Goal: Transaction & Acquisition: Purchase product/service

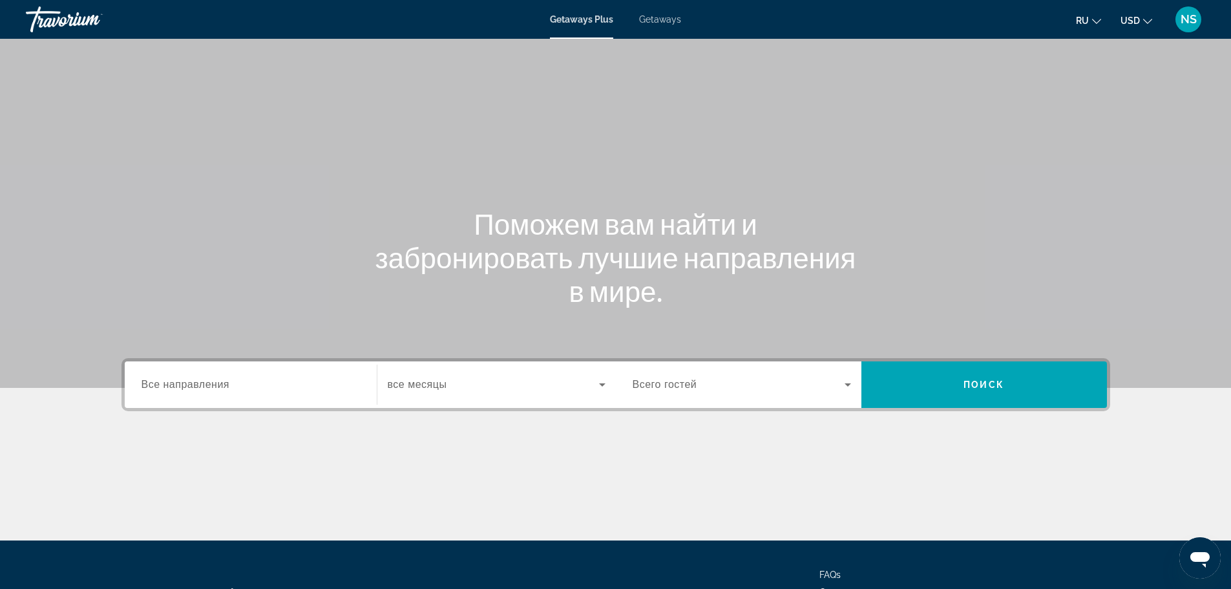
click at [190, 385] on span "Все направления" at bounding box center [186, 384] width 89 height 11
click at [190, 385] on input "Destination Все направления" at bounding box center [251, 385] width 218 height 16
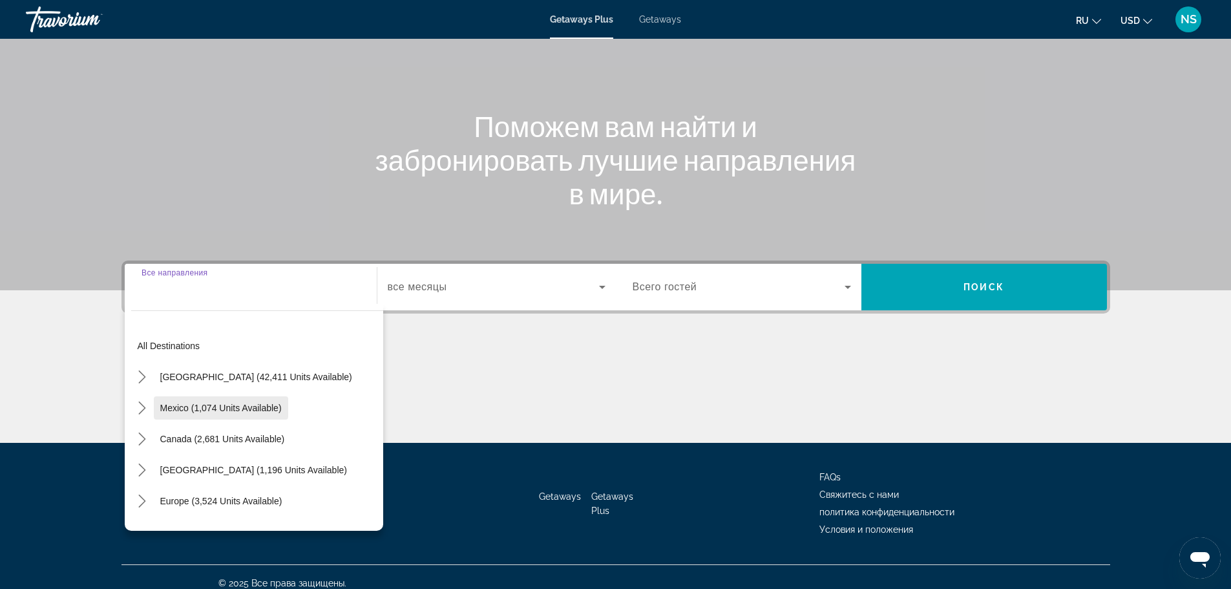
scroll to position [110, 0]
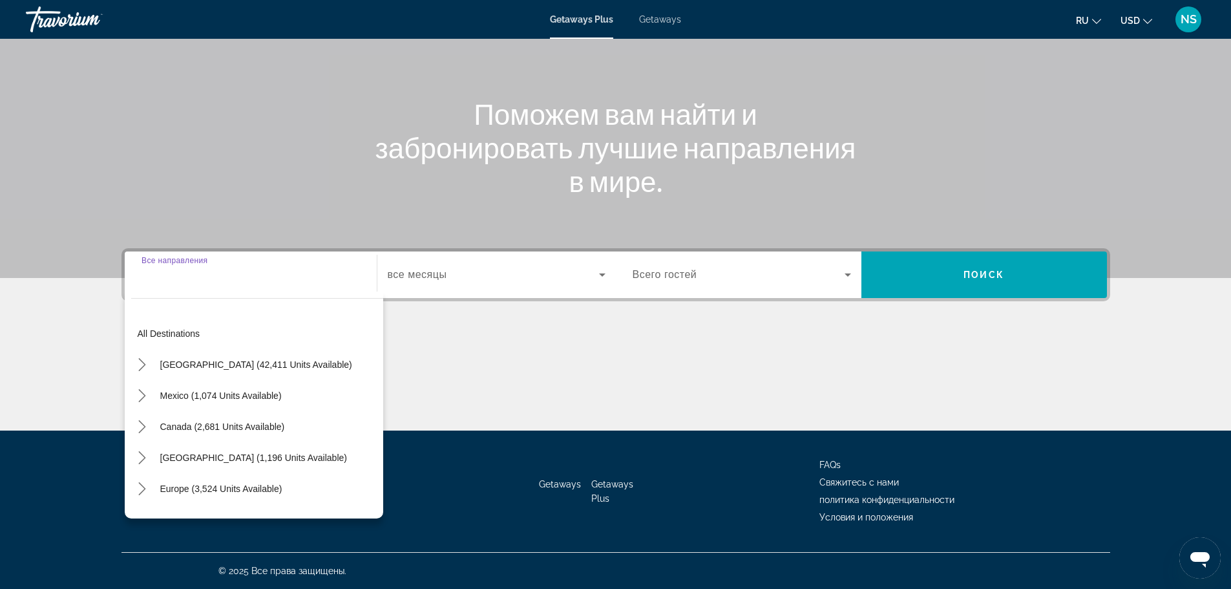
click at [658, 17] on span "Getaways" at bounding box center [660, 19] width 42 height 10
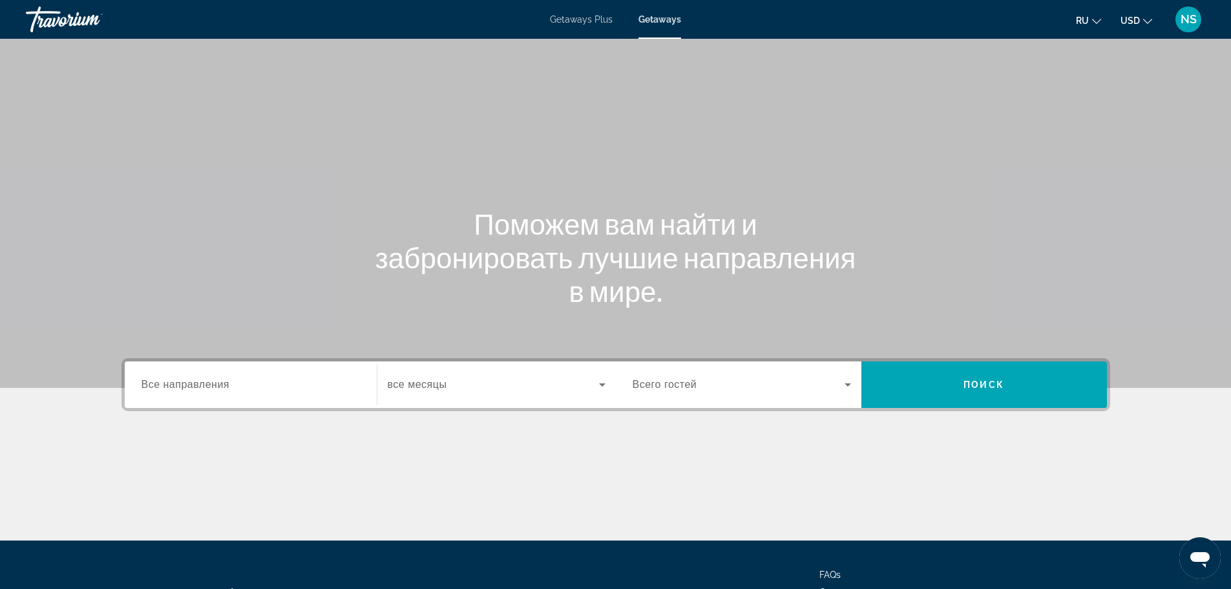
click at [177, 387] on span "Все направления" at bounding box center [186, 384] width 89 height 11
click at [177, 387] on input "Destination Все направления" at bounding box center [251, 385] width 218 height 16
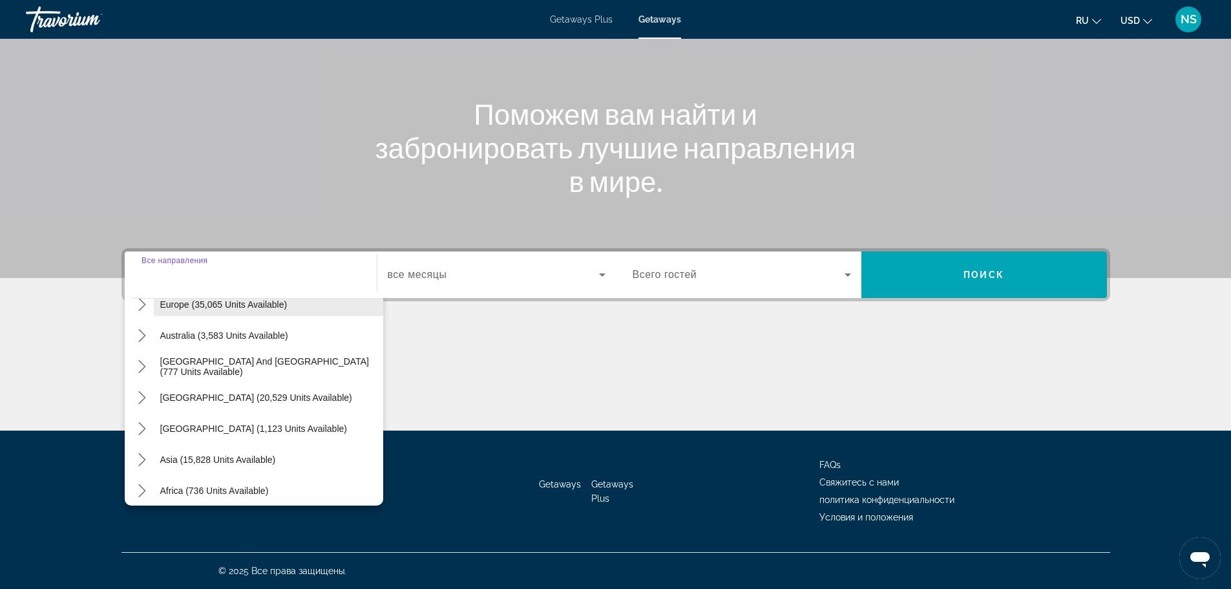
scroll to position [194, 0]
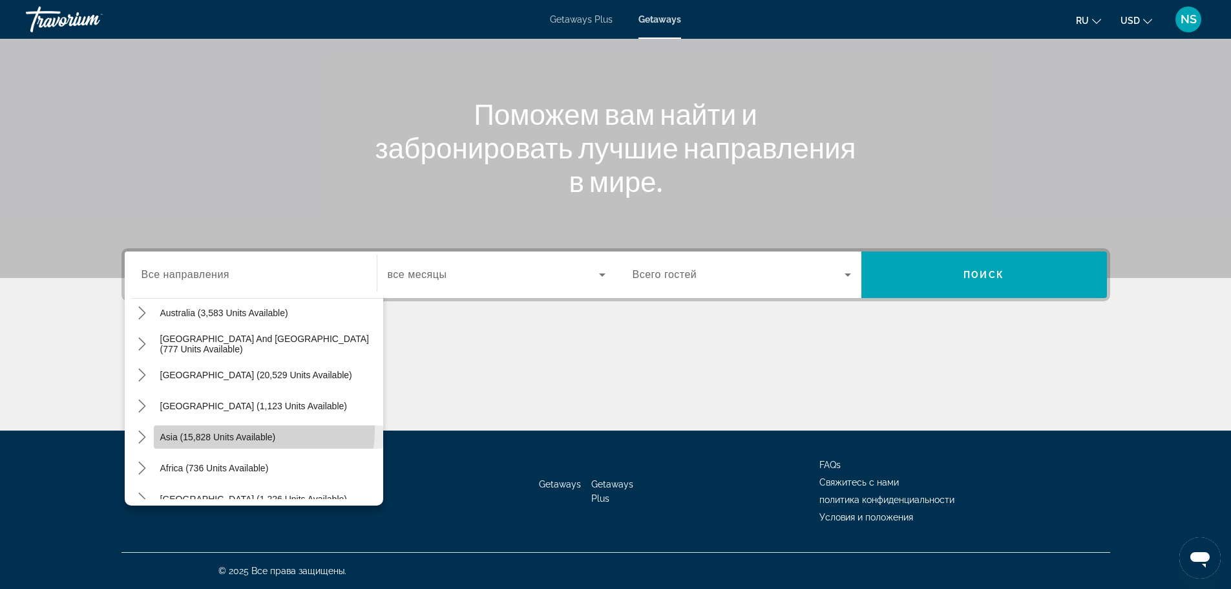
click at [254, 430] on span "Select destination: Asia (15,828 units available)" at bounding box center [268, 436] width 229 height 31
type input "**********"
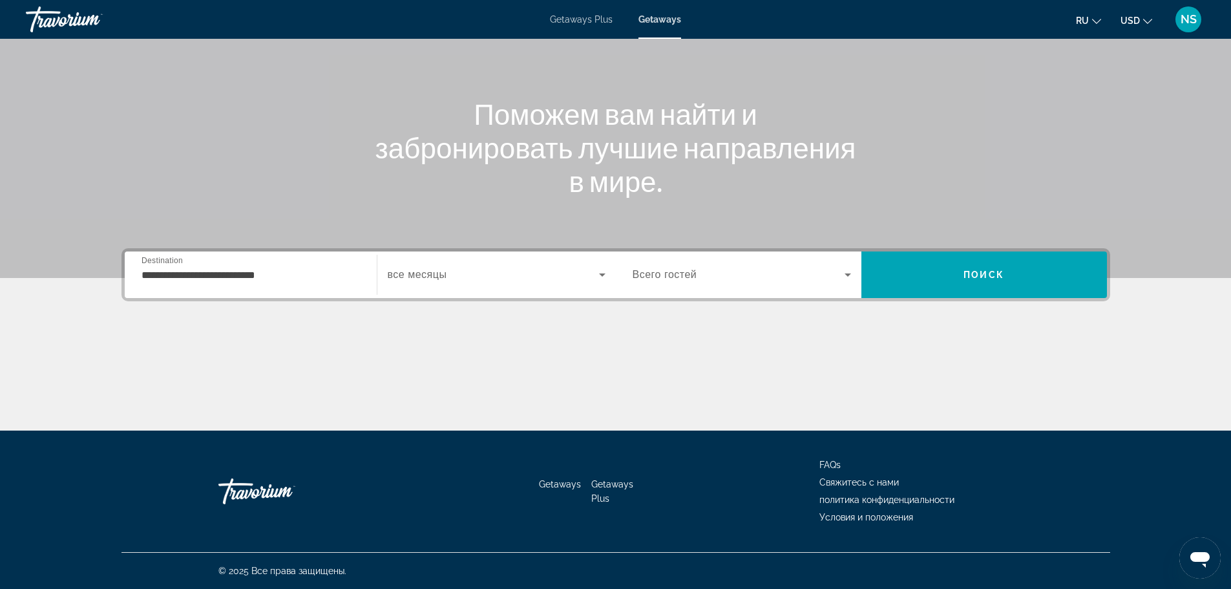
click at [408, 271] on span "все месяцы" at bounding box center [417, 274] width 59 height 11
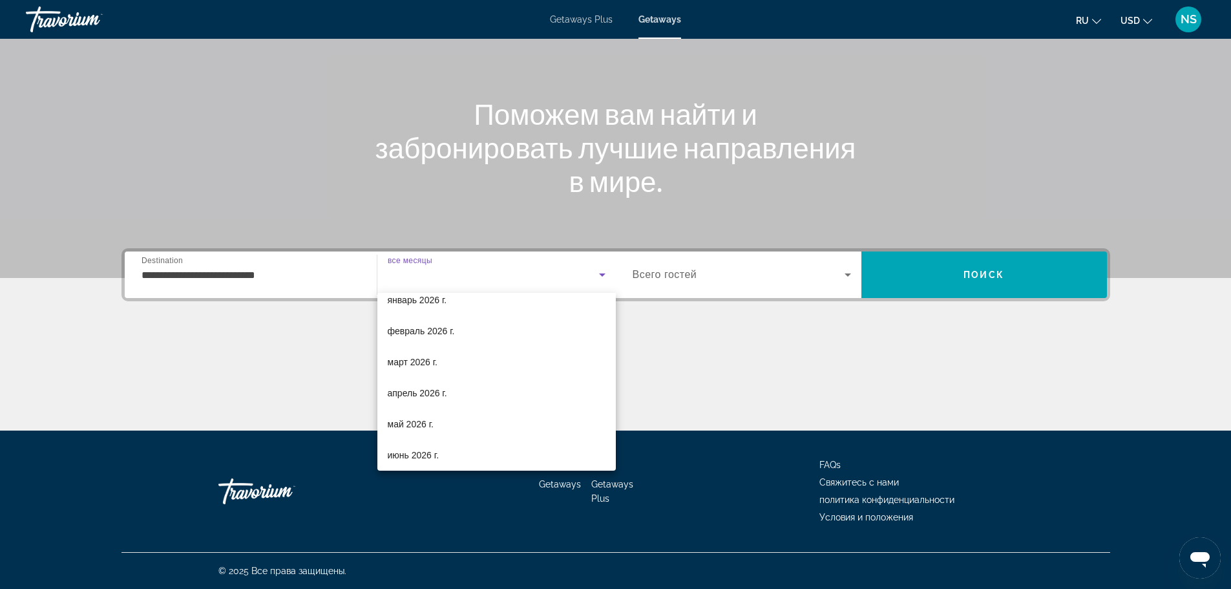
scroll to position [0, 0]
click at [416, 313] on span "все месяцы" at bounding box center [412, 313] width 49 height 10
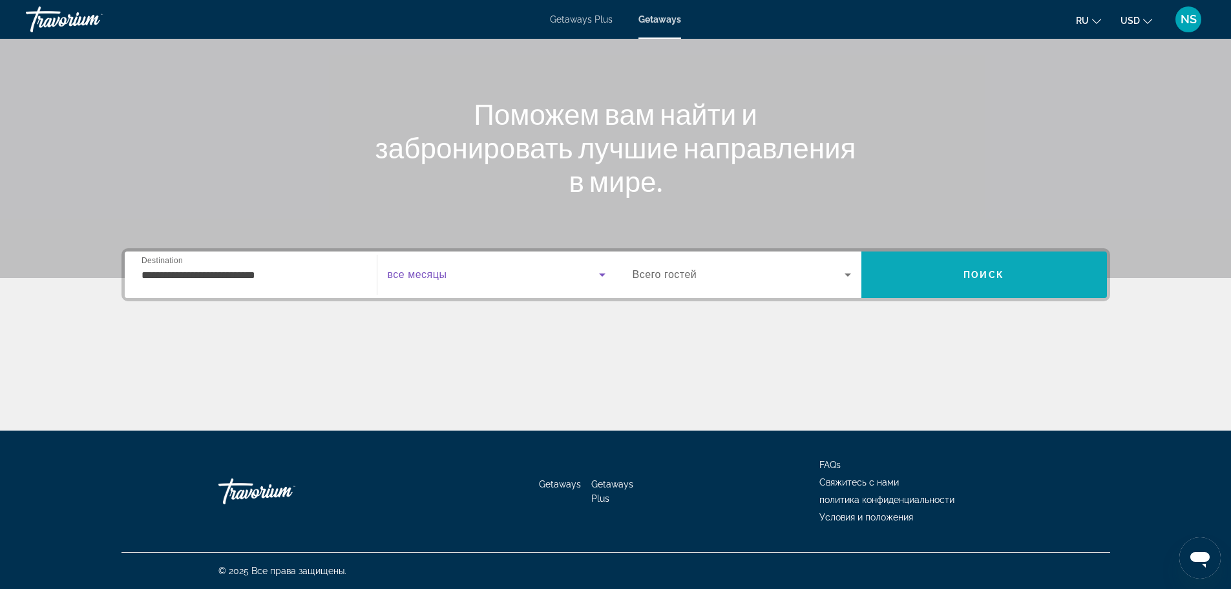
click at [1008, 264] on span "Search" at bounding box center [985, 274] width 246 height 31
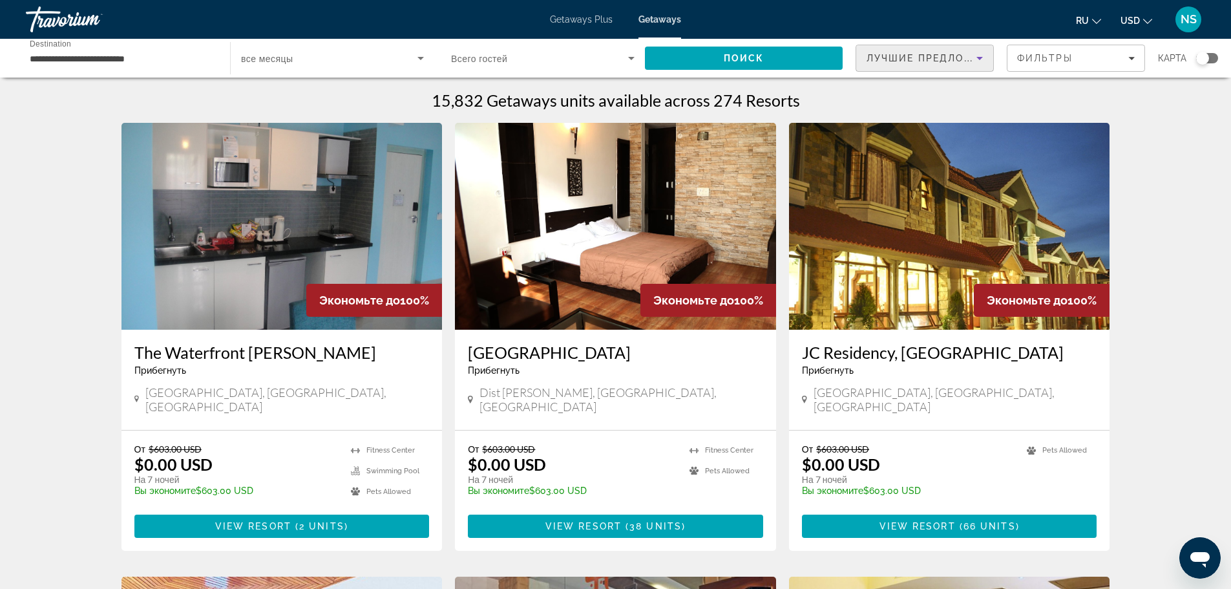
click at [981, 56] on icon "Sort by" at bounding box center [980, 58] width 16 height 16
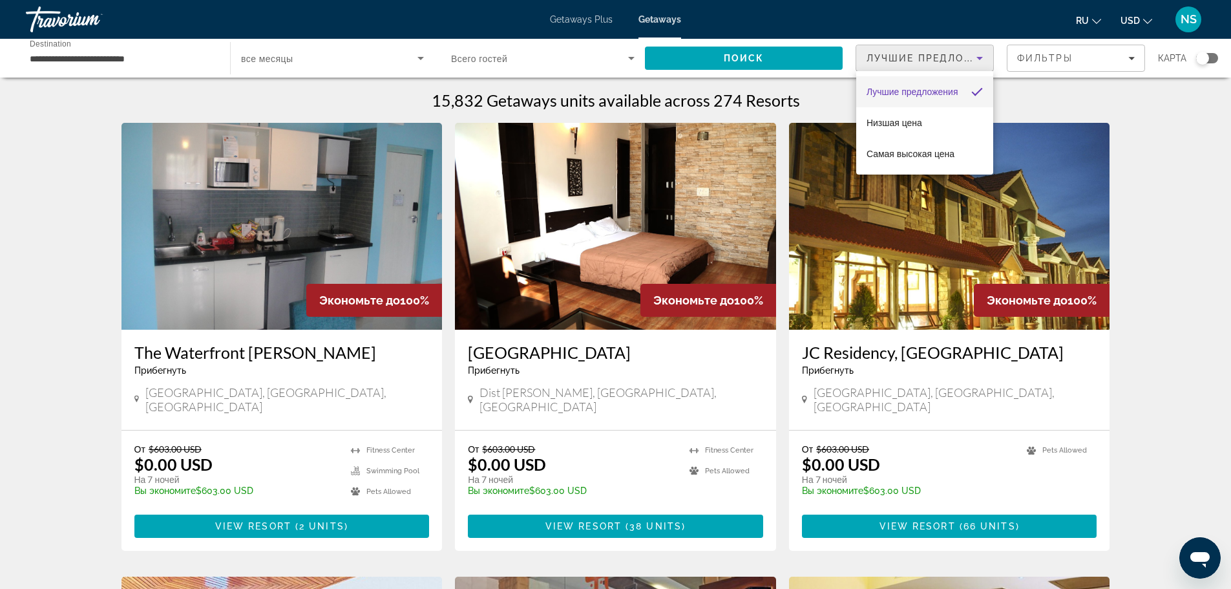
click at [1131, 60] on div at bounding box center [615, 294] width 1231 height 589
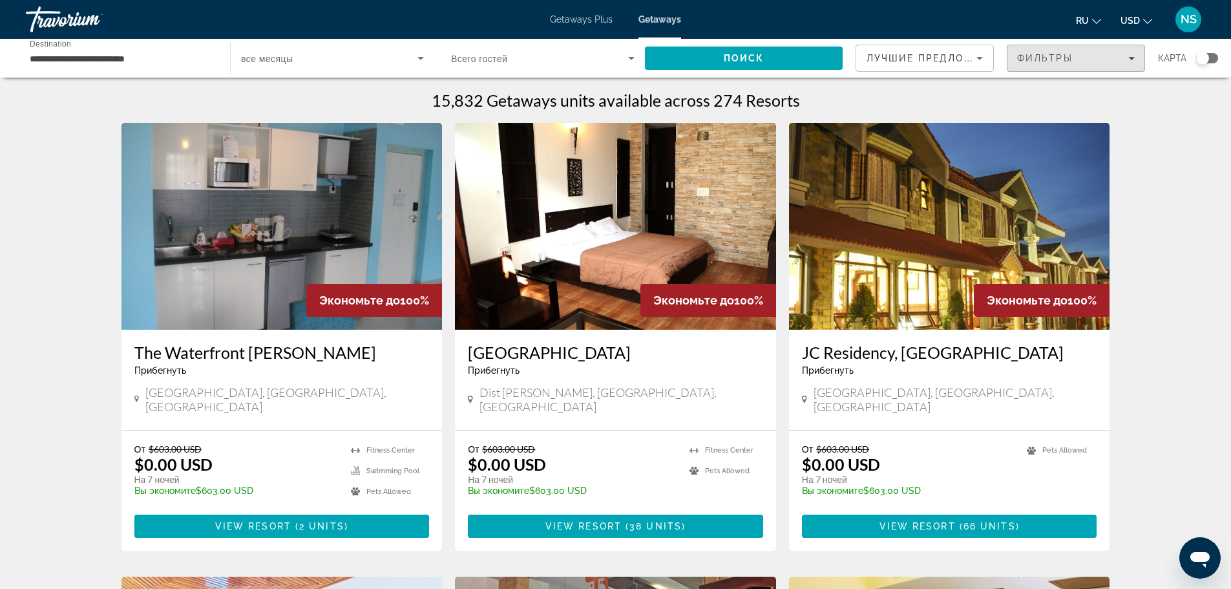
click at [1131, 59] on icon "Filters" at bounding box center [1132, 58] width 6 height 3
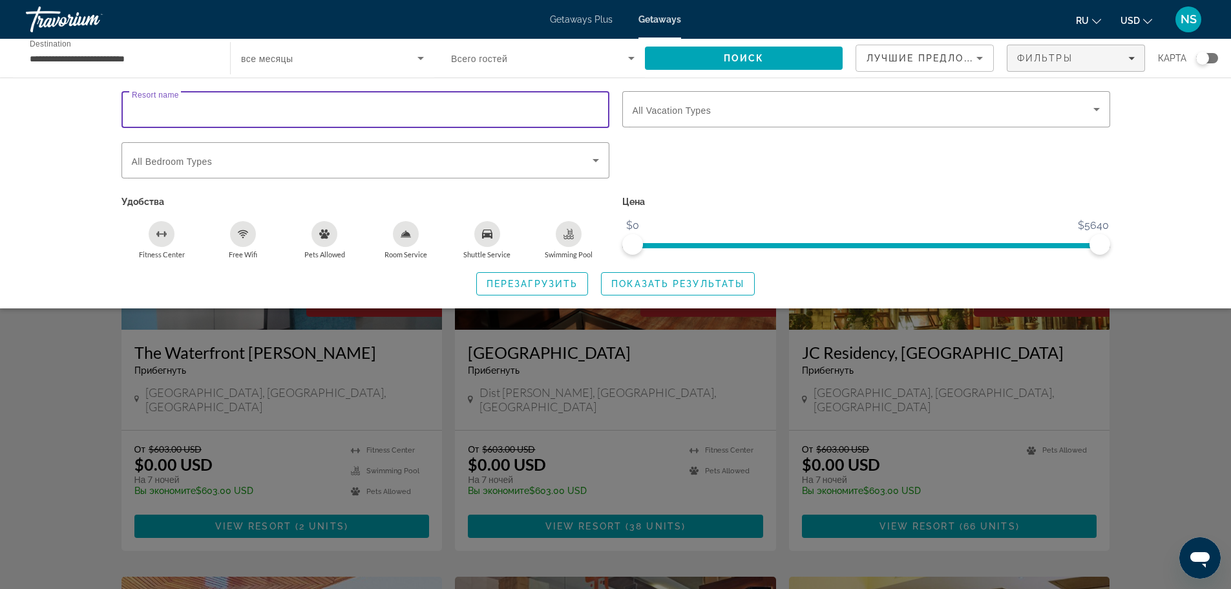
click at [226, 108] on input "Resort name" at bounding box center [365, 110] width 467 height 16
paste input "**********"
type input "**********"
click at [700, 52] on span "Search" at bounding box center [744, 58] width 198 height 31
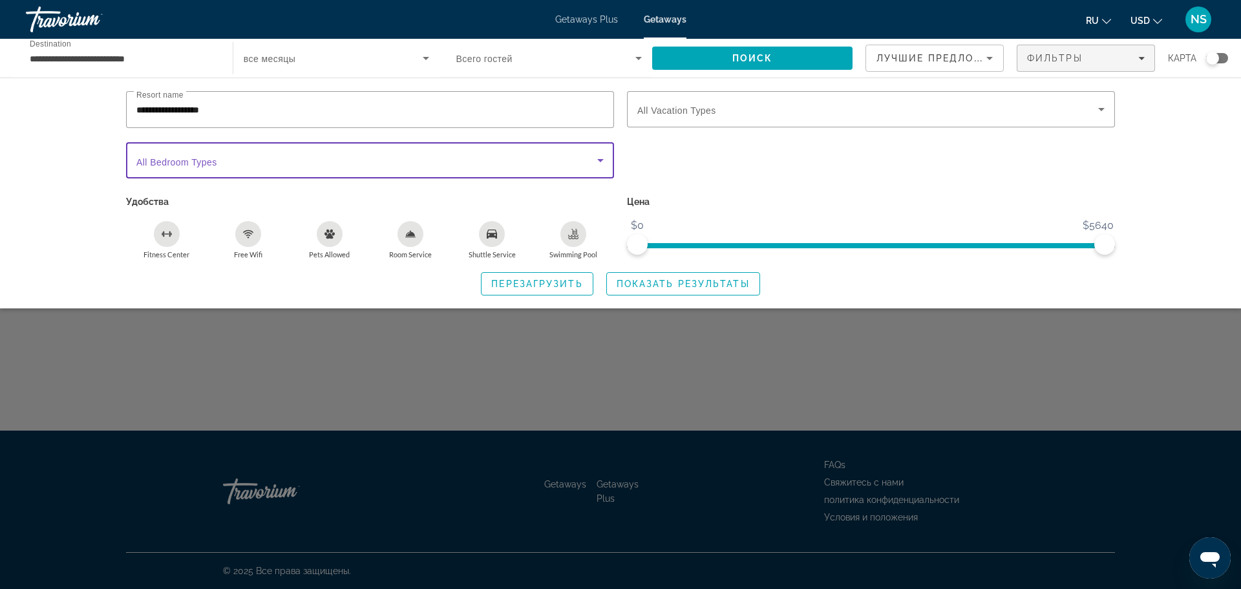
drag, startPoint x: 227, startPoint y: 161, endPoint x: 230, endPoint y: 155, distance: 6.7
click at [229, 156] on span "Search widget" at bounding box center [366, 161] width 461 height 16
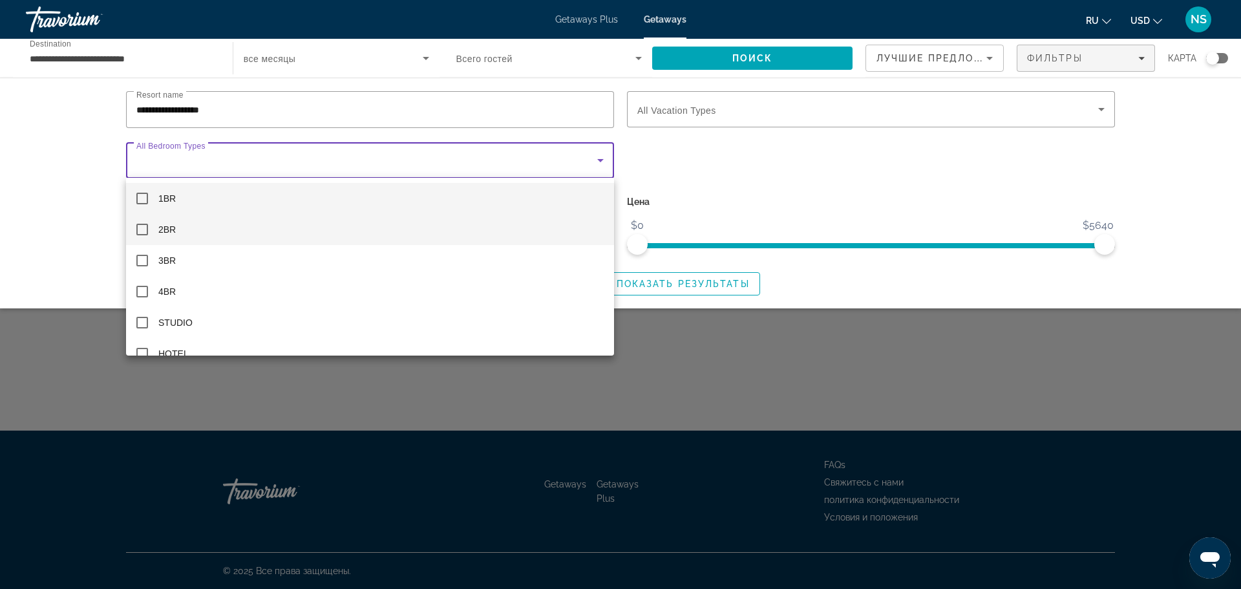
drag, startPoint x: 140, startPoint y: 228, endPoint x: 149, endPoint y: 228, distance: 8.4
click at [143, 228] on mat-pseudo-checkbox at bounding box center [142, 230] width 12 height 12
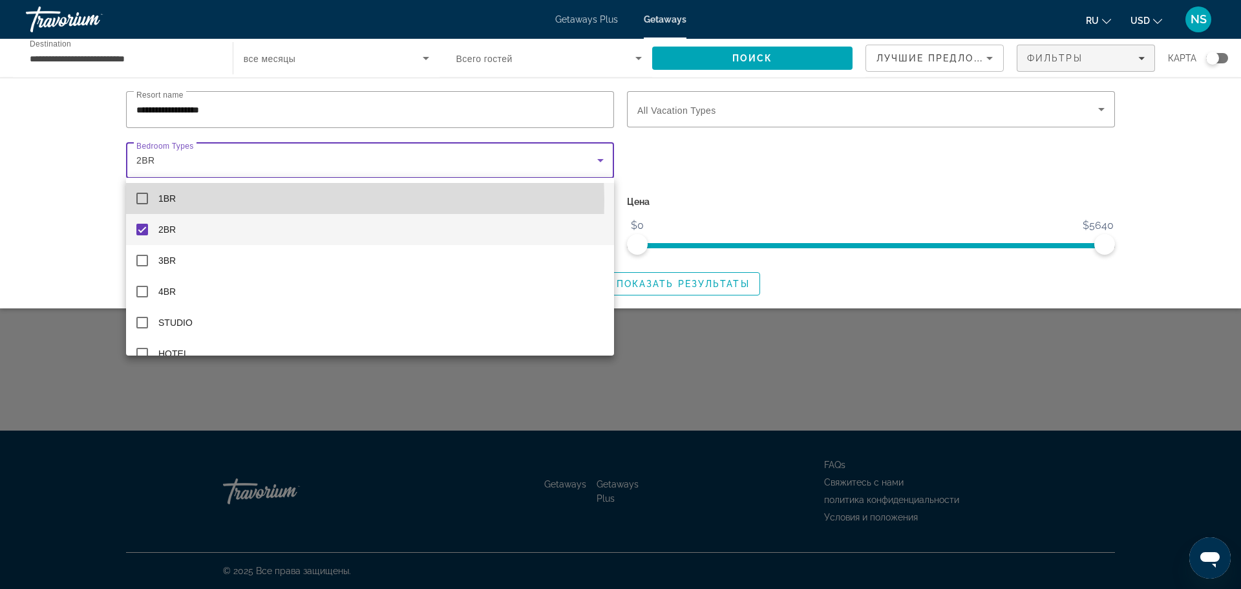
click at [145, 200] on mat-pseudo-checkbox at bounding box center [142, 199] width 12 height 12
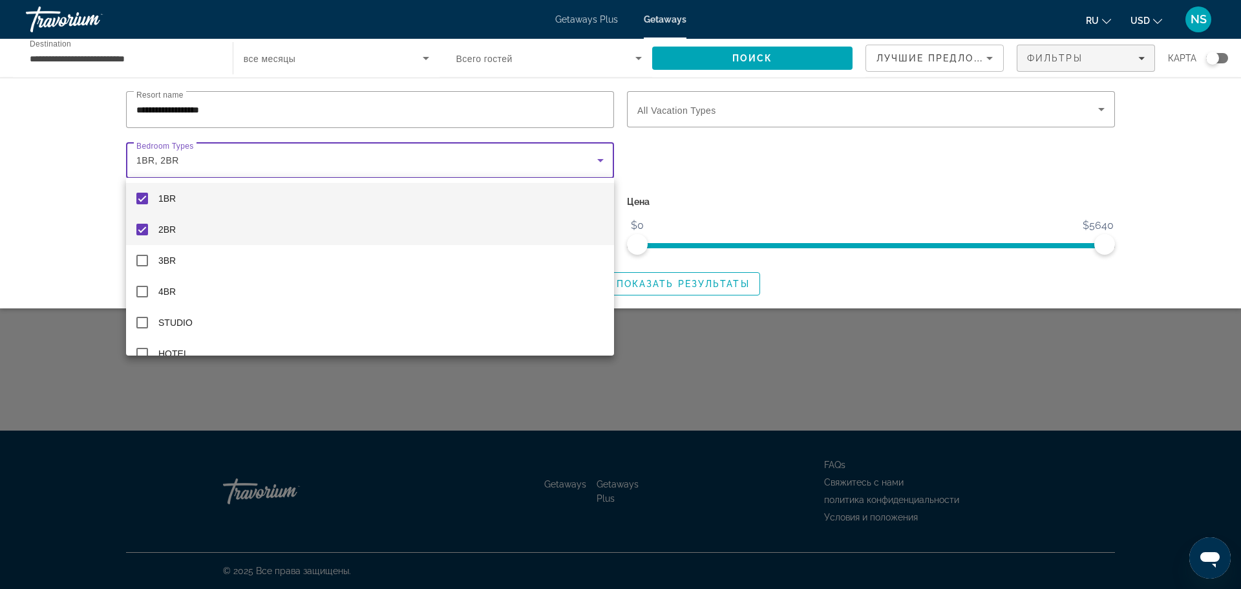
click at [142, 229] on mat-pseudo-checkbox at bounding box center [142, 230] width 12 height 12
click at [730, 112] on div at bounding box center [620, 294] width 1241 height 589
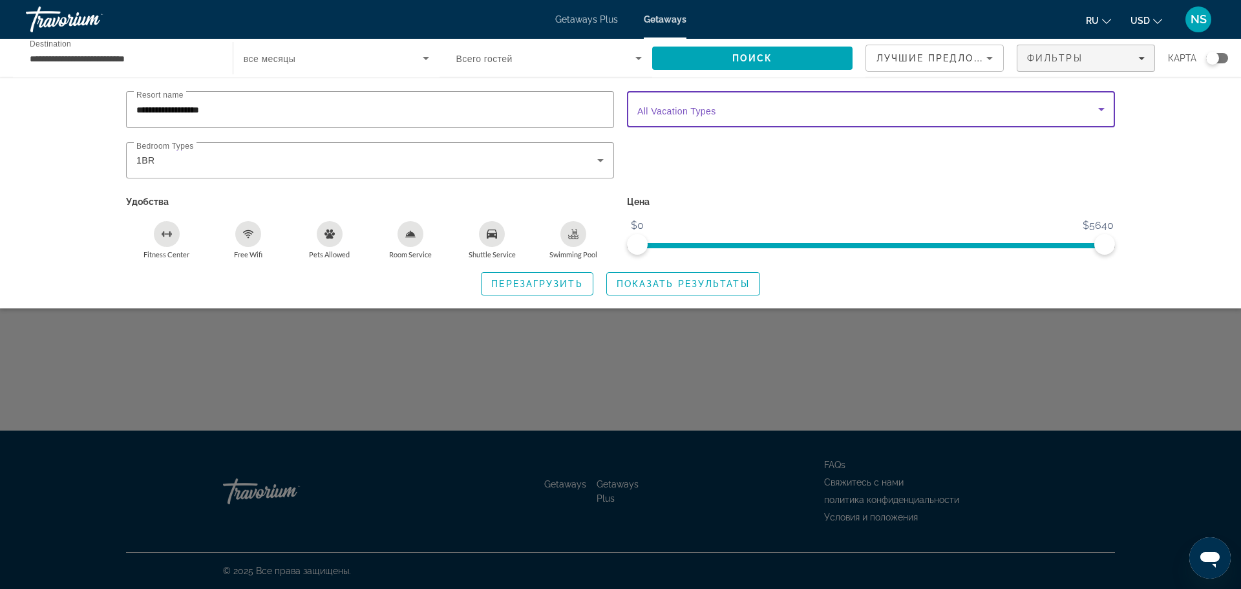
click at [724, 110] on span "Search widget" at bounding box center [867, 109] width 461 height 16
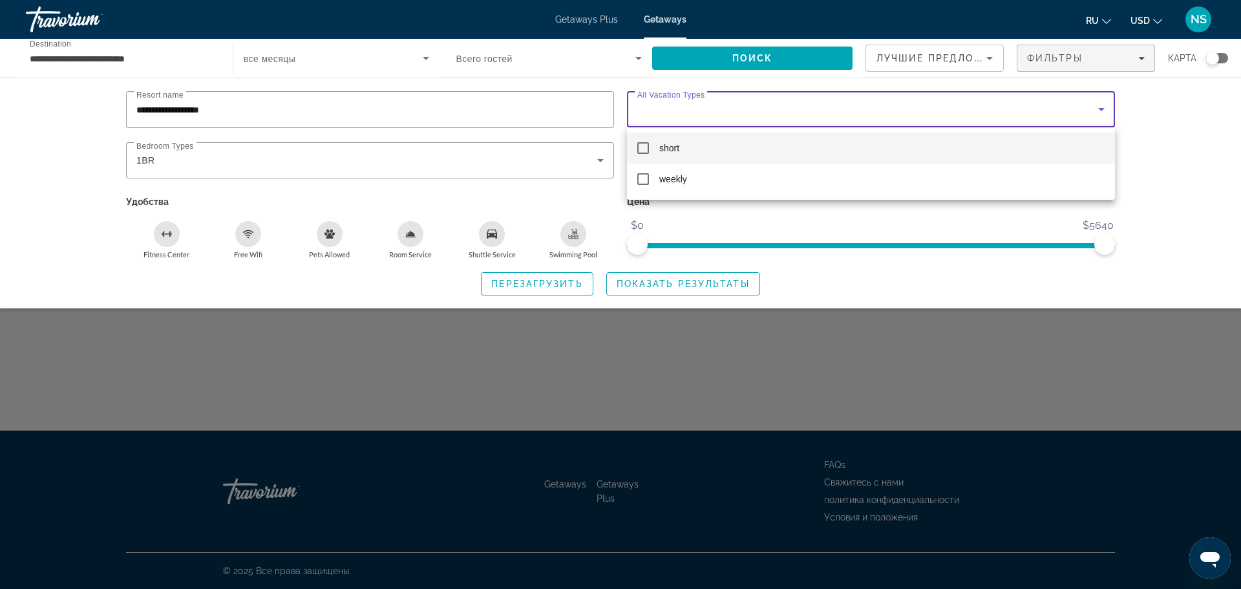
click at [1186, 161] on div at bounding box center [620, 294] width 1241 height 589
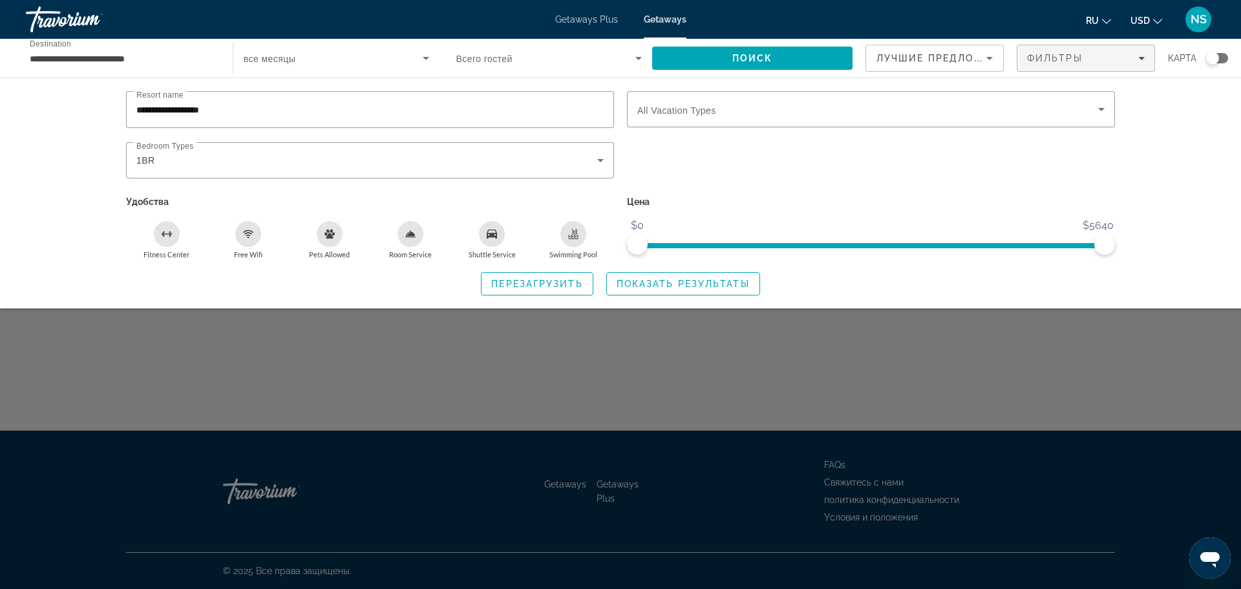
click at [635, 282] on span "Показать результаты" at bounding box center [683, 284] width 133 height 10
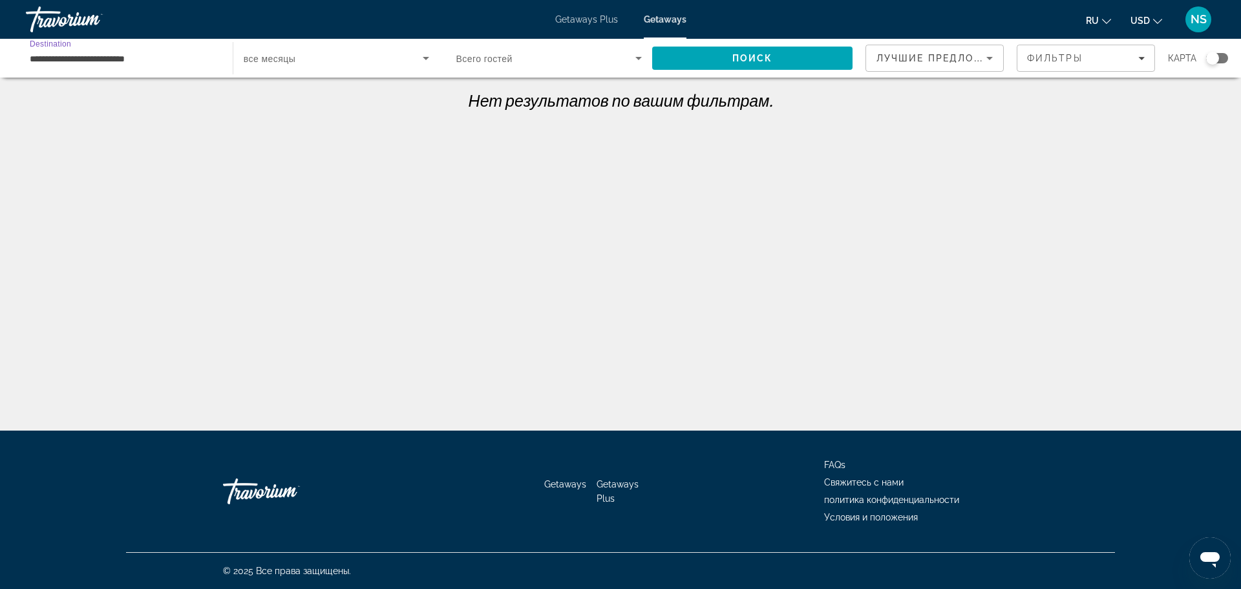
click at [96, 58] on input "**********" at bounding box center [123, 59] width 186 height 16
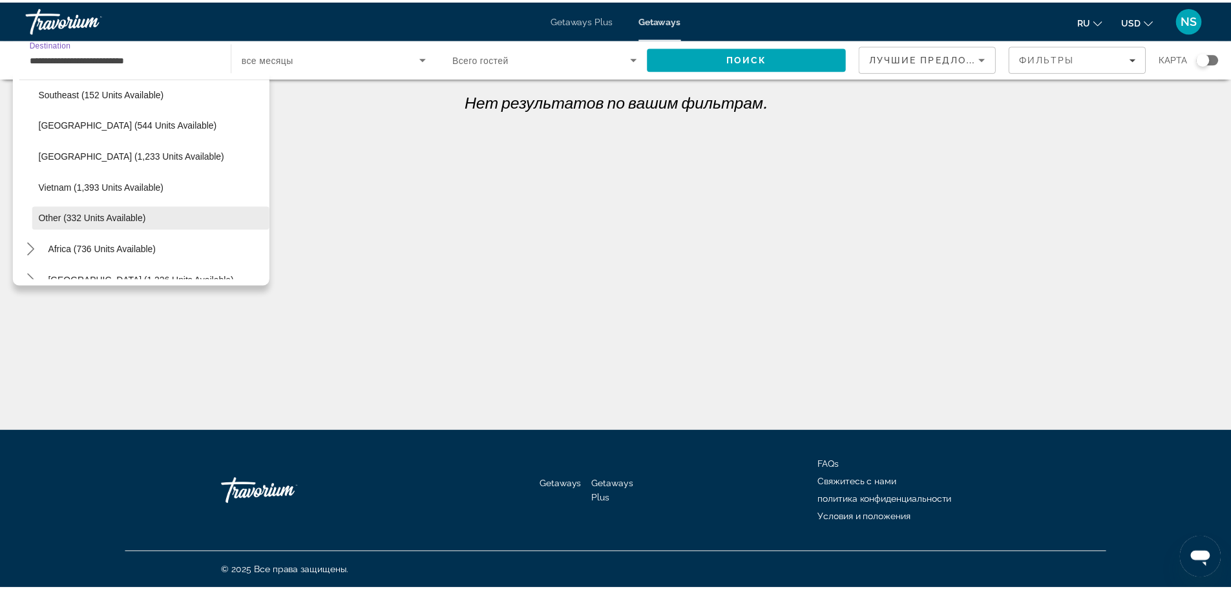
scroll to position [675, 0]
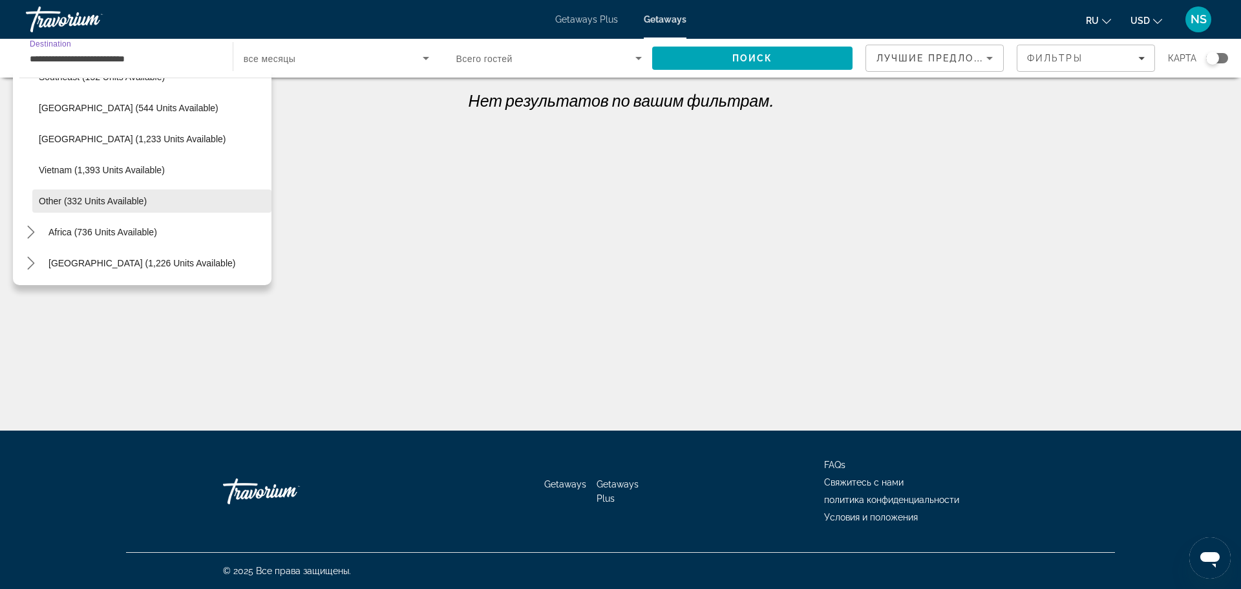
click at [106, 200] on span "Other (332 units available)" at bounding box center [93, 201] width 108 height 10
type input "**********"
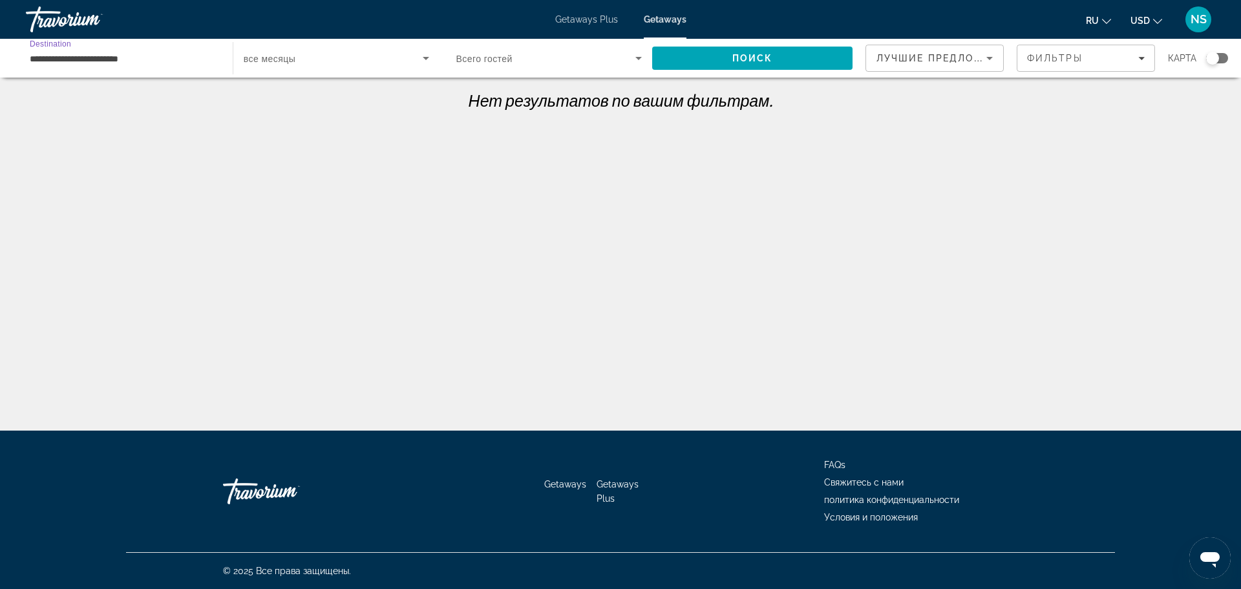
click at [267, 59] on span "все месяцы" at bounding box center [270, 59] width 52 height 10
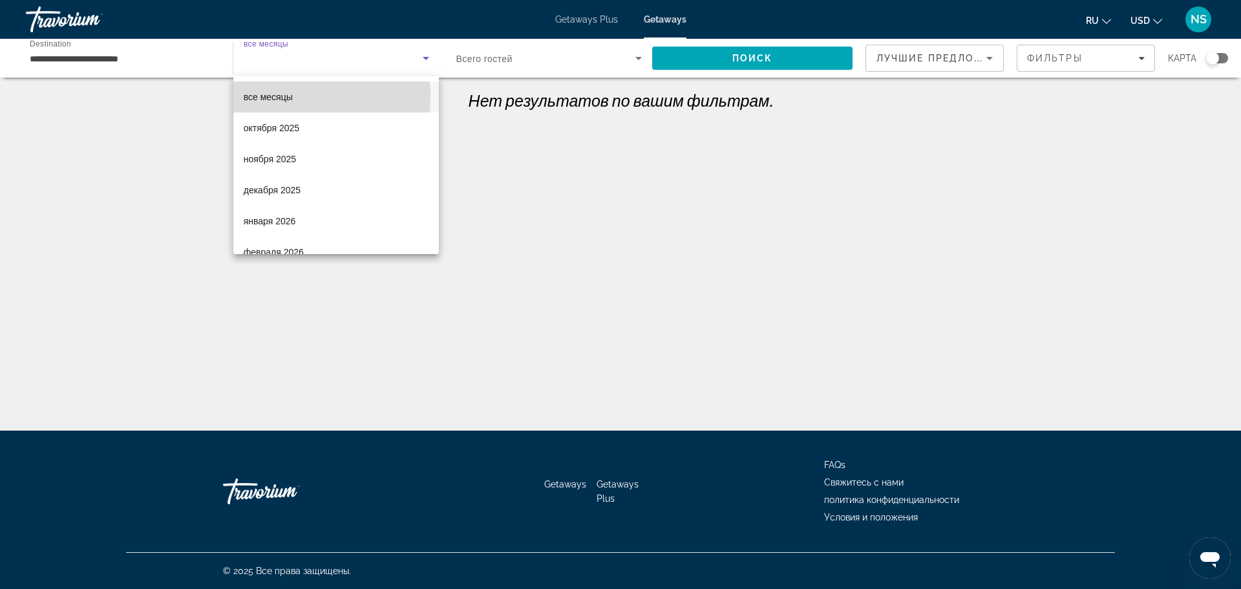
click at [281, 94] on span "все месяцы" at bounding box center [268, 97] width 49 height 10
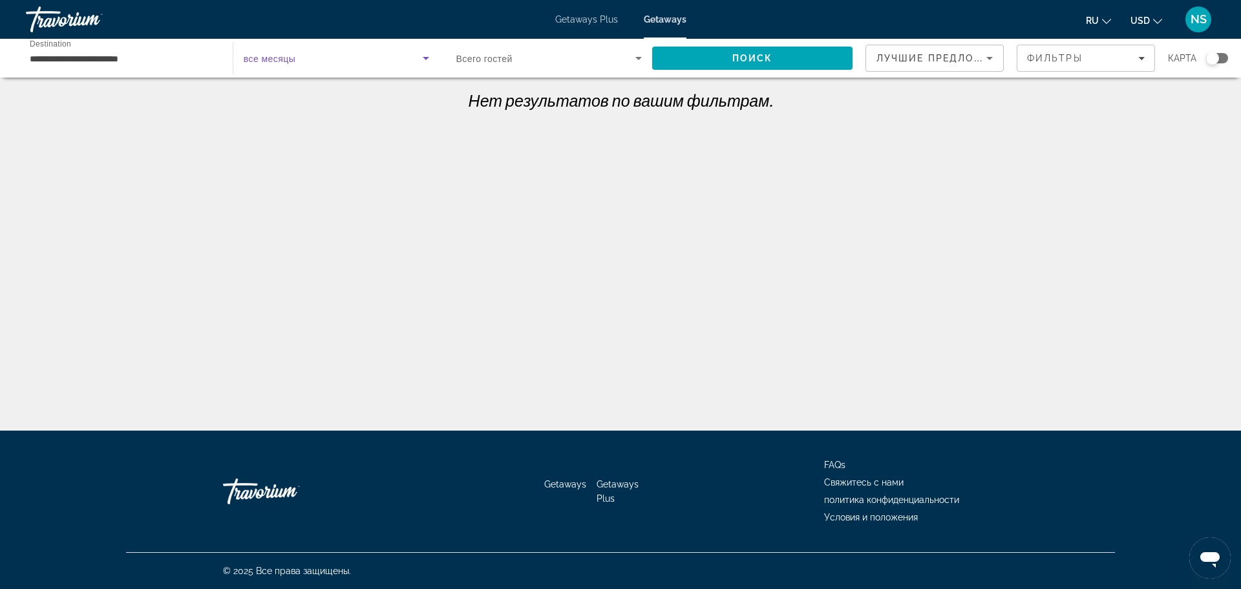
click at [476, 59] on span "Всего гостей" at bounding box center [484, 59] width 56 height 10
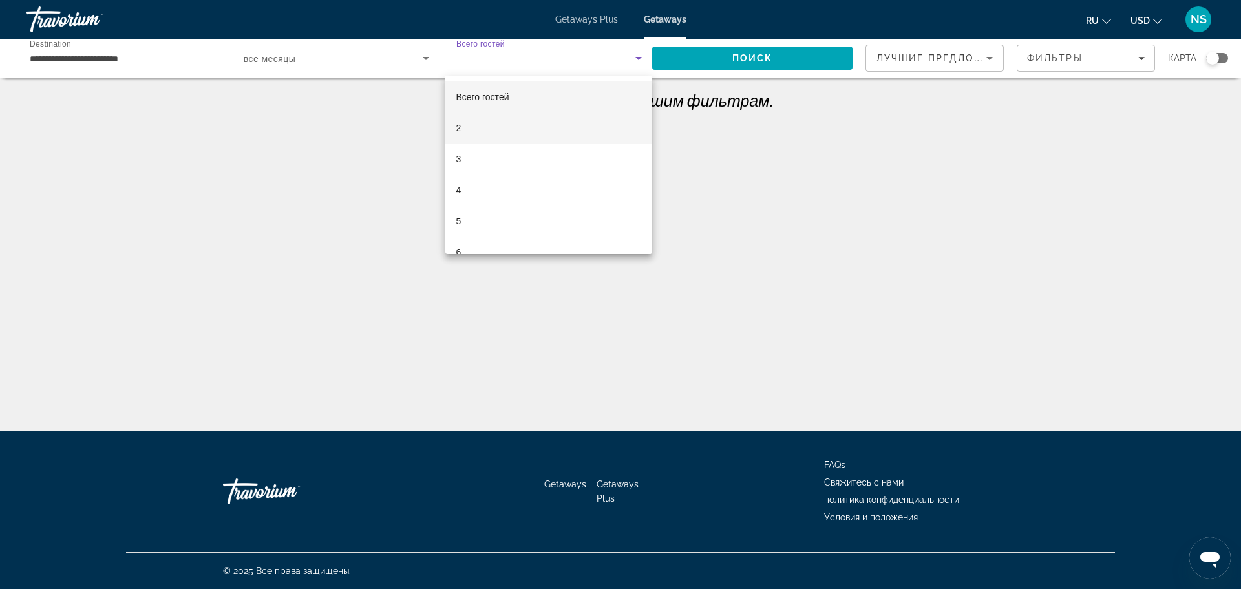
click at [458, 123] on span "2" at bounding box center [458, 128] width 5 height 16
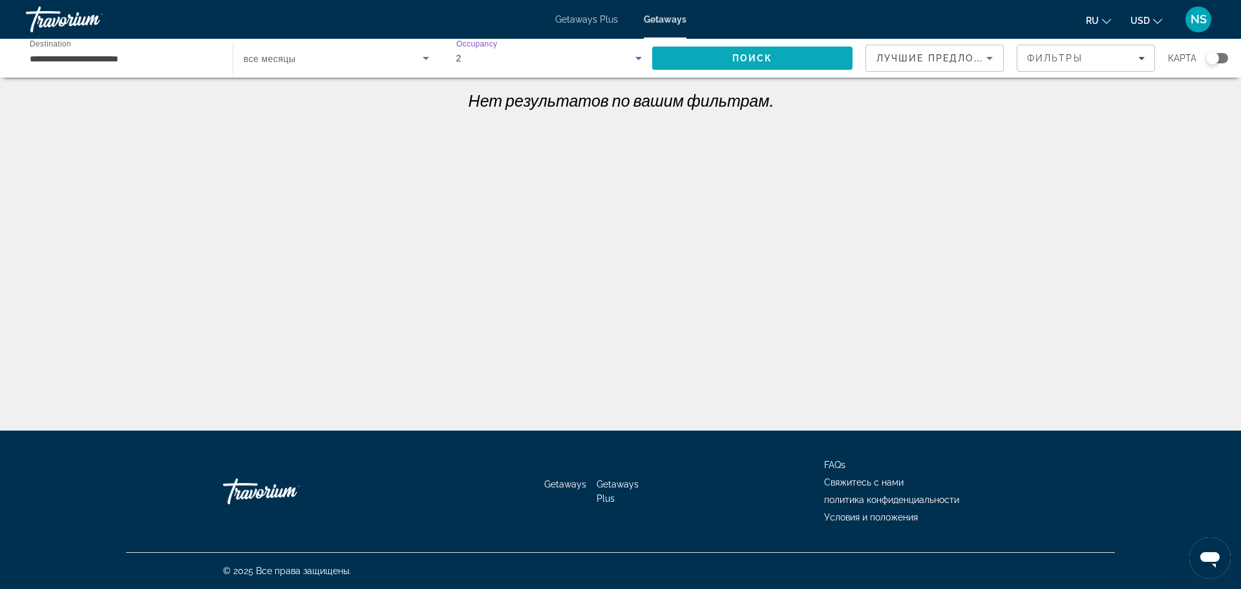
click at [743, 57] on span "Поиск" at bounding box center [752, 58] width 41 height 10
click at [1066, 56] on span "Фильтры" at bounding box center [1055, 58] width 56 height 10
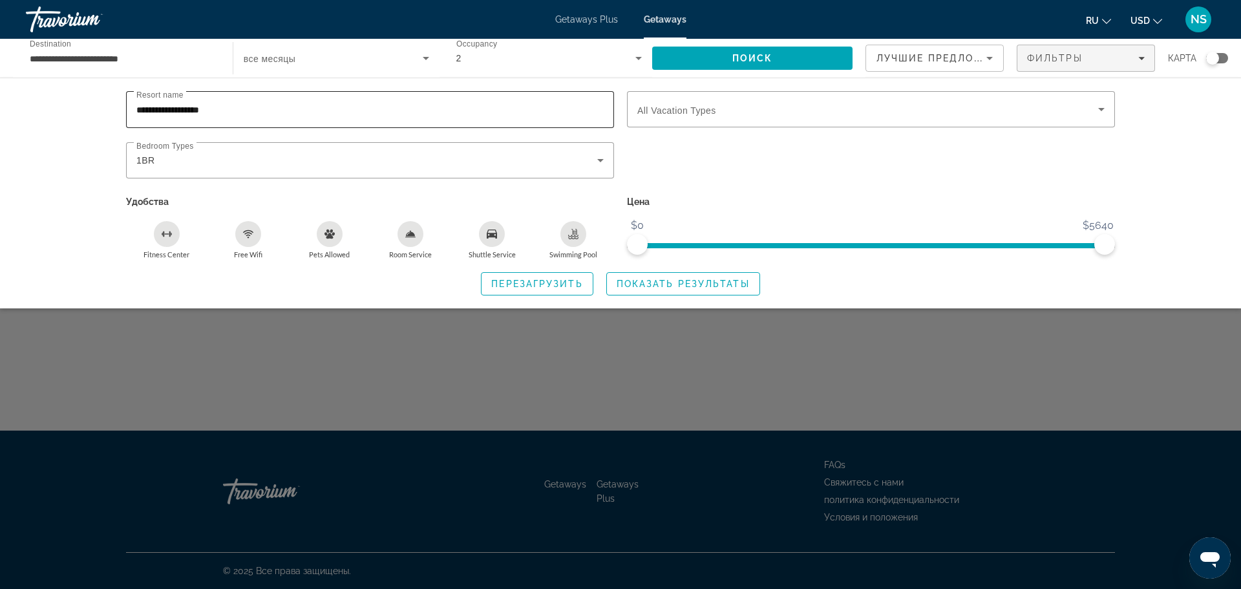
click at [242, 112] on input "**********" at bounding box center [369, 110] width 467 height 16
type input "*"
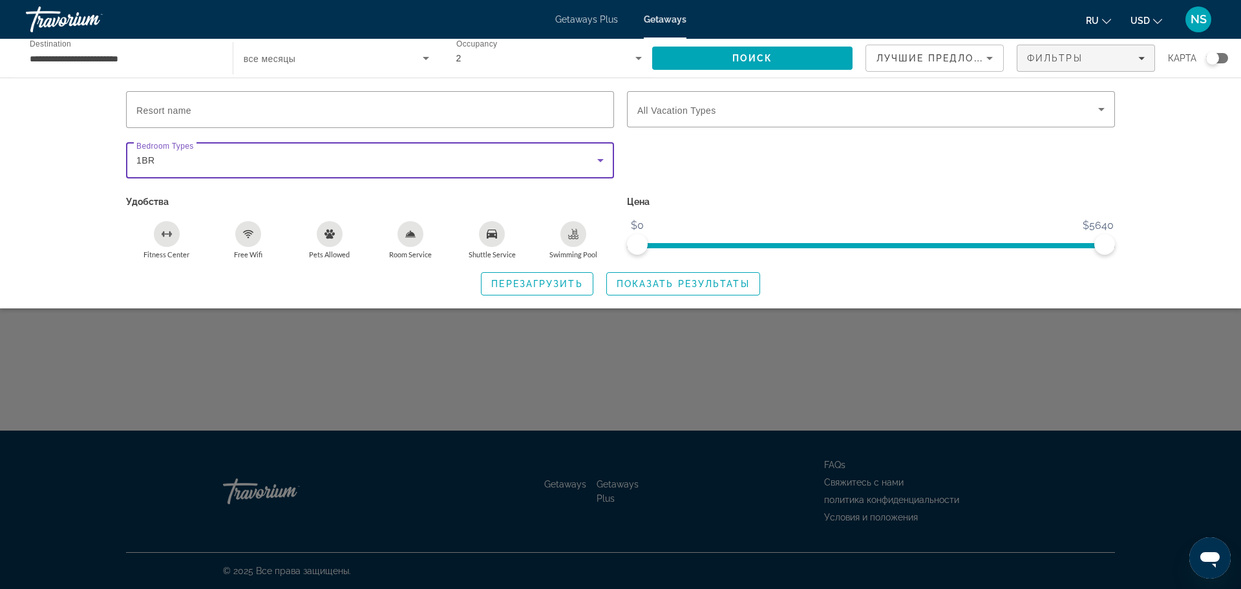
click at [200, 155] on div "1BR" at bounding box center [366, 161] width 461 height 16
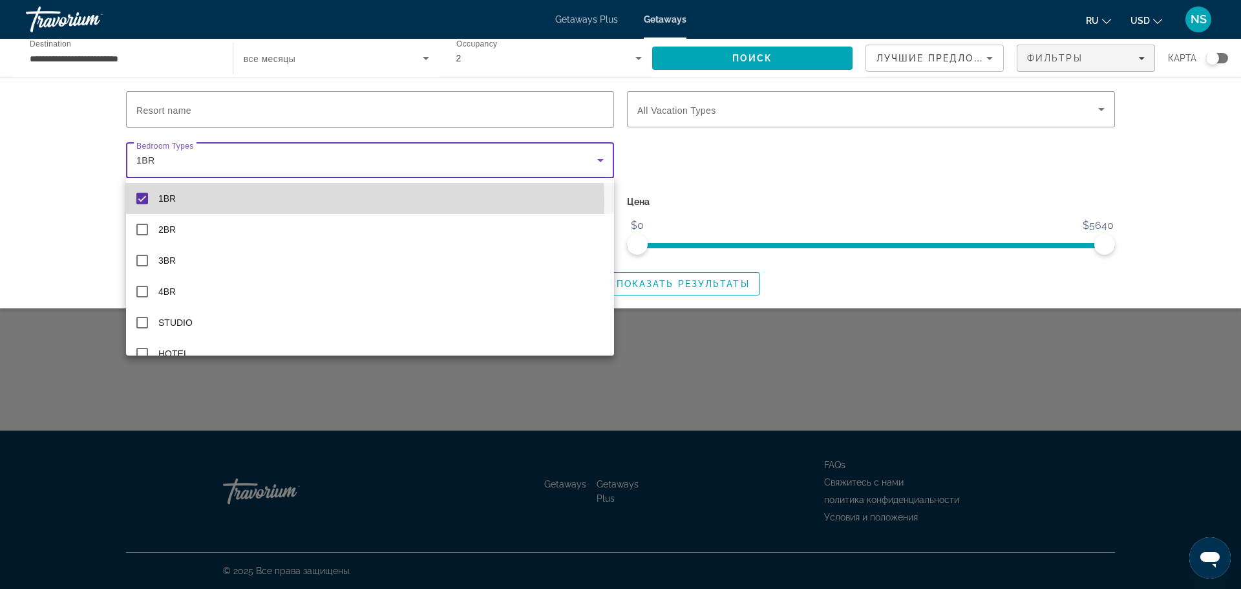
drag, startPoint x: 138, startPoint y: 199, endPoint x: 181, endPoint y: 207, distance: 43.5
click at [138, 200] on mat-pseudo-checkbox at bounding box center [142, 199] width 12 height 12
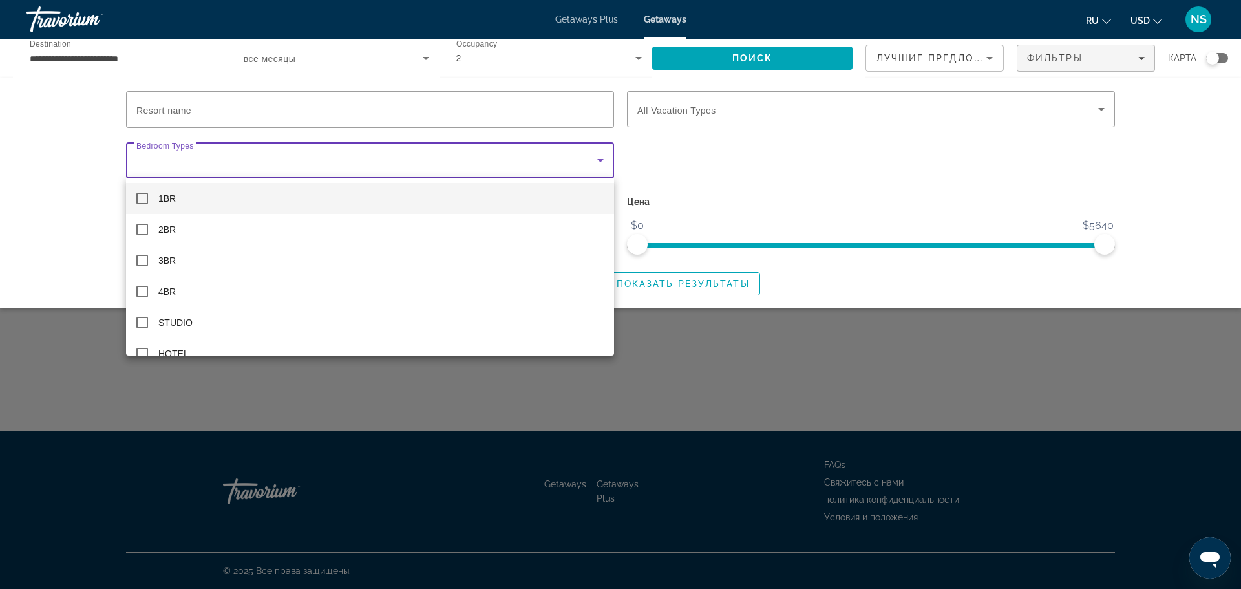
click at [765, 156] on div at bounding box center [620, 294] width 1241 height 589
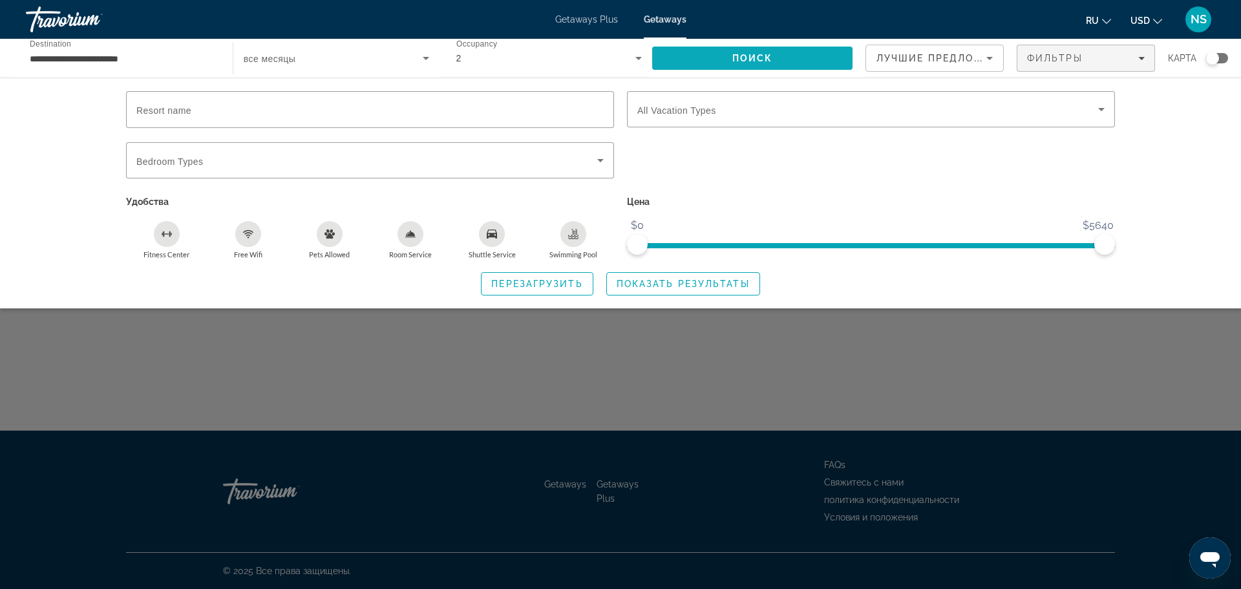
click at [805, 58] on span "Search" at bounding box center [752, 58] width 200 height 31
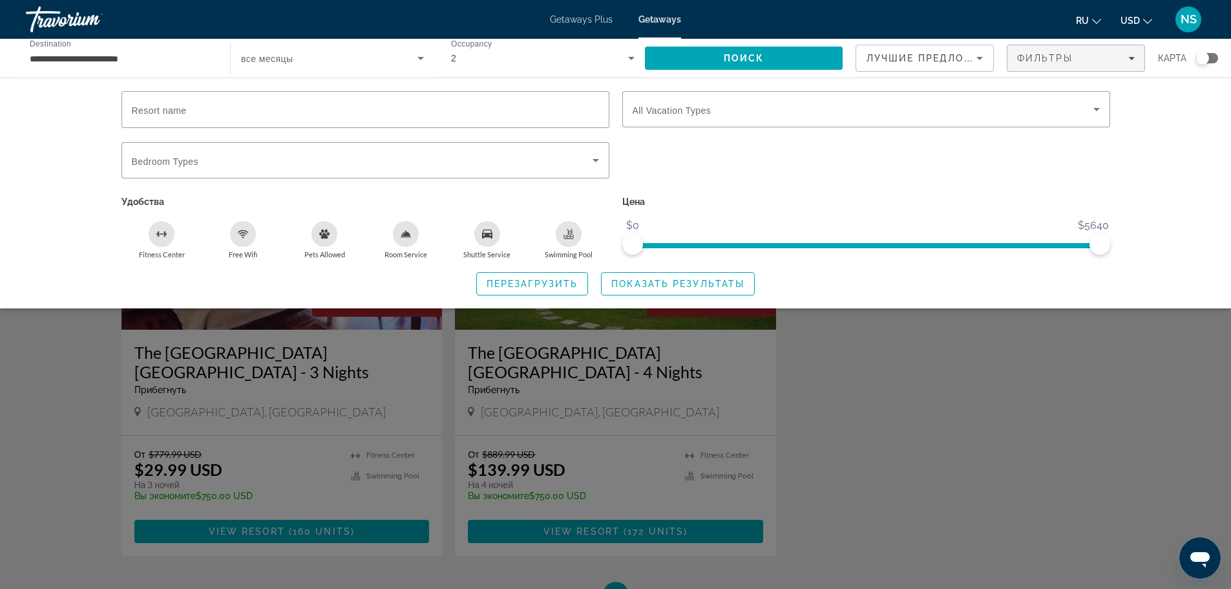
click at [905, 334] on div "Search widget" at bounding box center [615, 391] width 1231 height 395
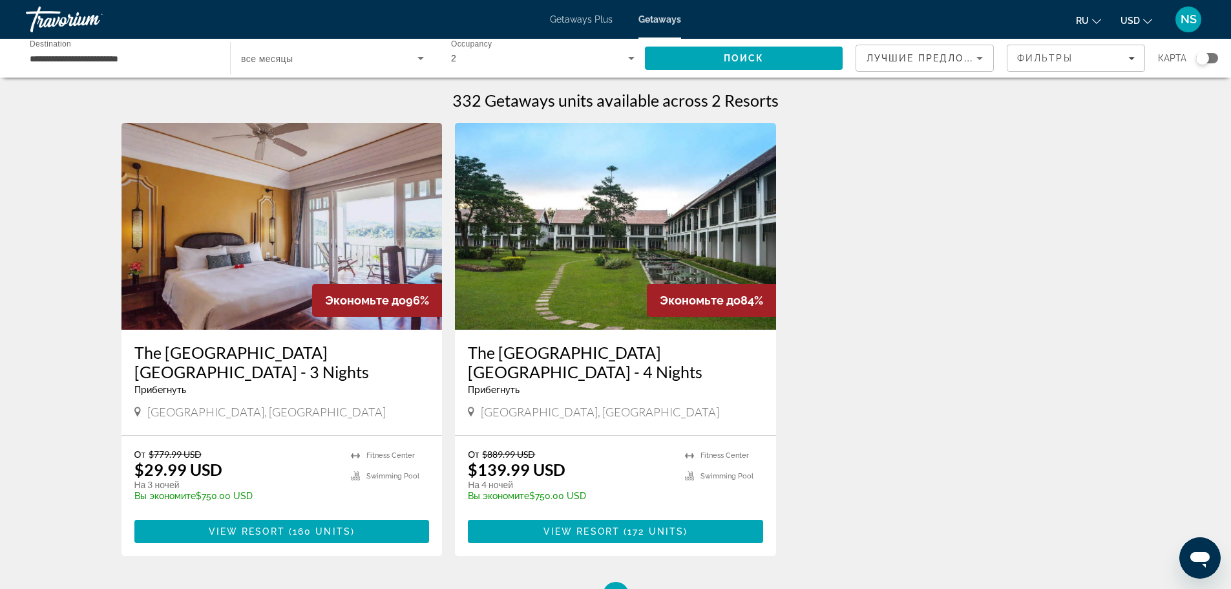
click at [111, 58] on input "**********" at bounding box center [122, 59] width 184 height 16
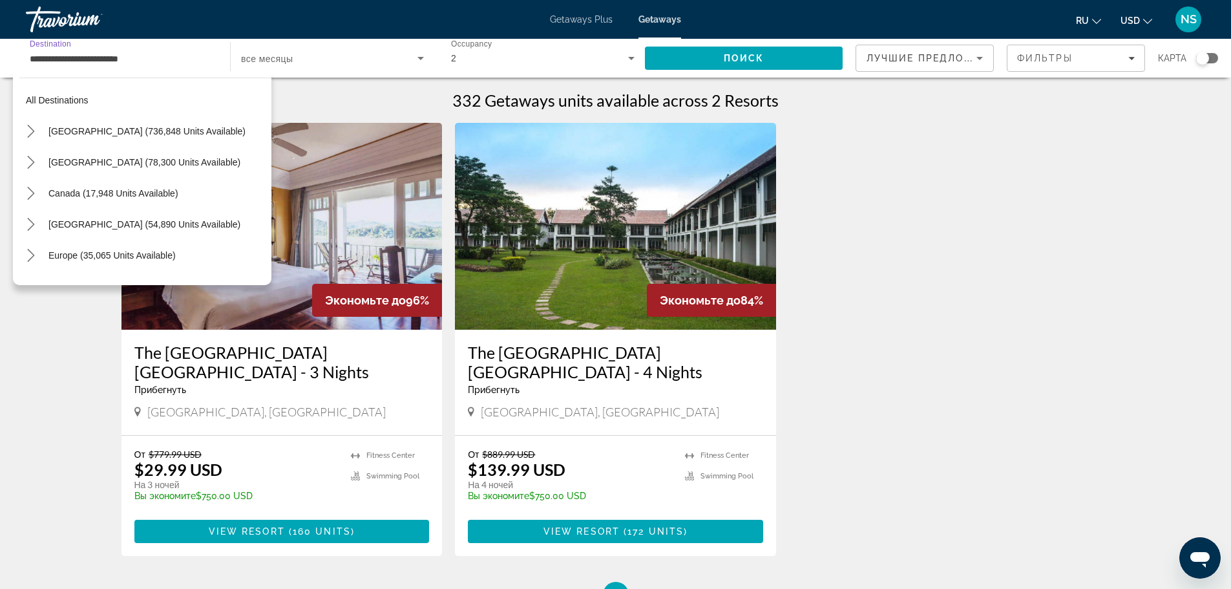
scroll to position [675, 0]
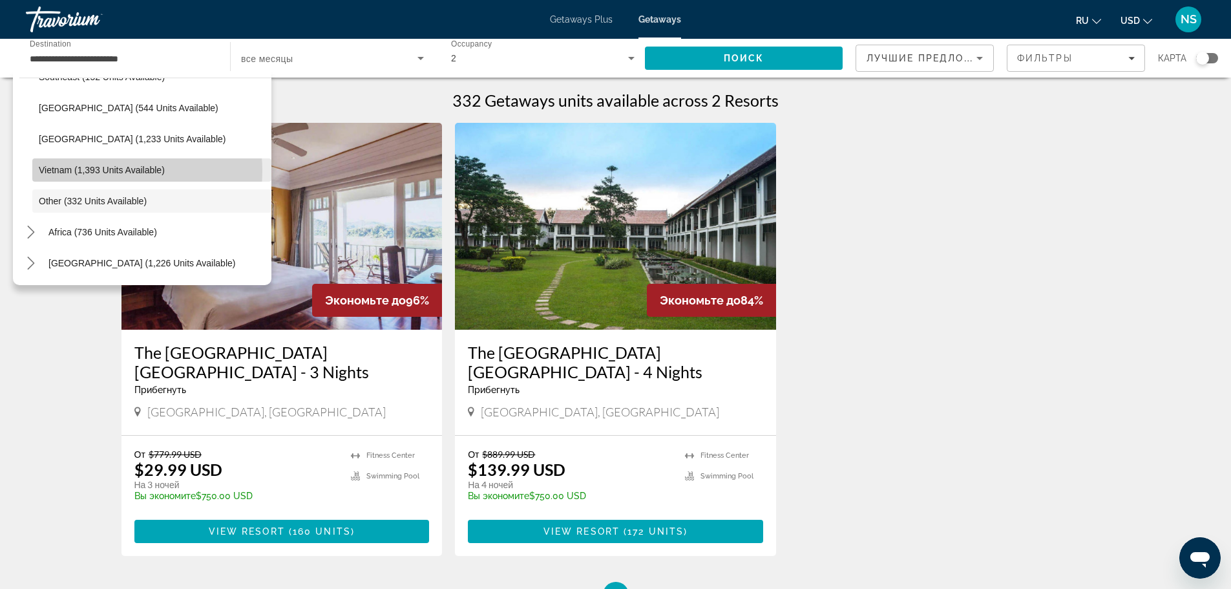
click at [108, 171] on span "Vietnam (1,393 units available)" at bounding box center [102, 170] width 126 height 10
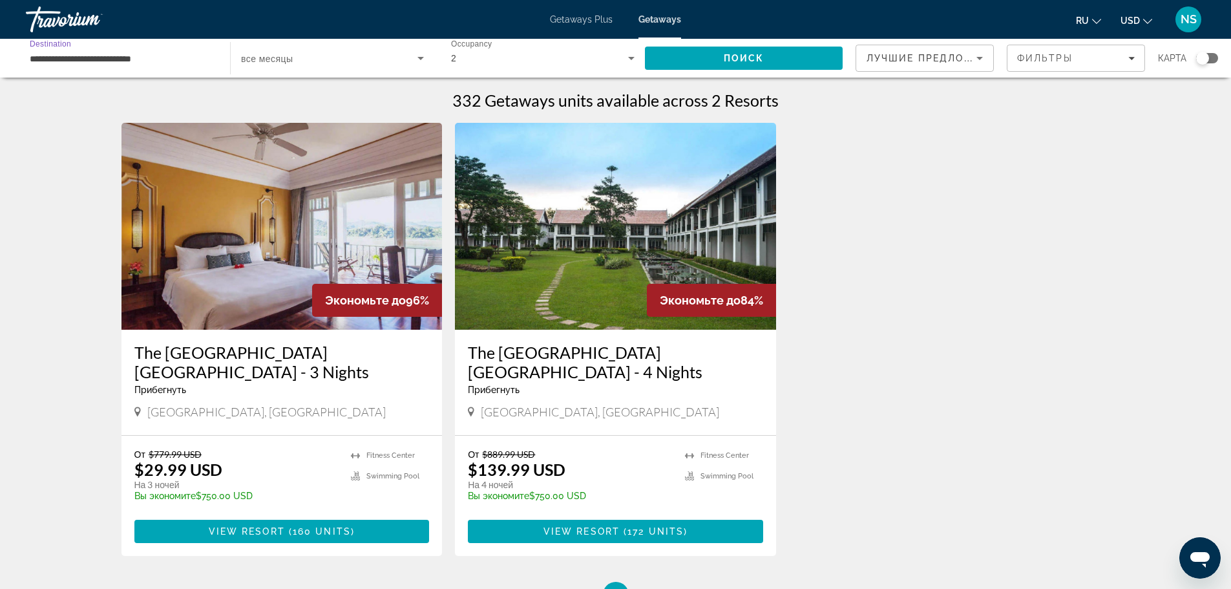
click at [272, 58] on span "все месяцы" at bounding box center [267, 59] width 52 height 10
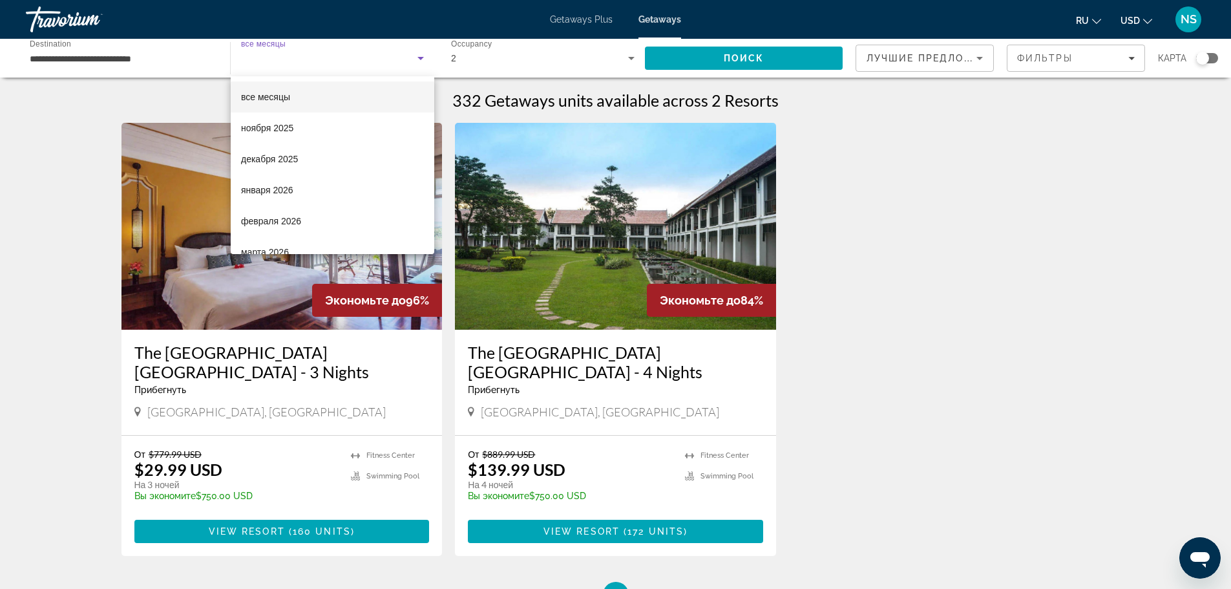
click at [291, 98] on mat-option "все месяцы" at bounding box center [333, 96] width 204 height 31
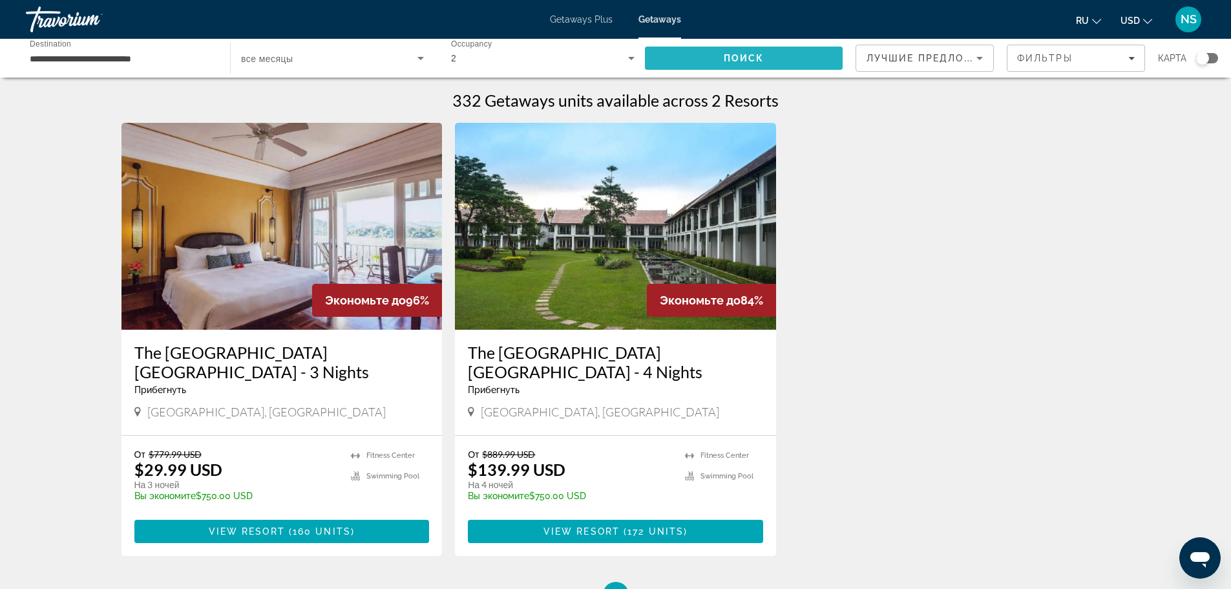
click at [754, 53] on span "Поиск" at bounding box center [744, 58] width 41 height 10
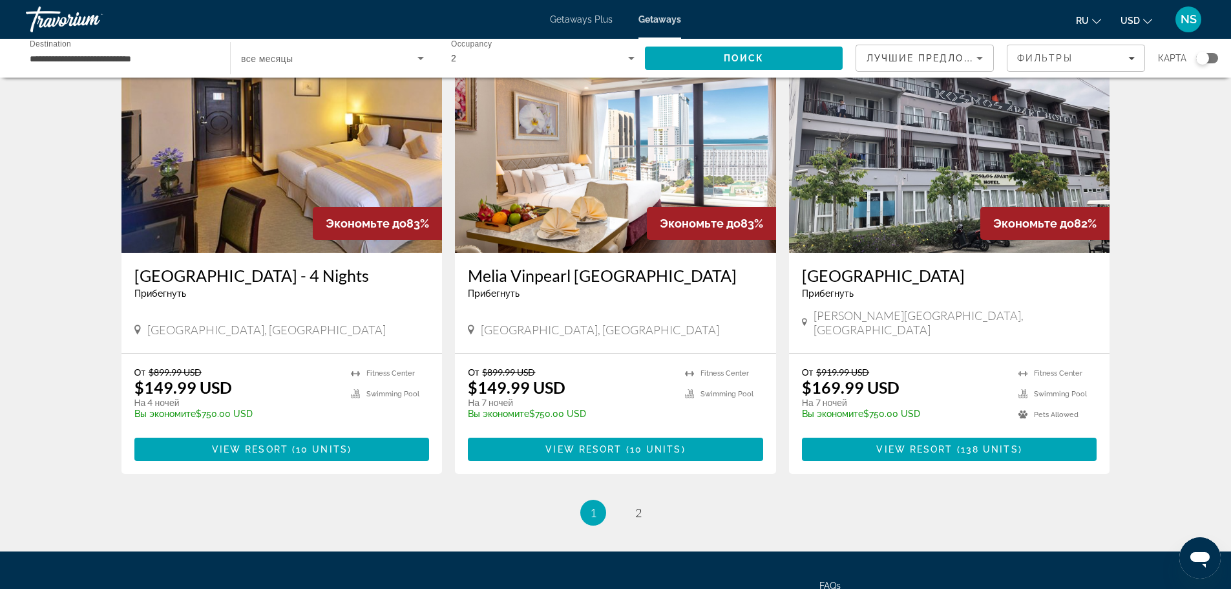
scroll to position [1487, 0]
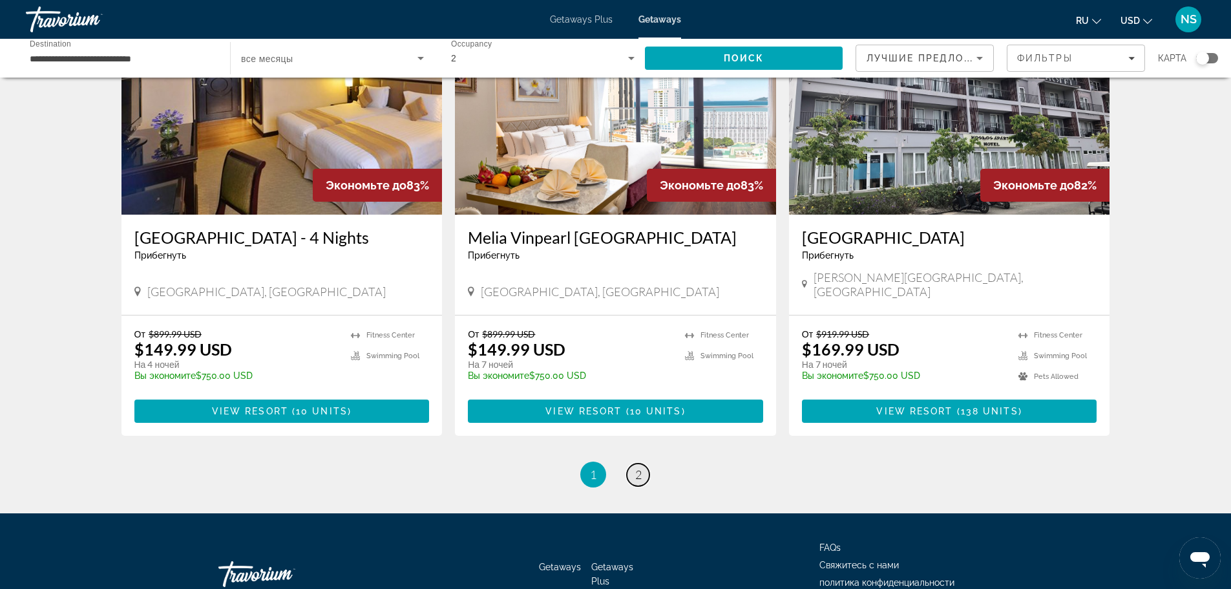
click at [637, 467] on span "2" at bounding box center [638, 474] width 6 height 14
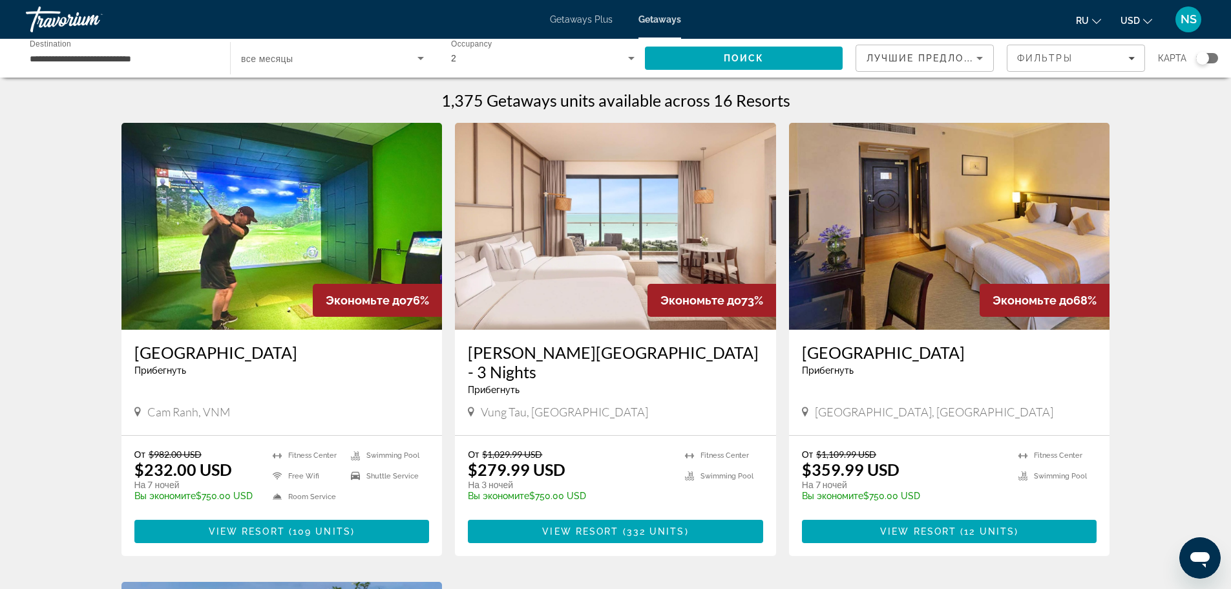
click at [111, 57] on input "**********" at bounding box center [122, 59] width 184 height 16
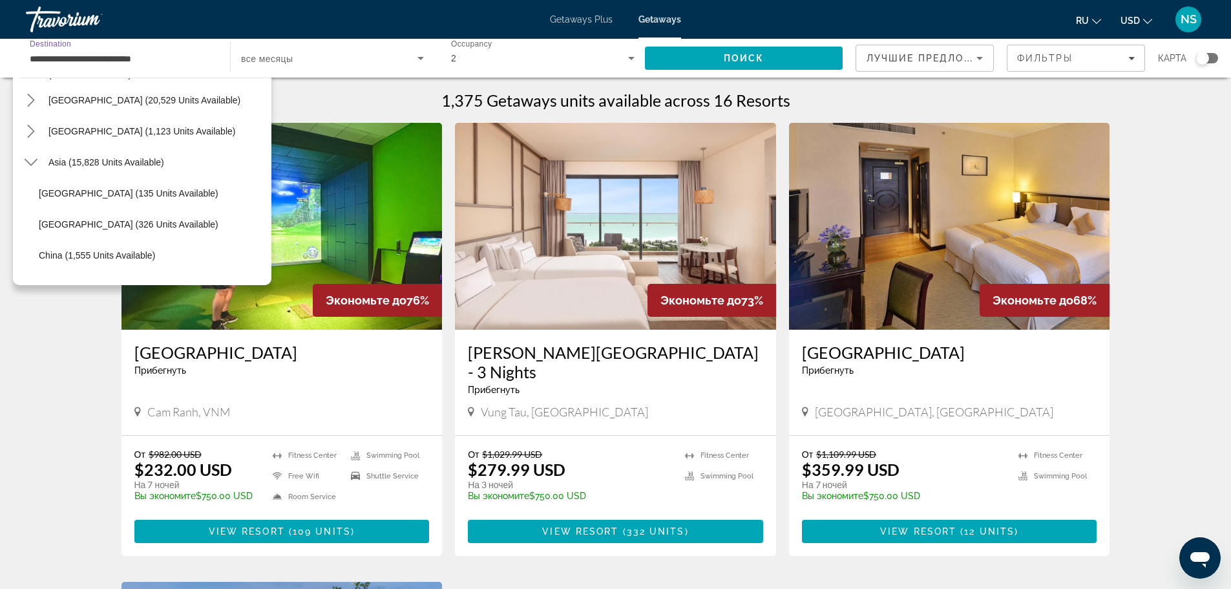
scroll to position [214, 0]
click at [96, 189] on span "Select destination: Asia (15,828 units available)" at bounding box center [156, 196] width 229 height 31
type input "**********"
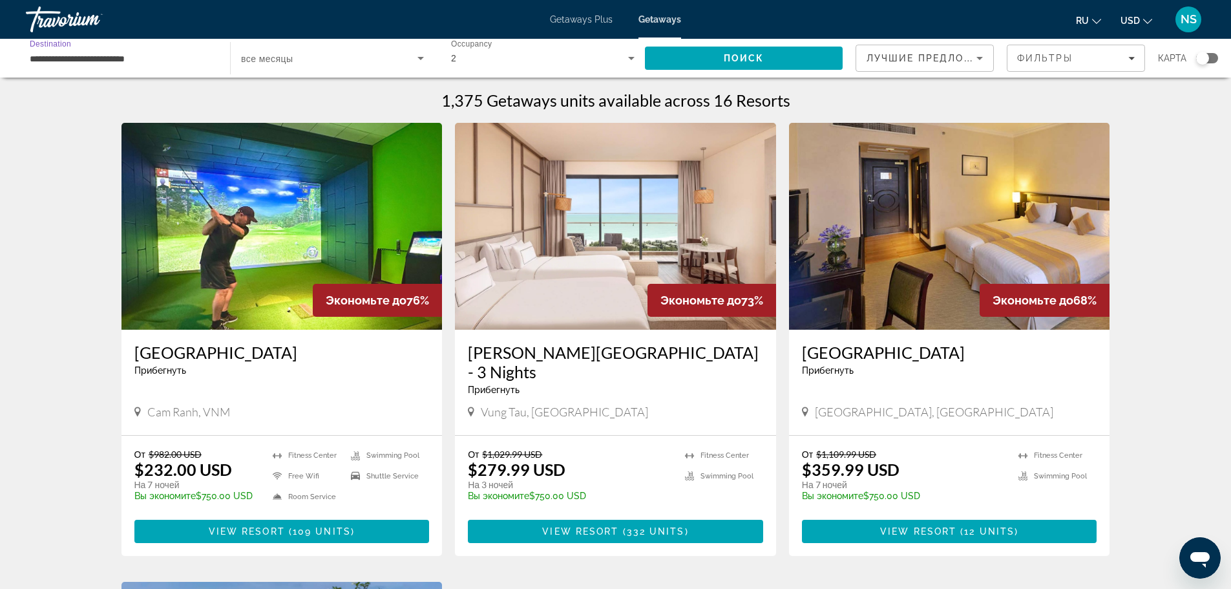
click at [90, 58] on input "**********" at bounding box center [122, 59] width 184 height 16
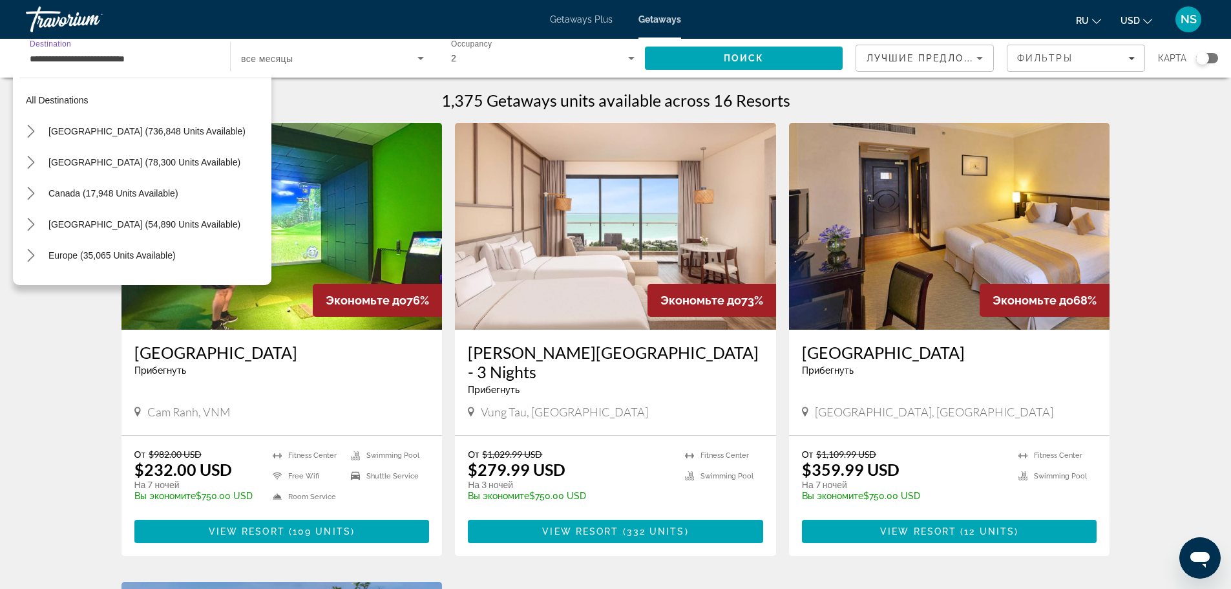
scroll to position [232, 0]
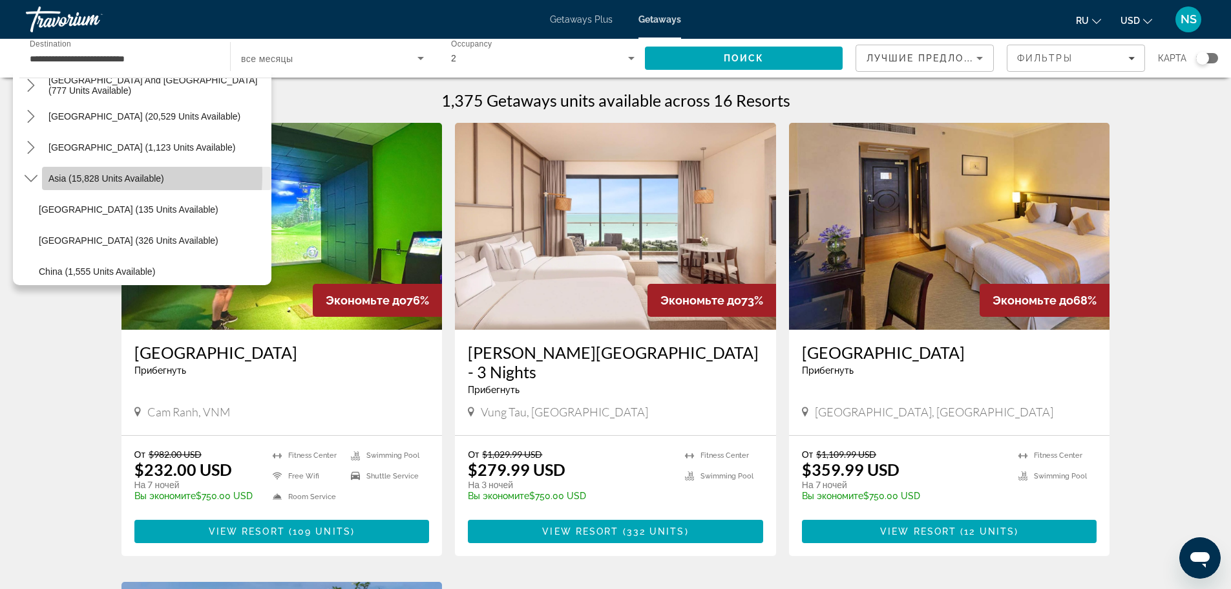
click at [86, 176] on span "Asia (15,828 units available)" at bounding box center [106, 178] width 116 height 10
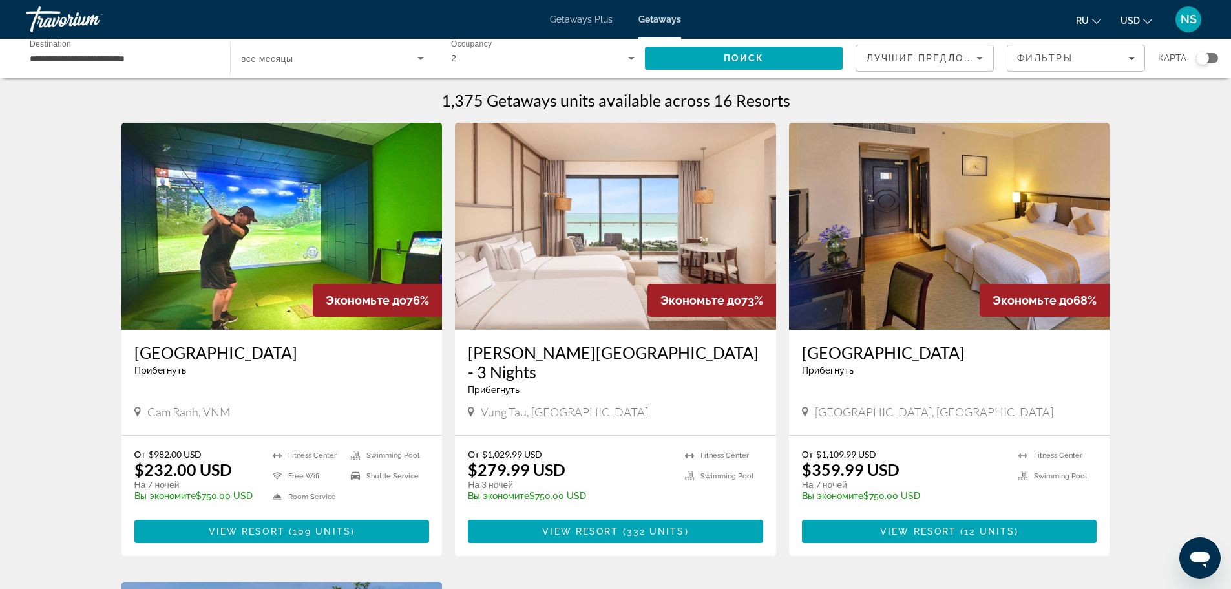
click at [284, 54] on span "все месяцы" at bounding box center [267, 59] width 52 height 10
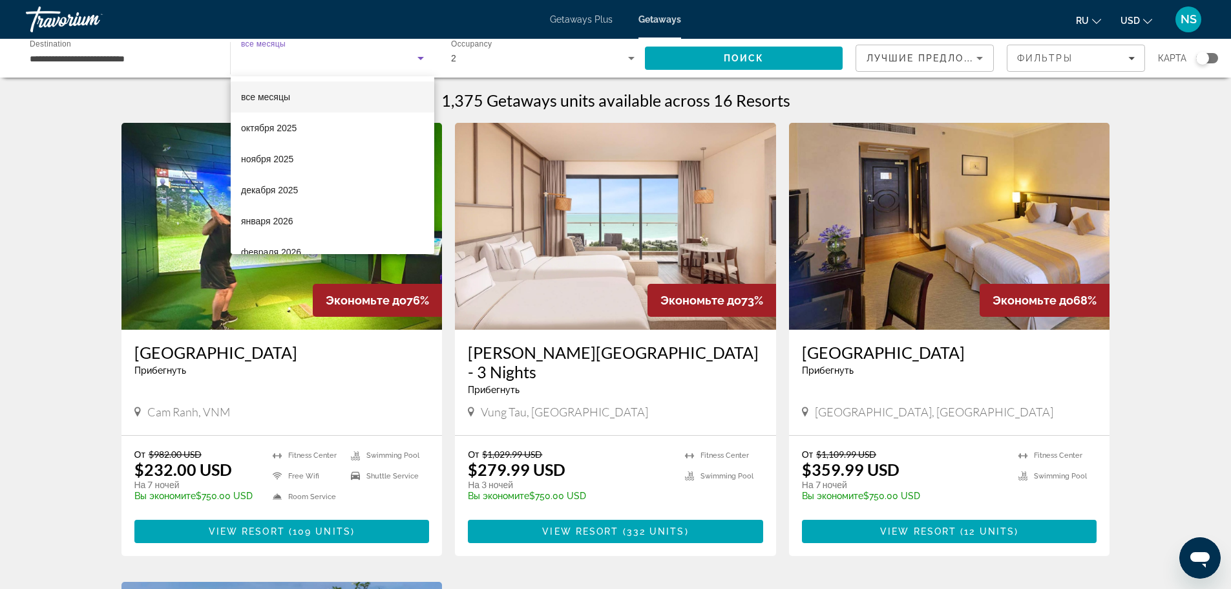
click at [275, 94] on span "все месяцы" at bounding box center [265, 97] width 49 height 10
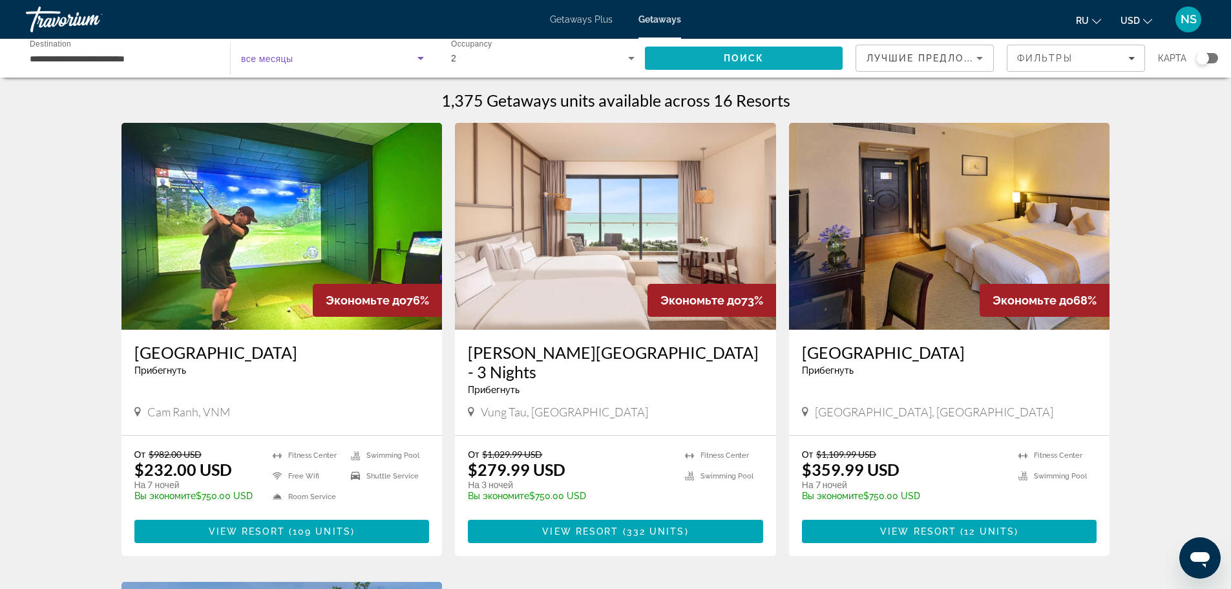
click at [756, 55] on span "Поиск" at bounding box center [744, 58] width 41 height 10
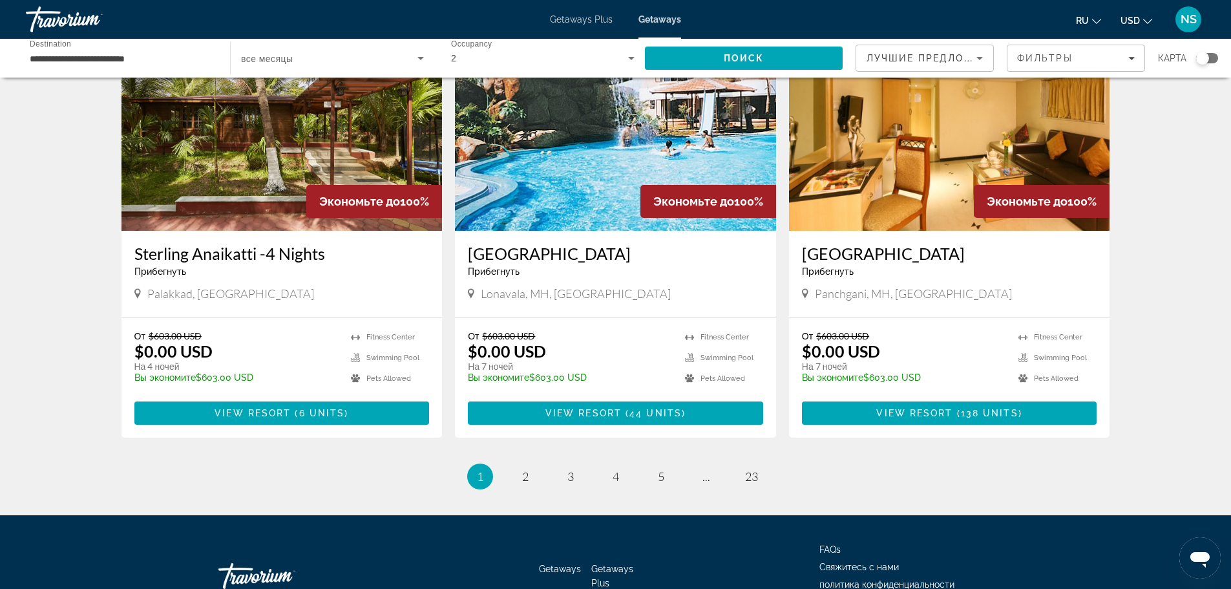
scroll to position [1502, 0]
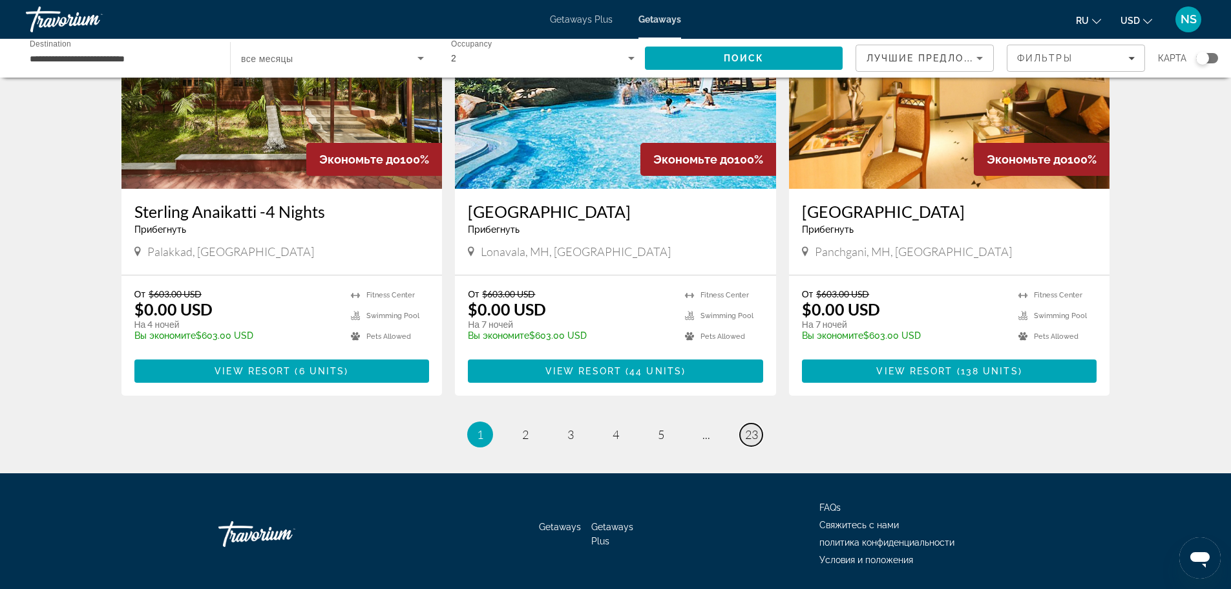
click at [751, 427] on span "23" at bounding box center [751, 434] width 13 height 14
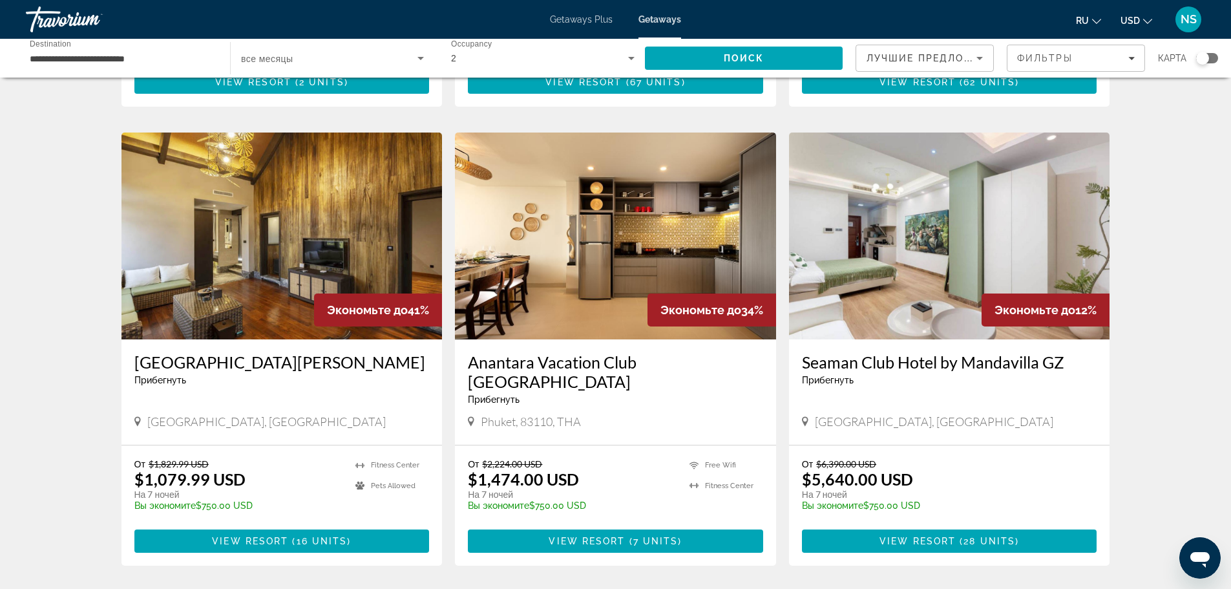
scroll to position [905, 0]
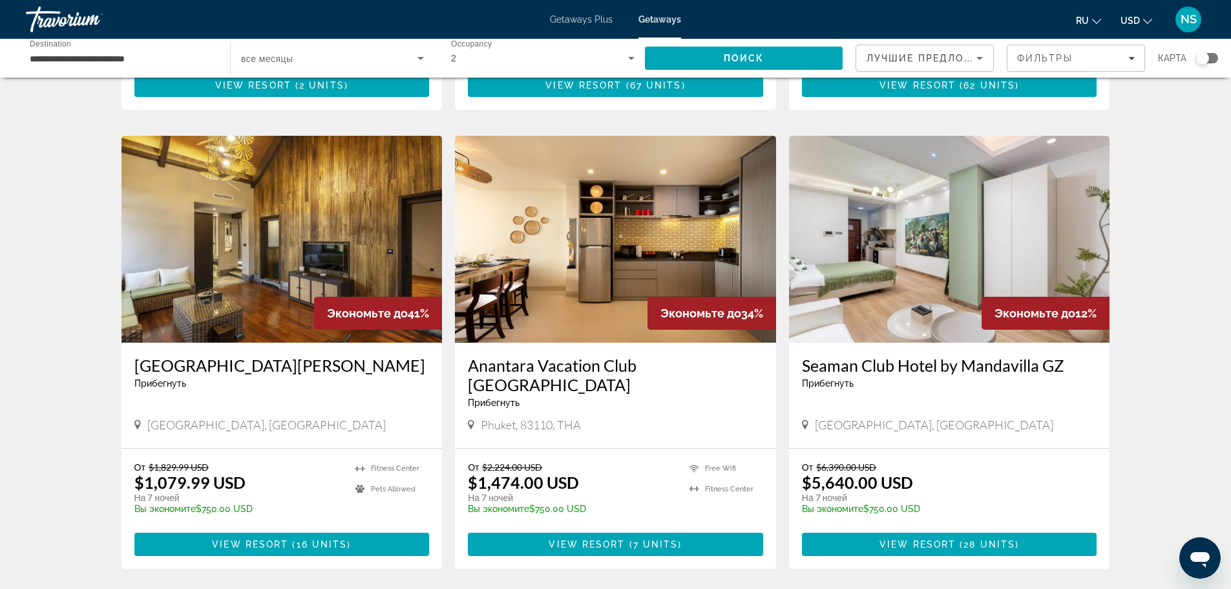
click at [922, 263] on img "Main content" at bounding box center [949, 239] width 321 height 207
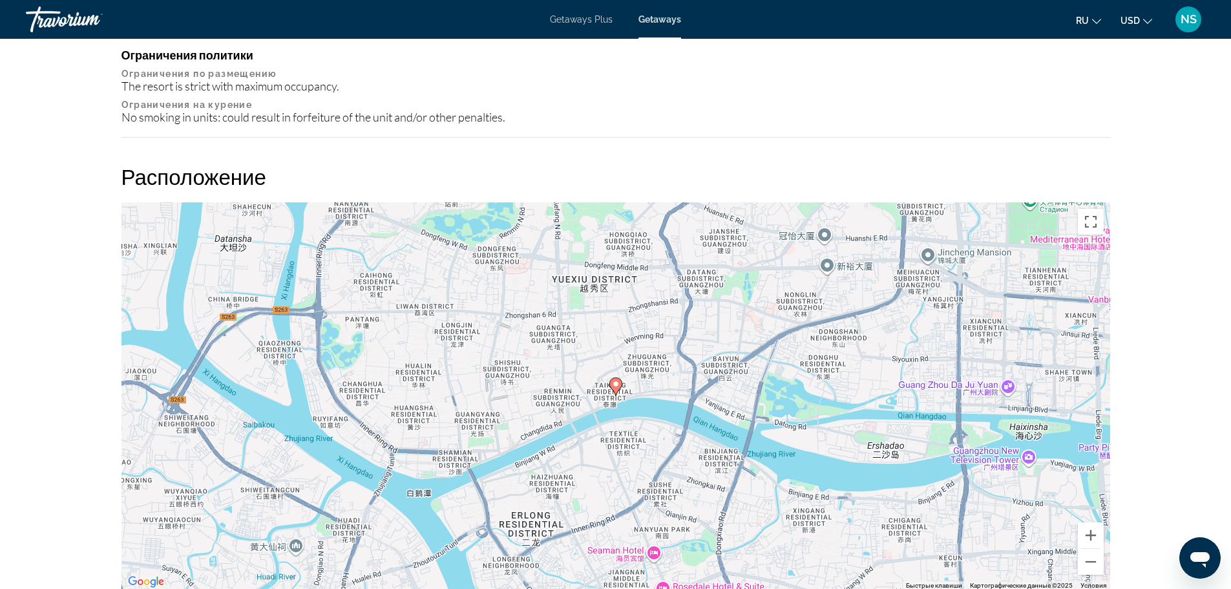
scroll to position [1293, 0]
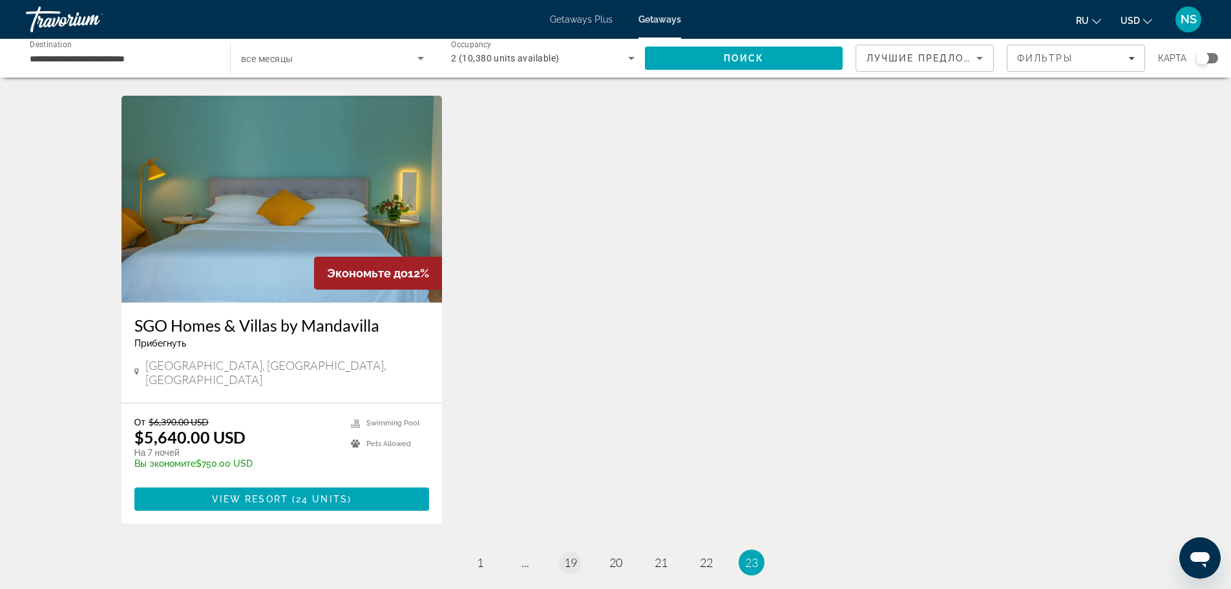
scroll to position [1541, 0]
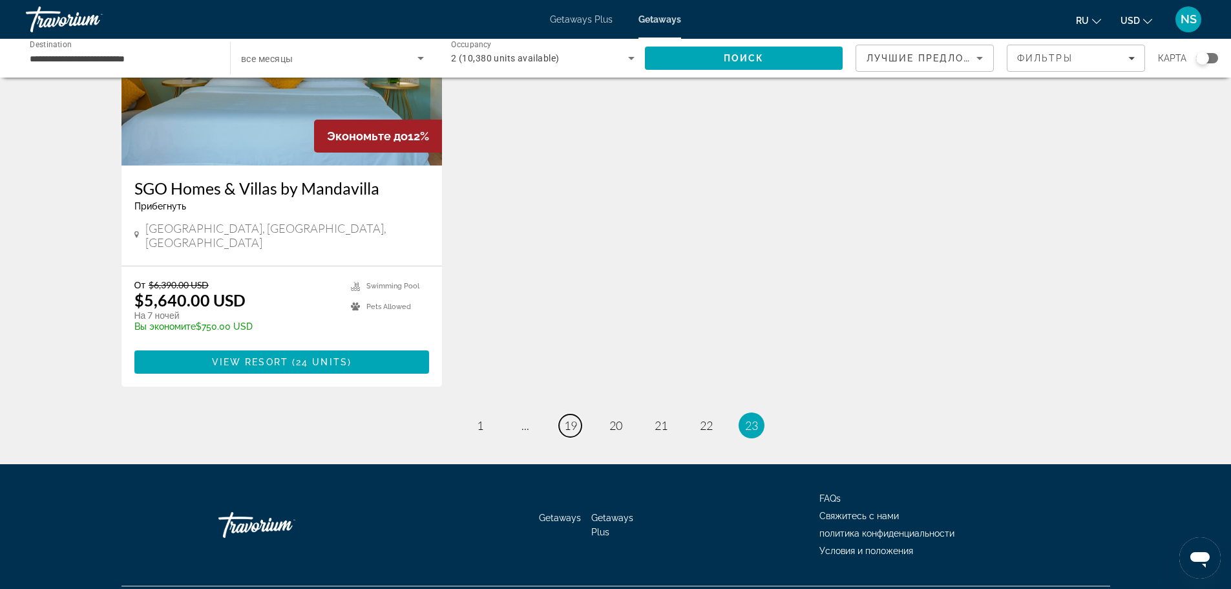
click at [571, 418] on span "19" at bounding box center [570, 425] width 13 height 14
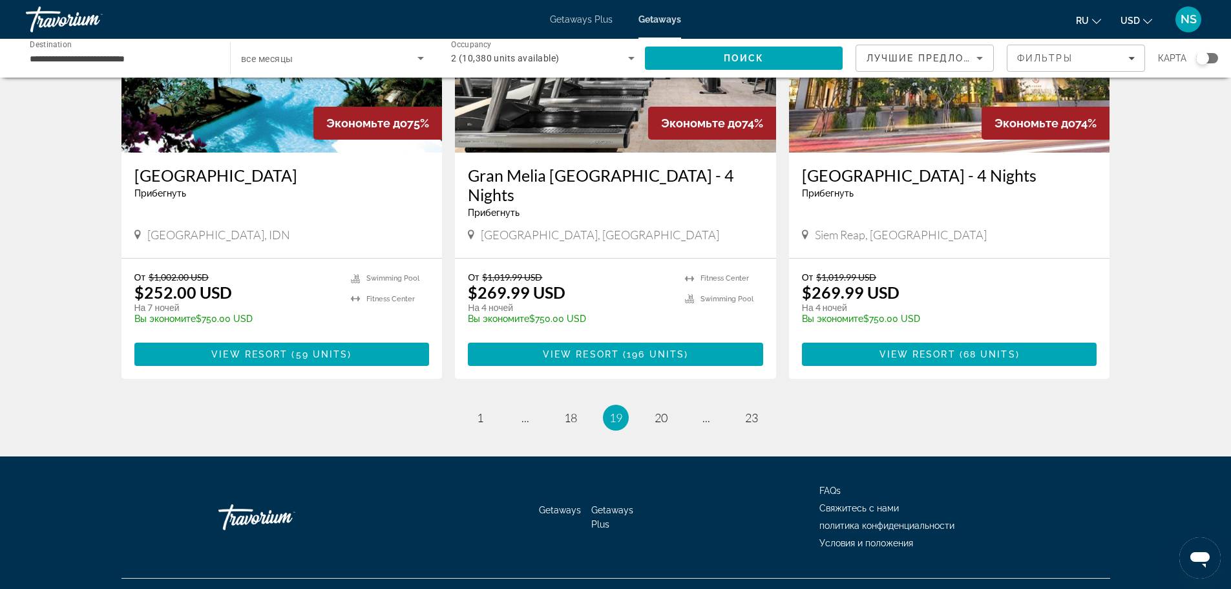
scroll to position [1551, 0]
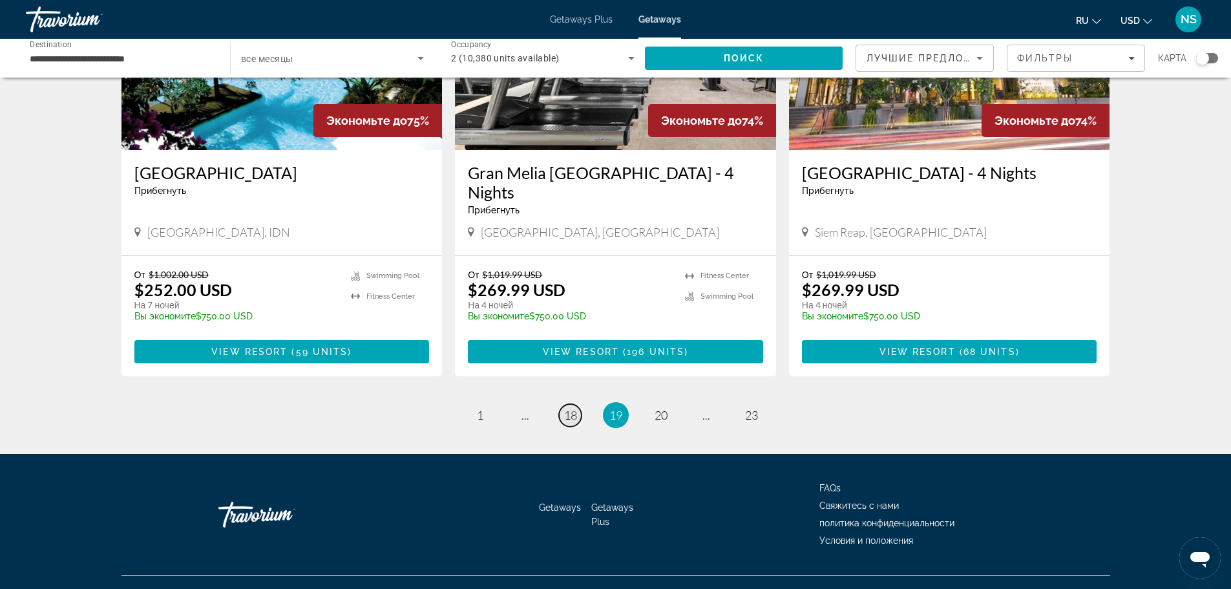
click at [569, 408] on span "18" at bounding box center [570, 415] width 13 height 14
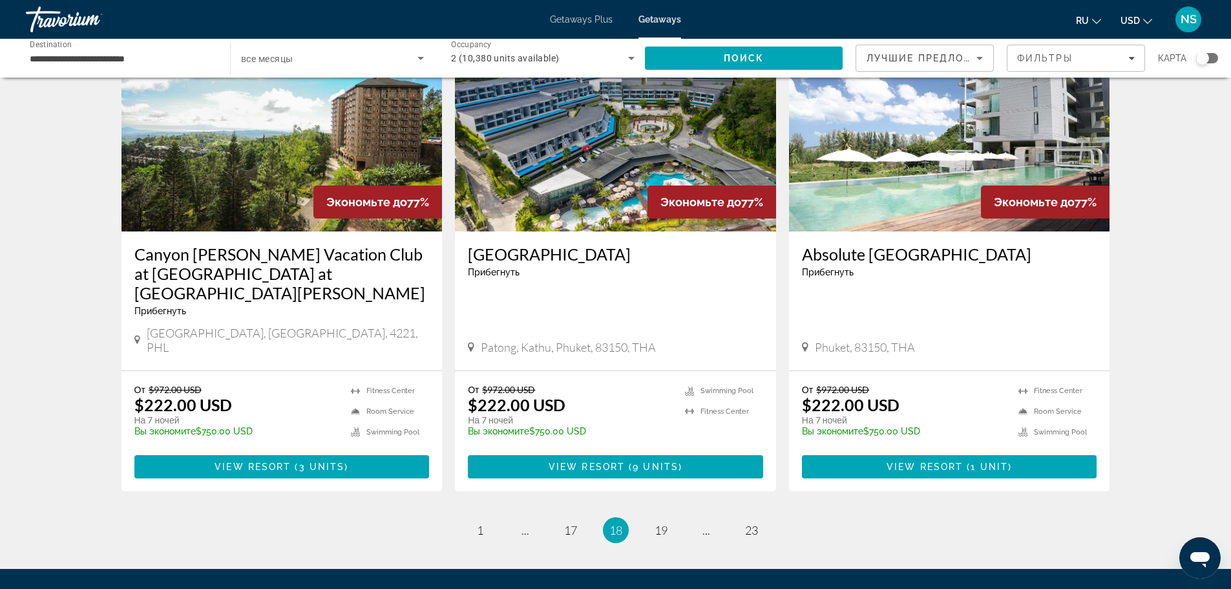
scroll to position [1521, 0]
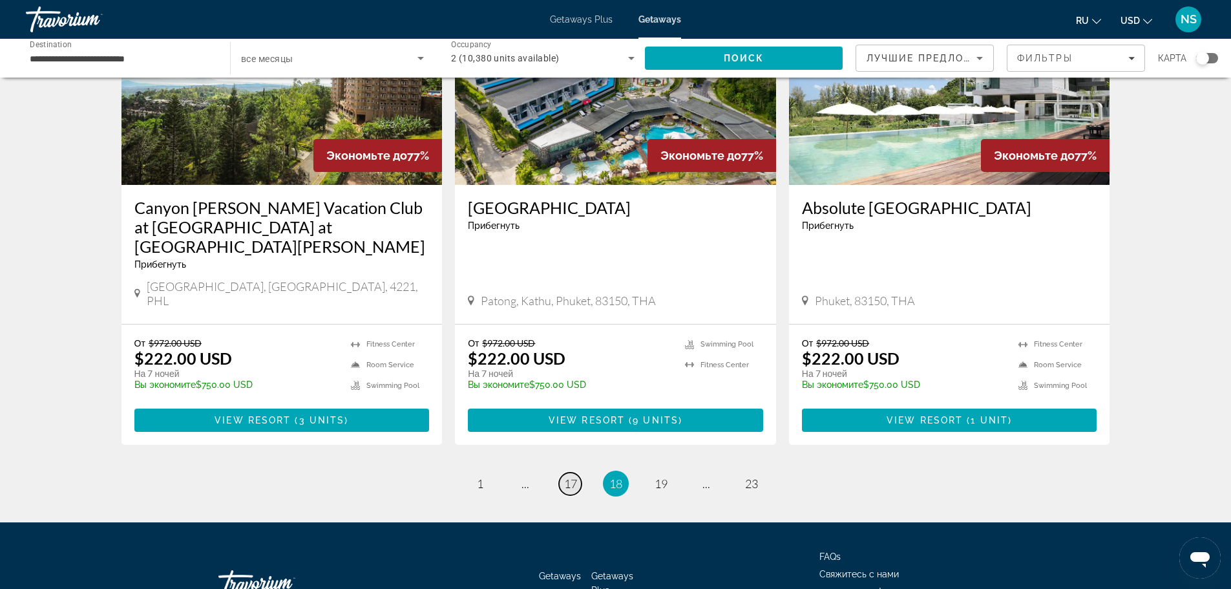
click at [567, 476] on span "17" at bounding box center [570, 483] width 13 height 14
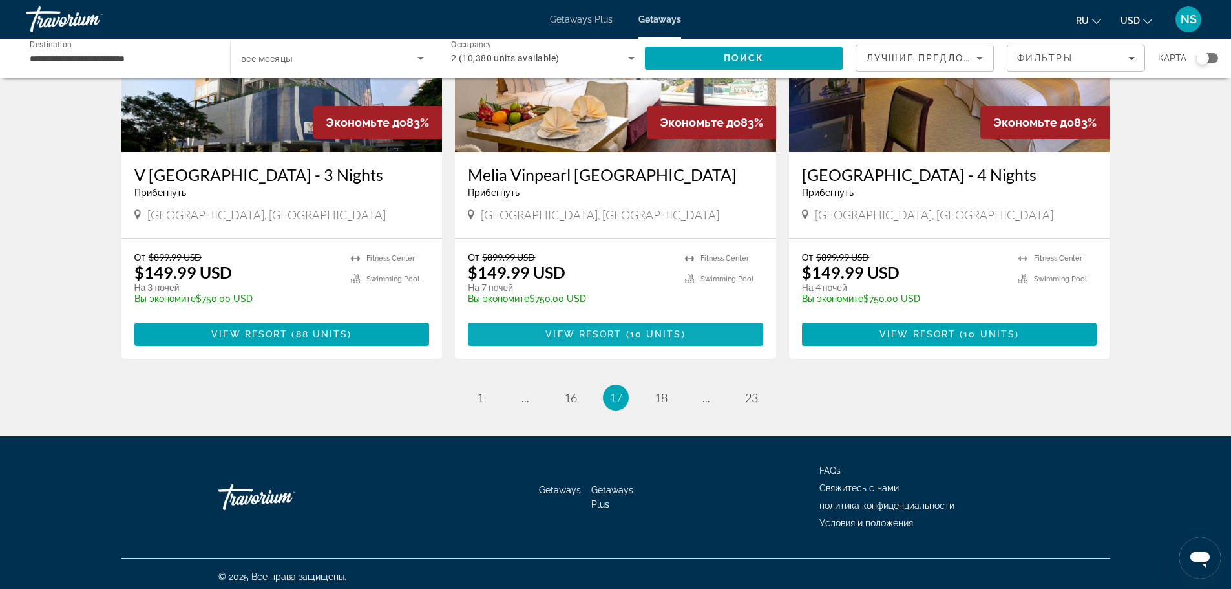
scroll to position [1541, 0]
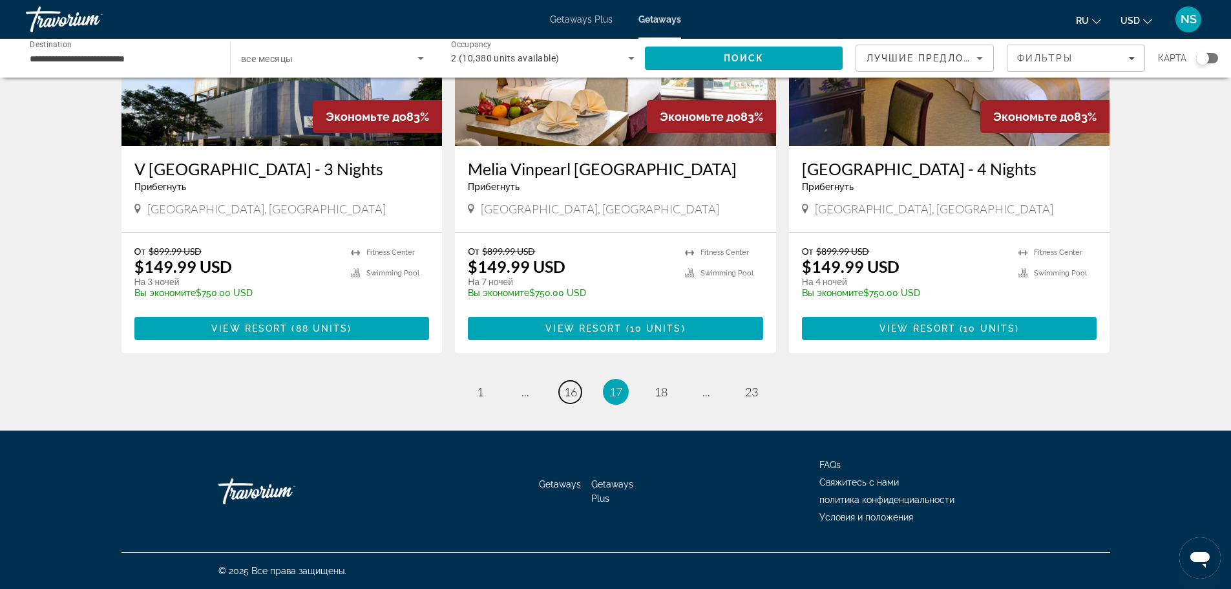
click at [572, 394] on span "16" at bounding box center [570, 392] width 13 height 14
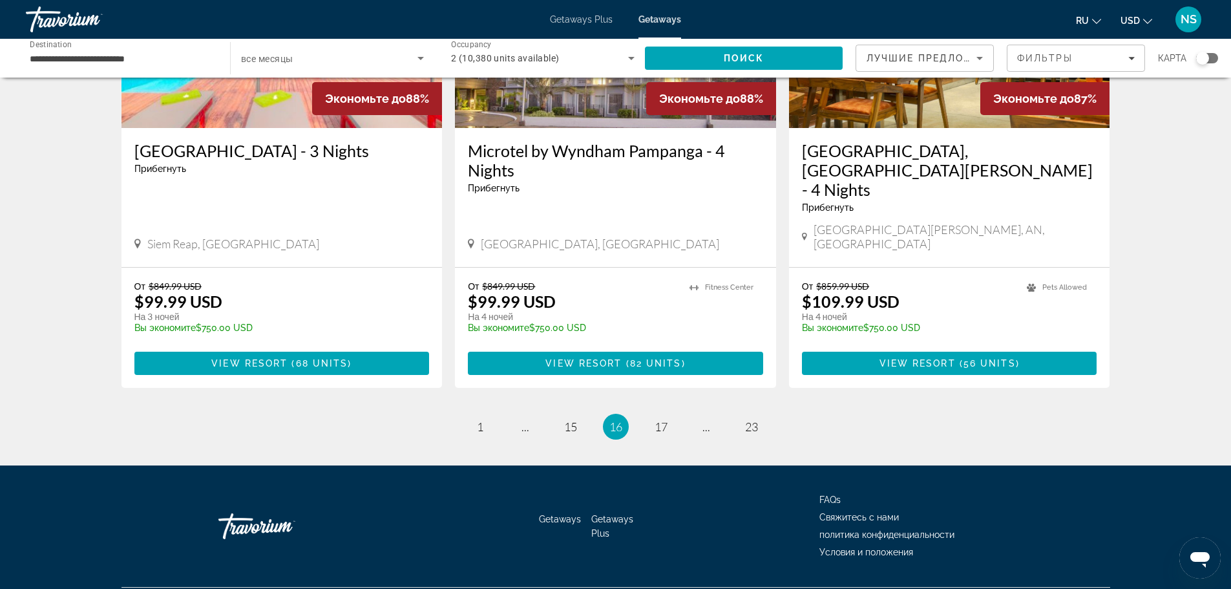
scroll to position [1541, 0]
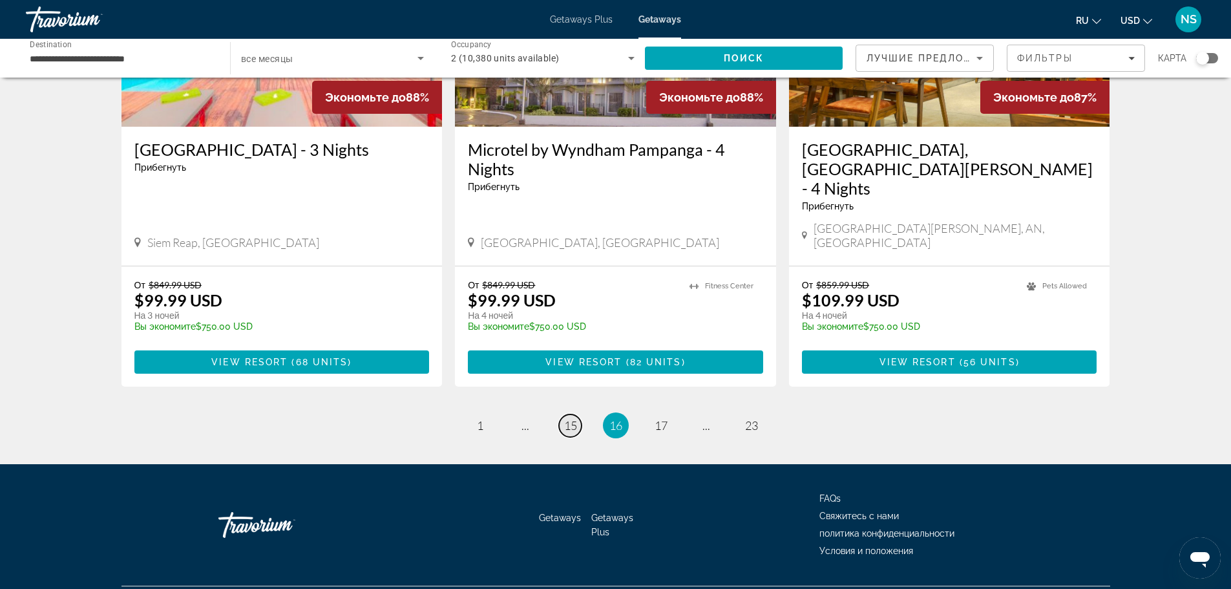
click at [572, 418] on span "15" at bounding box center [570, 425] width 13 height 14
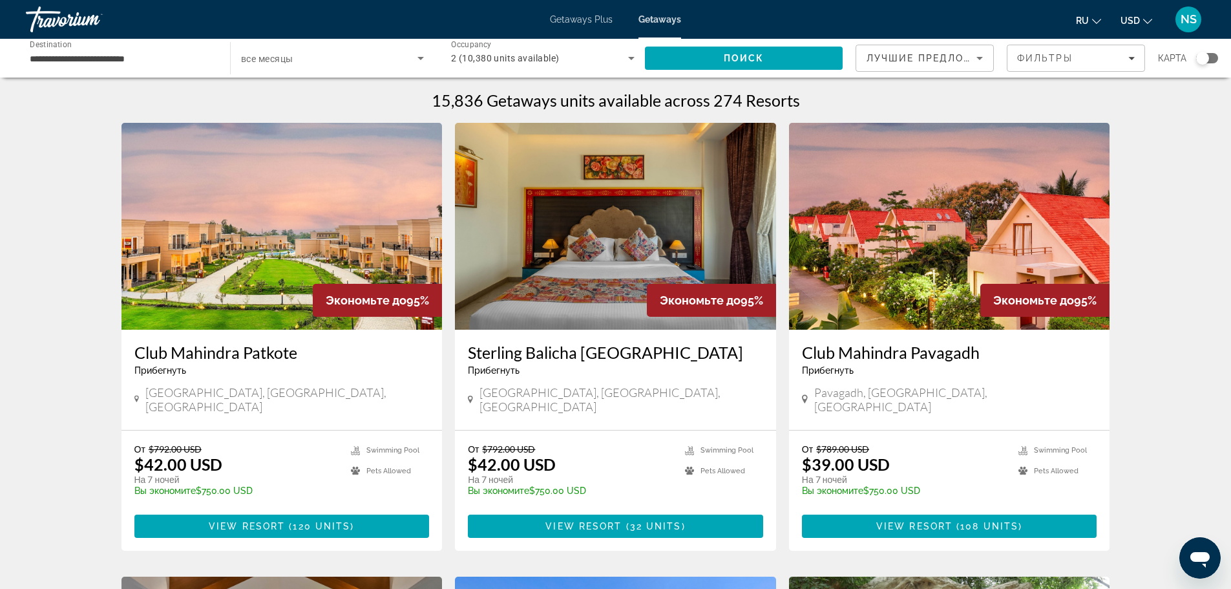
click at [560, 232] on img "Main content" at bounding box center [615, 226] width 321 height 207
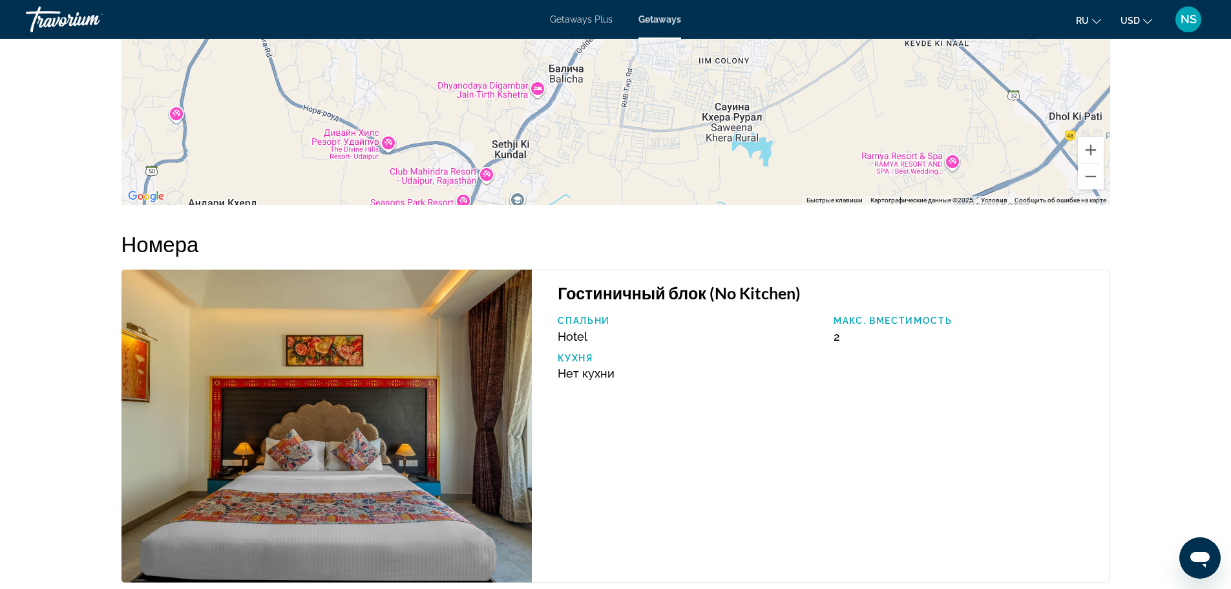
scroll to position [1874, 0]
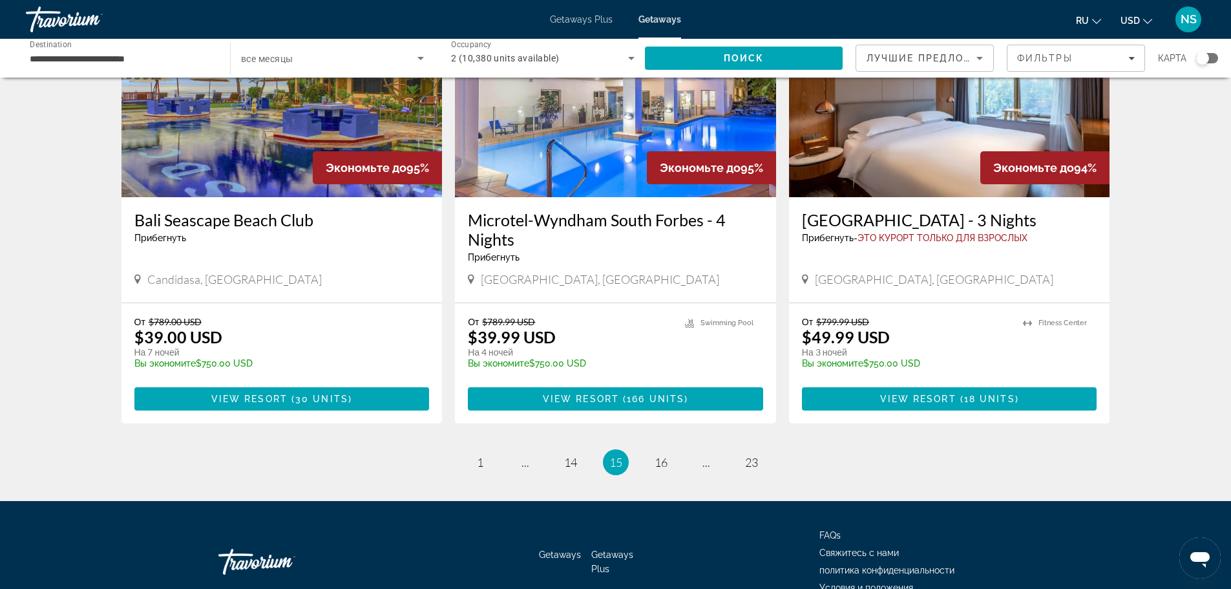
scroll to position [1541, 0]
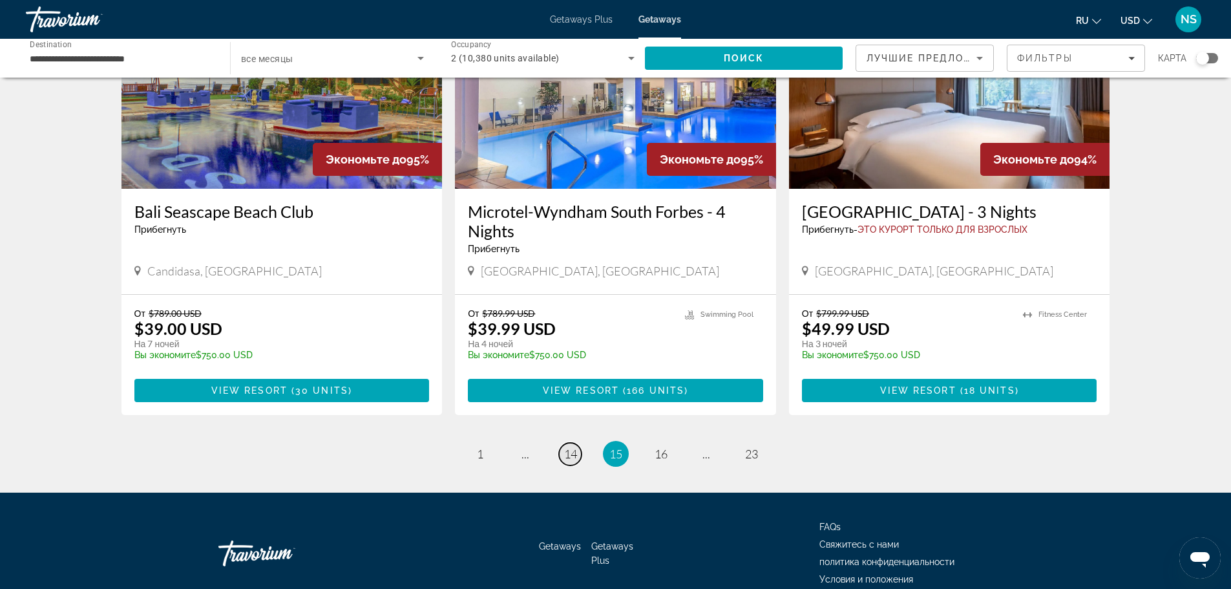
click at [569, 447] on span "14" at bounding box center [570, 454] width 13 height 14
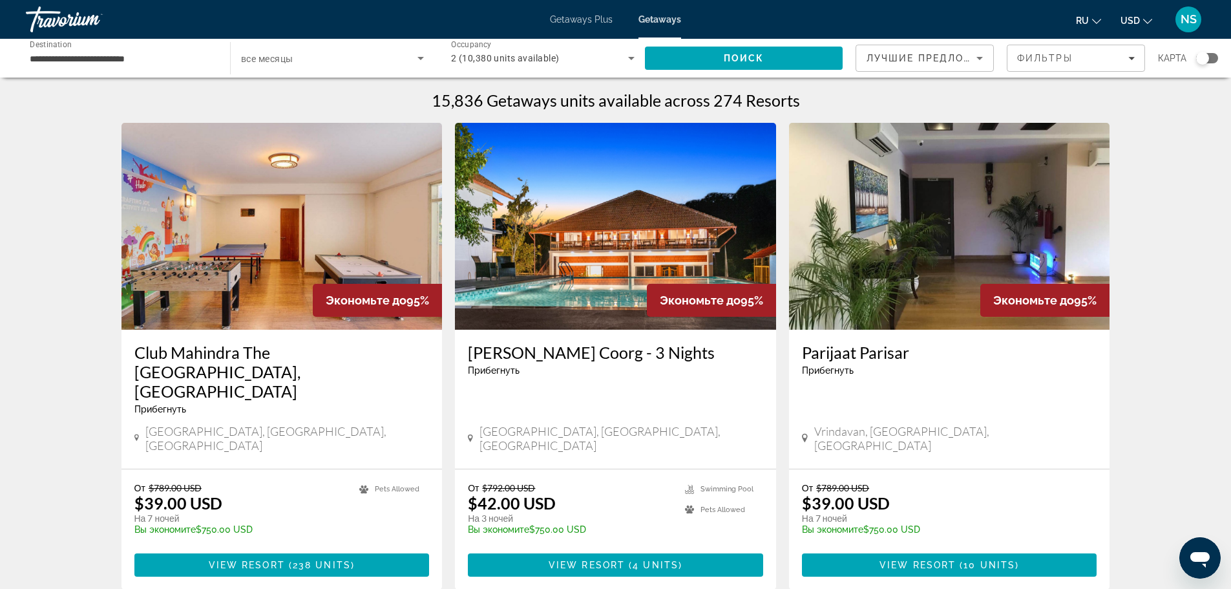
click at [924, 251] on img "Main content" at bounding box center [949, 226] width 321 height 207
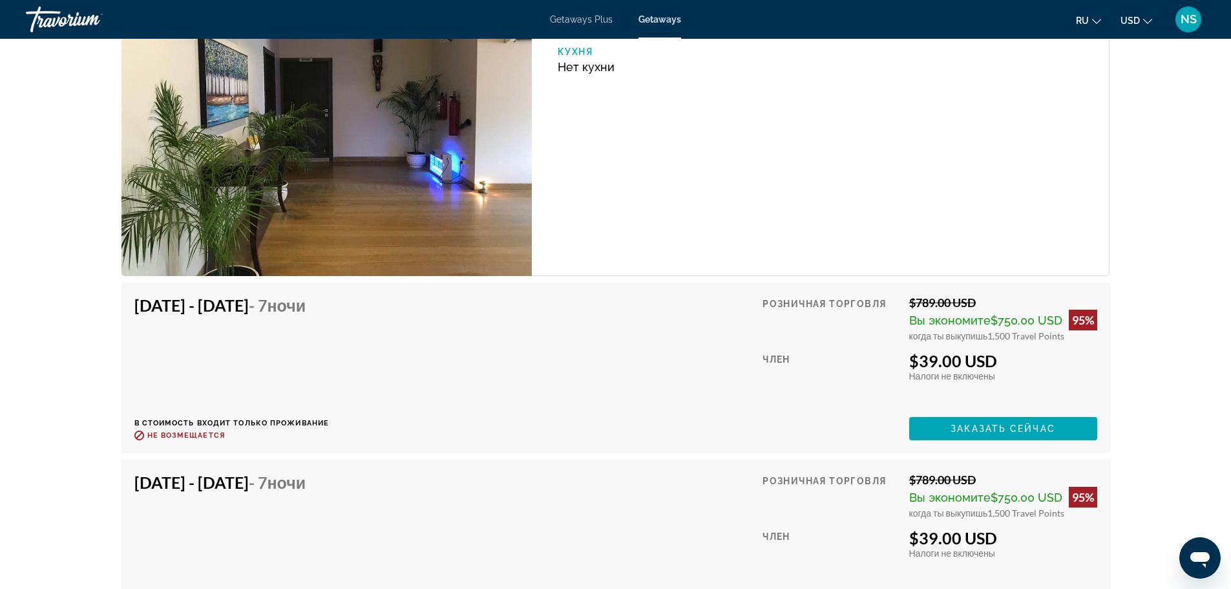
scroll to position [1939, 0]
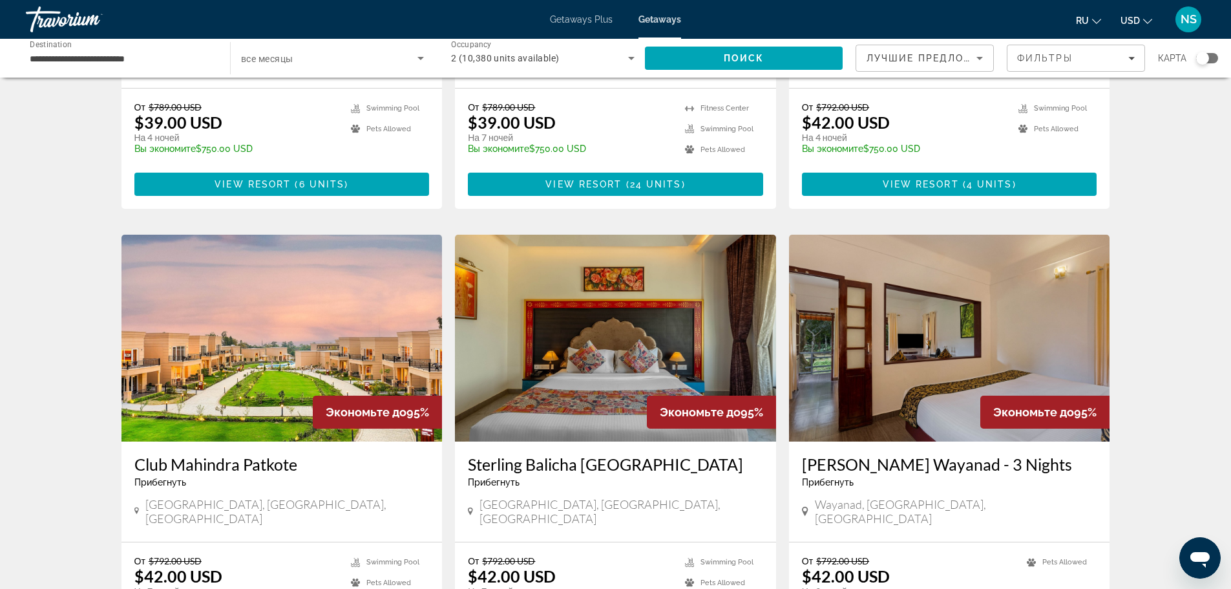
scroll to position [1357, 0]
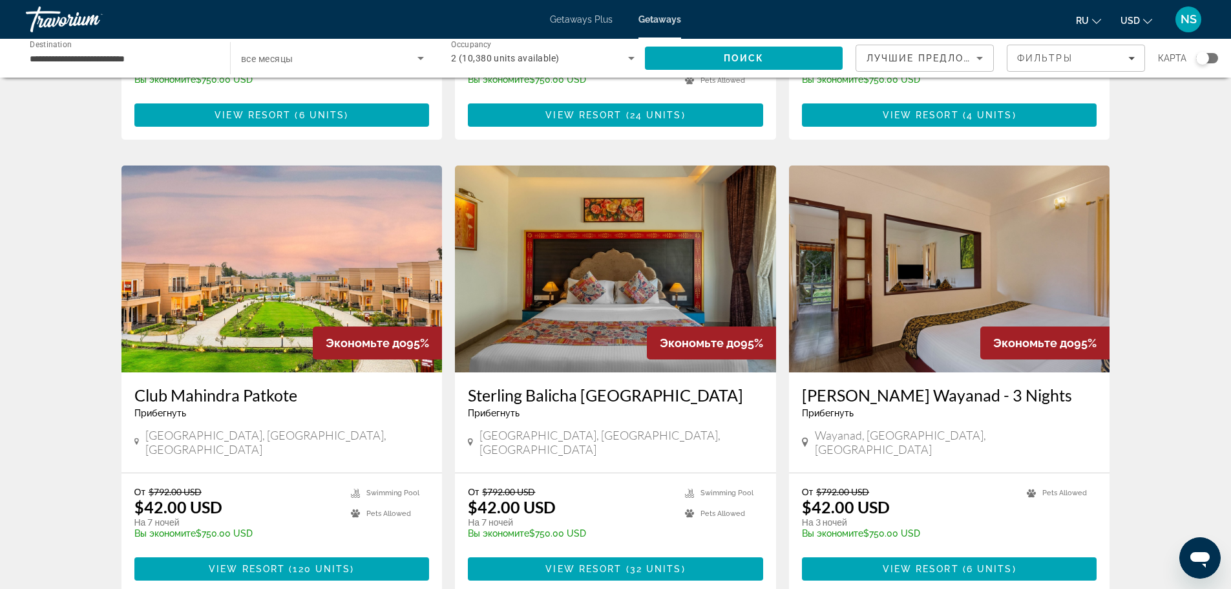
click at [289, 193] on img "Main content" at bounding box center [282, 268] width 321 height 207
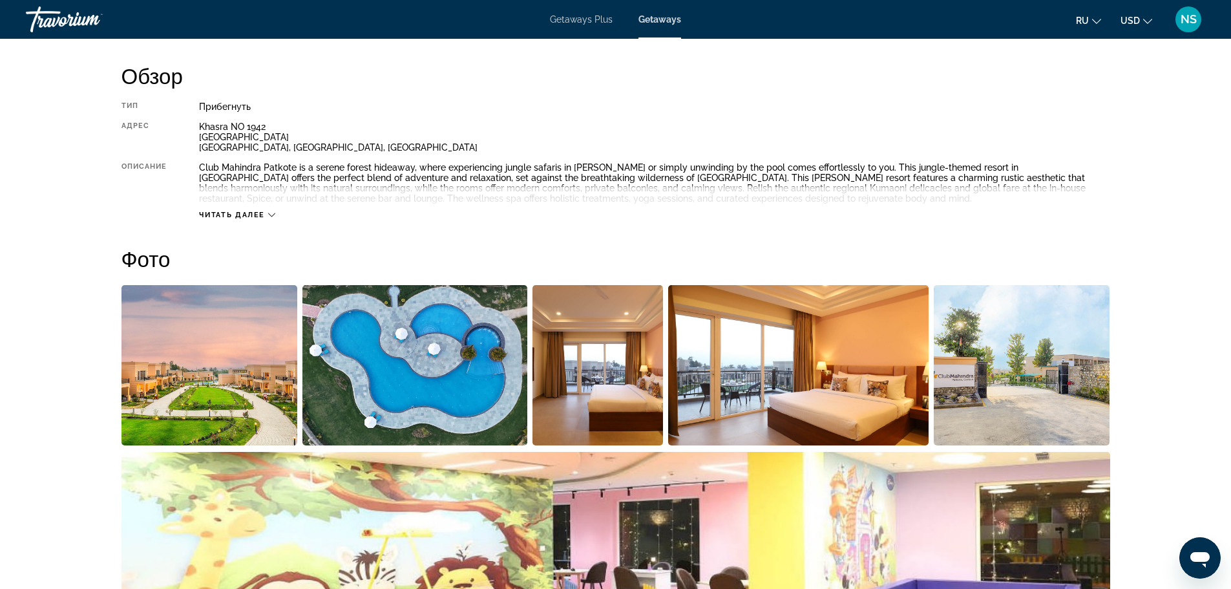
scroll to position [388, 0]
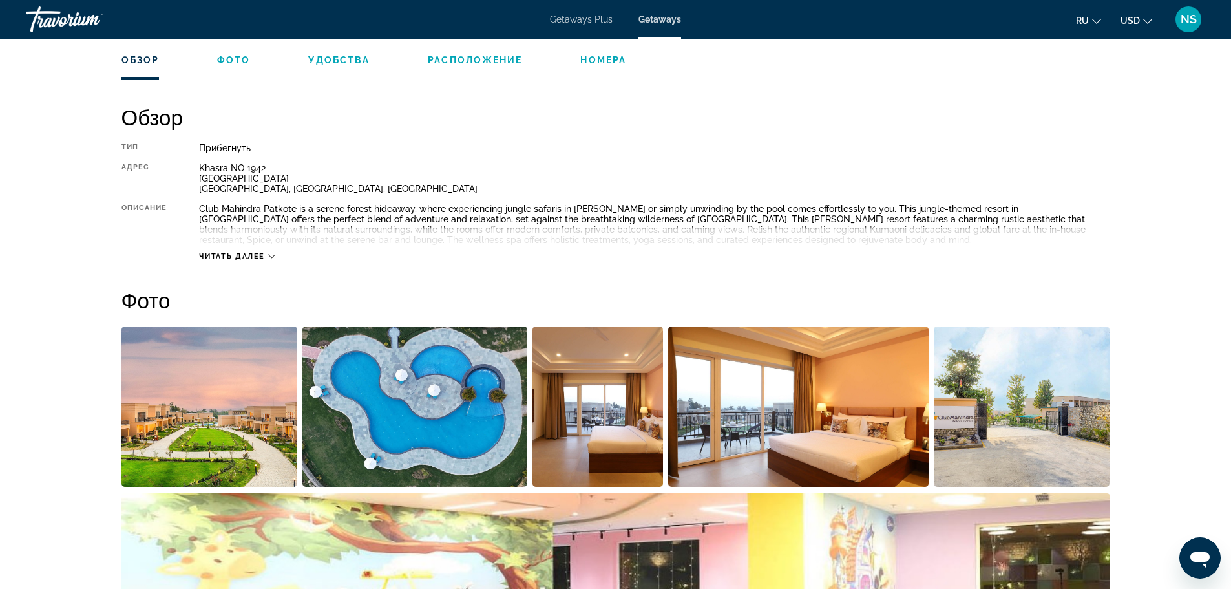
click at [235, 252] on span "Читать далее" at bounding box center [232, 256] width 66 height 8
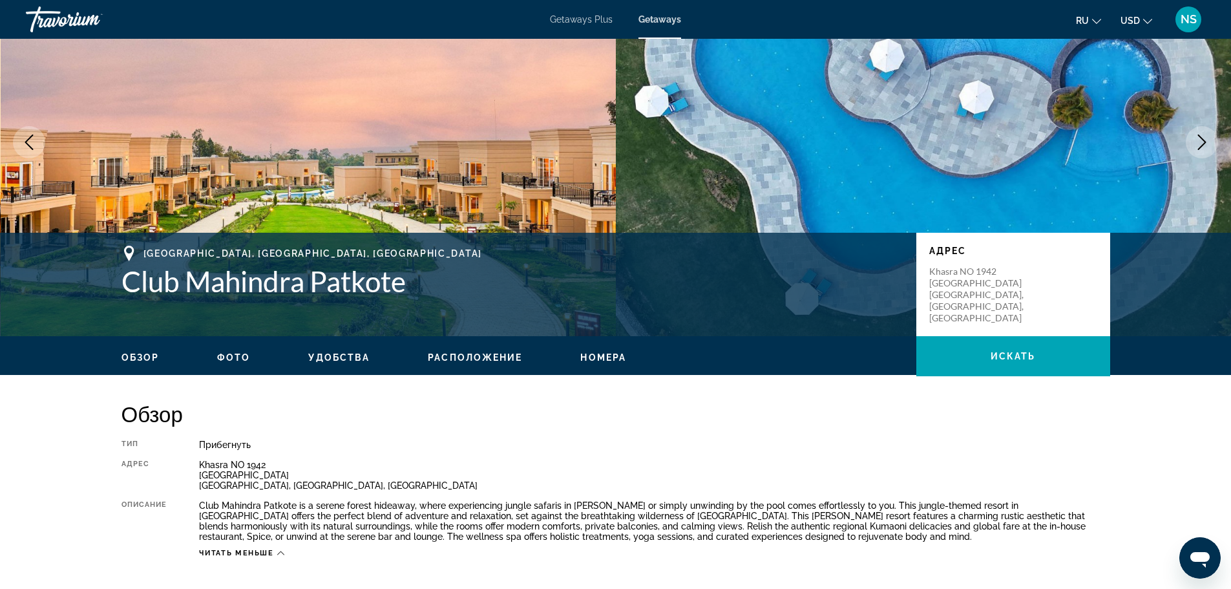
scroll to position [0, 0]
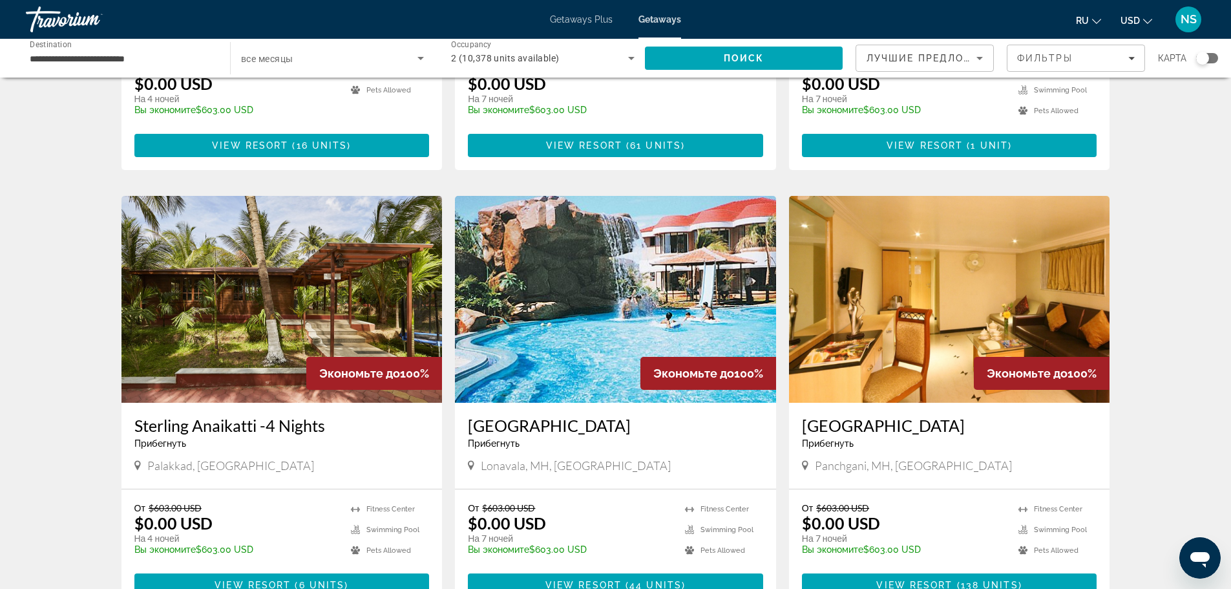
scroll to position [1293, 0]
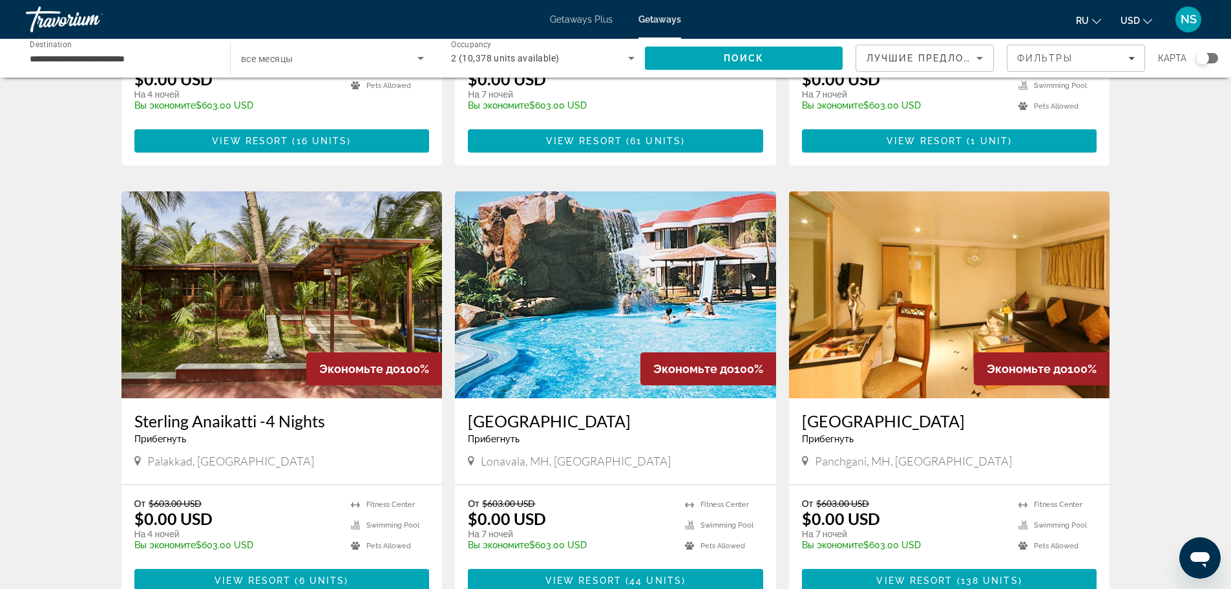
click at [565, 244] on img "Main content" at bounding box center [615, 294] width 321 height 207
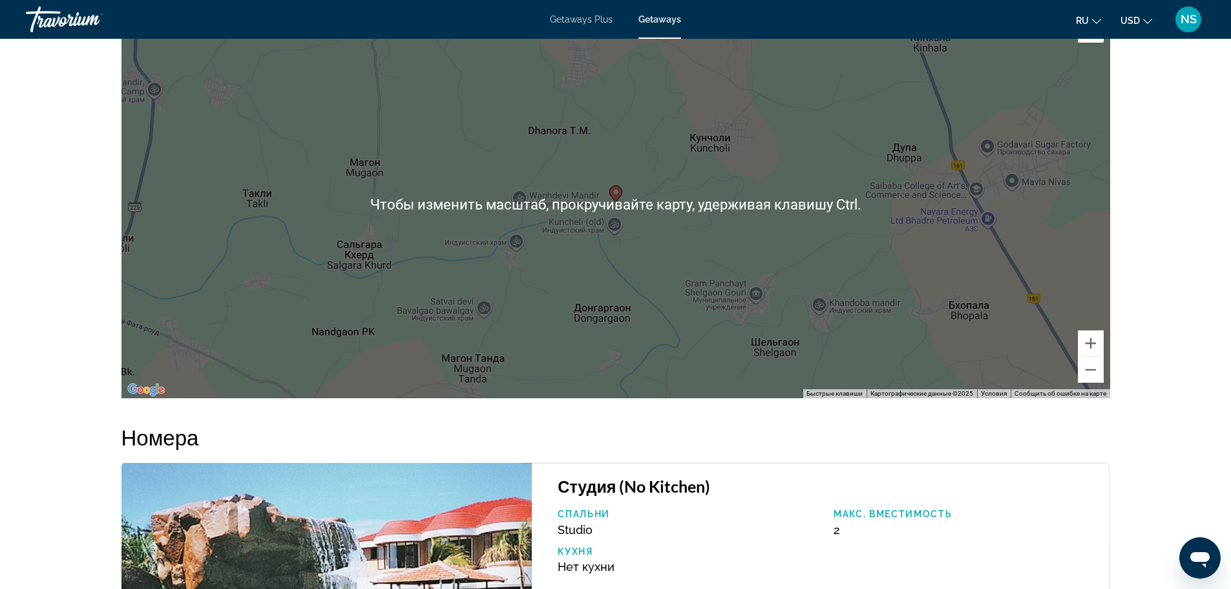
scroll to position [1939, 0]
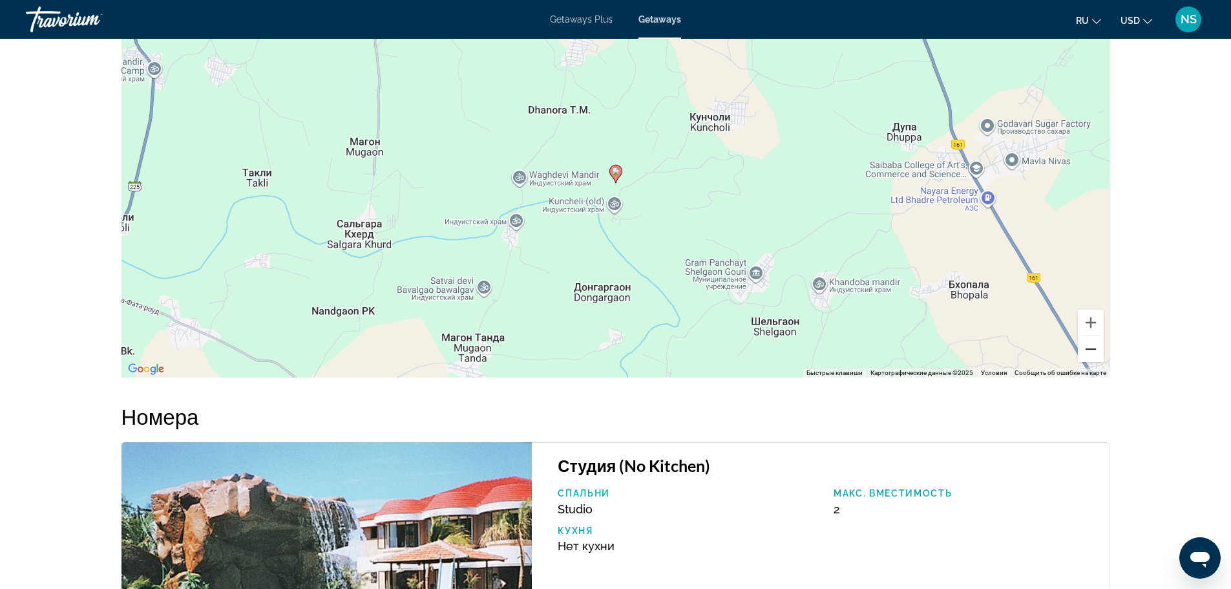
click at [1087, 349] on button "Уменьшить" at bounding box center [1091, 349] width 26 height 26
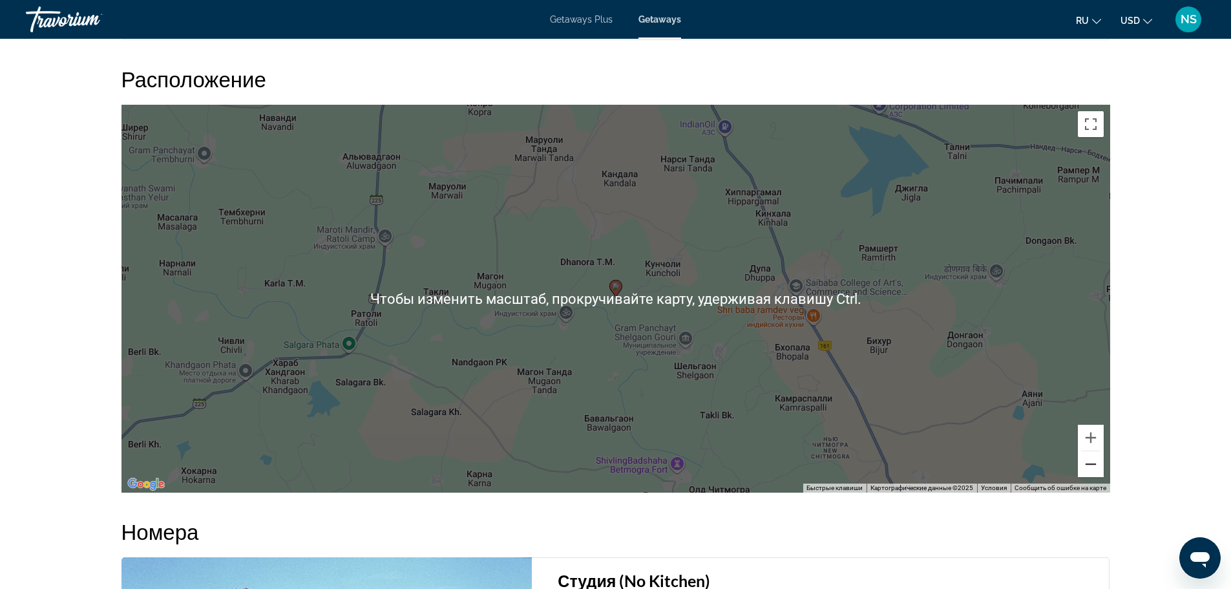
scroll to position [1810, 0]
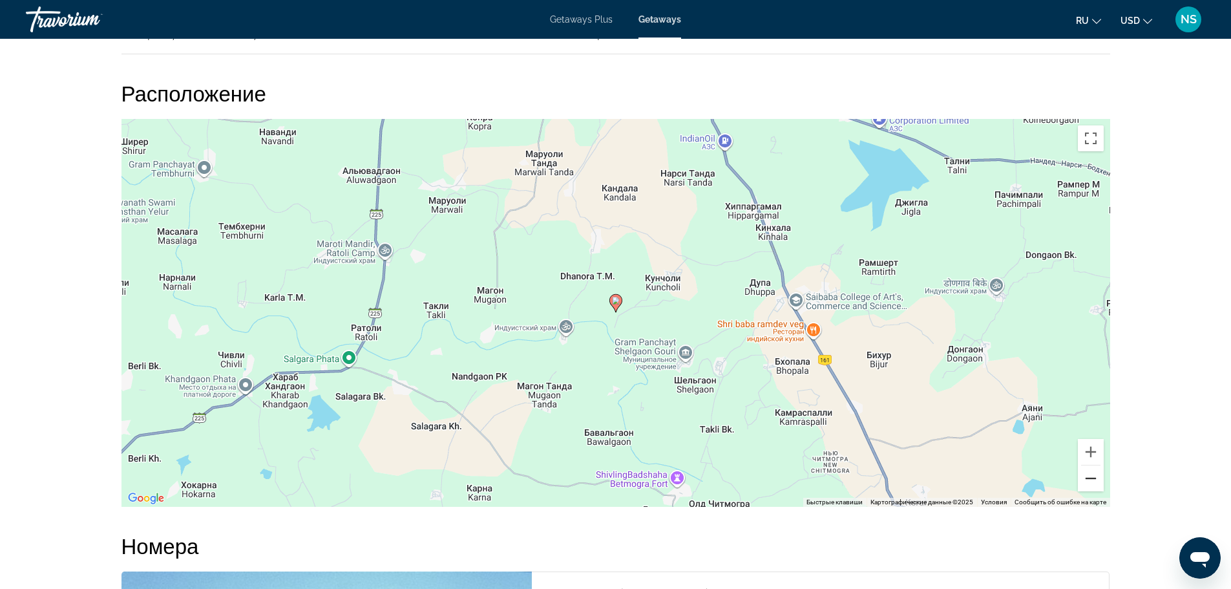
click at [1093, 479] on button "Уменьшить" at bounding box center [1091, 478] width 26 height 26
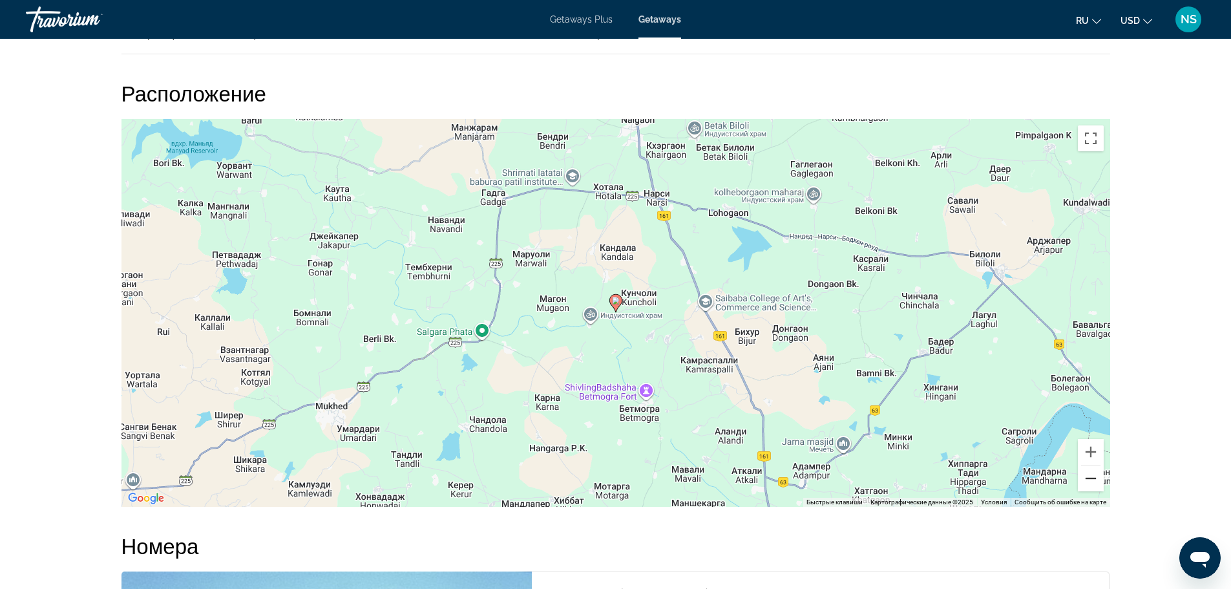
click at [1093, 479] on button "Уменьшить" at bounding box center [1091, 478] width 26 height 26
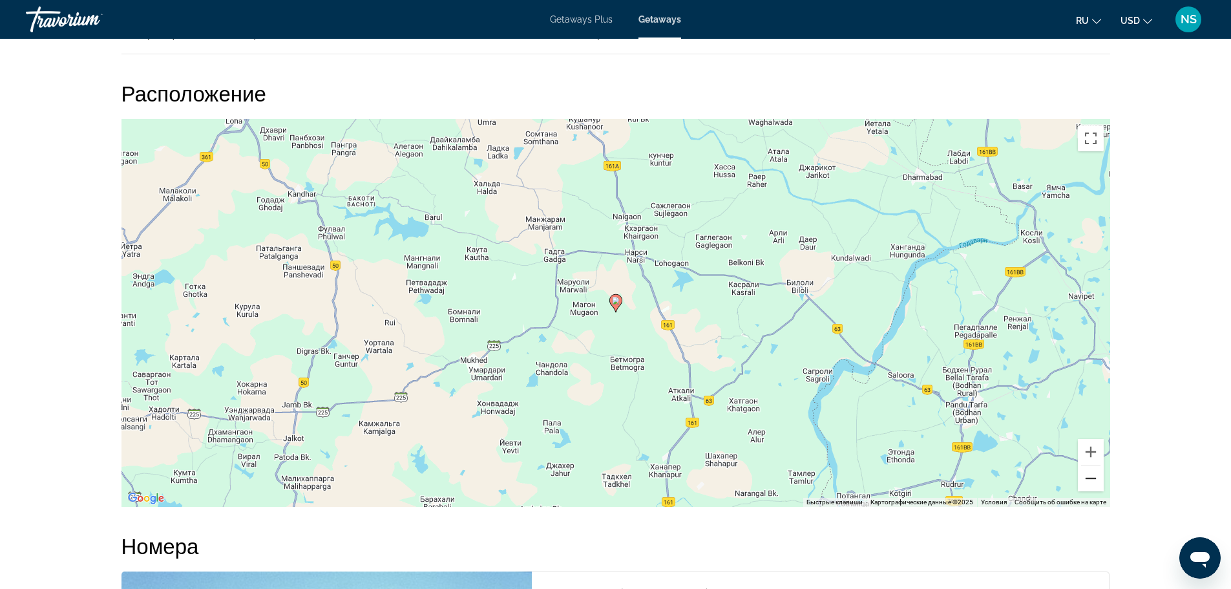
click at [1093, 478] on button "Уменьшить" at bounding box center [1091, 478] width 26 height 26
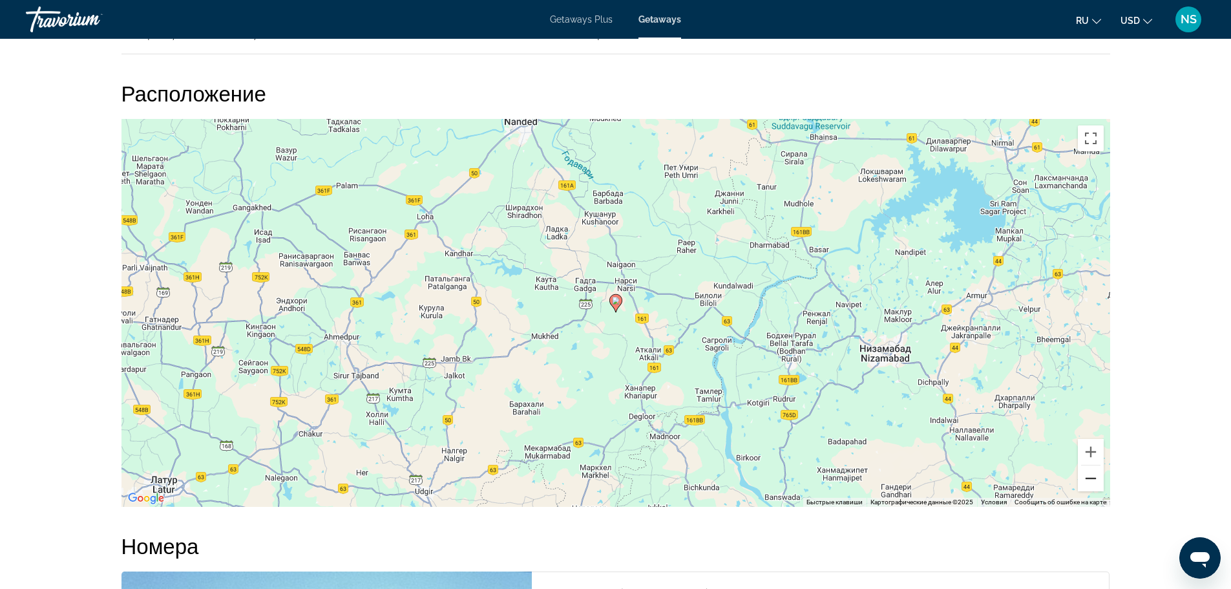
click at [1093, 478] on button "Уменьшить" at bounding box center [1091, 478] width 26 height 26
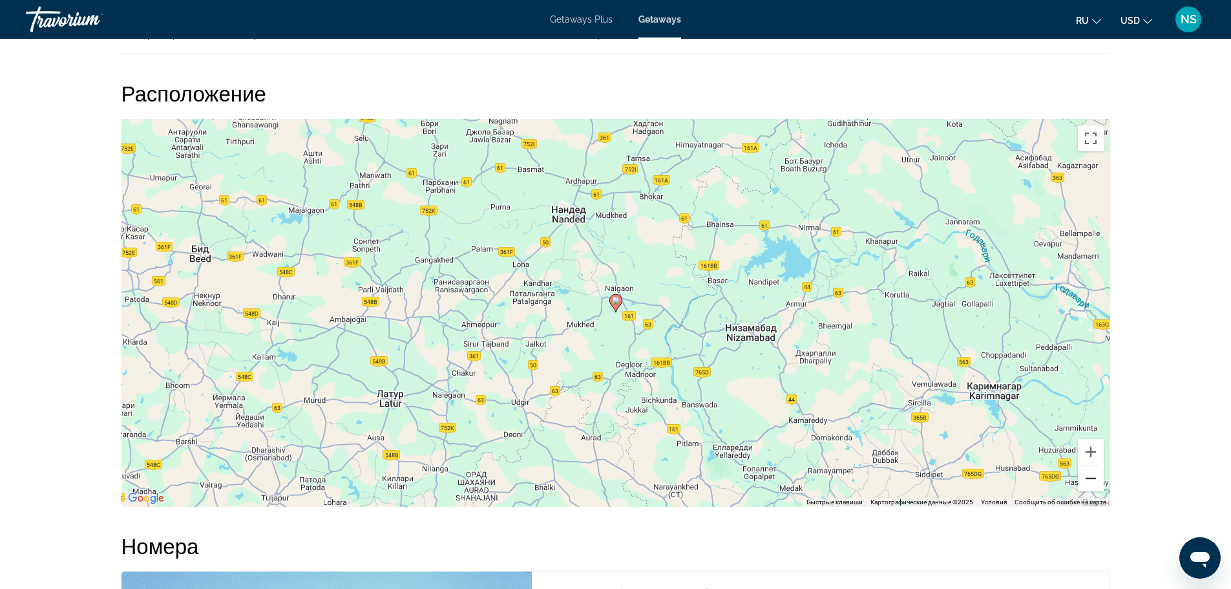
click at [1093, 479] on button "Уменьшить" at bounding box center [1091, 478] width 26 height 26
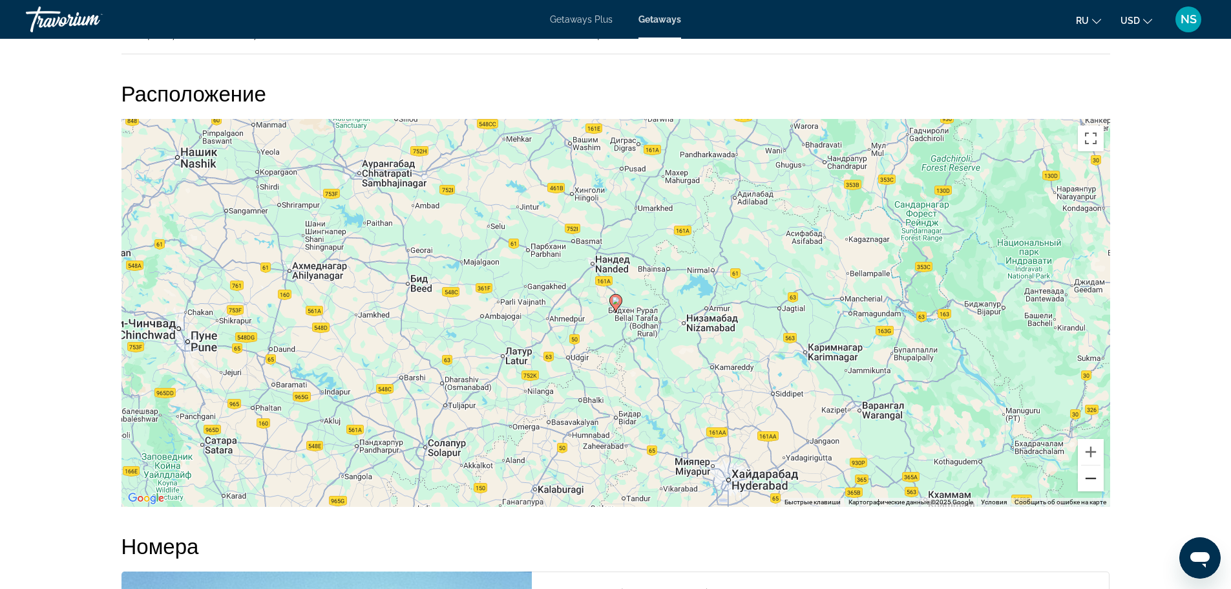
click at [1093, 479] on button "Уменьшить" at bounding box center [1091, 478] width 26 height 26
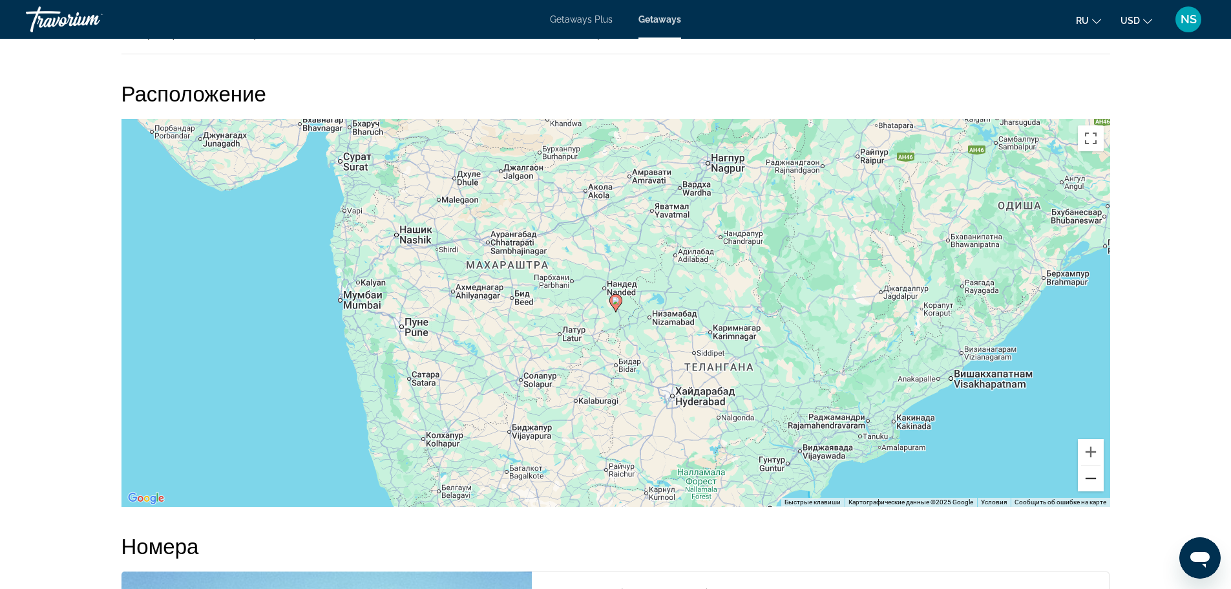
click at [1092, 479] on button "Уменьшить" at bounding box center [1091, 478] width 26 height 26
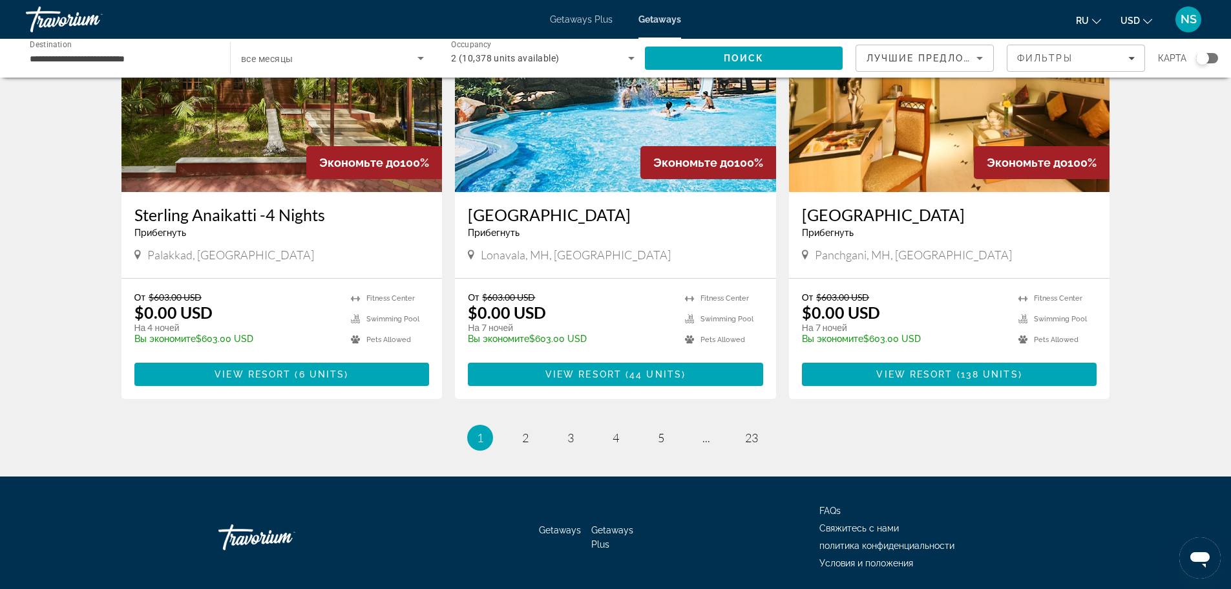
scroll to position [1502, 0]
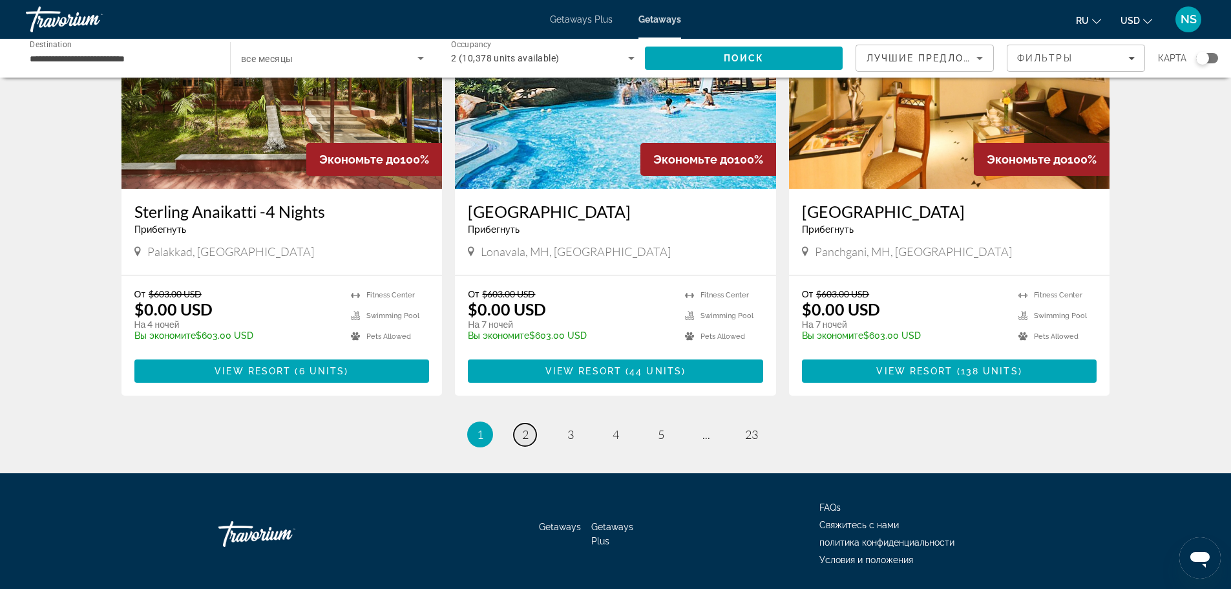
click at [525, 427] on span "2" at bounding box center [525, 434] width 6 height 14
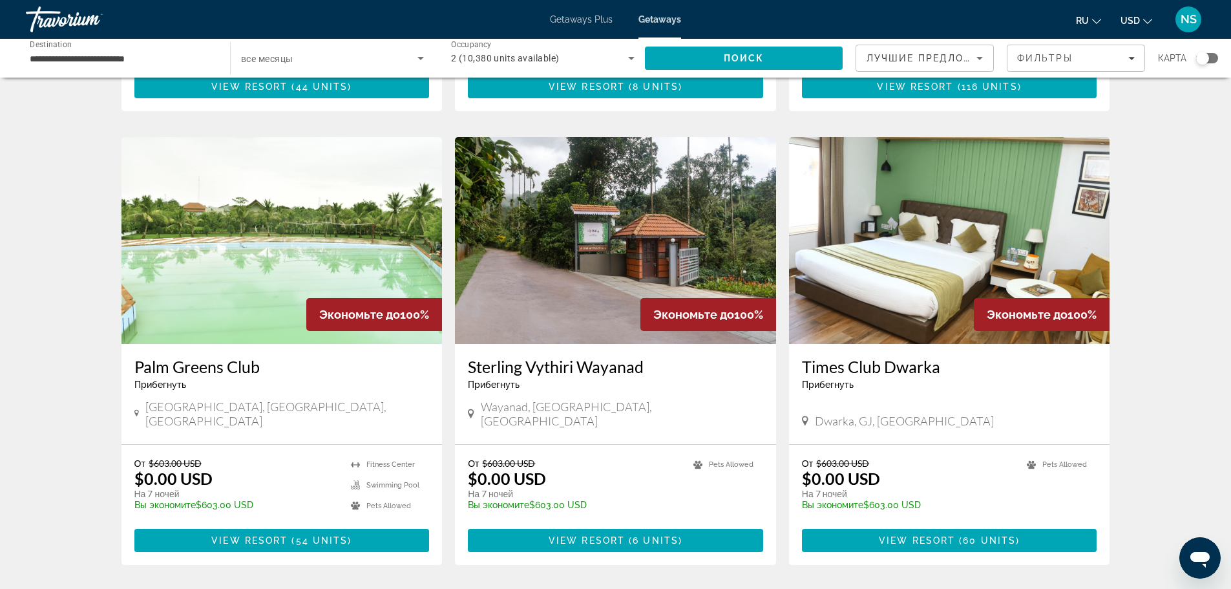
scroll to position [452, 0]
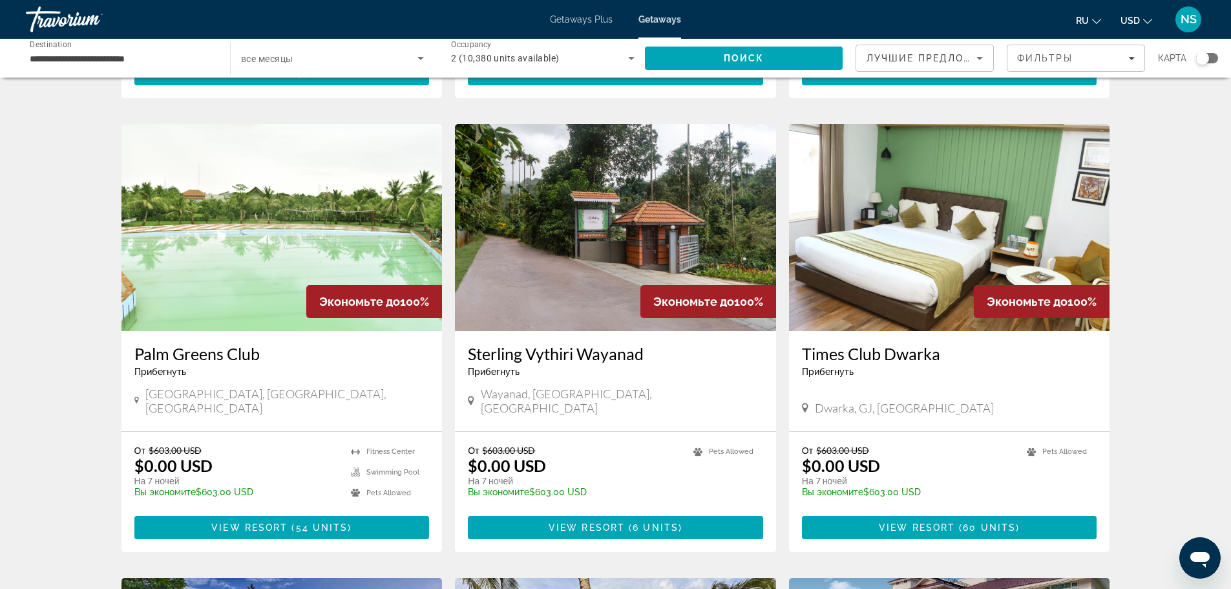
click at [637, 209] on img "Main content" at bounding box center [615, 227] width 321 height 207
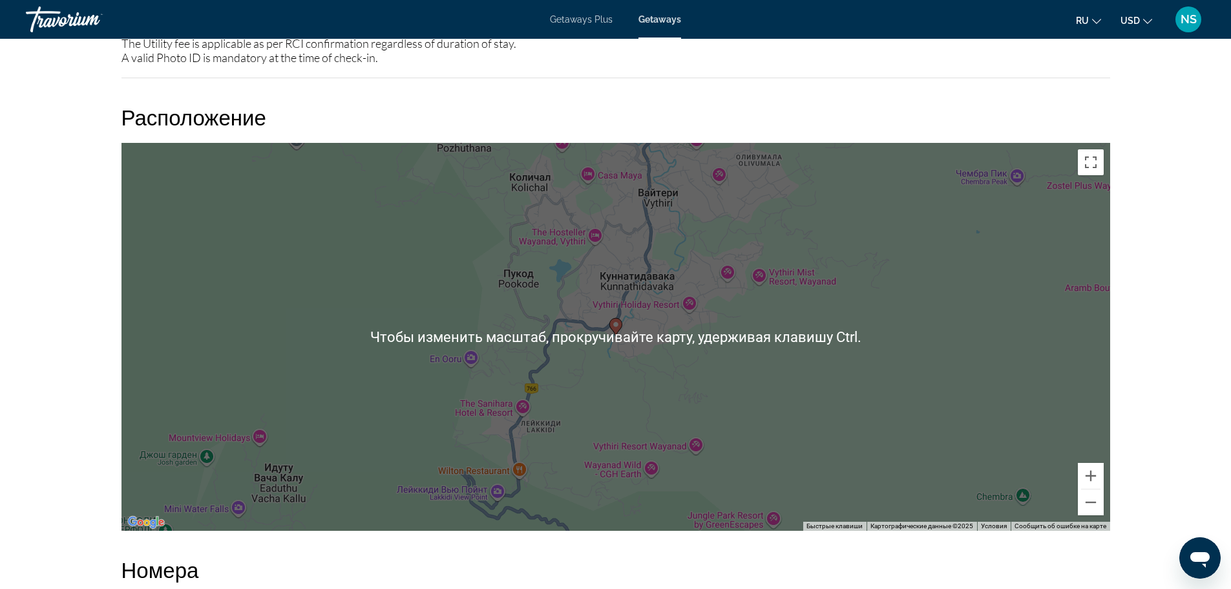
scroll to position [1745, 0]
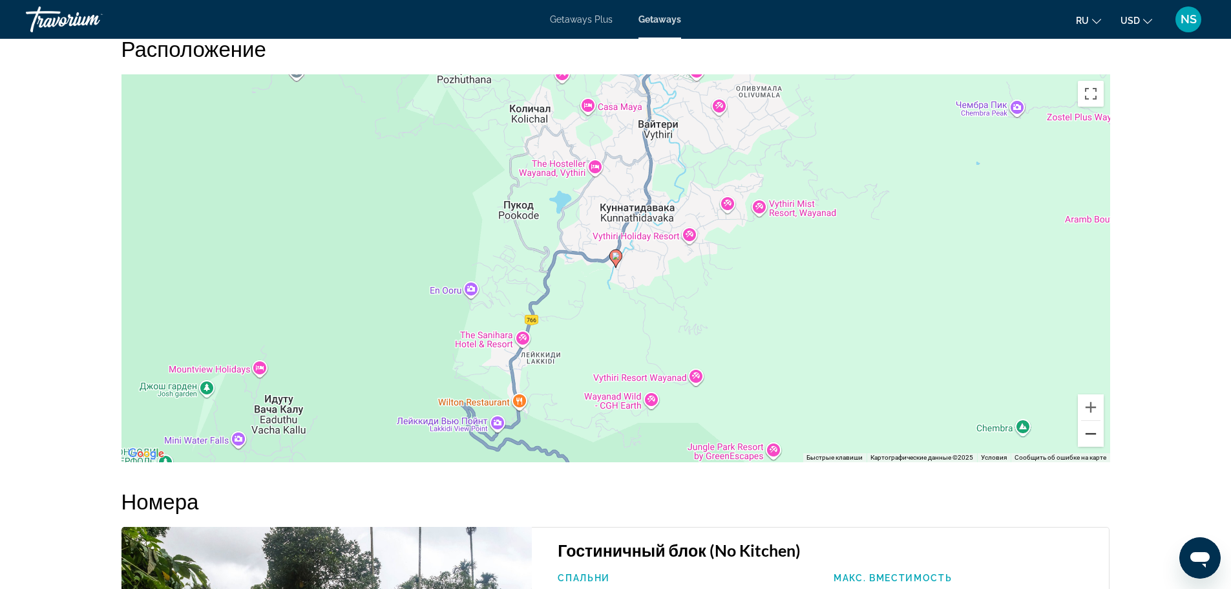
click at [1087, 436] on button "Уменьшить" at bounding box center [1091, 434] width 26 height 26
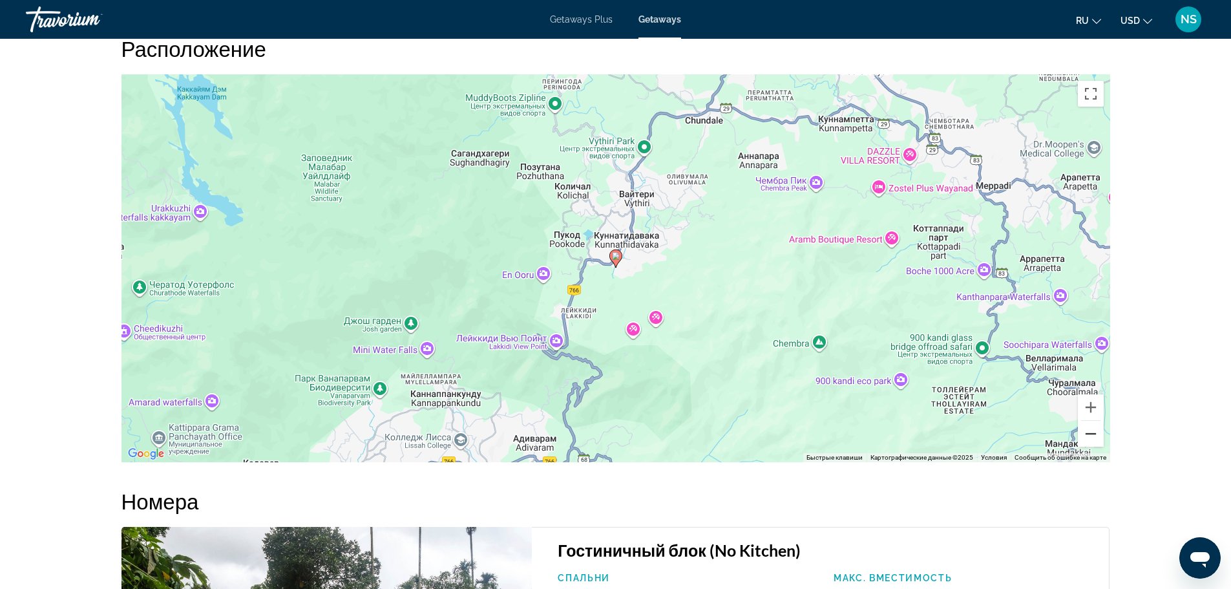
click at [1087, 436] on button "Уменьшить" at bounding box center [1091, 434] width 26 height 26
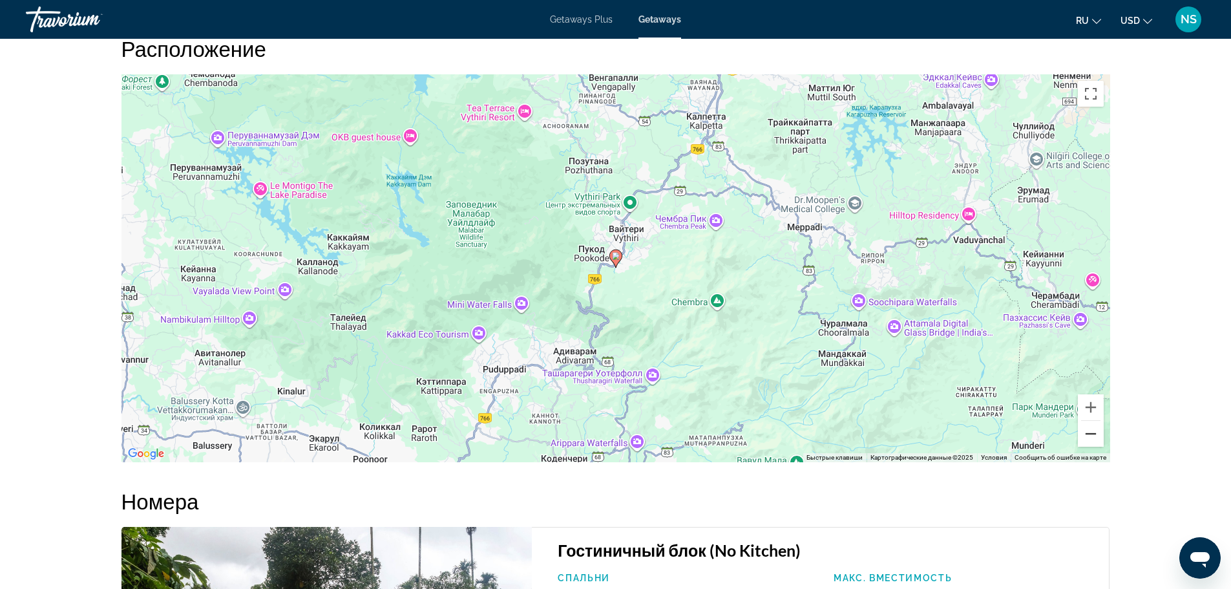
click at [1087, 436] on button "Уменьшить" at bounding box center [1091, 434] width 26 height 26
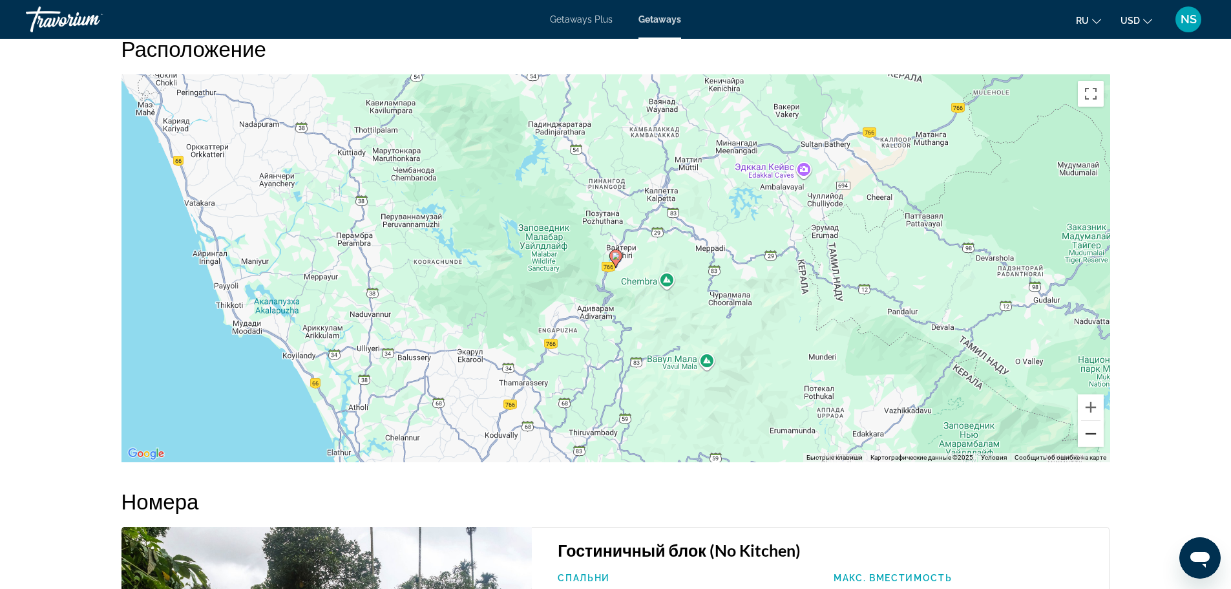
click at [1087, 436] on button "Уменьшить" at bounding box center [1091, 434] width 26 height 26
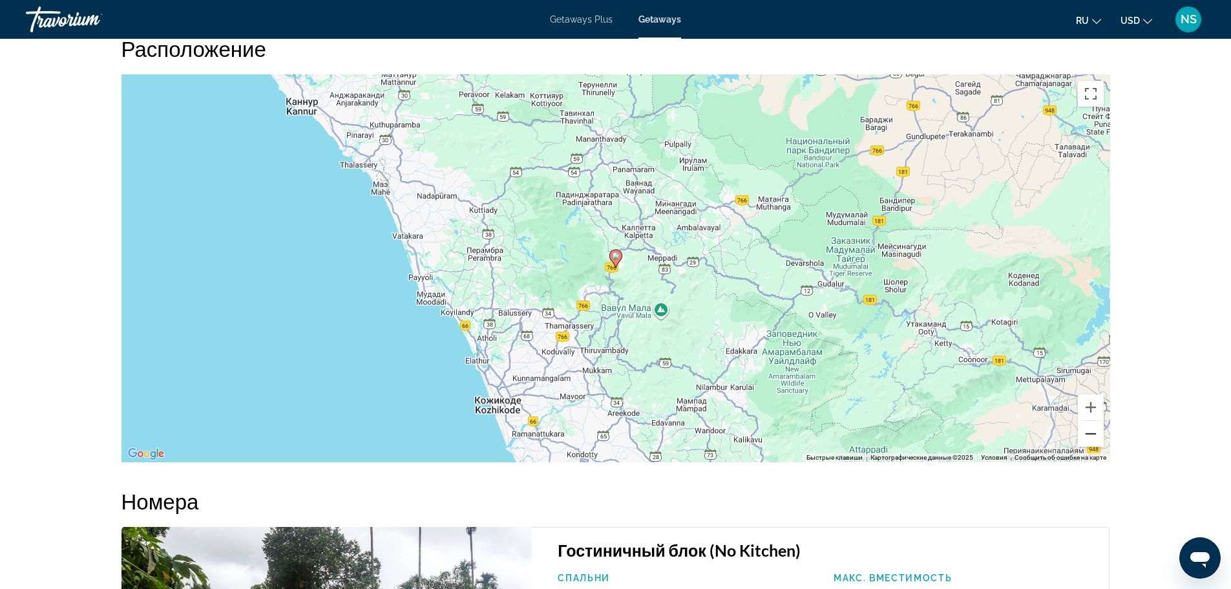
click at [1087, 436] on button "Уменьшить" at bounding box center [1091, 434] width 26 height 26
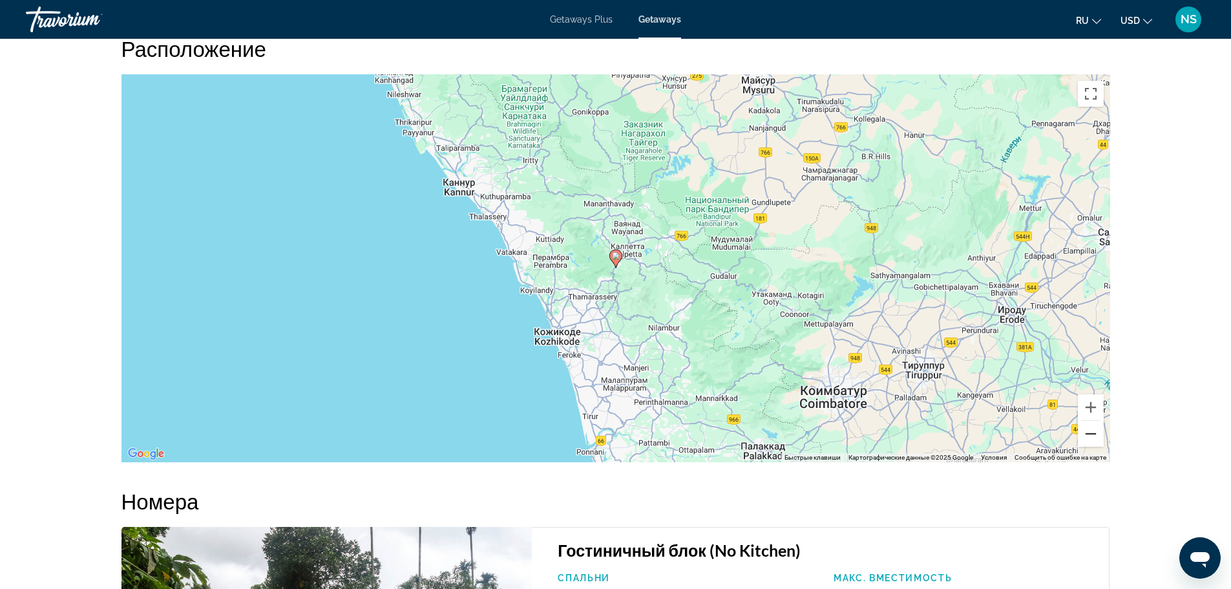
click at [1087, 436] on button "Уменьшить" at bounding box center [1091, 434] width 26 height 26
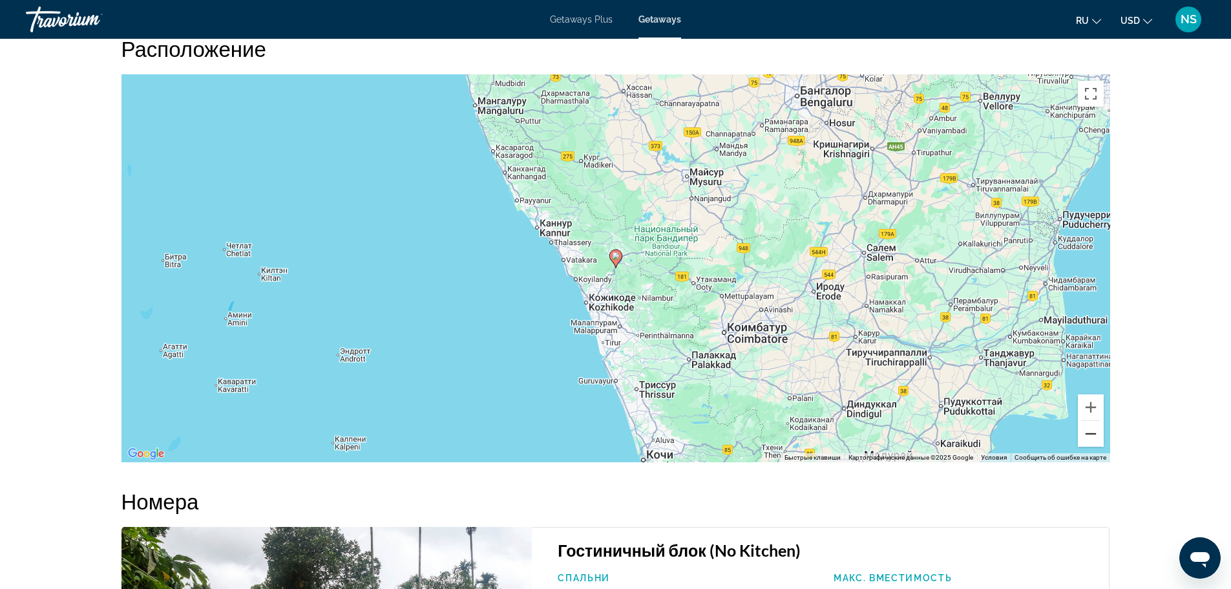
click at [1090, 438] on button "Уменьшить" at bounding box center [1091, 434] width 26 height 26
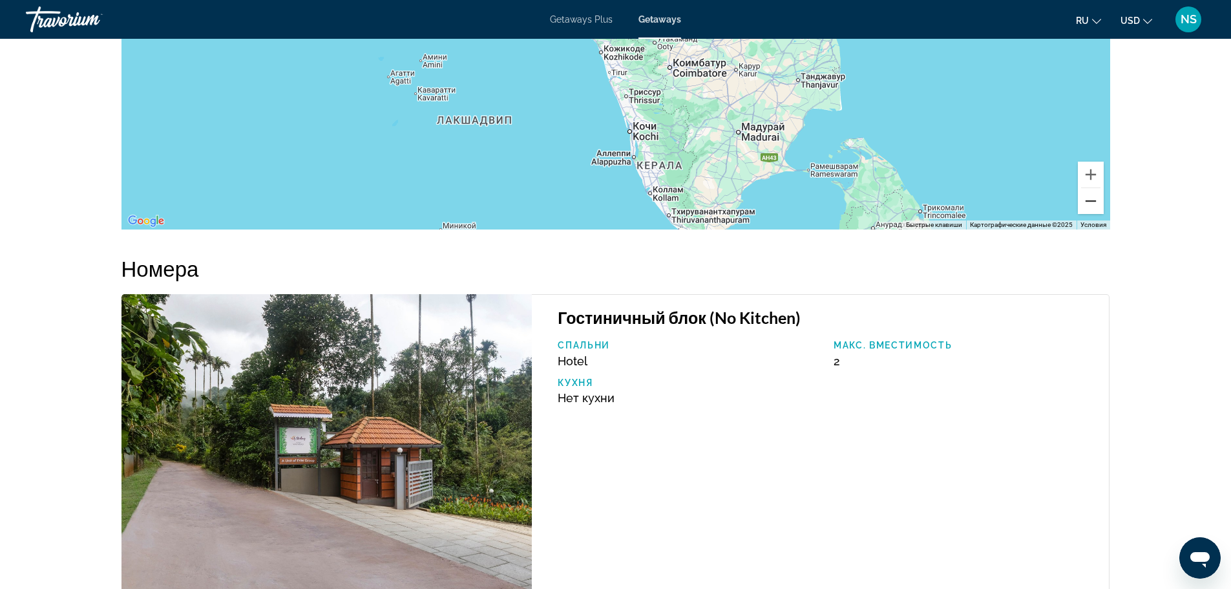
scroll to position [1810, 0]
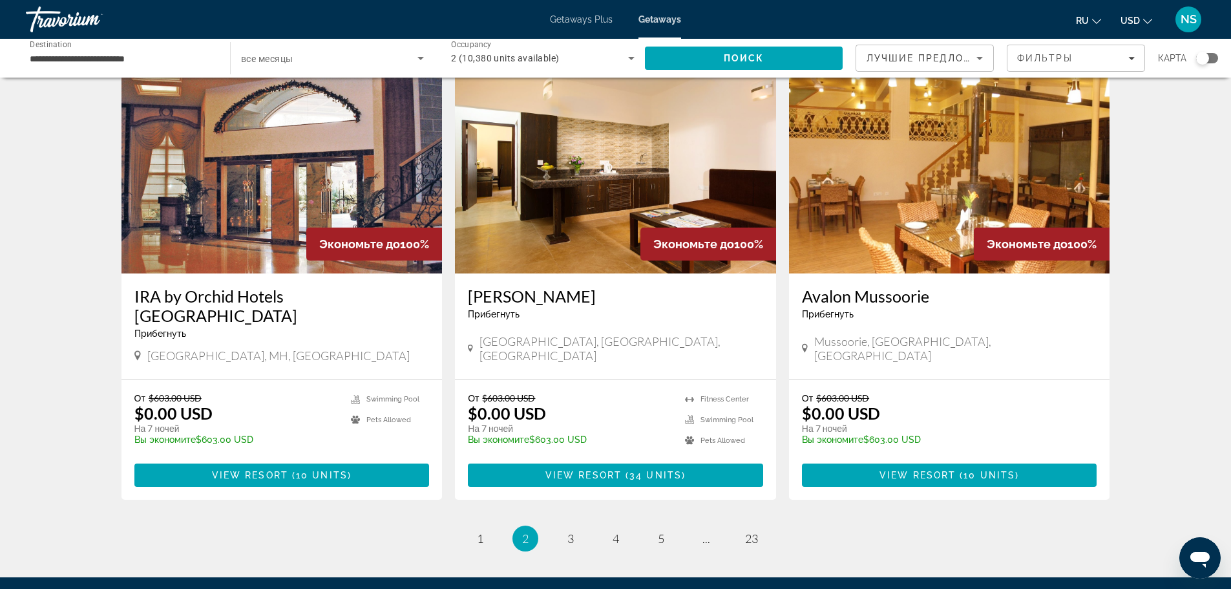
scroll to position [1422, 0]
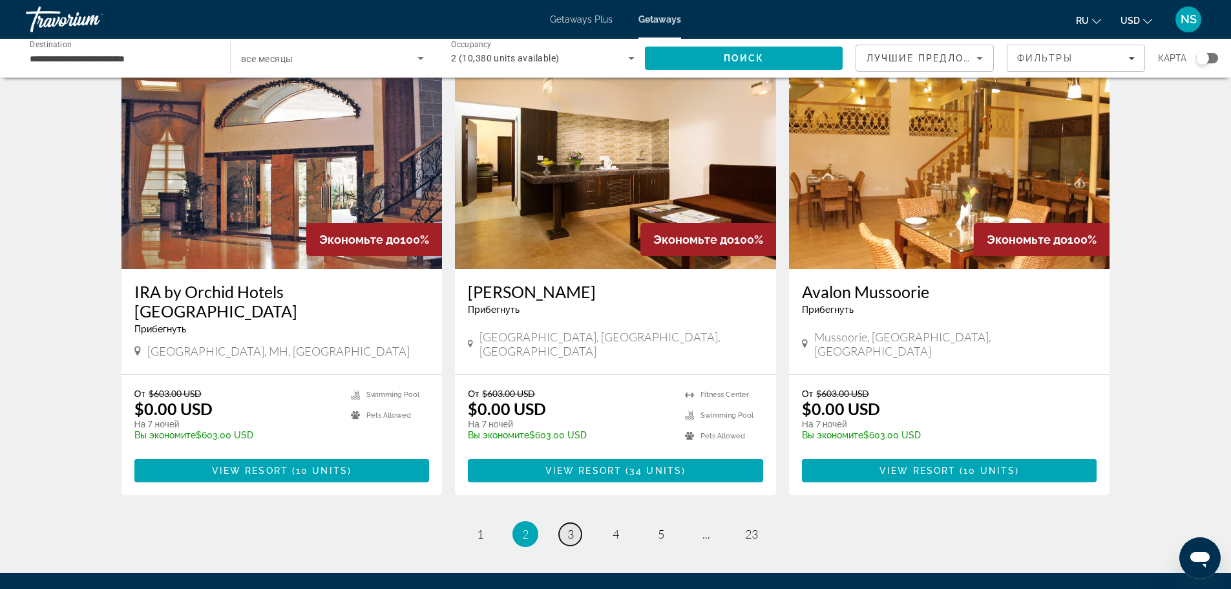
click at [571, 527] on span "3" at bounding box center [570, 534] width 6 height 14
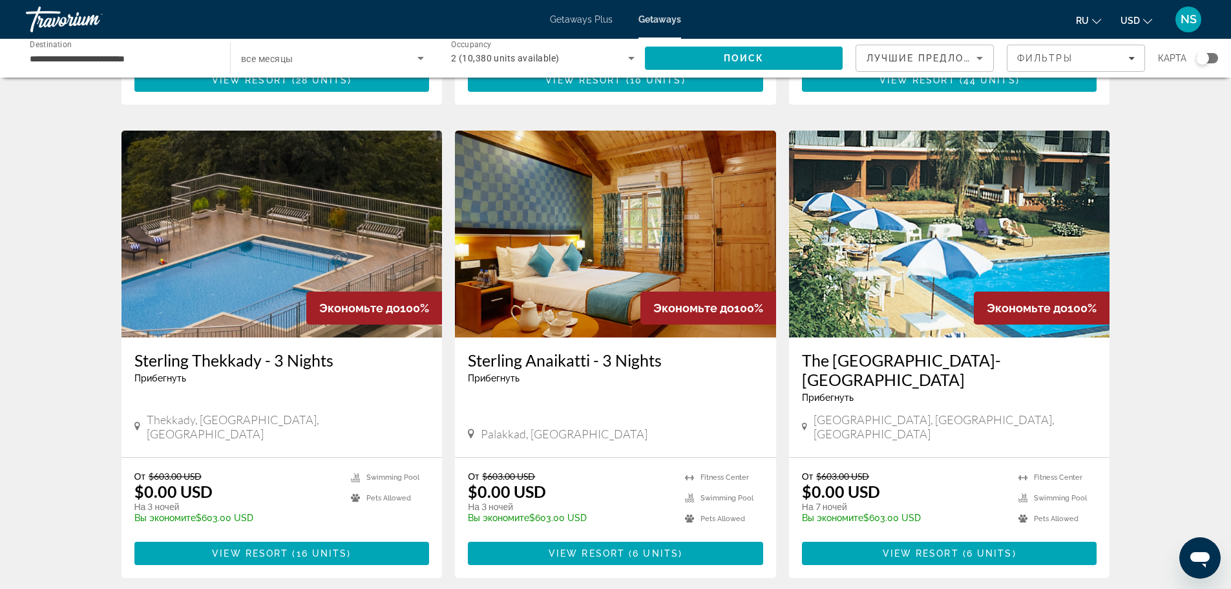
scroll to position [452, 0]
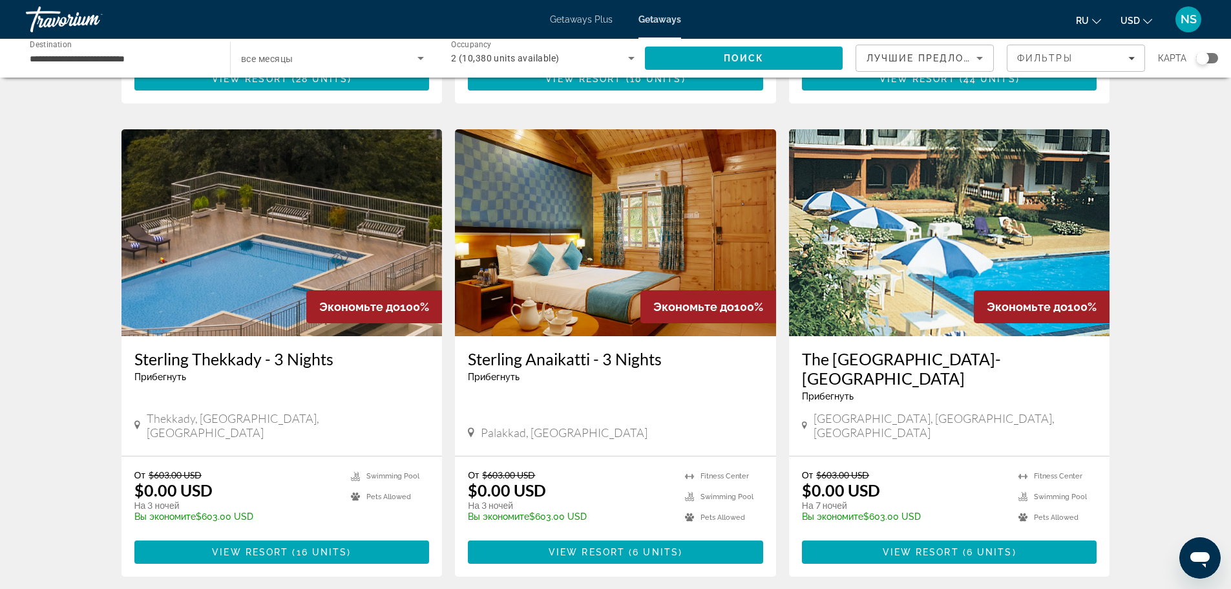
click at [908, 249] on img "Main content" at bounding box center [949, 232] width 321 height 207
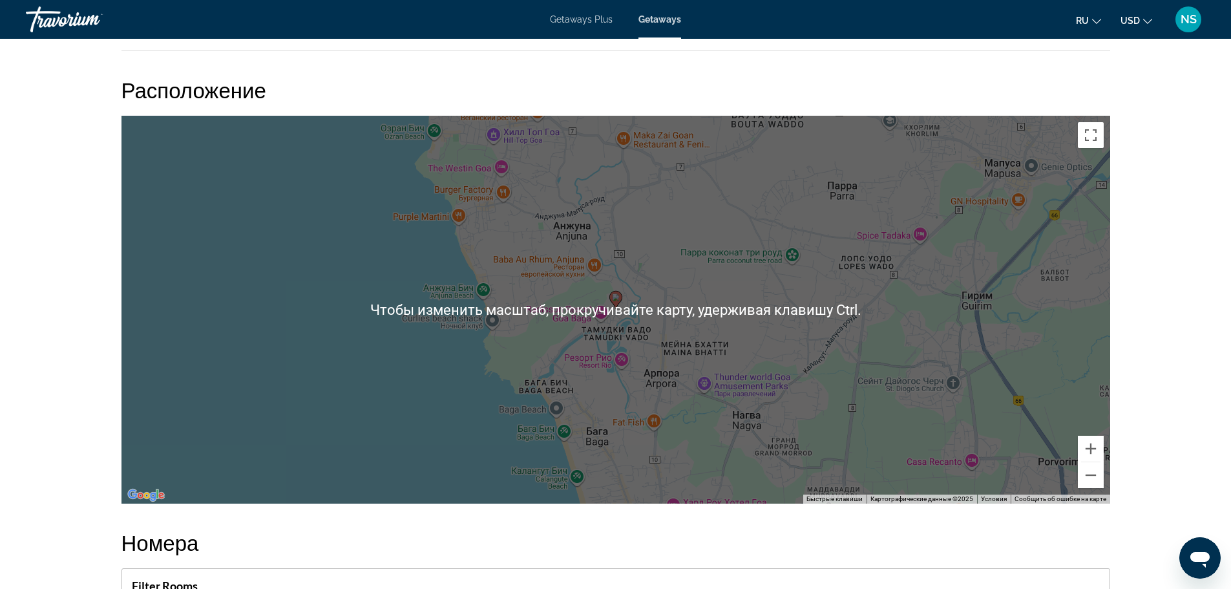
scroll to position [1616, 0]
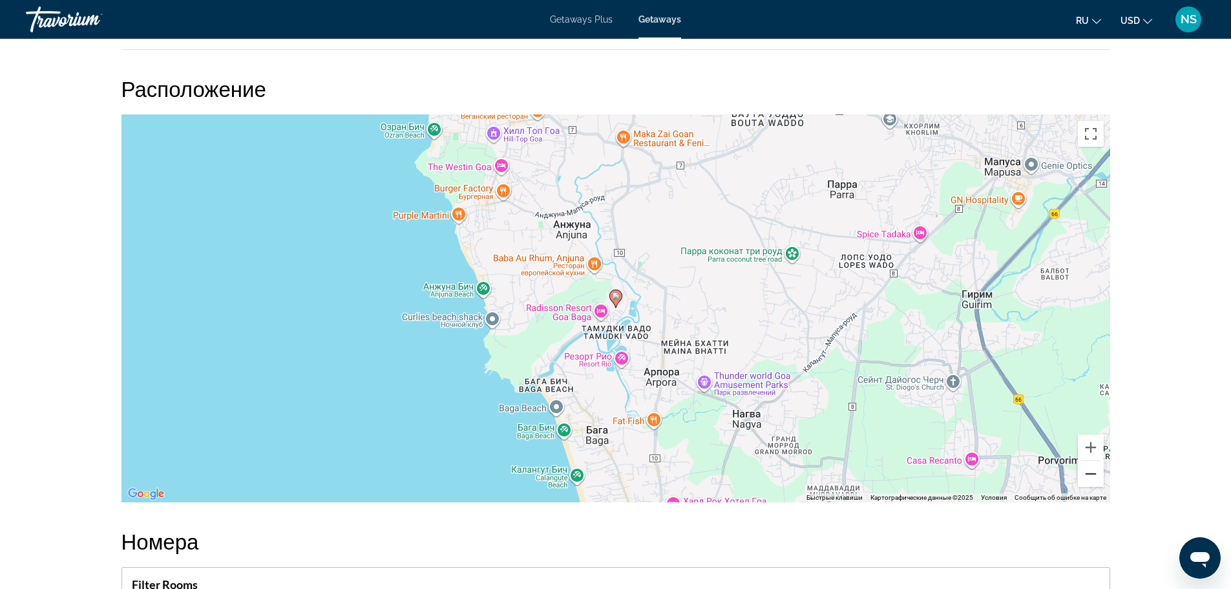
click at [1090, 476] on button "Уменьшить" at bounding box center [1091, 474] width 26 height 26
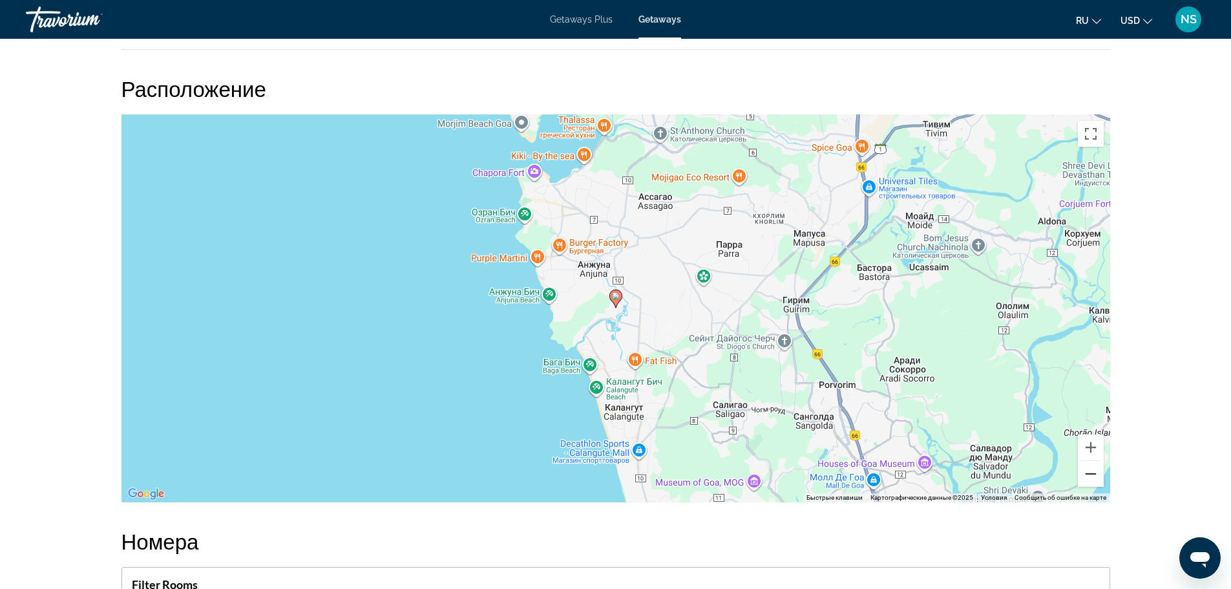
click at [1090, 476] on button "Уменьшить" at bounding box center [1091, 474] width 26 height 26
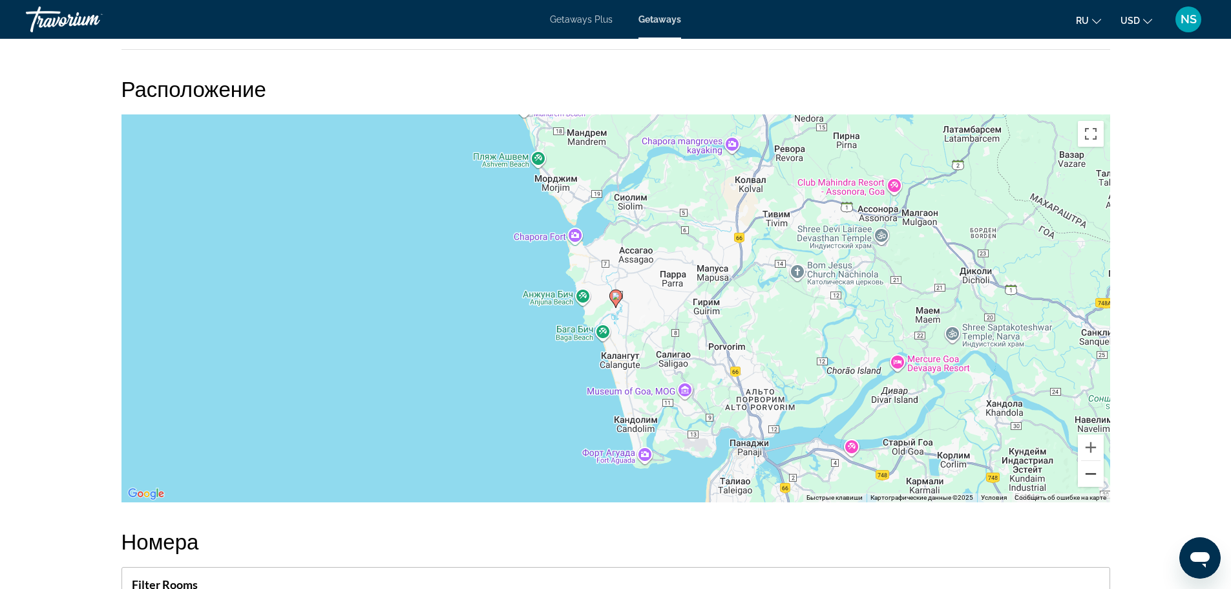
click at [1090, 476] on button "Уменьшить" at bounding box center [1091, 474] width 26 height 26
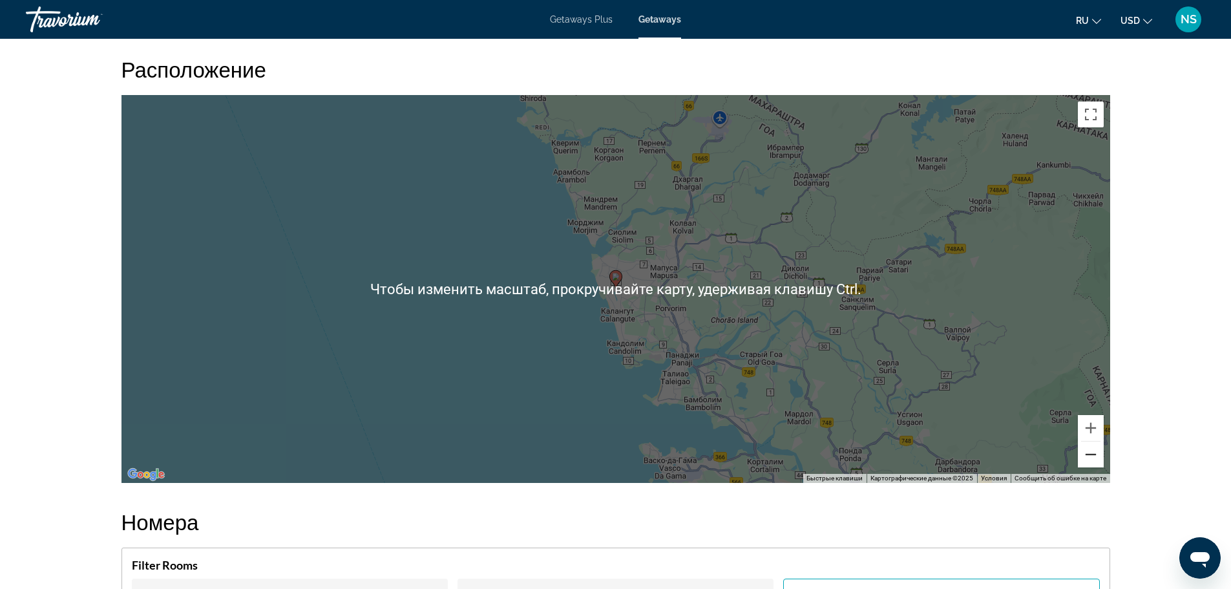
scroll to position [1810, 0]
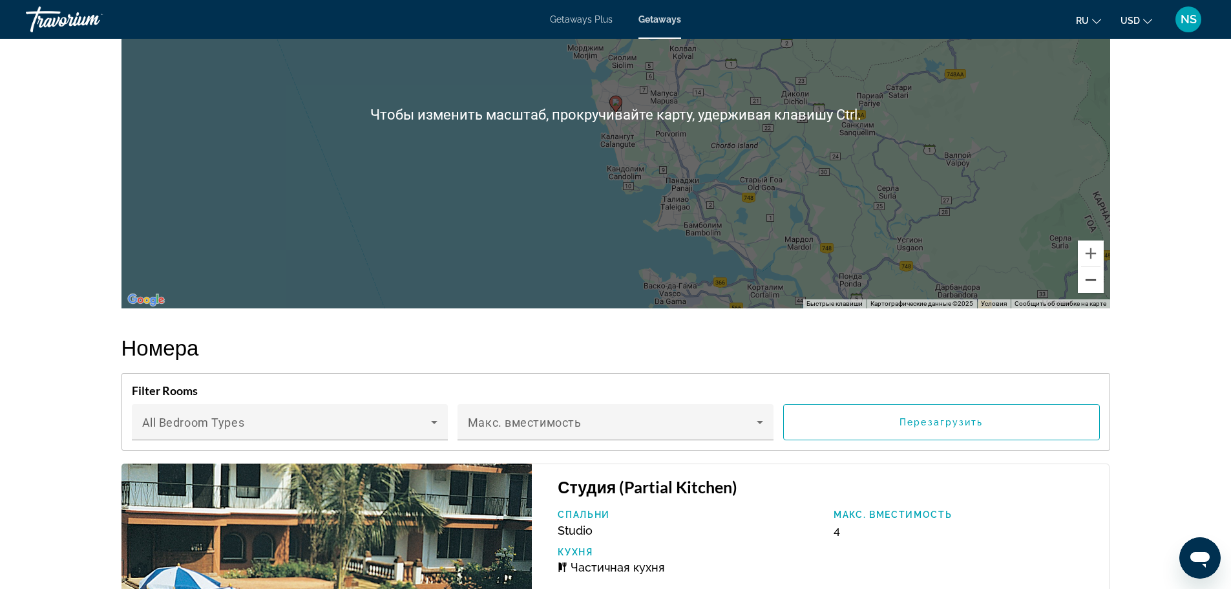
click at [1088, 279] on button "Уменьшить" at bounding box center [1091, 280] width 26 height 26
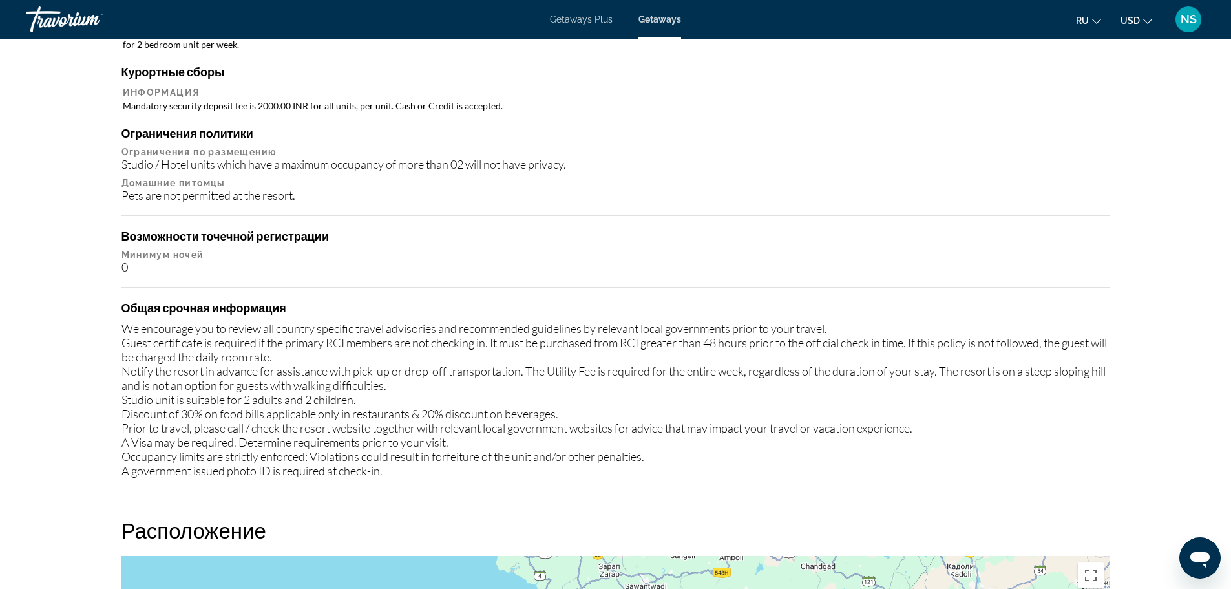
scroll to position [1034, 0]
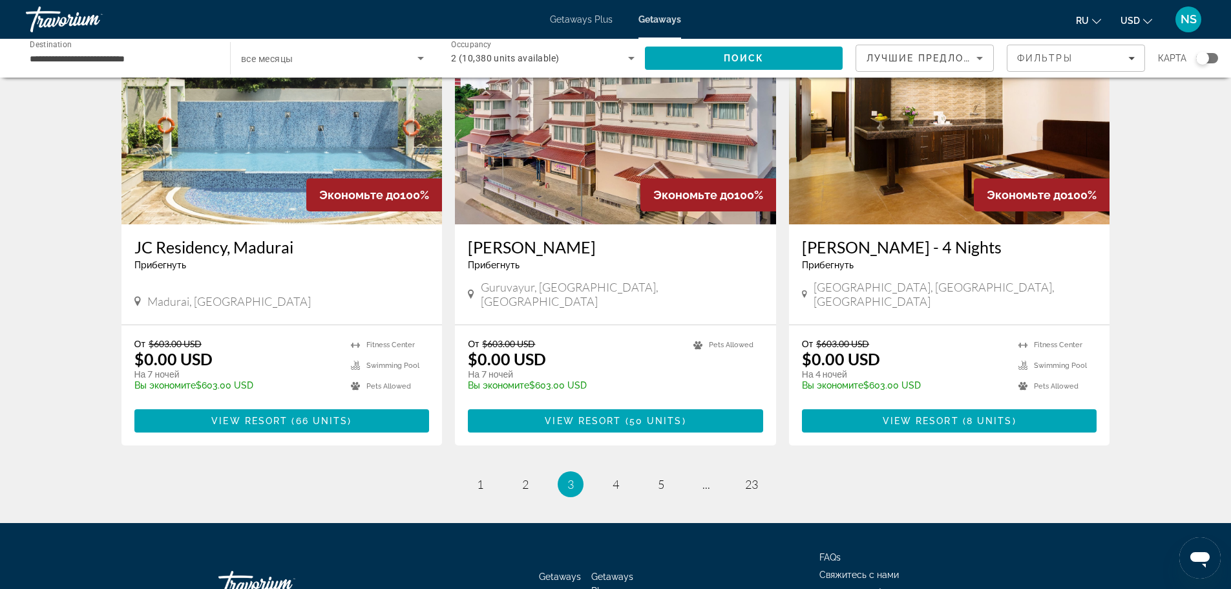
scroll to position [1502, 0]
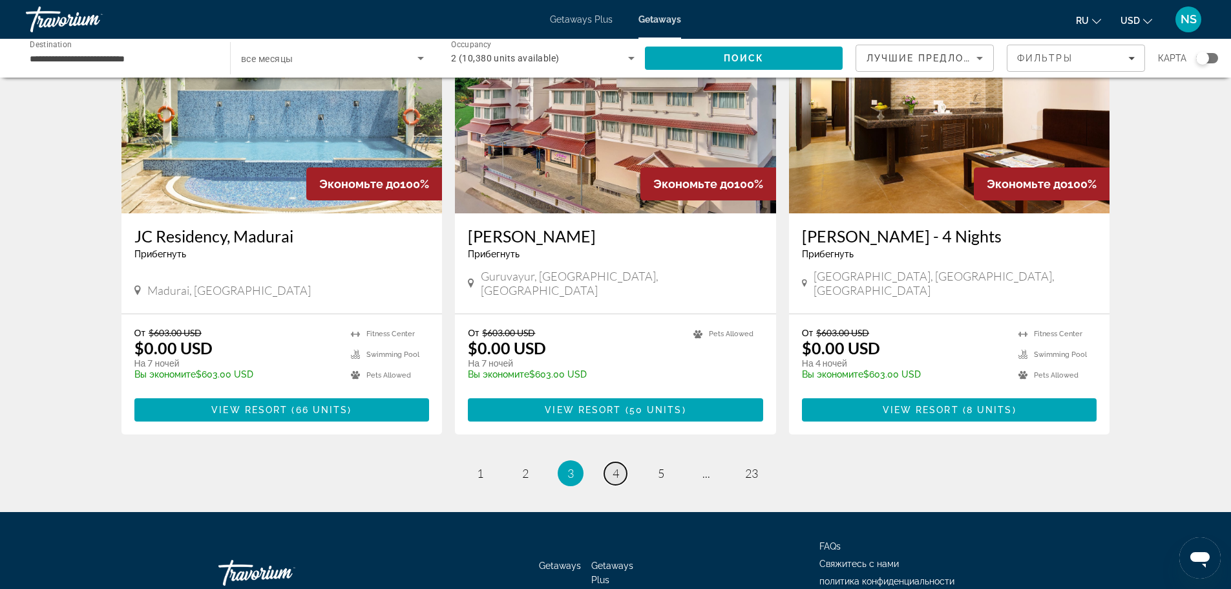
click at [616, 466] on span "4" at bounding box center [616, 473] width 6 height 14
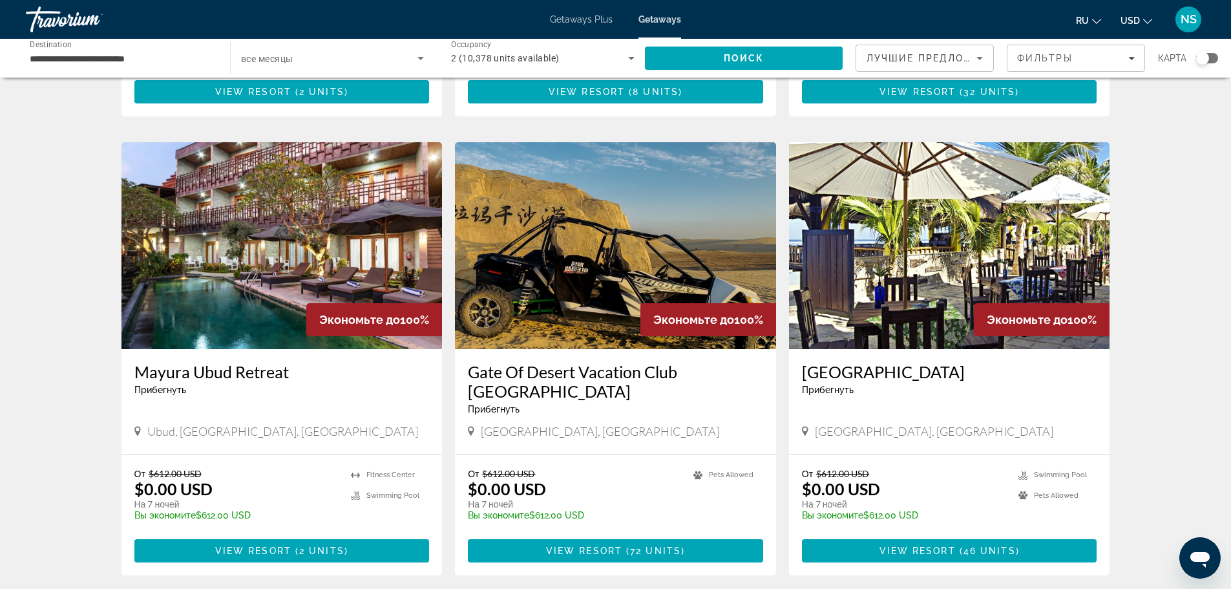
scroll to position [274, 0]
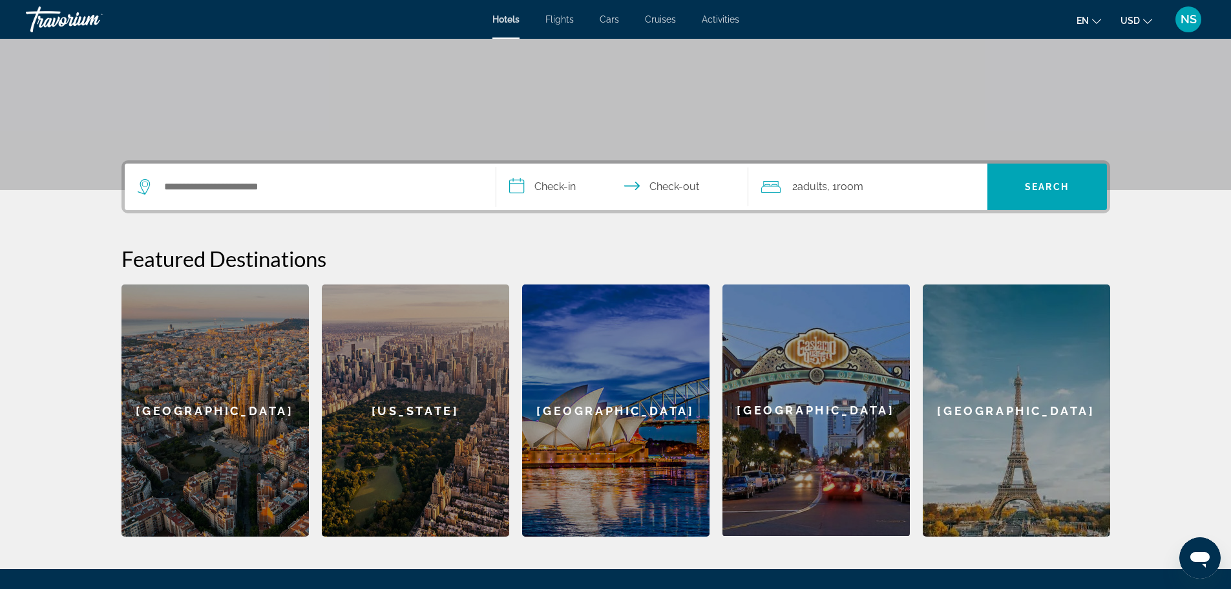
scroll to position [194, 0]
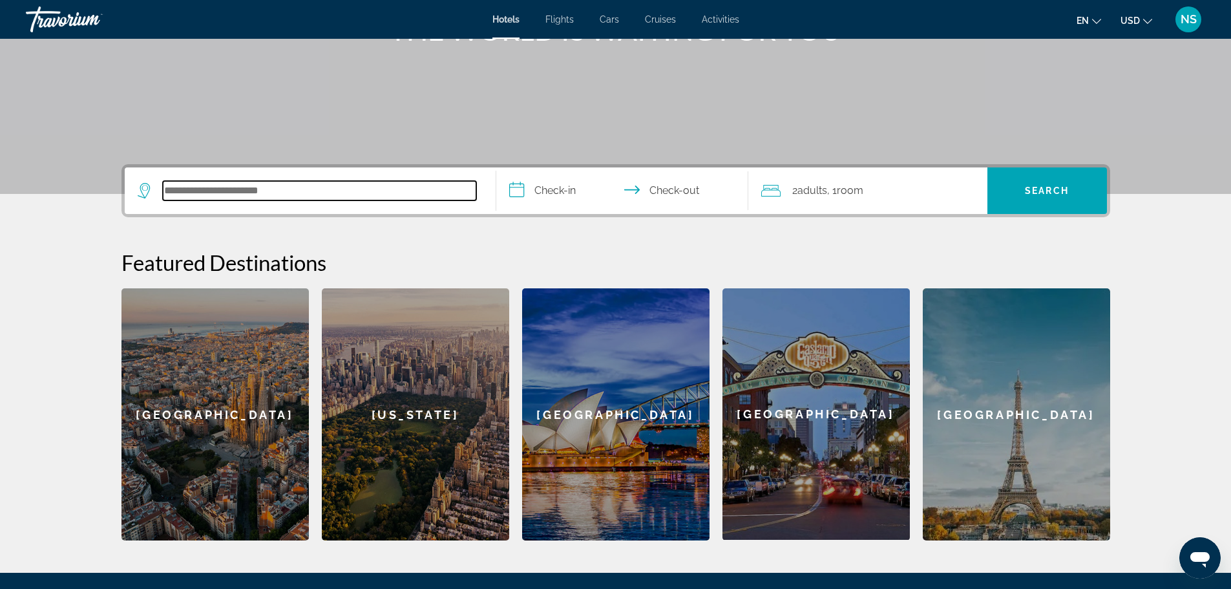
click at [235, 193] on input "Search hotel destination" at bounding box center [319, 190] width 313 height 19
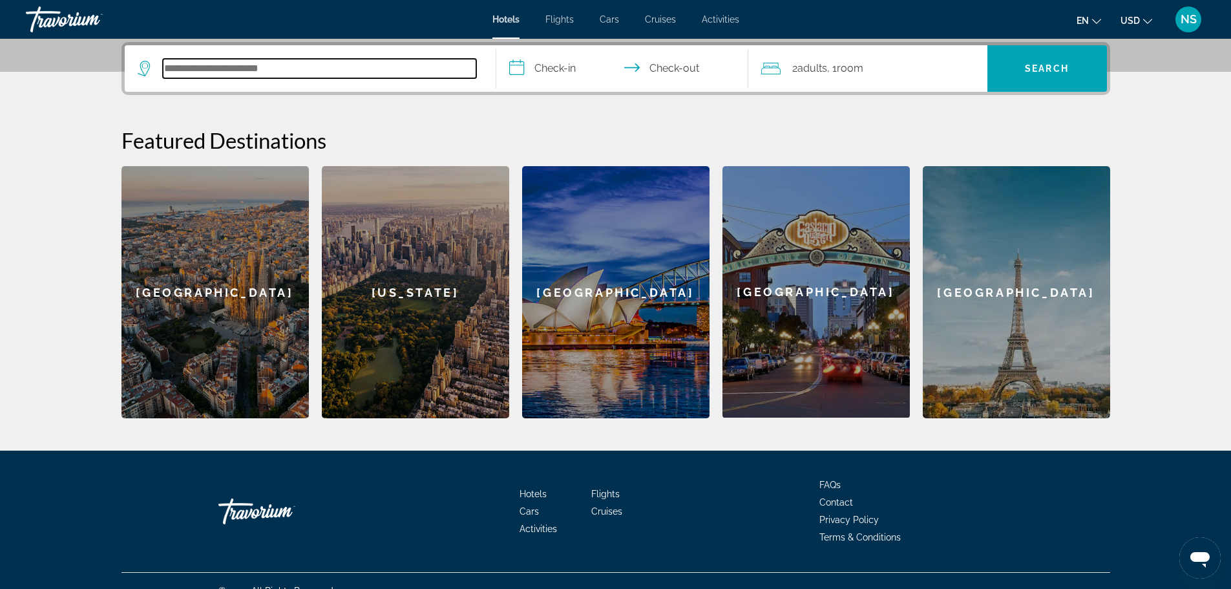
scroll to position [251, 0]
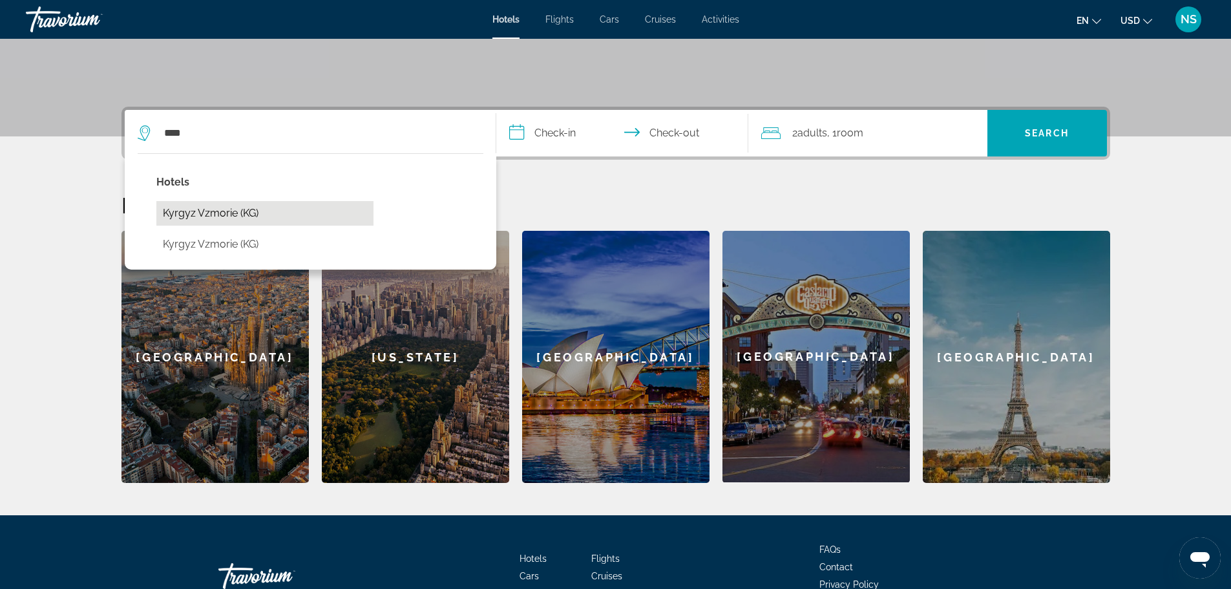
click at [226, 208] on button "Kyrgyz Vzmorie (KG)" at bounding box center [264, 213] width 217 height 25
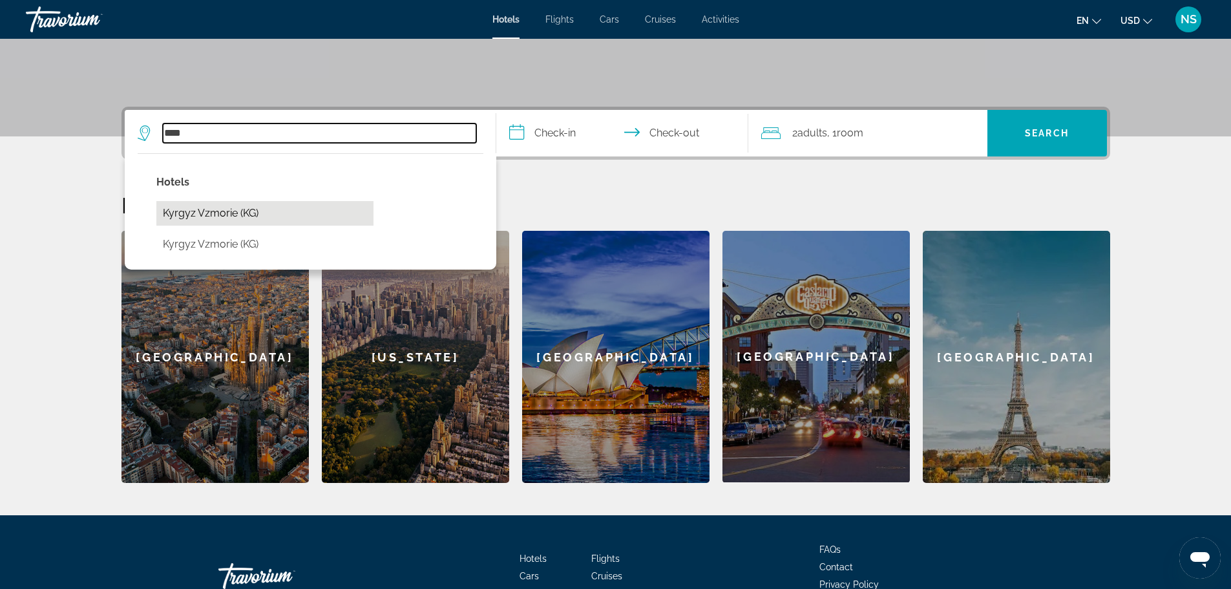
type input "**********"
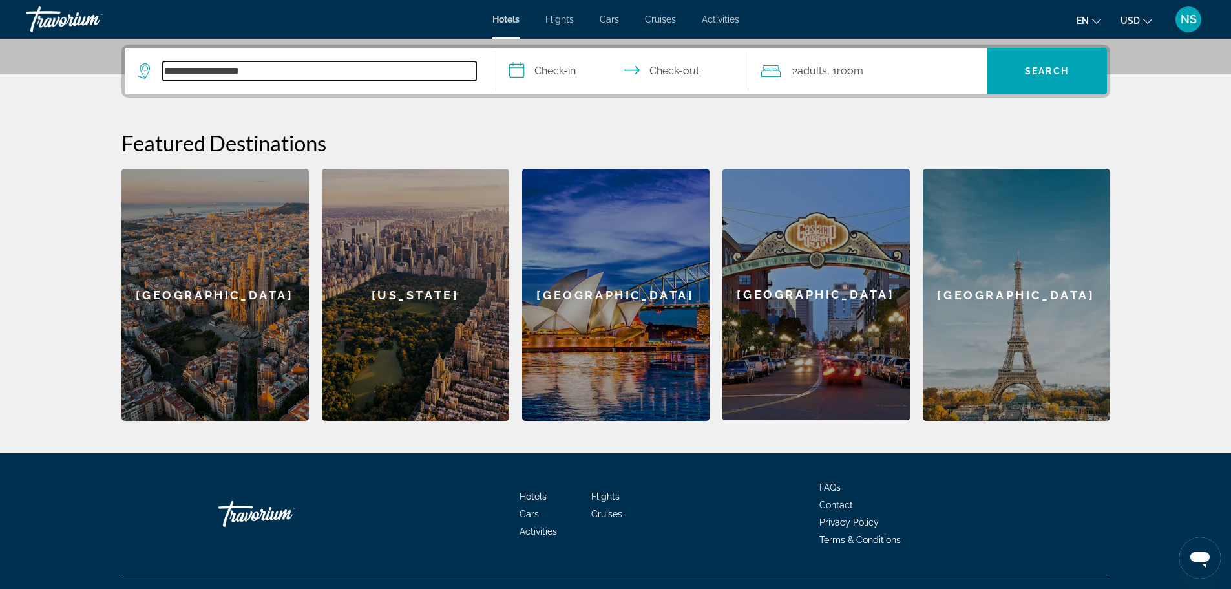
scroll to position [316, 0]
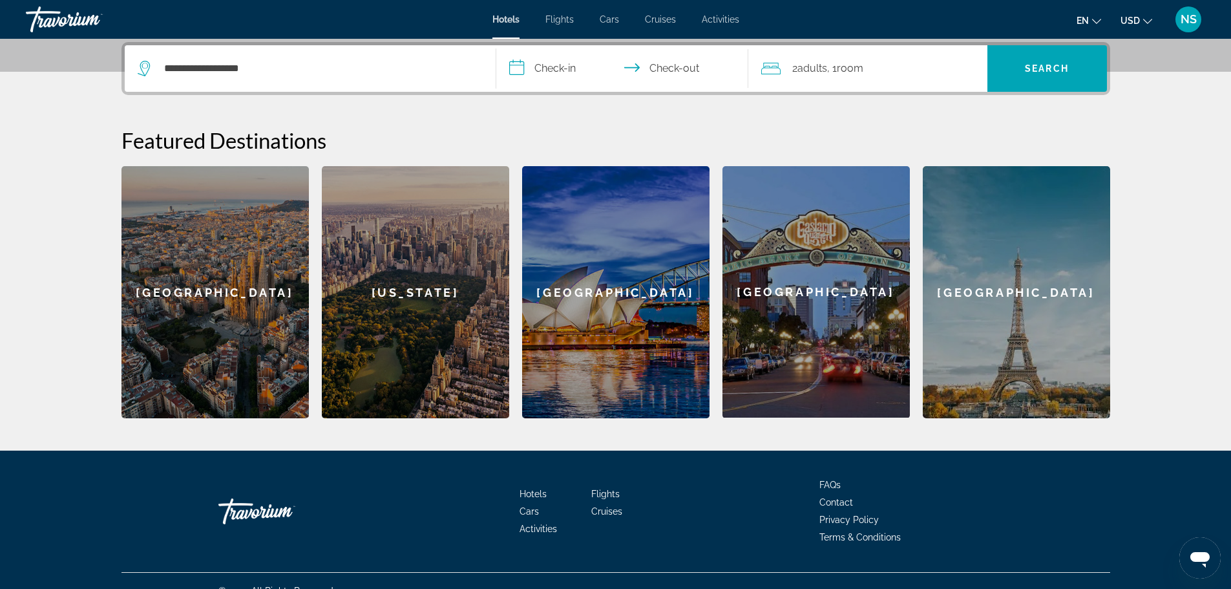
click at [551, 66] on input "**********" at bounding box center [624, 70] width 257 height 50
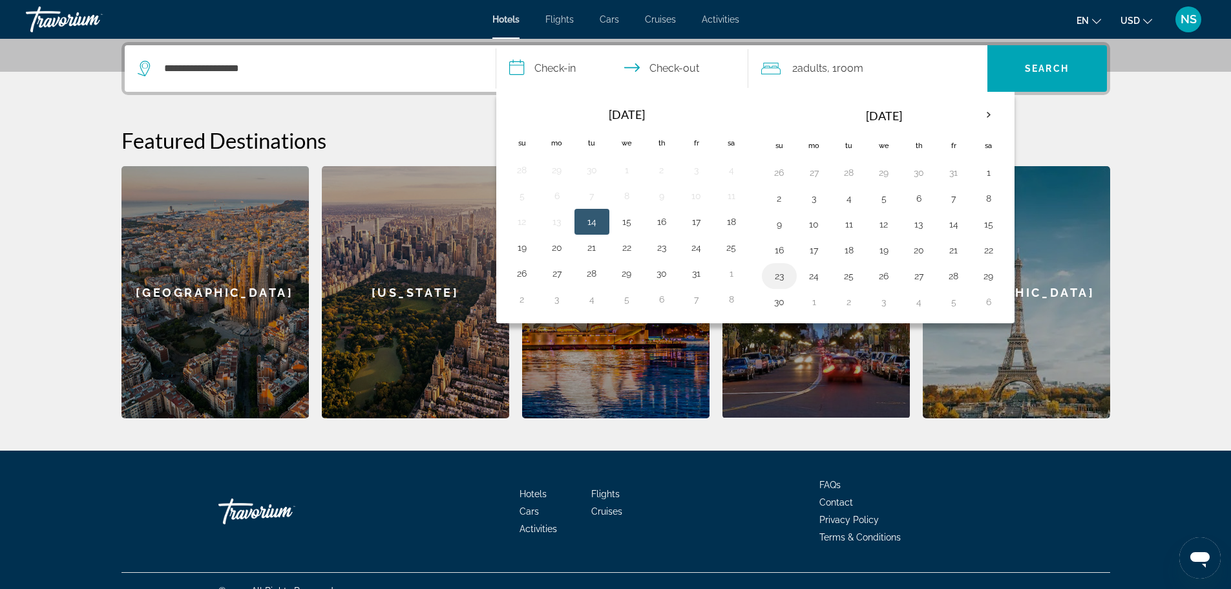
click at [781, 277] on button "23" at bounding box center [779, 276] width 21 height 18
click at [915, 279] on button "27" at bounding box center [919, 276] width 21 height 18
type input "**********"
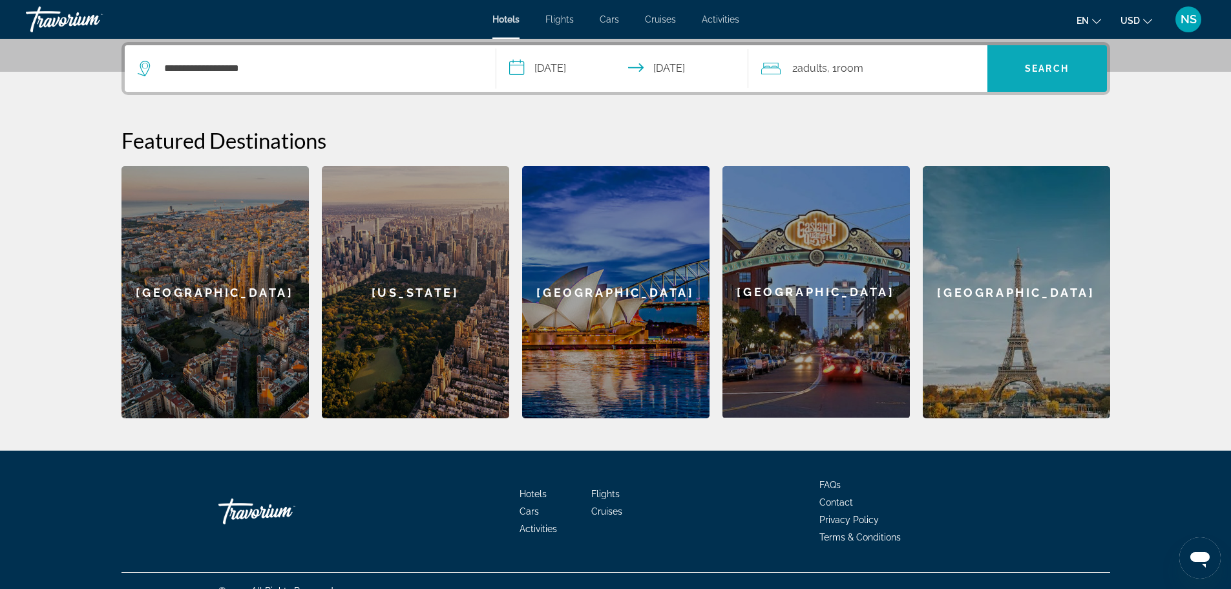
click at [1027, 67] on span "Search" at bounding box center [1047, 68] width 44 height 10
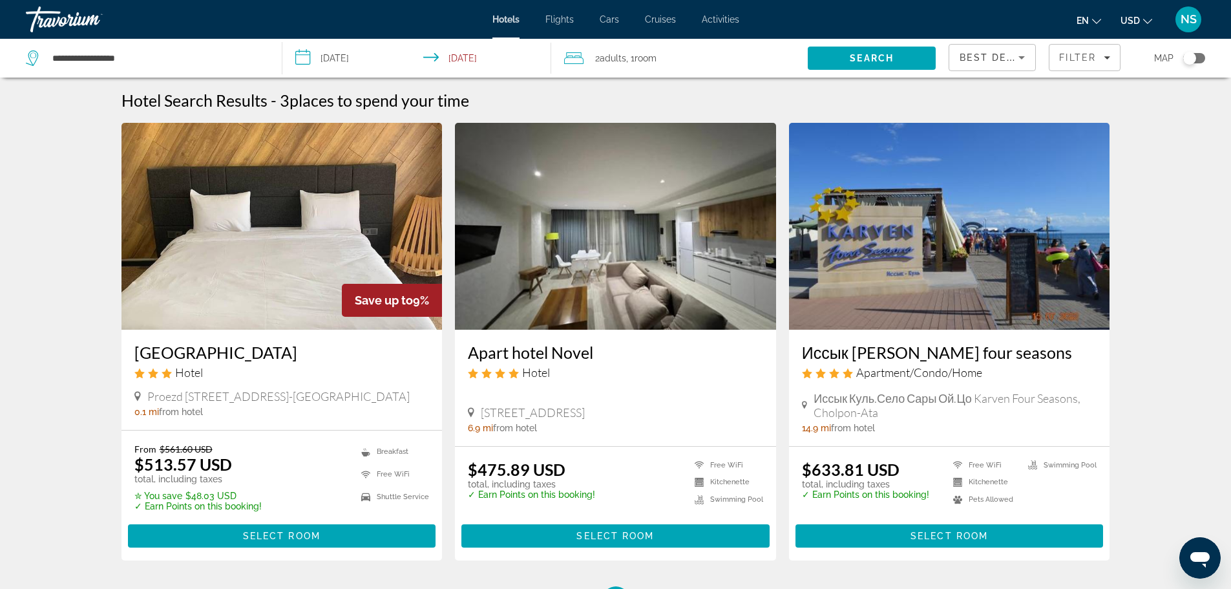
click at [245, 184] on img "Main content" at bounding box center [282, 226] width 321 height 207
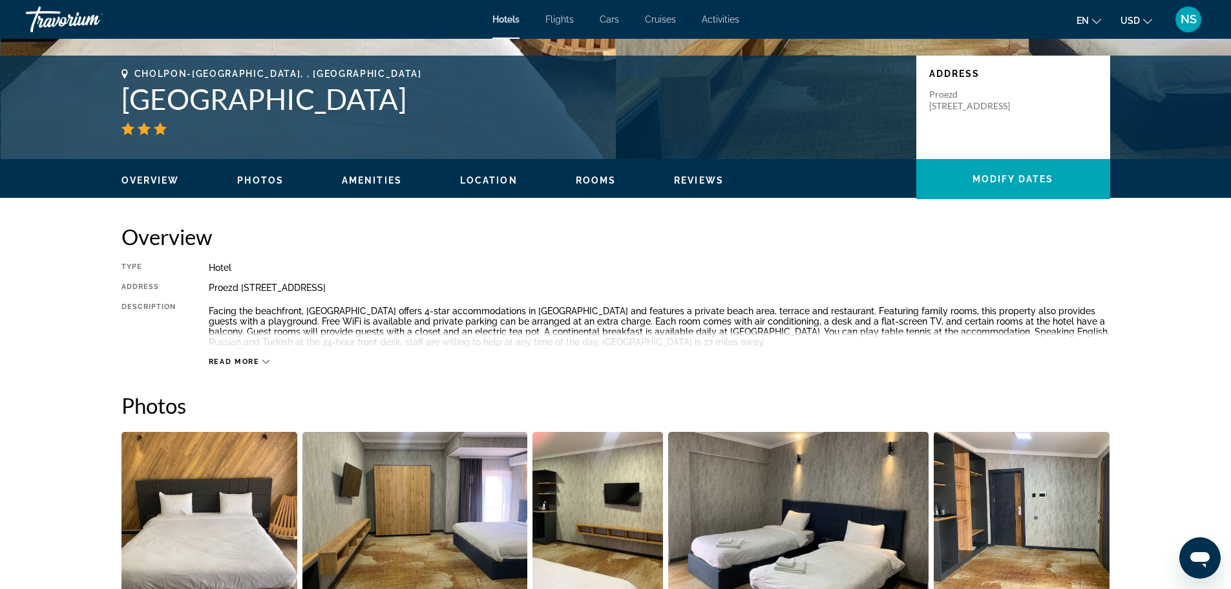
scroll to position [194, 0]
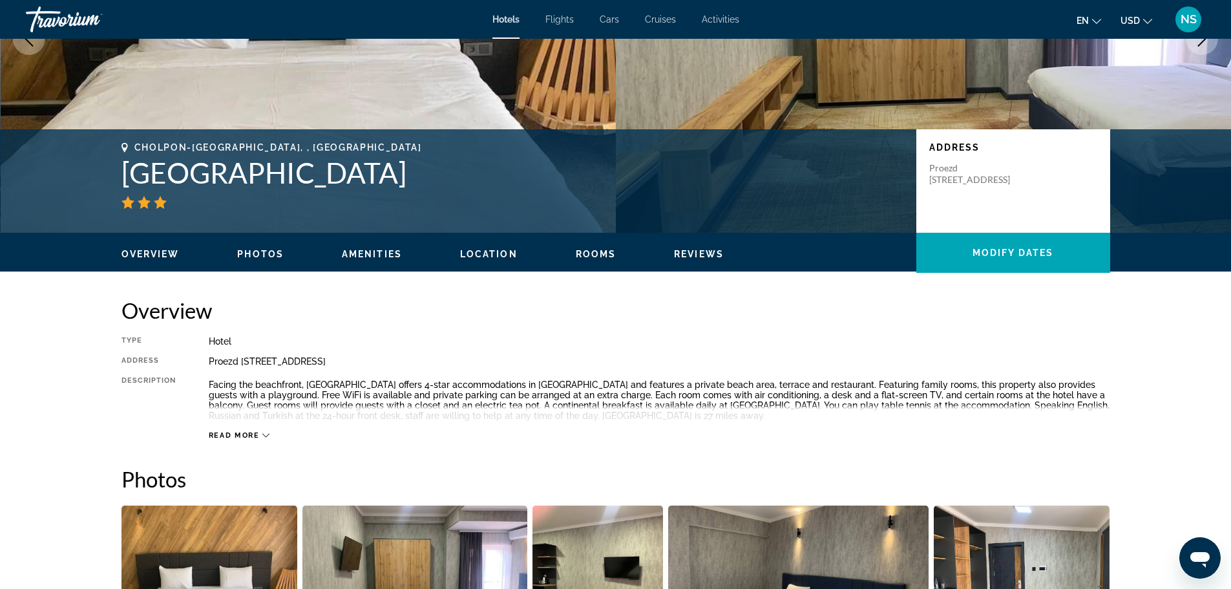
click at [383, 253] on span "Amenities" at bounding box center [372, 254] width 60 height 10
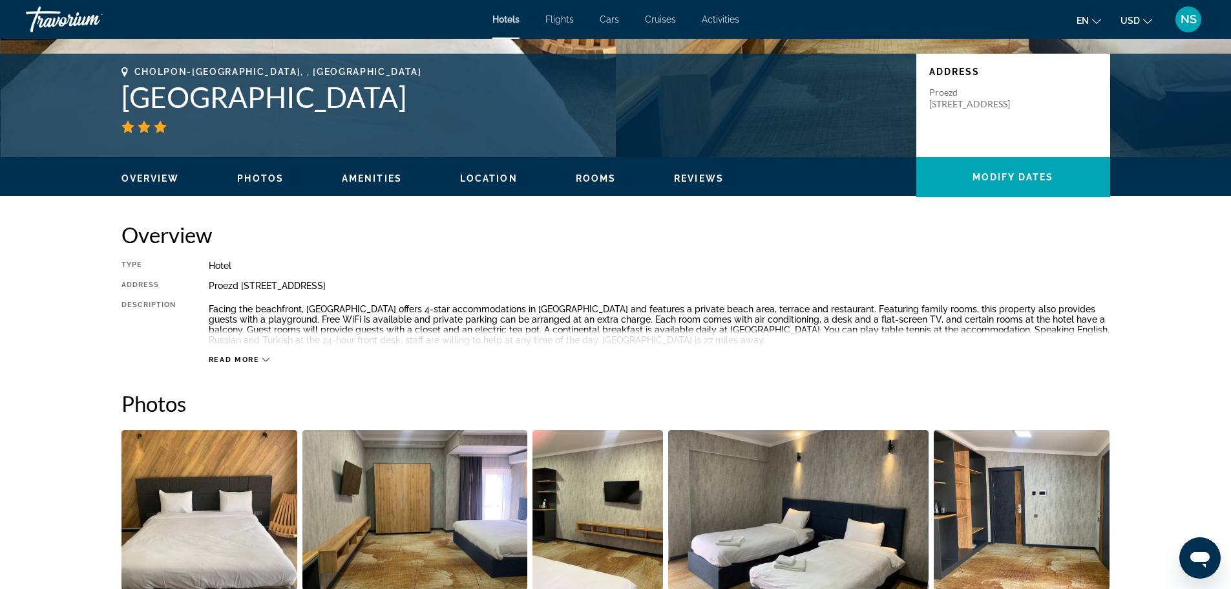
scroll to position [205, 0]
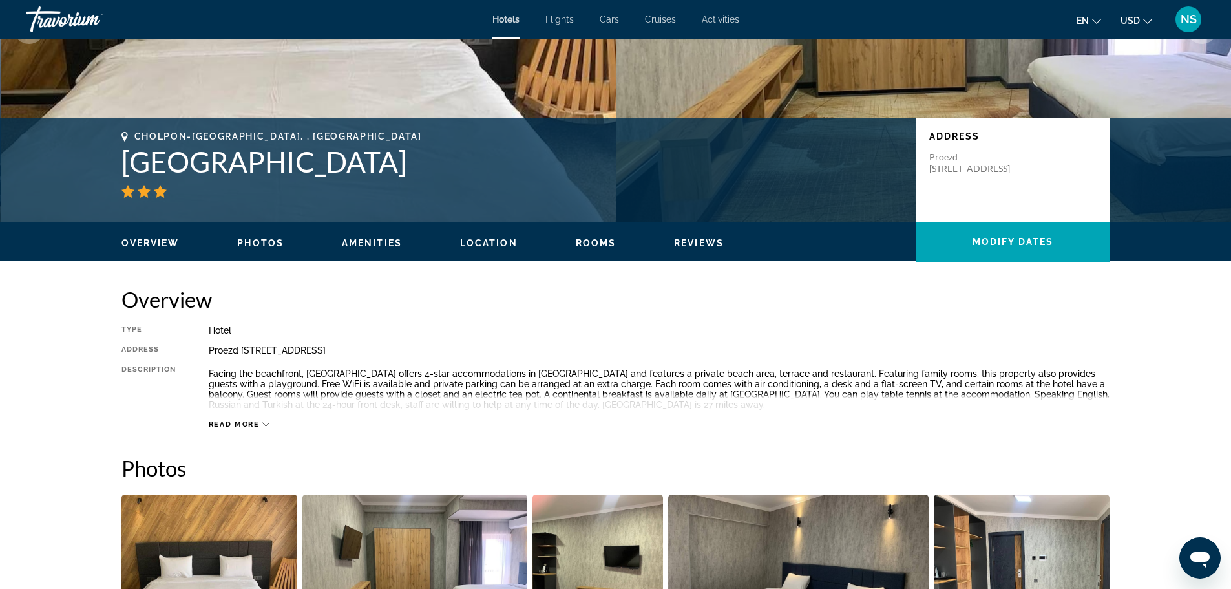
click at [595, 244] on span "Rooms" at bounding box center [596, 243] width 41 height 10
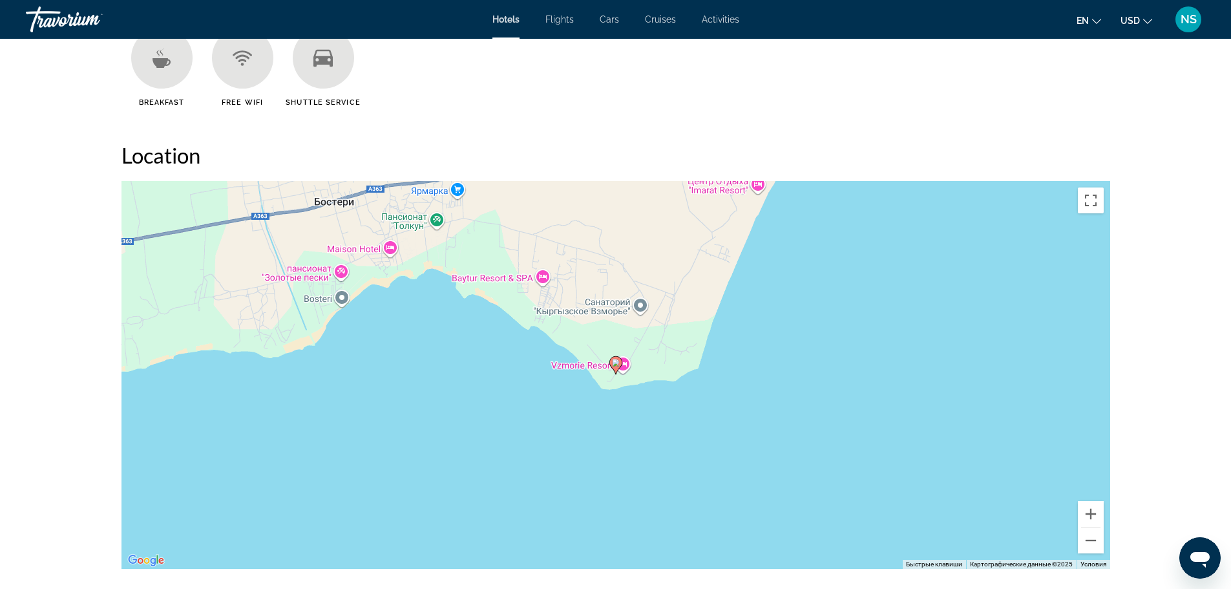
scroll to position [682, 0]
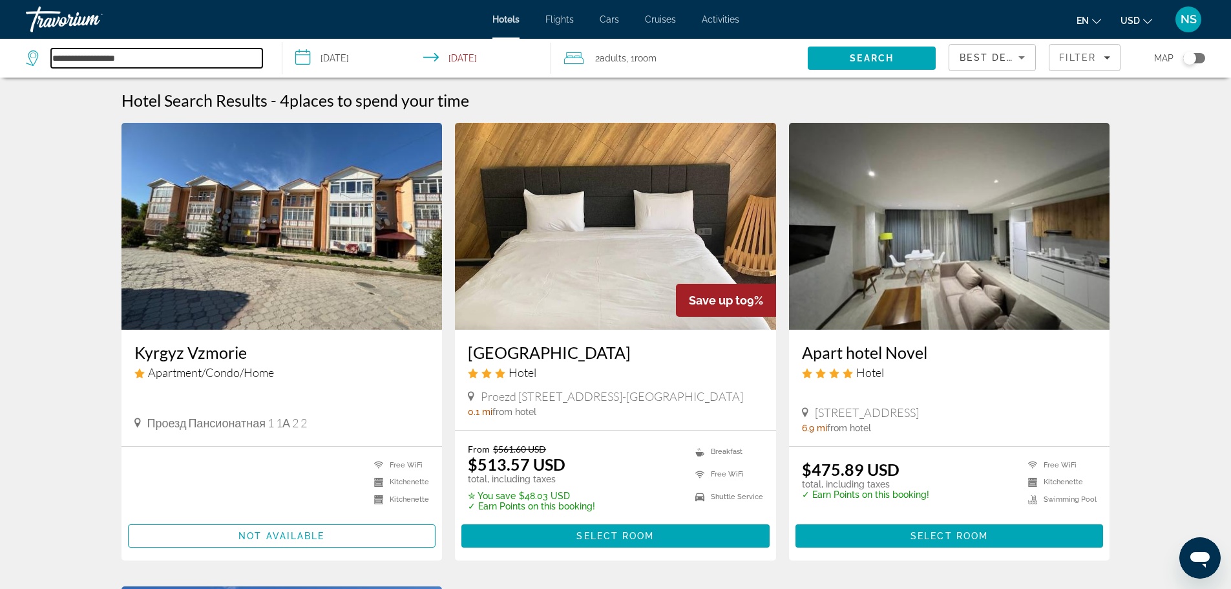
click at [90, 59] on input "**********" at bounding box center [156, 57] width 211 height 19
drag, startPoint x: 147, startPoint y: 59, endPoint x: 47, endPoint y: 59, distance: 100.8
click at [47, 59] on div "**********" at bounding box center [144, 57] width 237 height 19
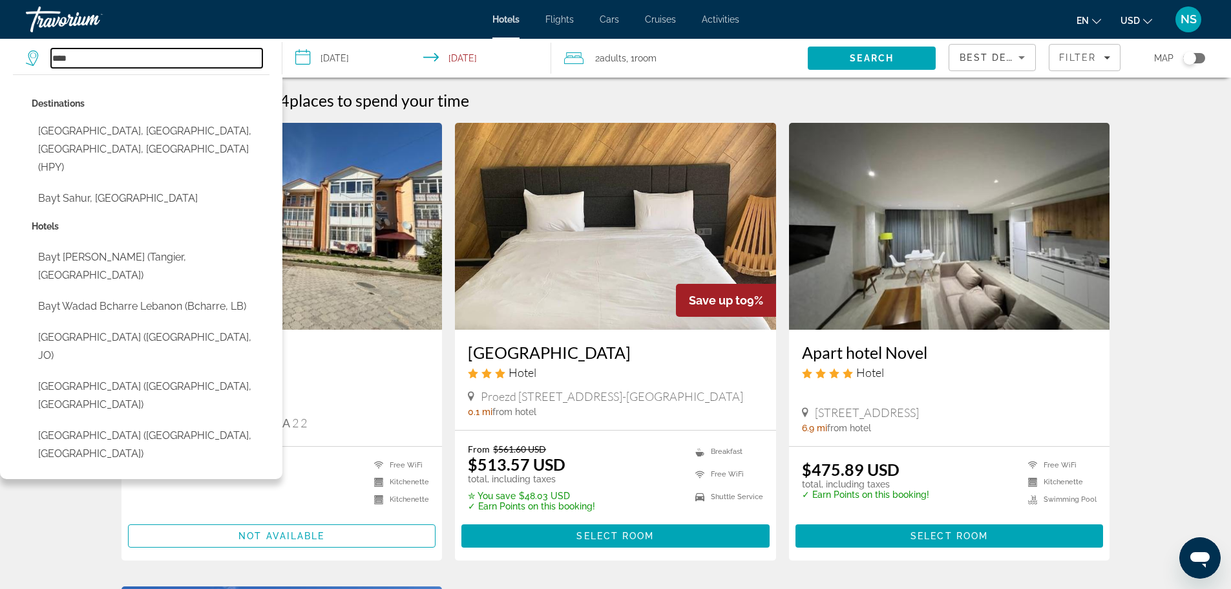
drag, startPoint x: 80, startPoint y: 58, endPoint x: 41, endPoint y: 50, distance: 38.8
click at [41, 50] on div "****" at bounding box center [144, 57] width 237 height 19
paste input "**********"
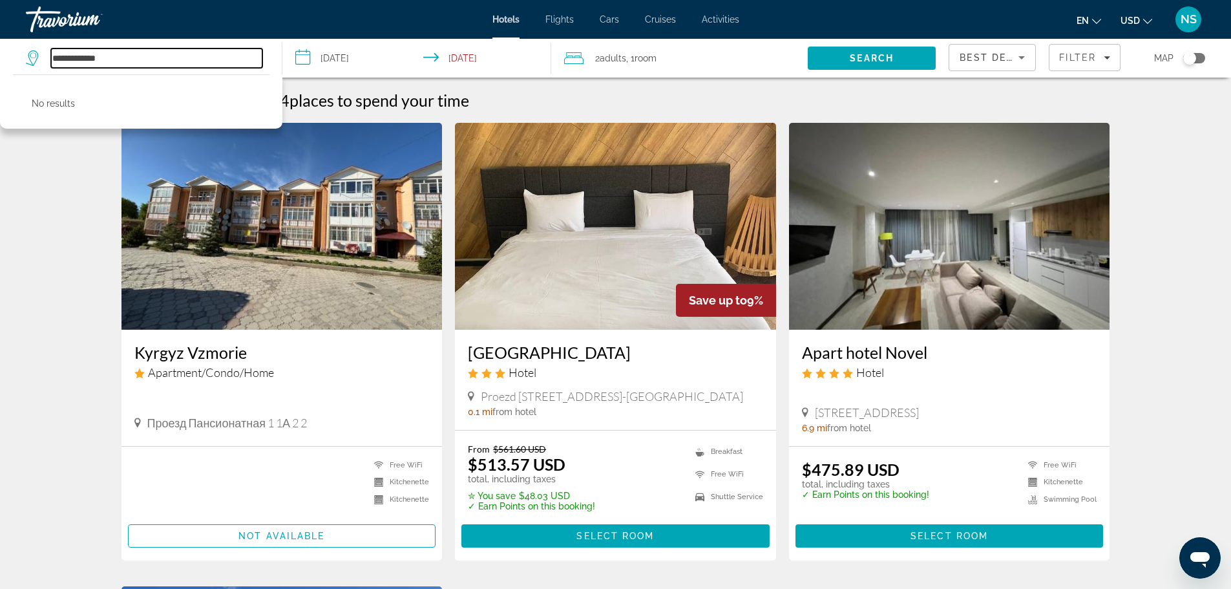
type input "**********"
click at [480, 59] on input "**********" at bounding box center [419, 60] width 275 height 43
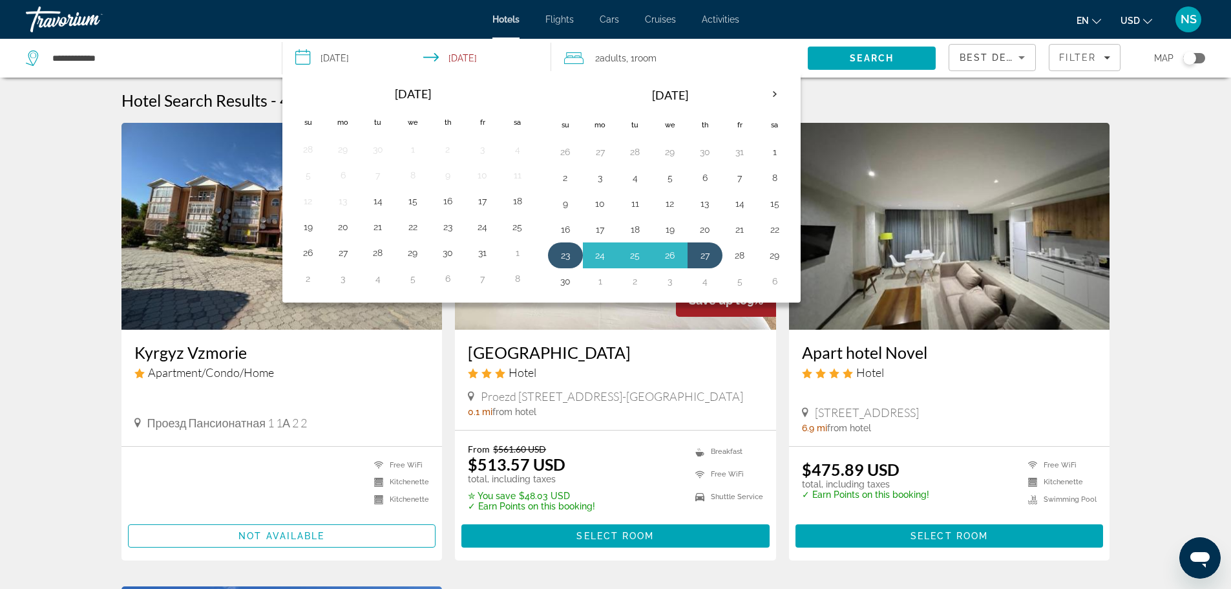
drag, startPoint x: 706, startPoint y: 251, endPoint x: 571, endPoint y: 254, distance: 135.1
click at [571, 254] on tr "23 24 25 26 27 28 29" at bounding box center [670, 255] width 244 height 26
click at [574, 256] on td "23" at bounding box center [565, 255] width 35 height 26
drag, startPoint x: 710, startPoint y: 257, endPoint x: 684, endPoint y: 255, distance: 25.3
click at [706, 256] on button "27" at bounding box center [705, 255] width 21 height 18
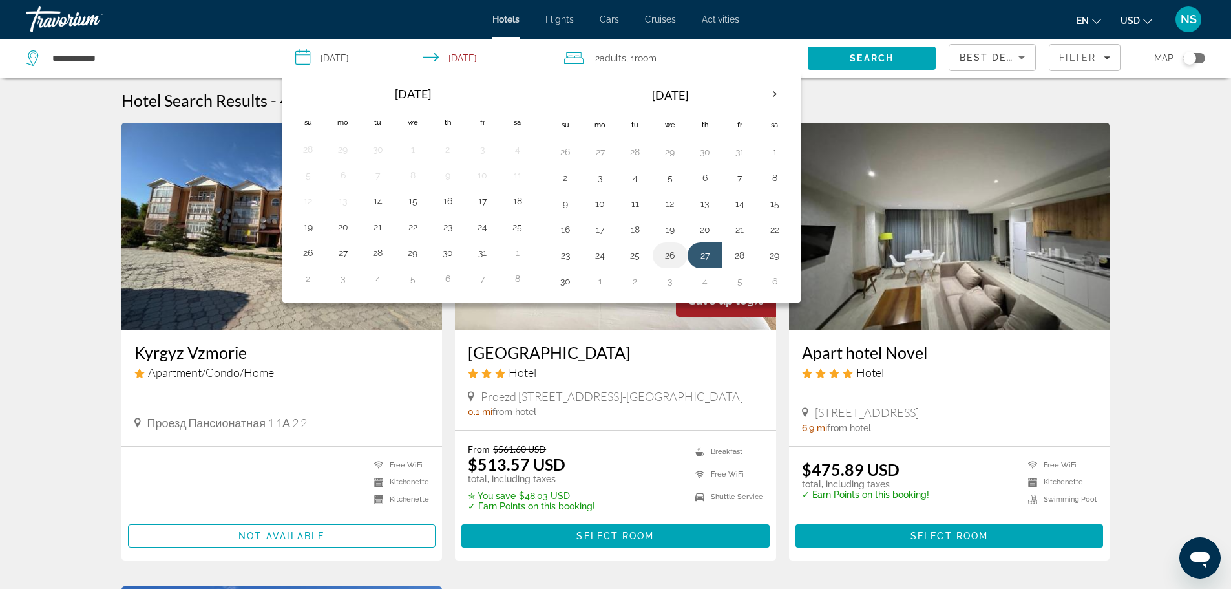
click at [670, 255] on button "26" at bounding box center [670, 255] width 21 height 18
type input "**********"
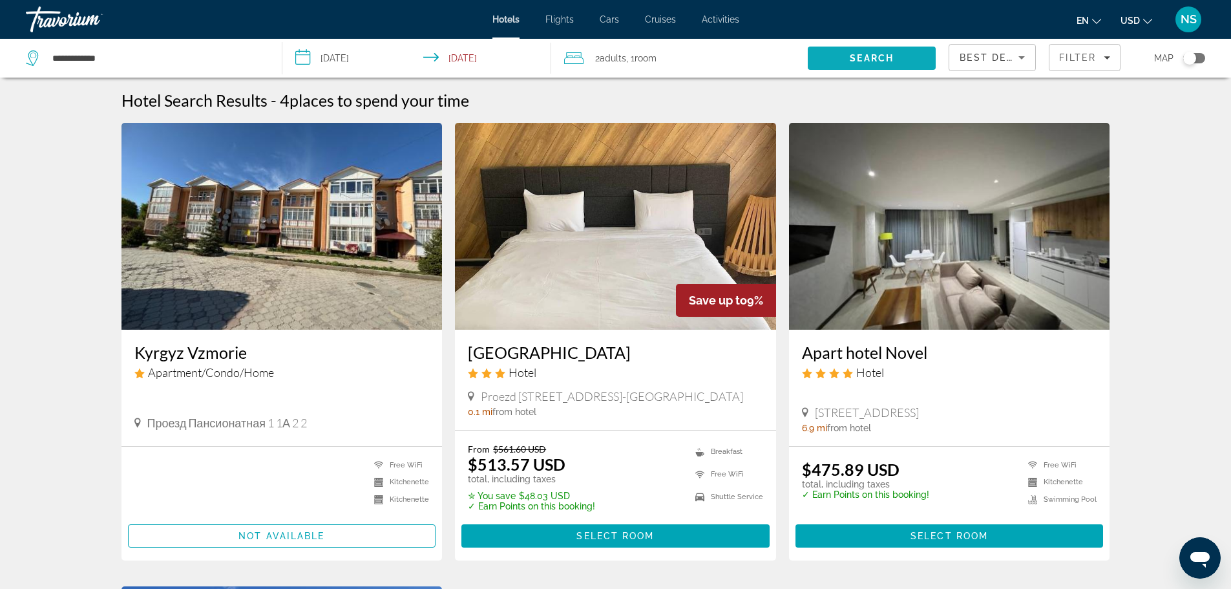
click at [881, 58] on span "Search" at bounding box center [872, 58] width 44 height 10
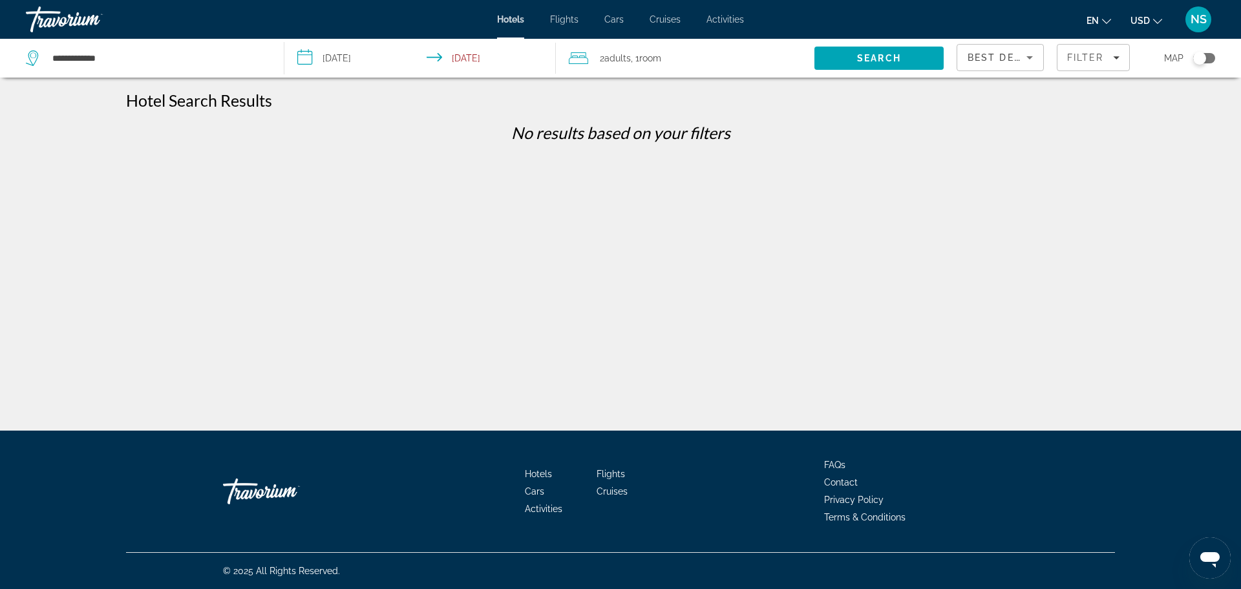
click at [1027, 56] on icon "Sort by" at bounding box center [1029, 57] width 6 height 3
click at [1111, 58] on div at bounding box center [620, 294] width 1241 height 589
click at [1113, 58] on div "Filter" at bounding box center [1093, 57] width 52 height 10
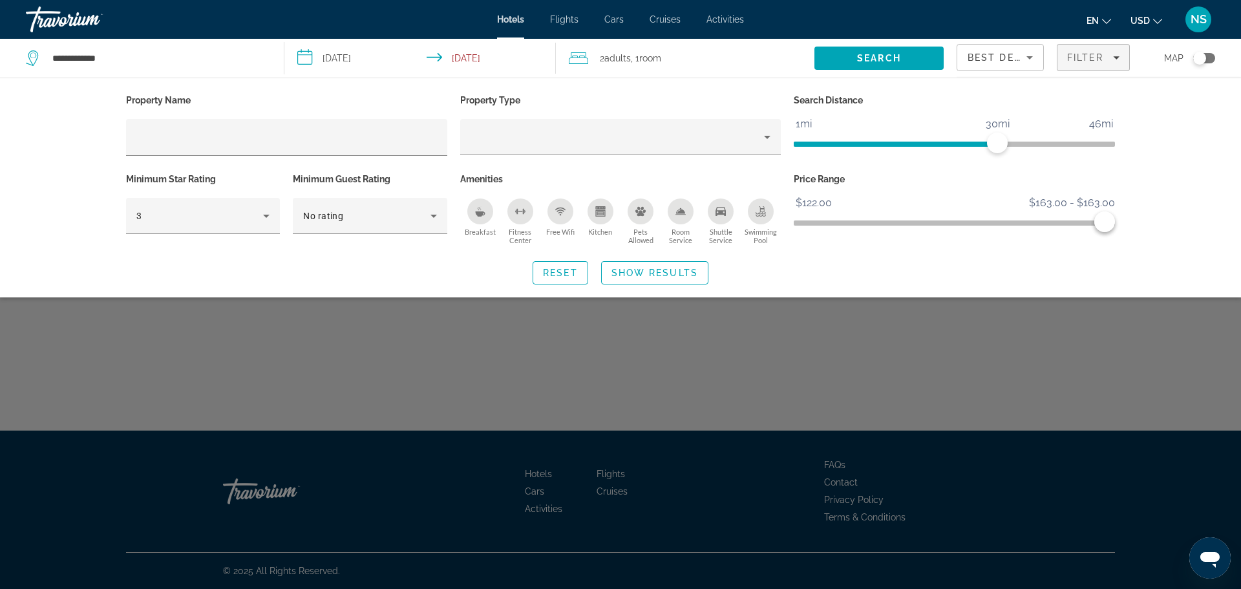
click at [1171, 136] on div "Property Name Property Type Search Distance 1mi 46mi 30mi Minimum Star Rating 3…" at bounding box center [620, 188] width 1241 height 220
click at [92, 56] on input "**********" at bounding box center [157, 57] width 213 height 19
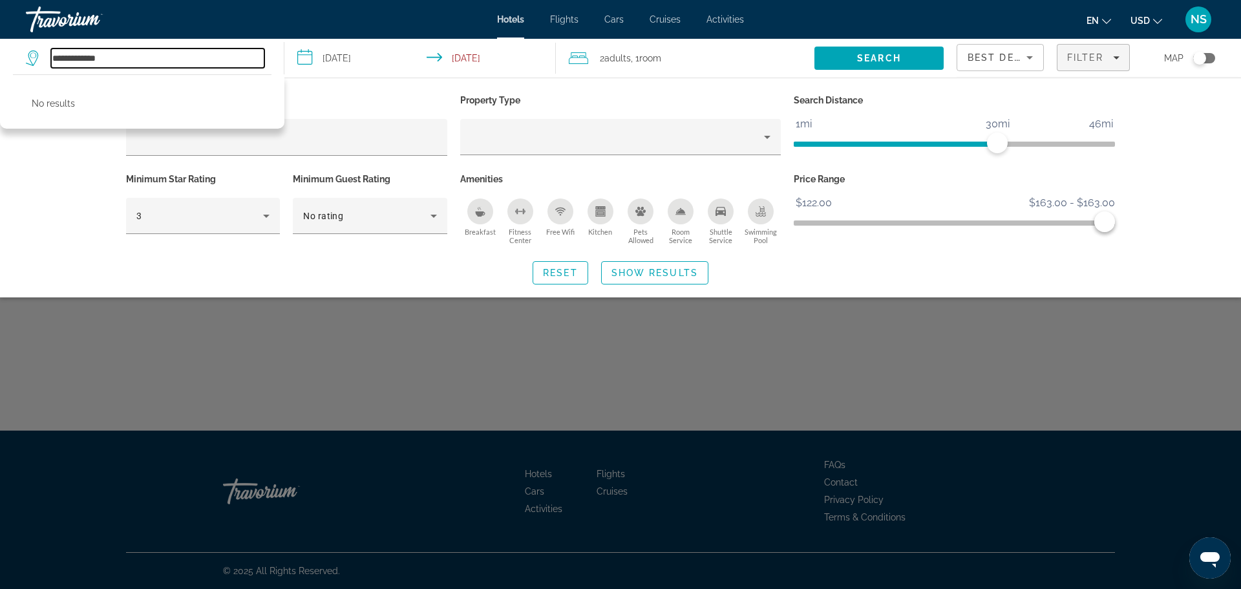
click at [111, 59] on input "**********" at bounding box center [157, 57] width 213 height 19
type input "*"
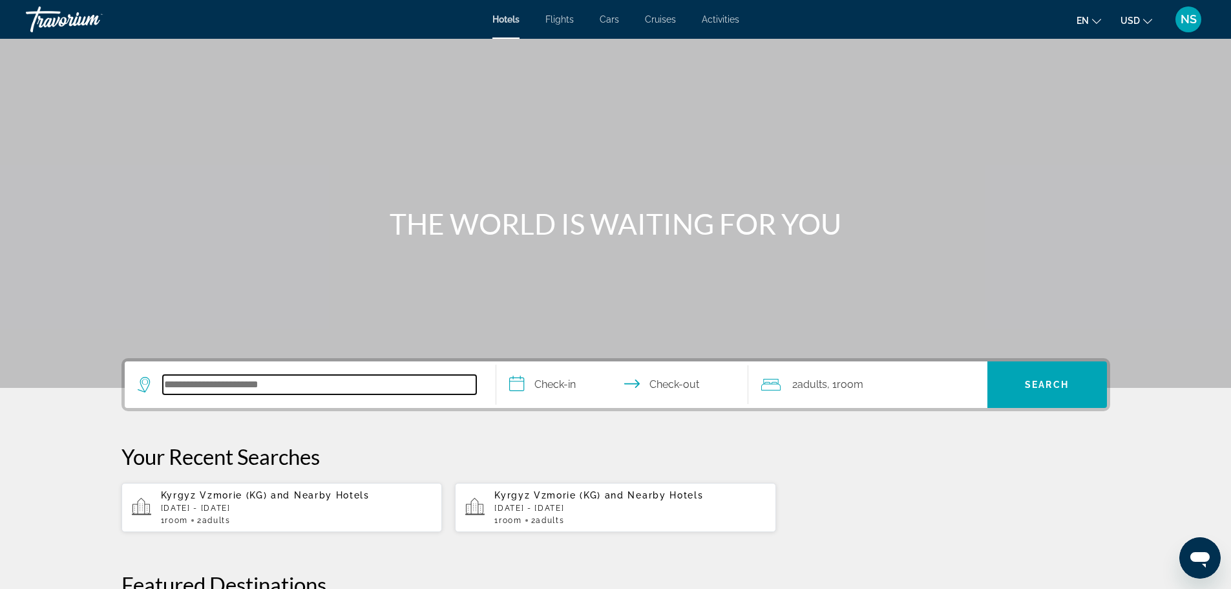
click at [172, 385] on input "Search hotel destination" at bounding box center [319, 384] width 313 height 19
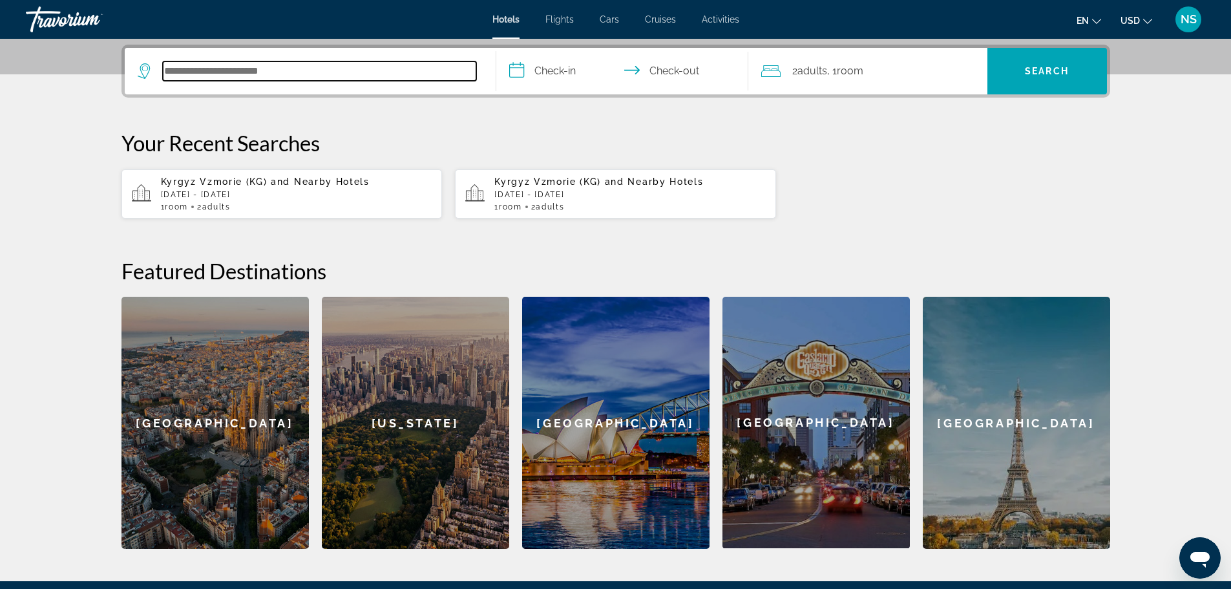
scroll to position [316, 0]
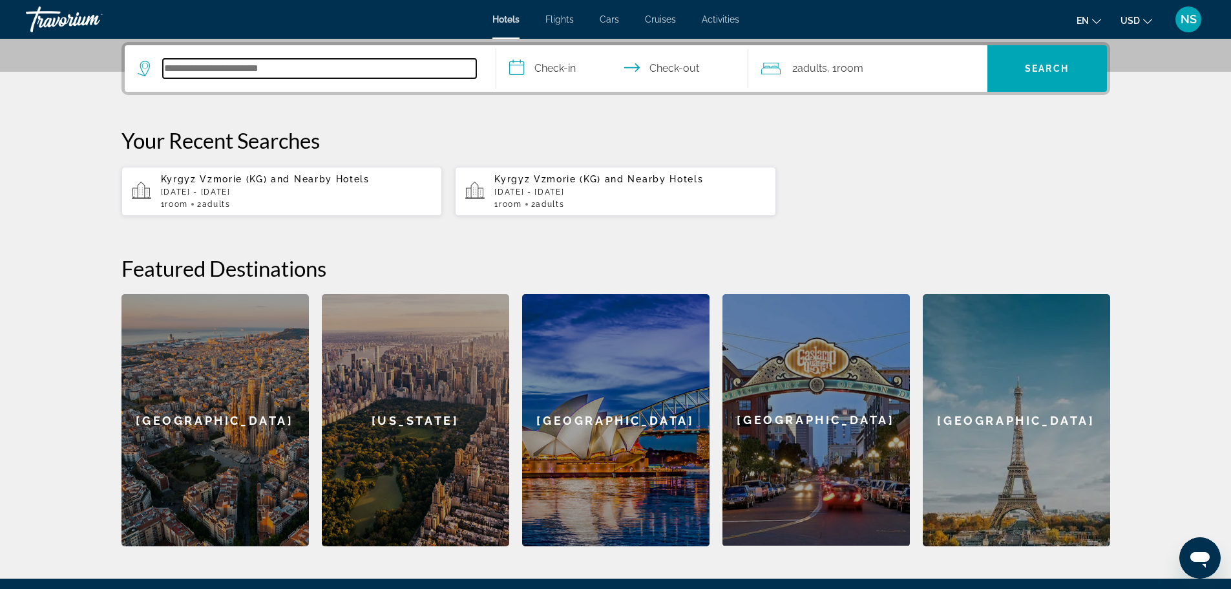
paste input "**********"
type input "**********"
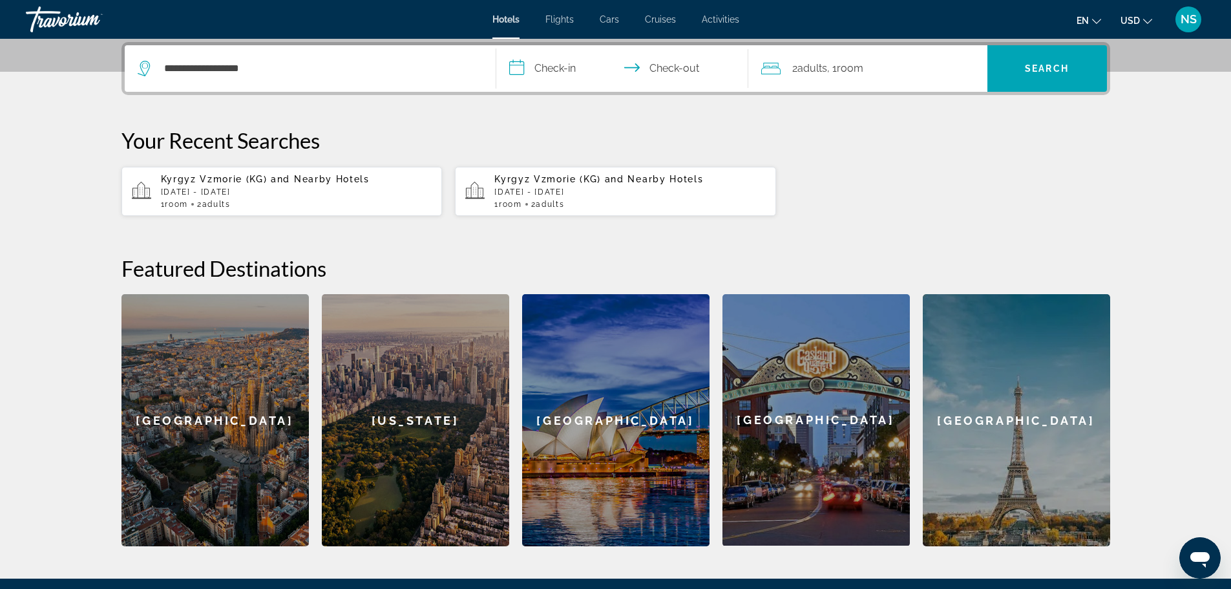
click at [520, 183] on span "Kyrgyz Vzmorie (KG)" at bounding box center [547, 179] width 107 height 10
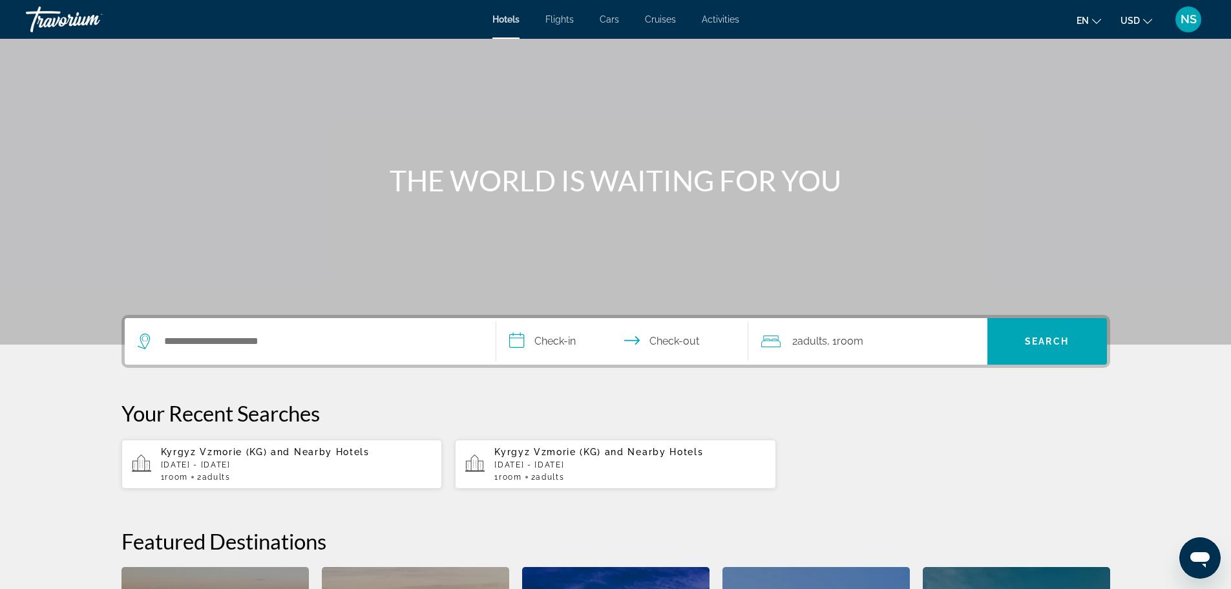
scroll to position [129, 0]
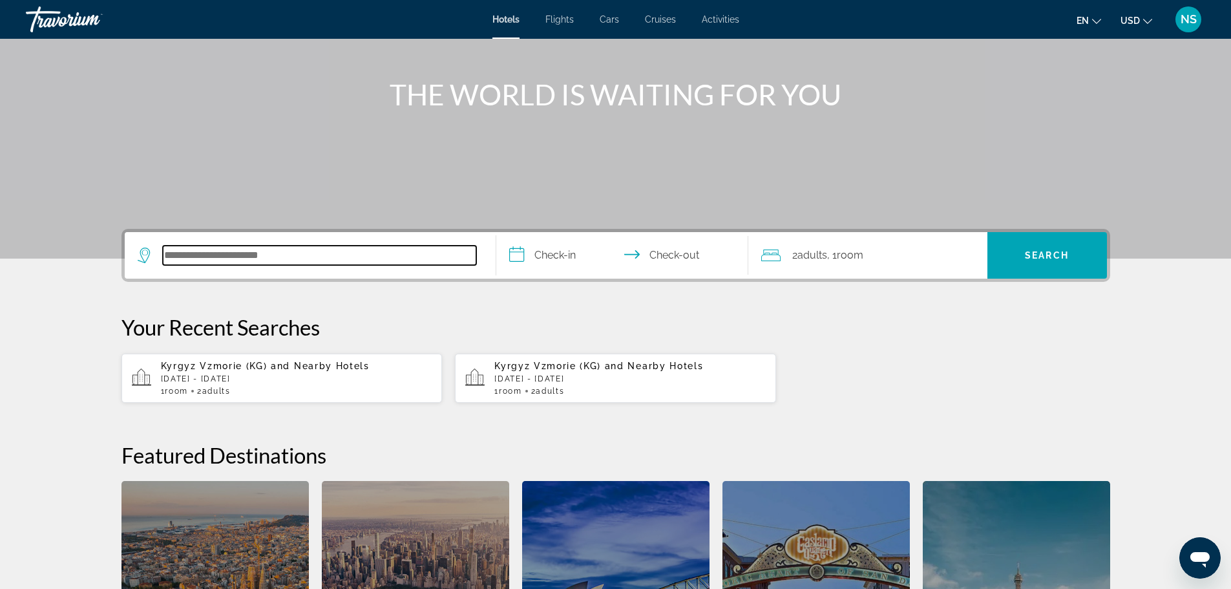
click at [230, 256] on input "Search hotel destination" at bounding box center [319, 255] width 313 height 19
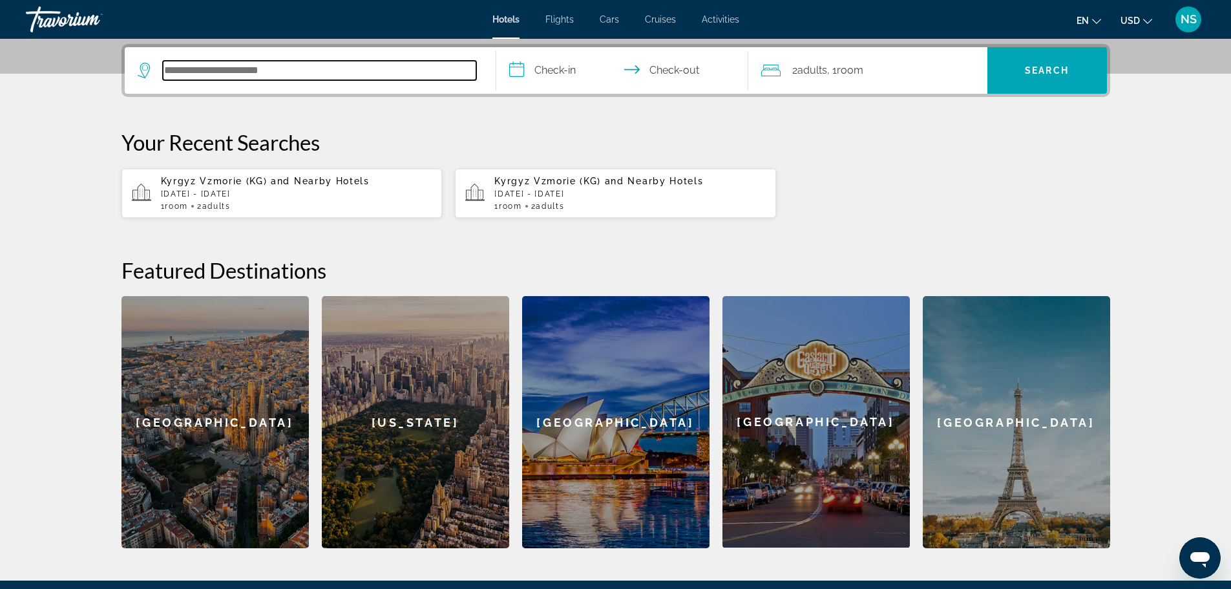
scroll to position [316, 0]
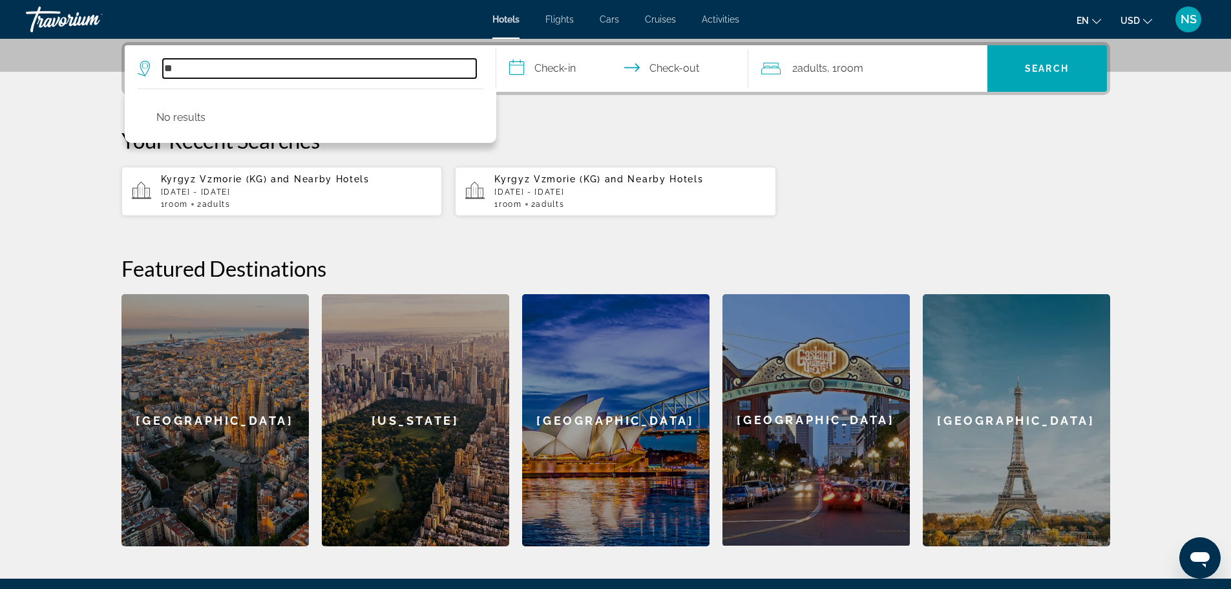
type input "*"
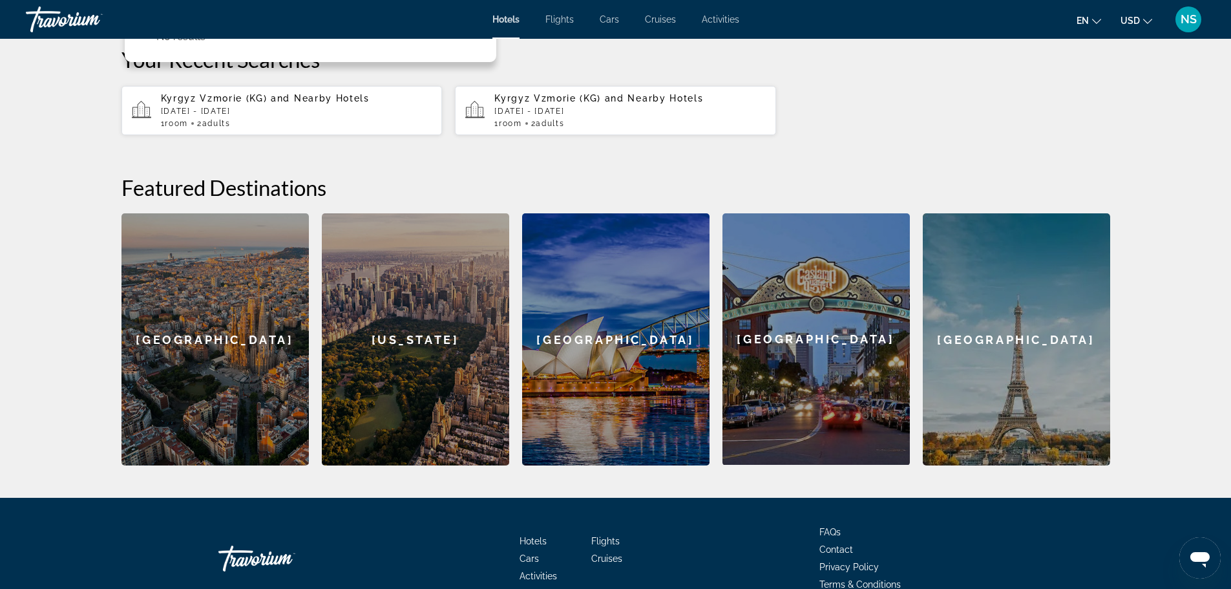
scroll to position [270, 0]
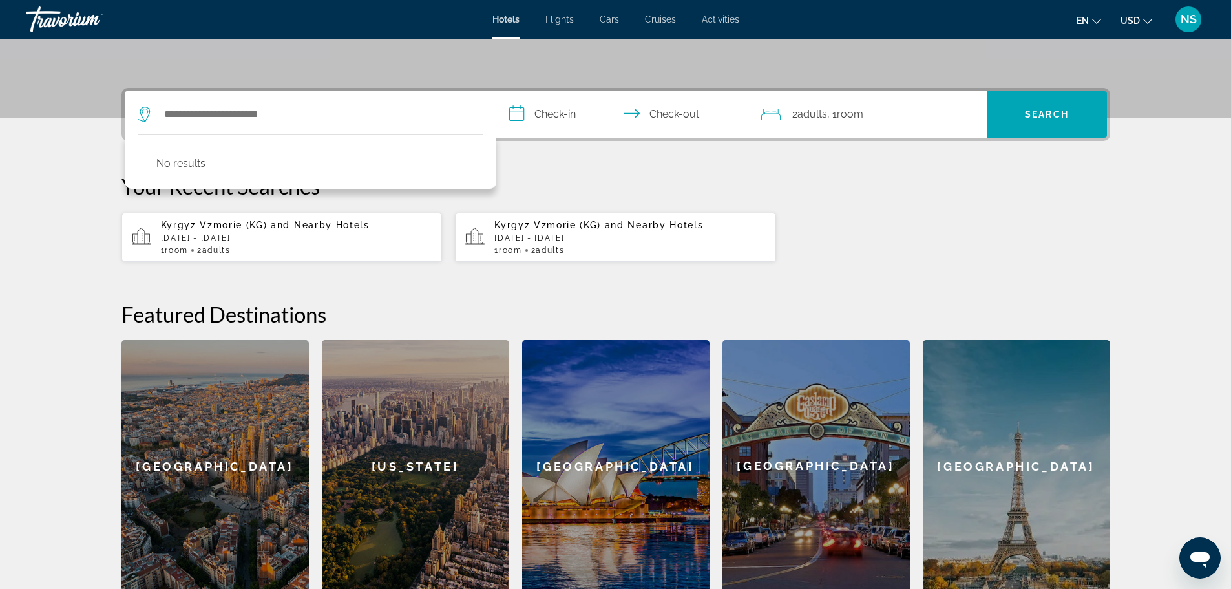
click at [220, 469] on div "[GEOGRAPHIC_DATA]" at bounding box center [215, 466] width 187 height 252
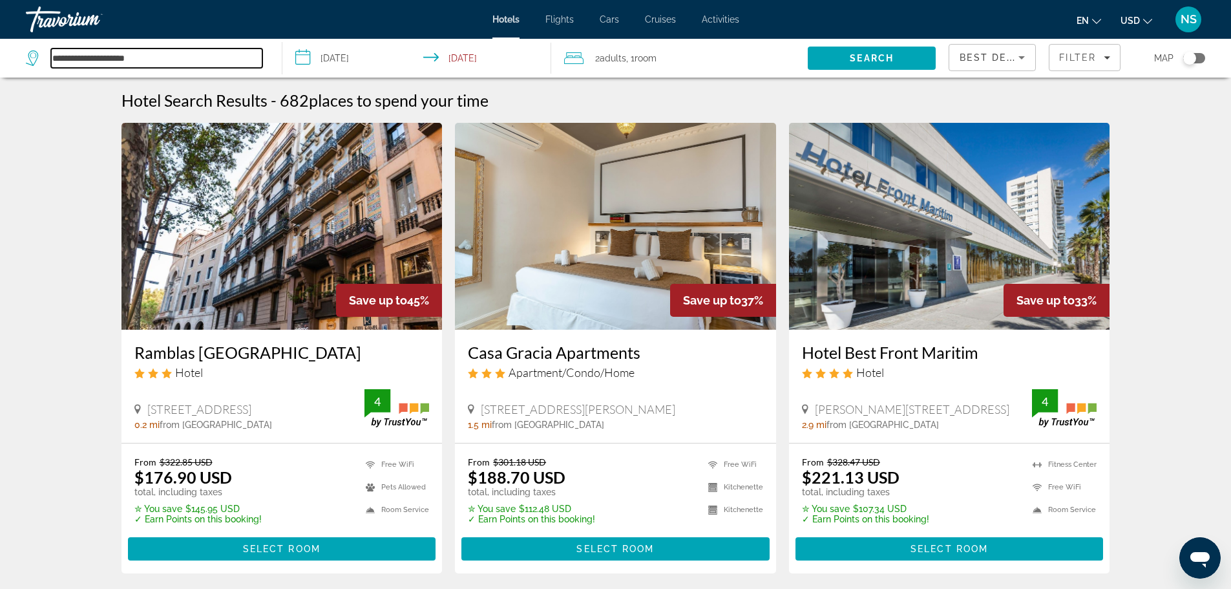
click at [69, 58] on input "**********" at bounding box center [156, 57] width 211 height 19
drag, startPoint x: 156, startPoint y: 60, endPoint x: 0, endPoint y: 42, distance: 156.8
click at [0, 42] on app-destination-search "**********" at bounding box center [141, 58] width 282 height 39
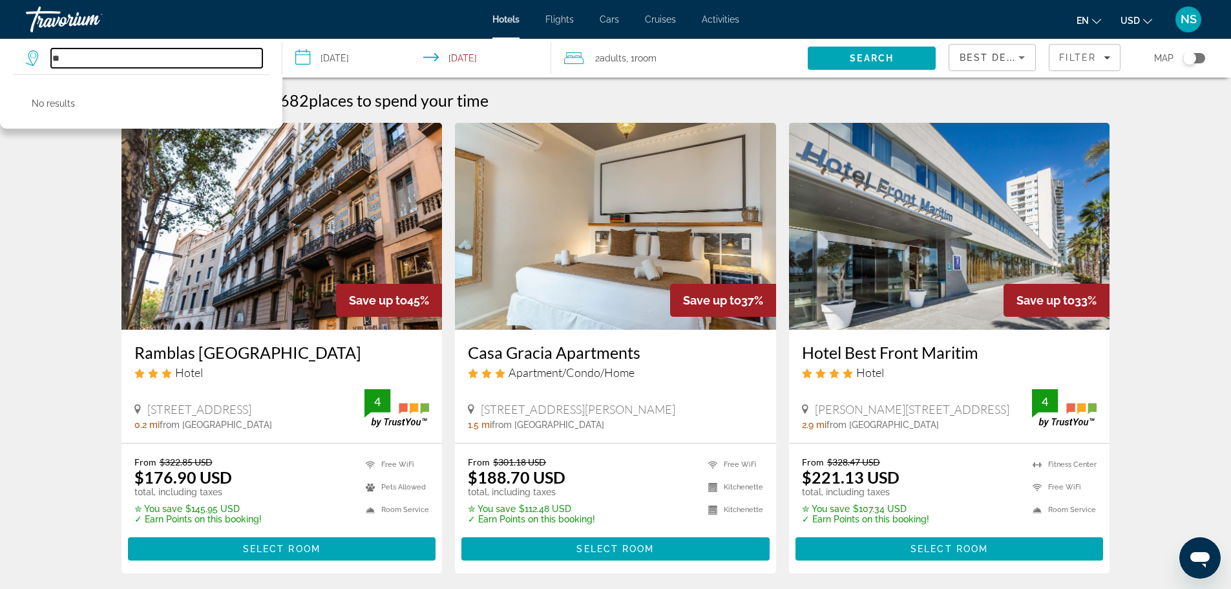
type input "*"
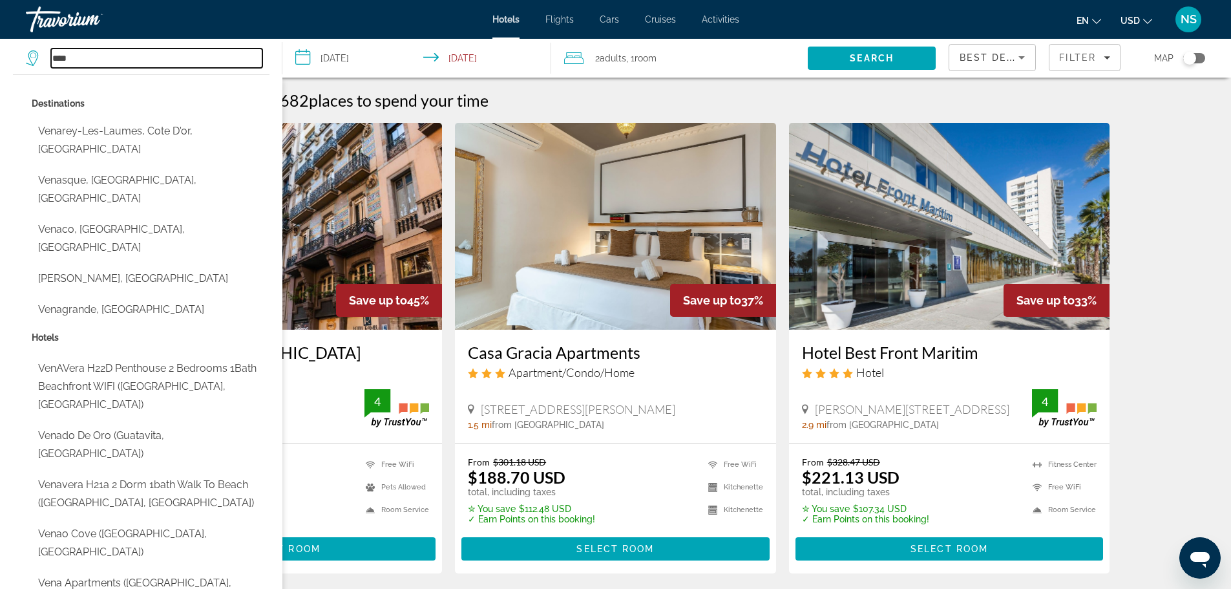
drag, startPoint x: 77, startPoint y: 59, endPoint x: 34, endPoint y: 57, distance: 43.4
click at [34, 57] on div "****" at bounding box center [144, 57] width 237 height 19
paste input "**********"
click at [162, 56] on input "**********" at bounding box center [156, 57] width 211 height 19
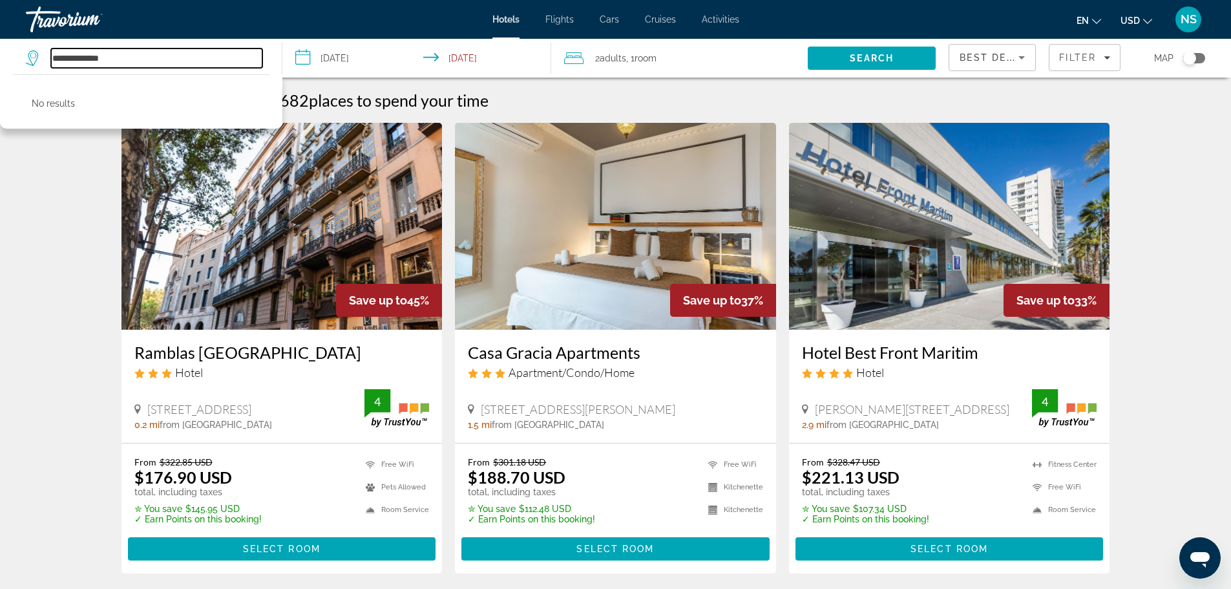
drag, startPoint x: 114, startPoint y: 58, endPoint x: 37, endPoint y: 58, distance: 77.6
click at [42, 58] on div "**********" at bounding box center [144, 57] width 237 height 19
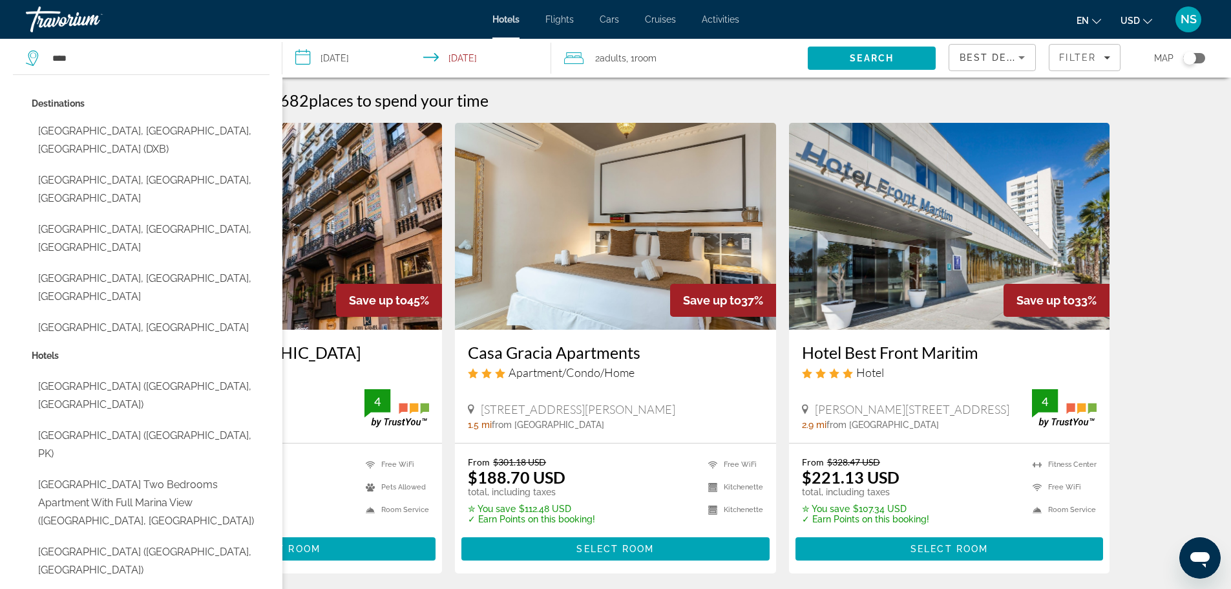
click at [120, 423] on button "[GEOGRAPHIC_DATA] ([GEOGRAPHIC_DATA], PK)" at bounding box center [151, 444] width 238 height 43
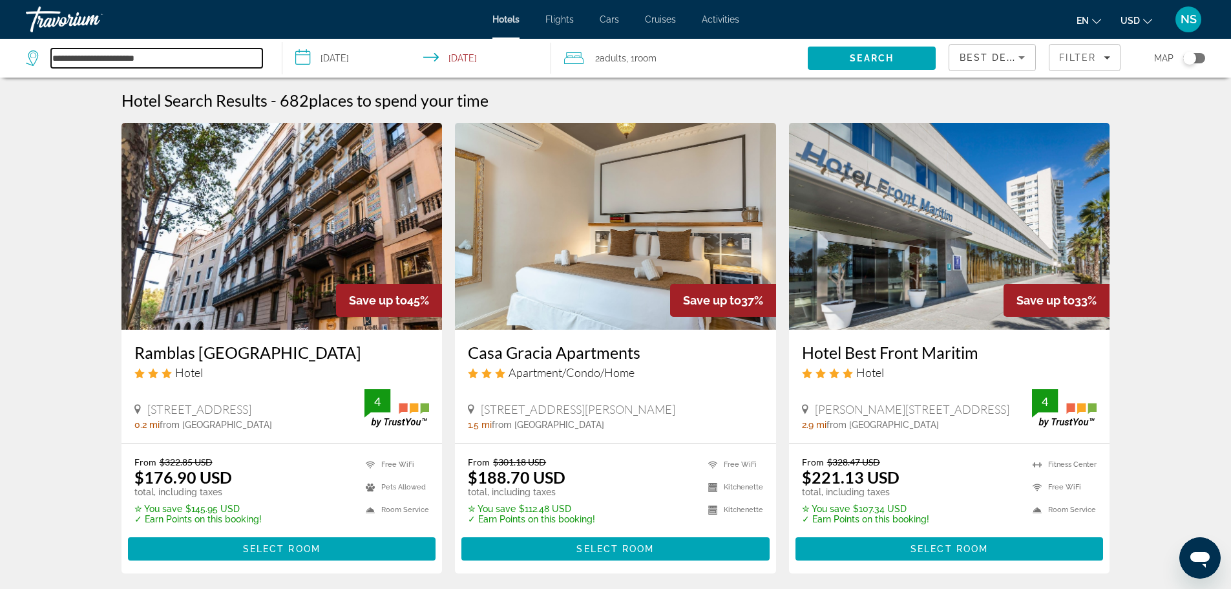
drag, startPoint x: 166, startPoint y: 59, endPoint x: 81, endPoint y: 57, distance: 85.3
click at [81, 57] on input "**********" at bounding box center [156, 57] width 211 height 19
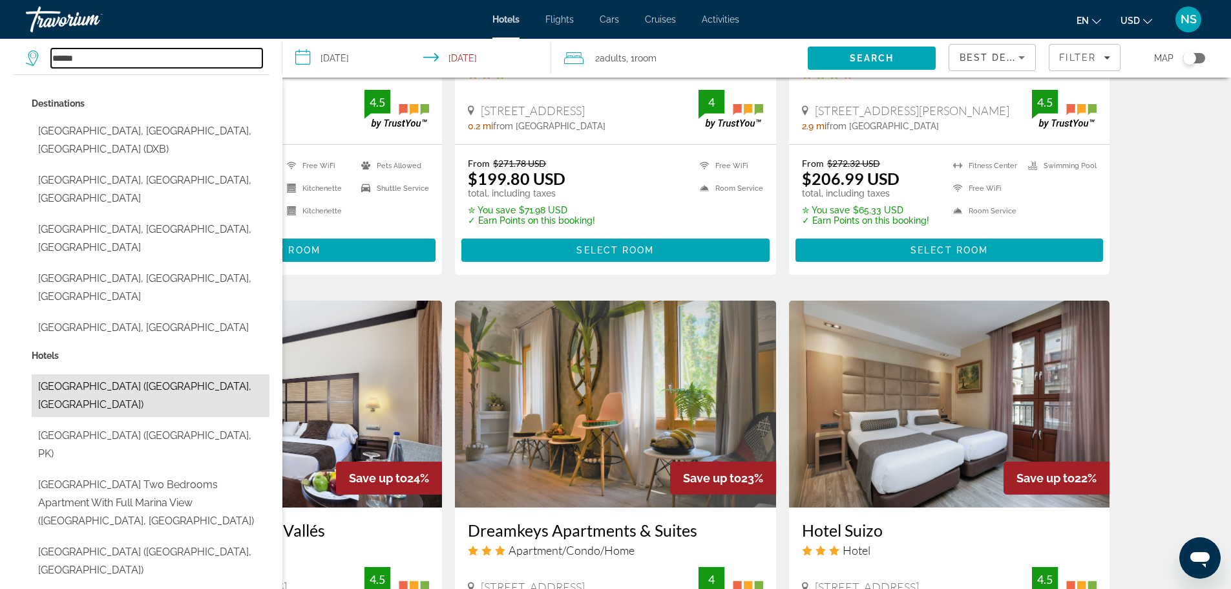
scroll to position [905, 0]
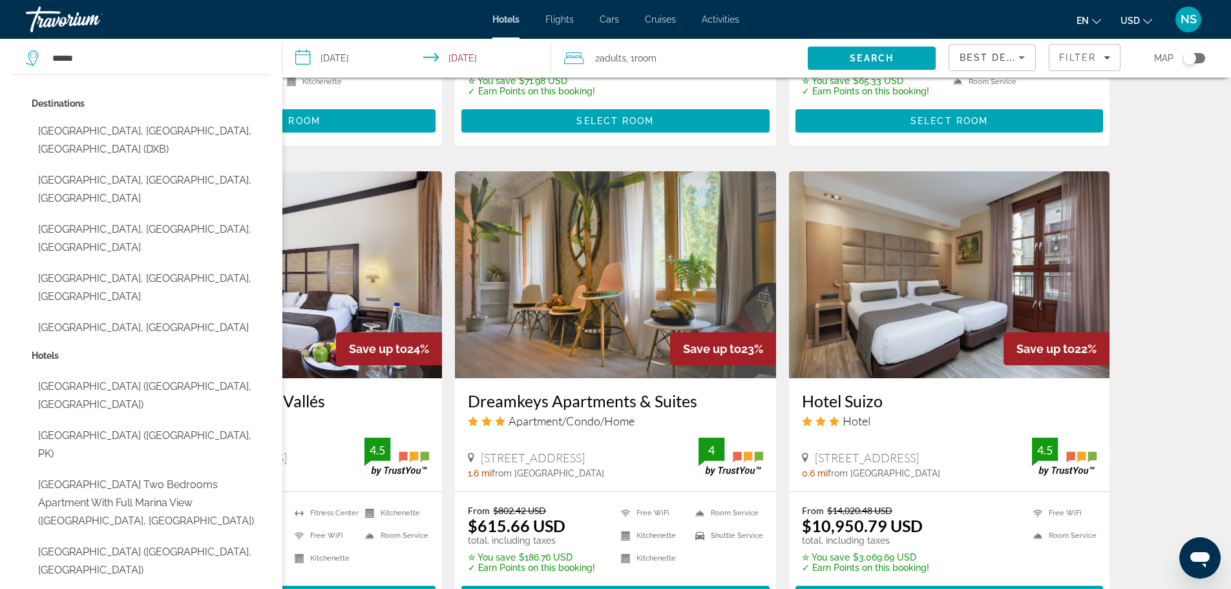
type input "**********"
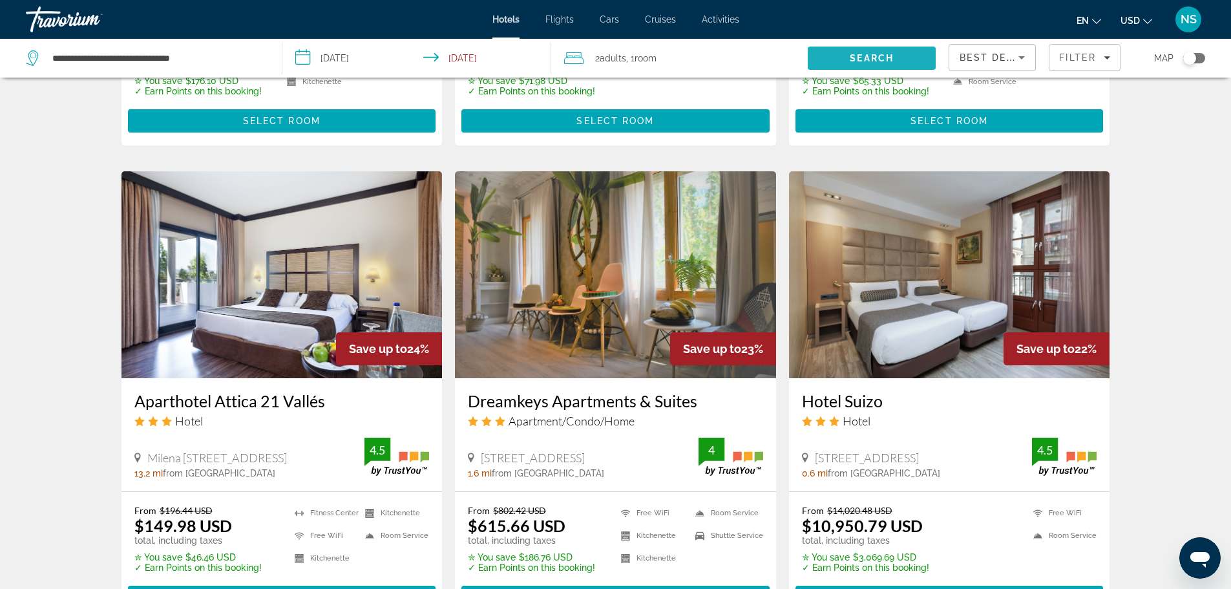
click at [862, 52] on span "Search" at bounding box center [872, 58] width 128 height 31
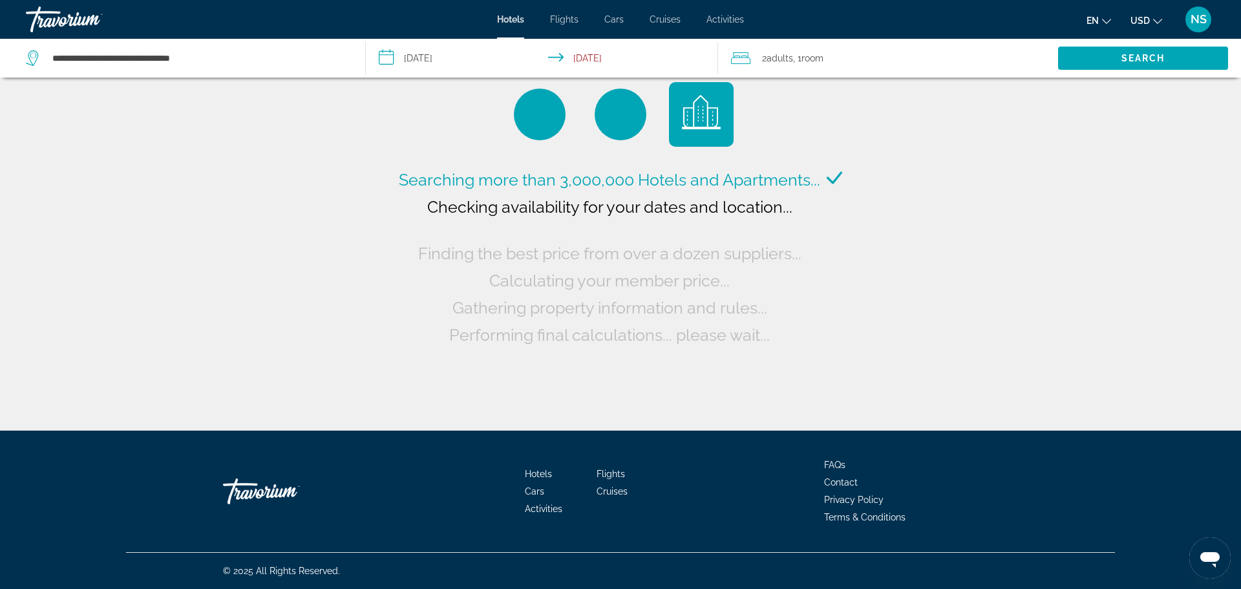
click at [576, 56] on input "**********" at bounding box center [545, 60] width 358 height 43
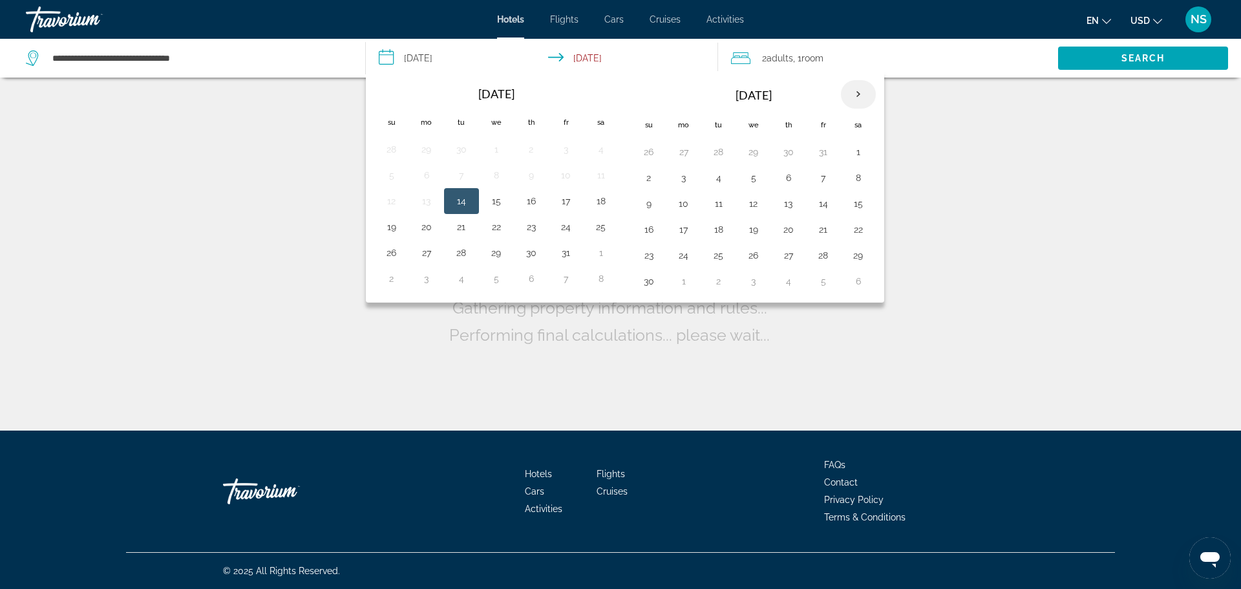
click at [858, 94] on th "Next month" at bounding box center [858, 94] width 35 height 28
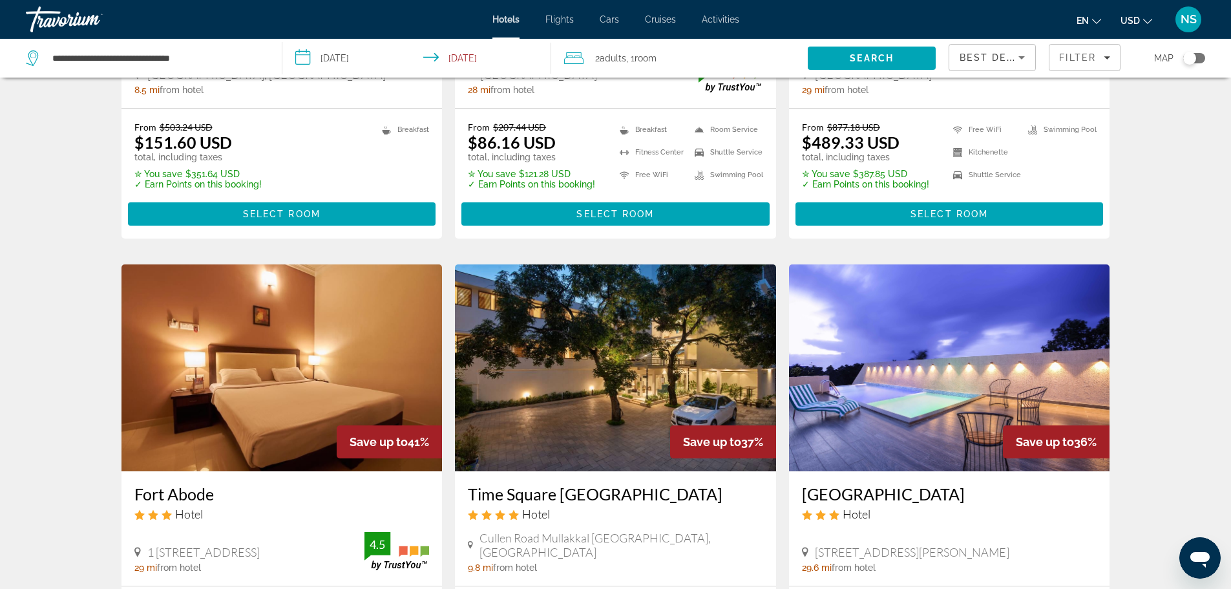
scroll to position [259, 0]
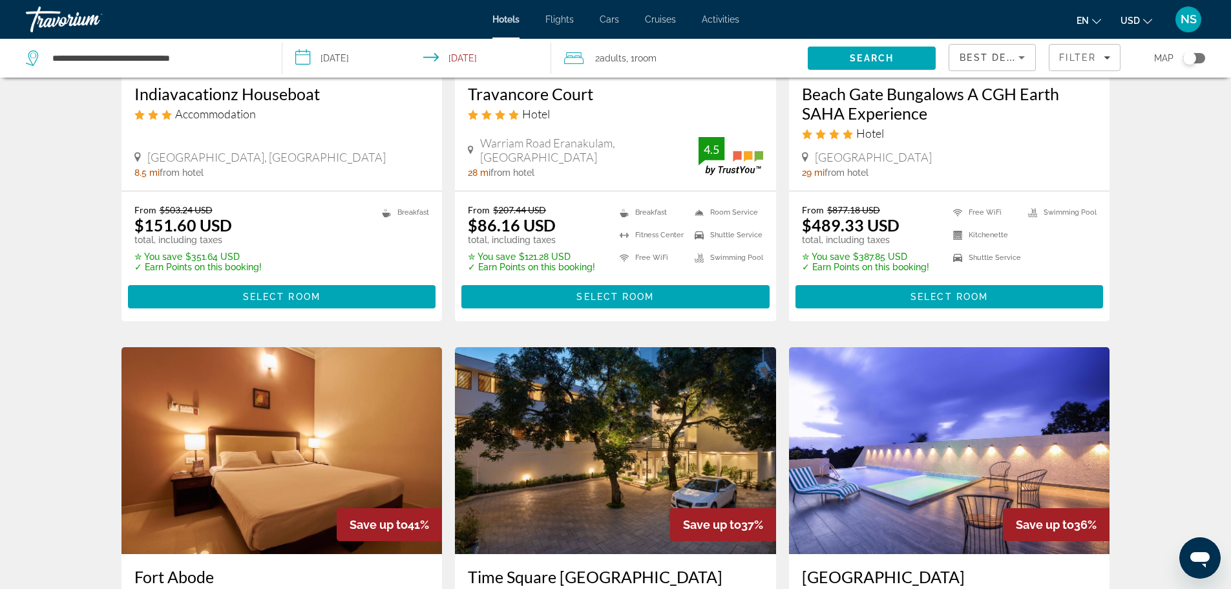
click at [451, 57] on input "**********" at bounding box center [419, 60] width 275 height 43
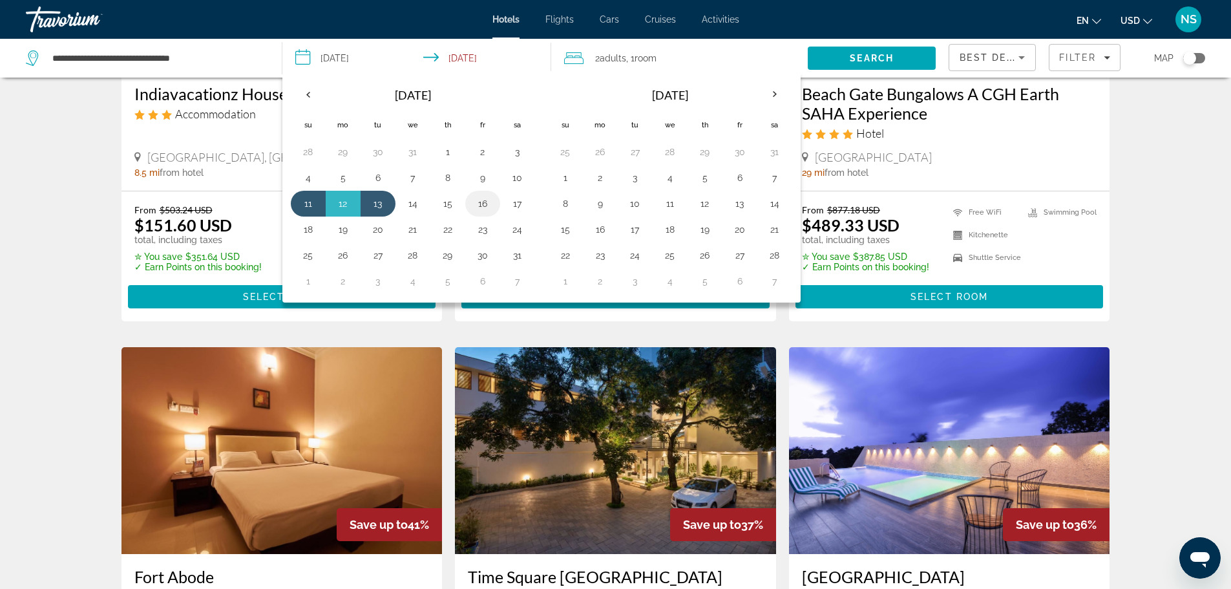
click at [481, 204] on button "16" at bounding box center [482, 204] width 21 height 18
click at [332, 52] on input "**********" at bounding box center [419, 60] width 275 height 43
click at [332, 53] on input "**********" at bounding box center [419, 60] width 275 height 43
click at [306, 177] on button "4" at bounding box center [308, 178] width 21 height 18
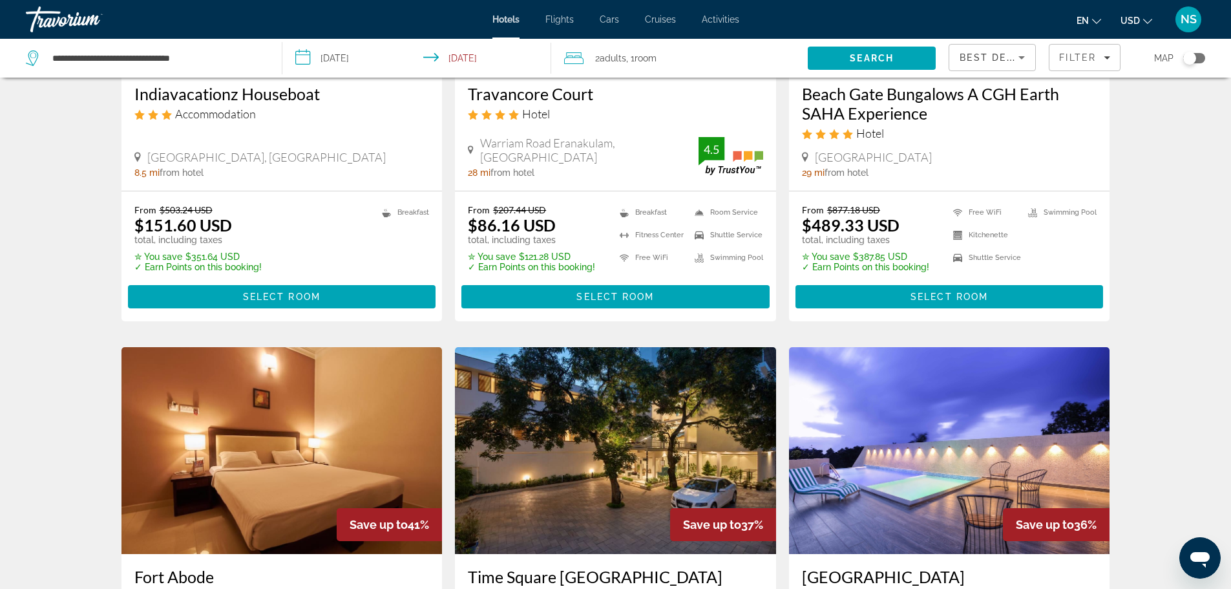
click at [452, 56] on input "**********" at bounding box center [419, 60] width 275 height 43
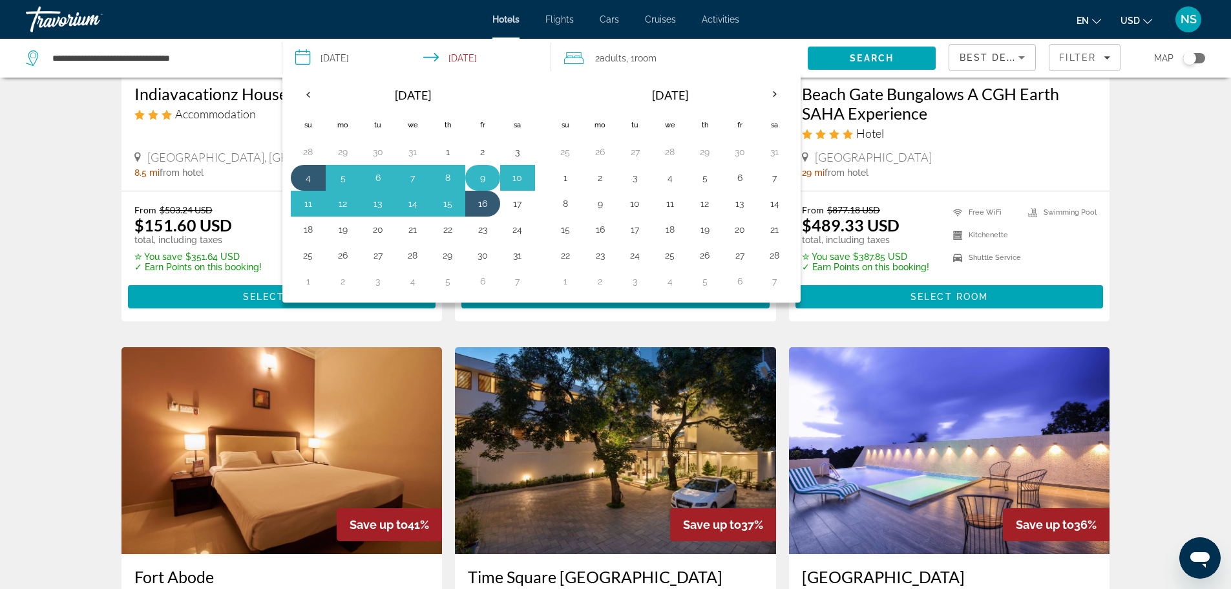
click at [483, 175] on button "9" at bounding box center [482, 178] width 21 height 18
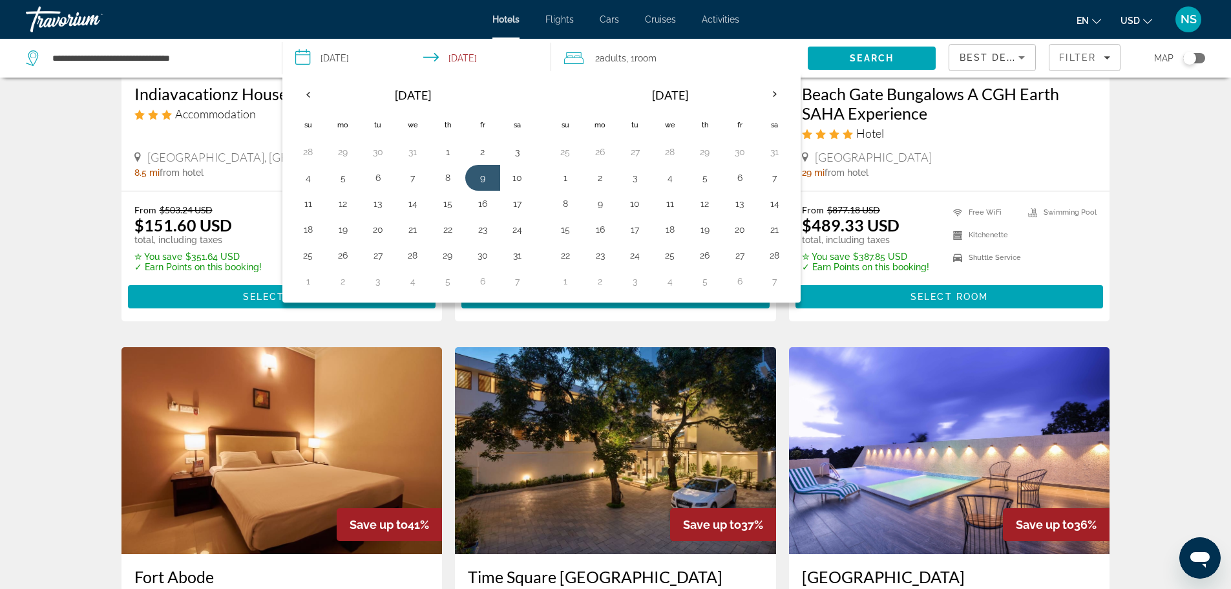
click at [312, 180] on button "4" at bounding box center [308, 178] width 21 height 18
type input "**********"
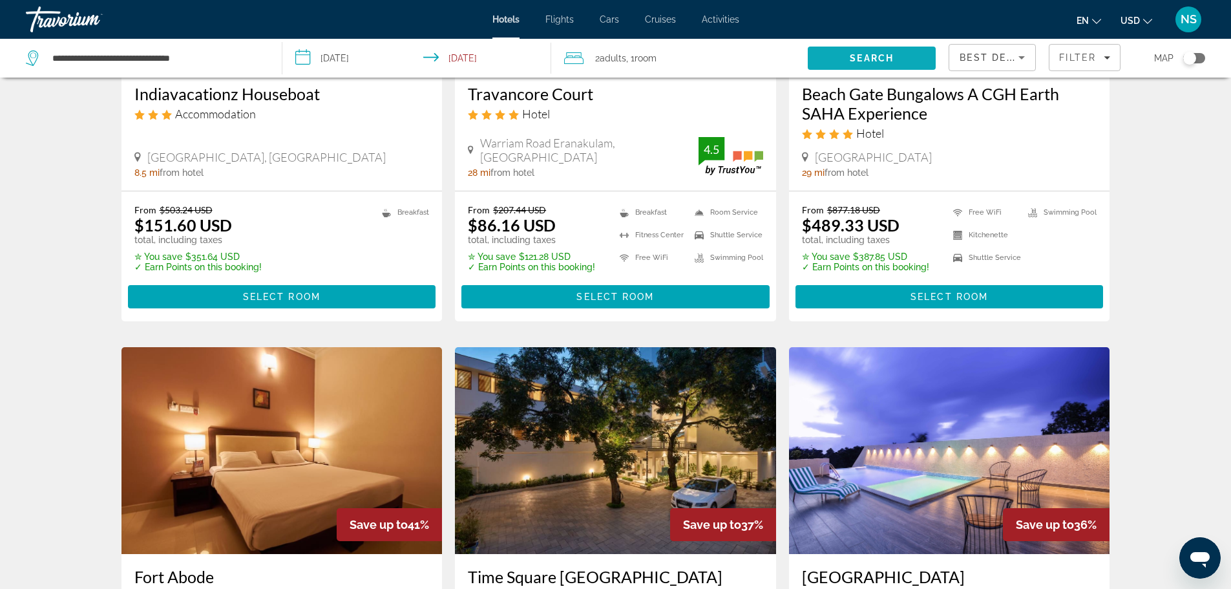
click at [847, 56] on span "Search" at bounding box center [872, 58] width 128 height 31
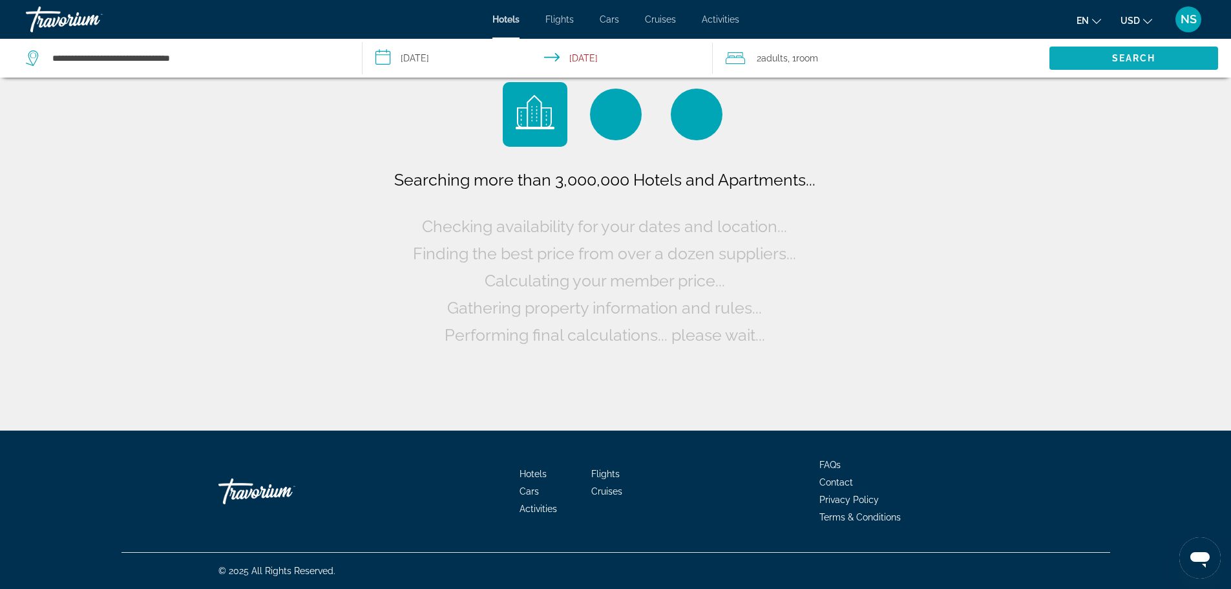
scroll to position [0, 0]
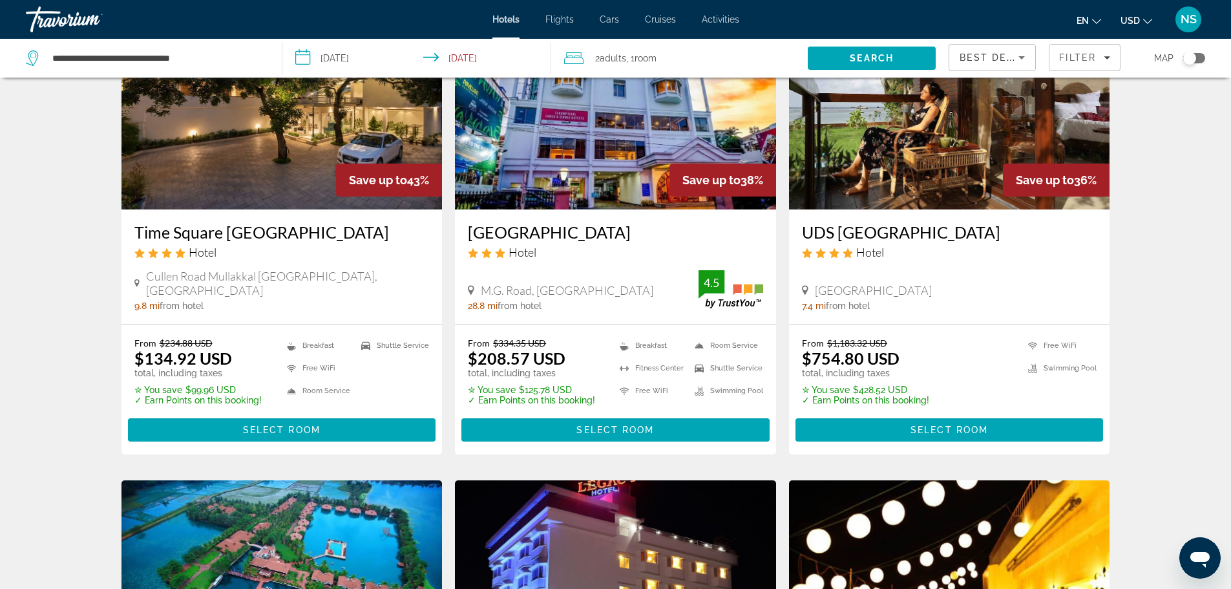
scroll to position [582, 0]
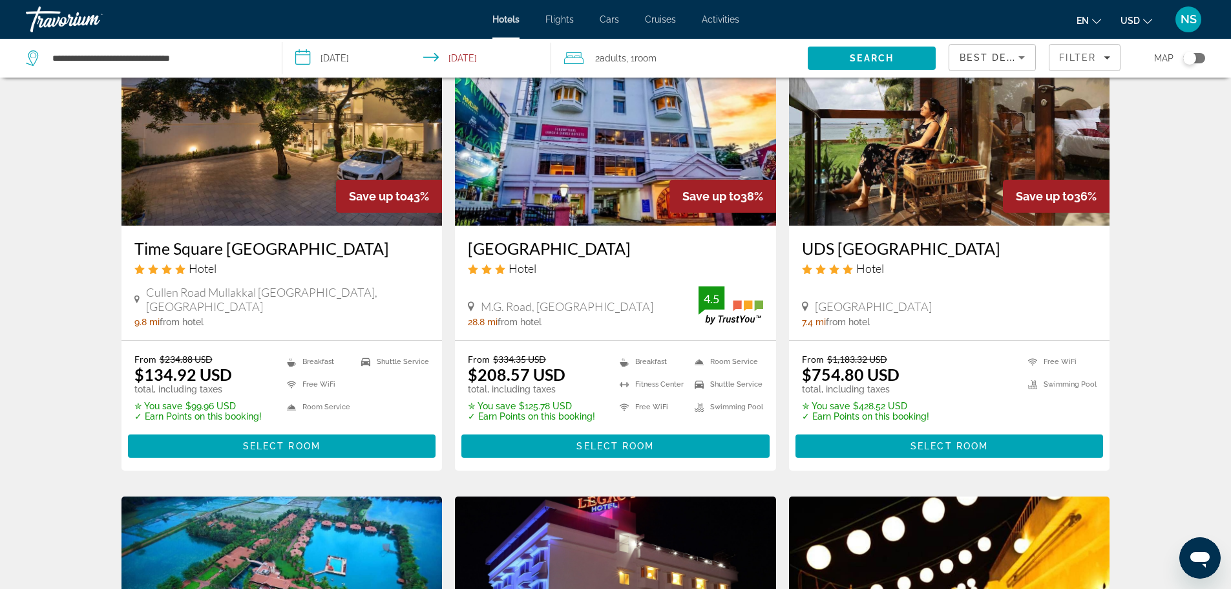
click at [934, 157] on img "Main content" at bounding box center [949, 122] width 321 height 207
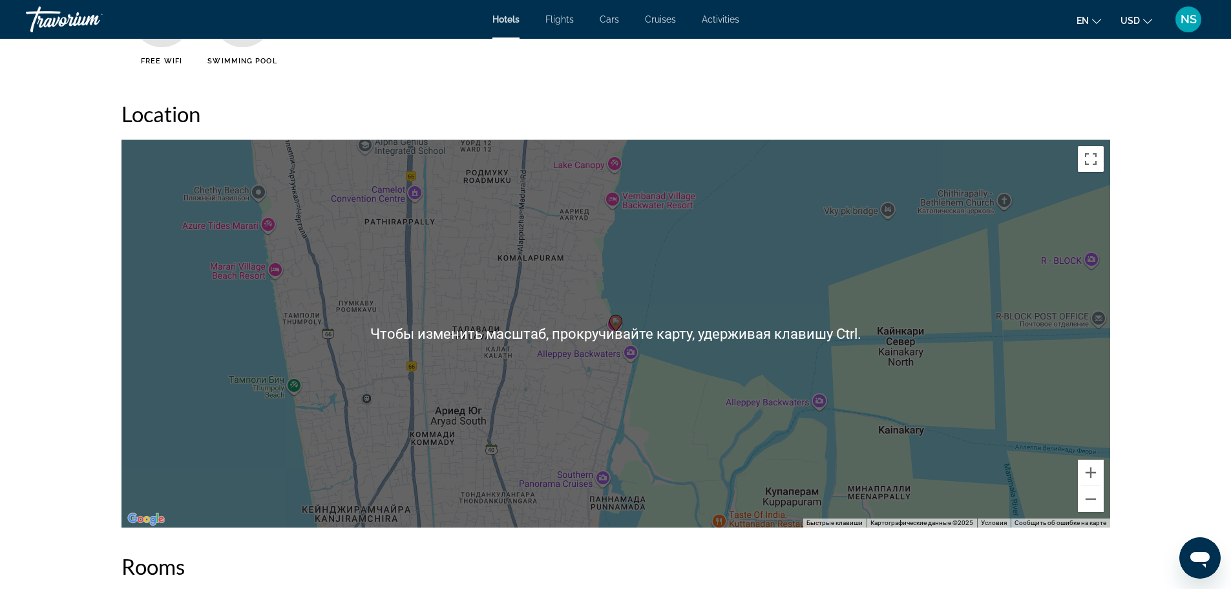
scroll to position [1163, 0]
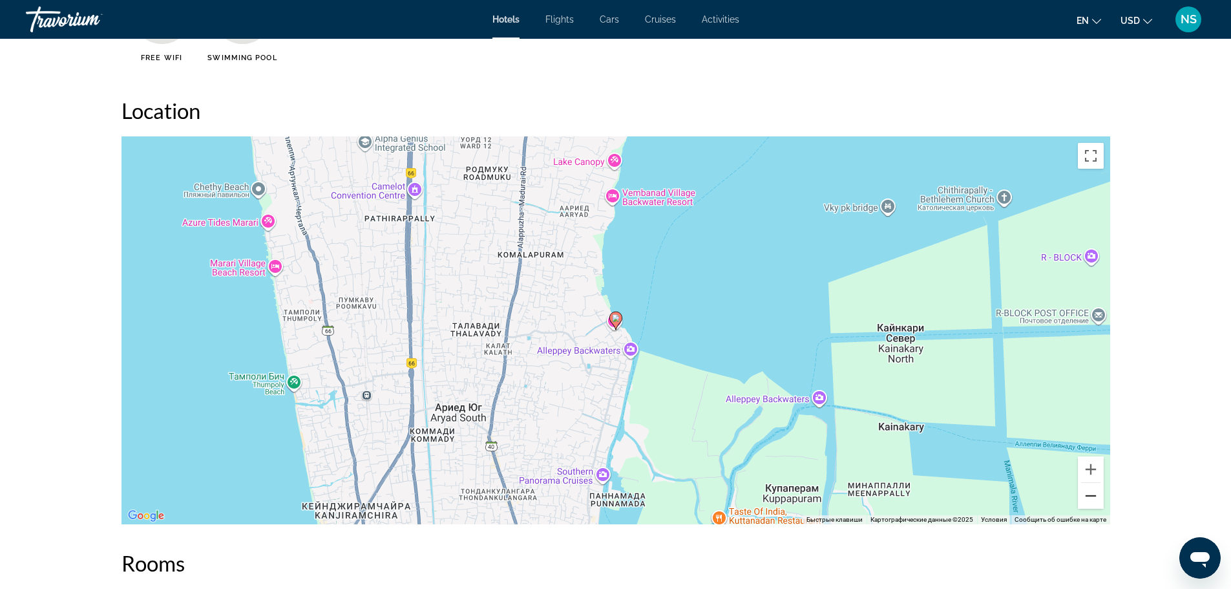
click at [1088, 498] on button "Уменьшить" at bounding box center [1091, 496] width 26 height 26
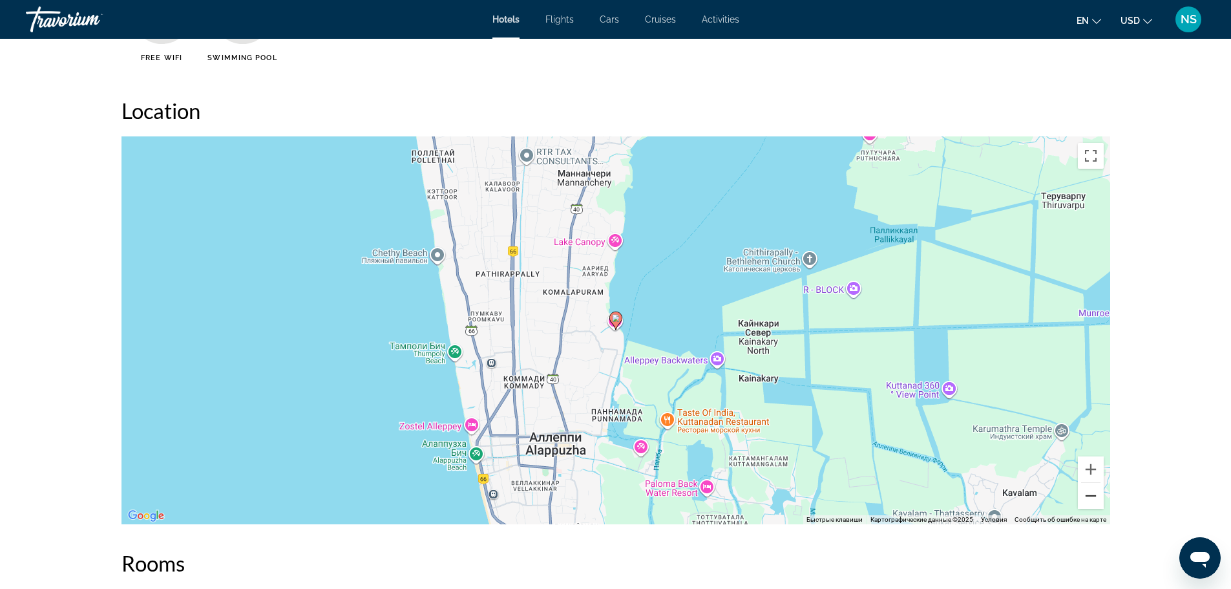
click at [1088, 498] on button "Уменьшить" at bounding box center [1091, 496] width 26 height 26
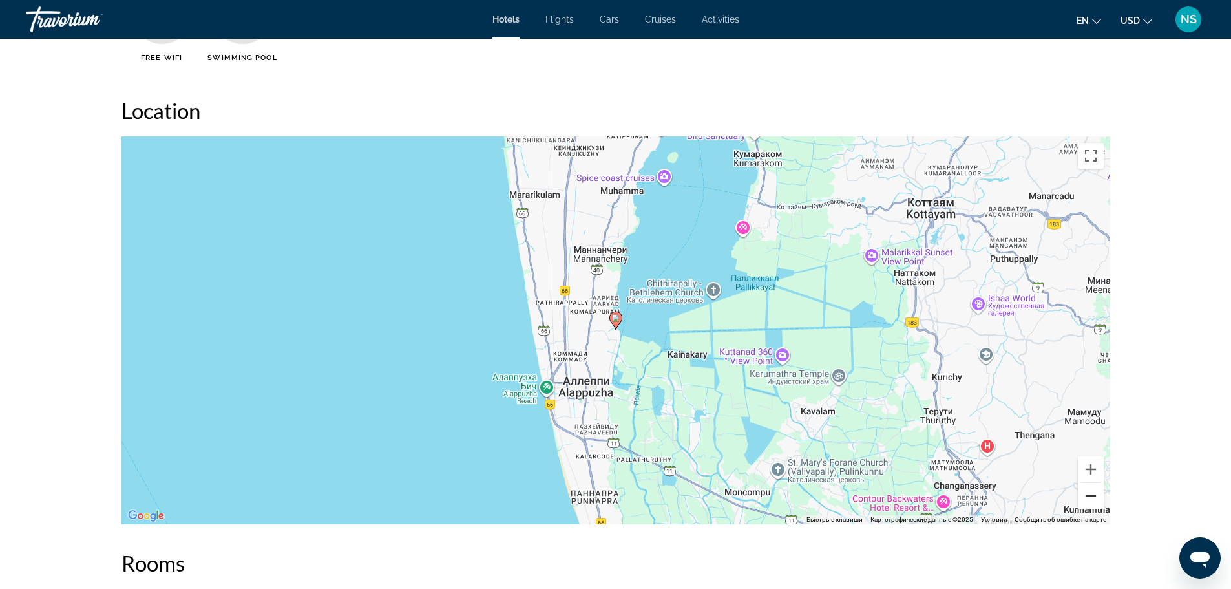
click at [1088, 498] on button "Уменьшить" at bounding box center [1091, 496] width 26 height 26
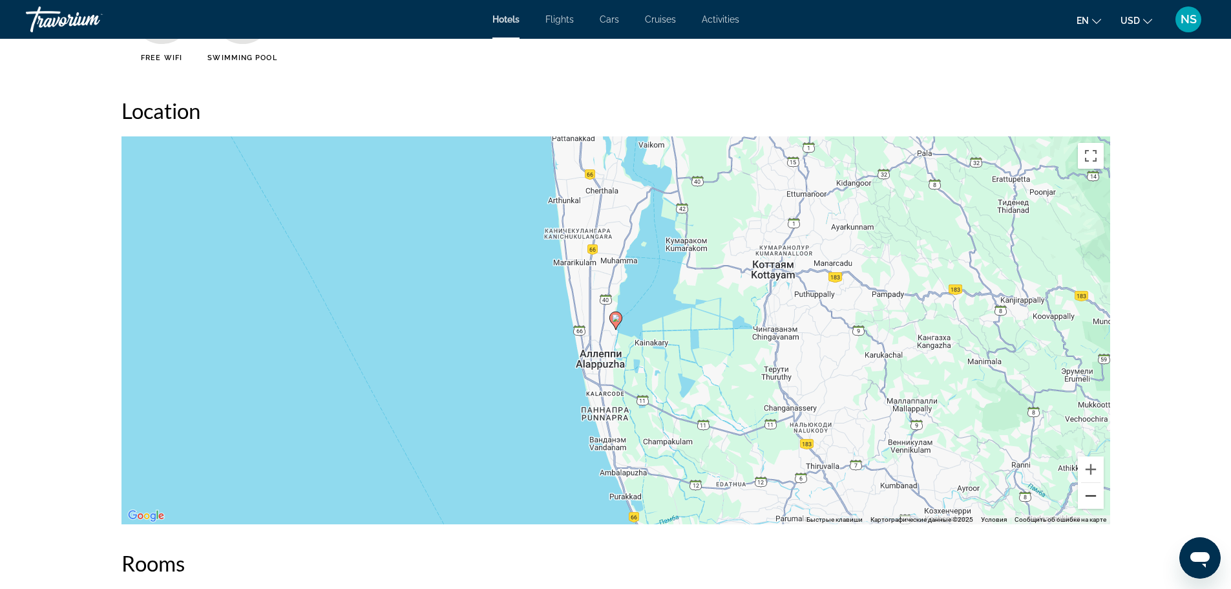
click at [1088, 498] on button "Уменьшить" at bounding box center [1091, 496] width 26 height 26
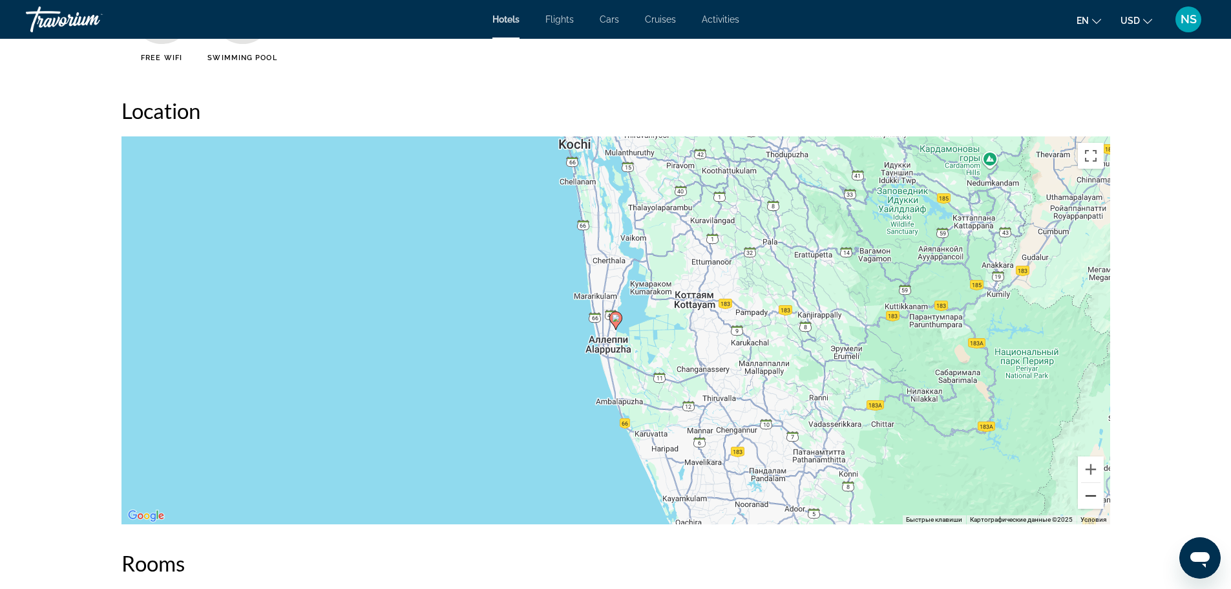
click at [1088, 498] on button "Уменьшить" at bounding box center [1091, 496] width 26 height 26
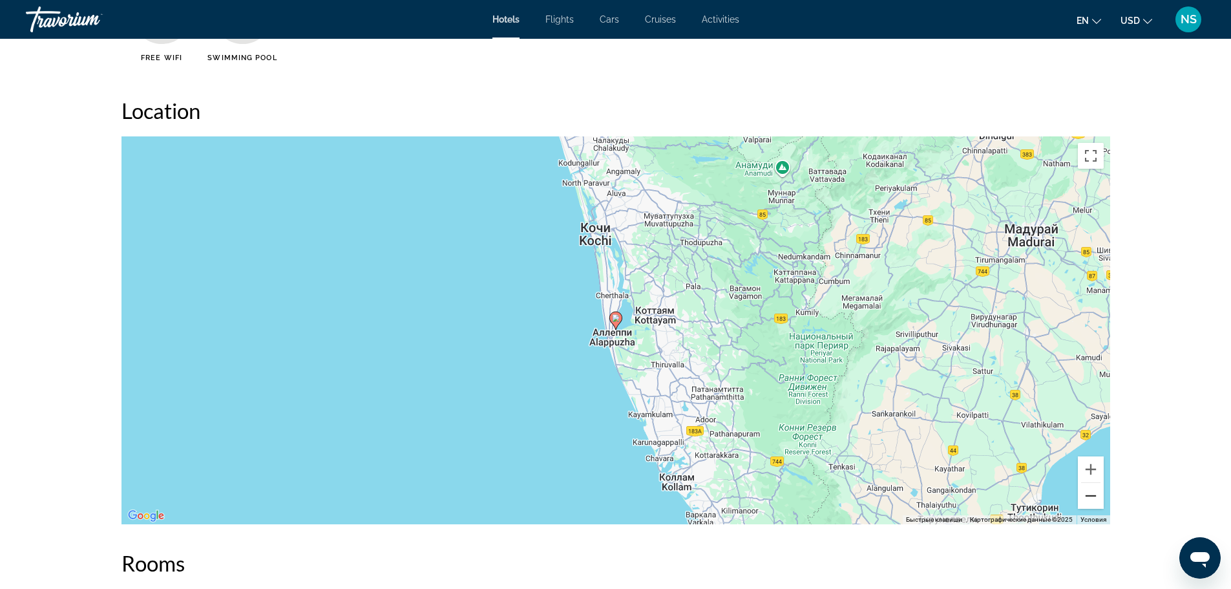
click at [1088, 498] on button "Уменьшить" at bounding box center [1091, 496] width 26 height 26
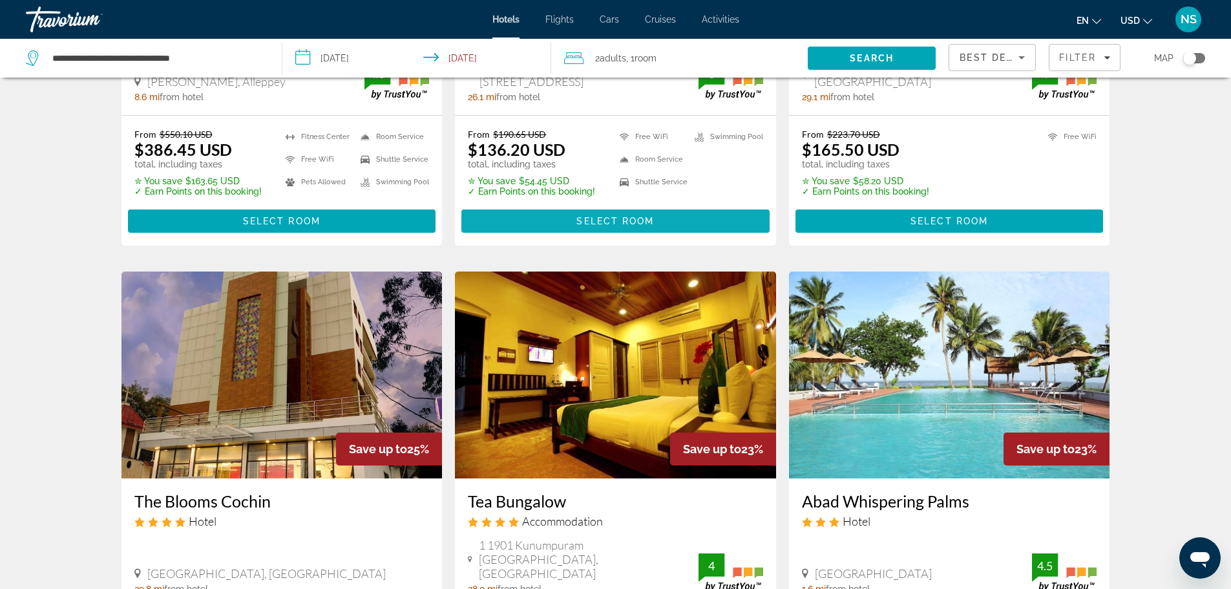
scroll to position [1487, 0]
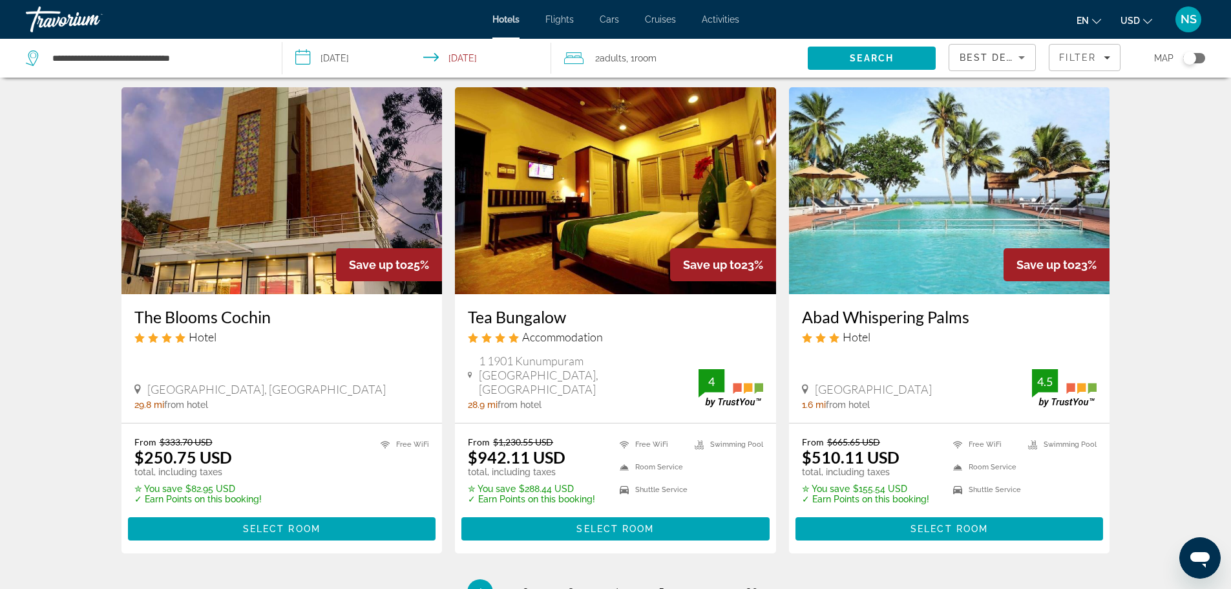
click at [905, 169] on img "Main content" at bounding box center [949, 190] width 321 height 207
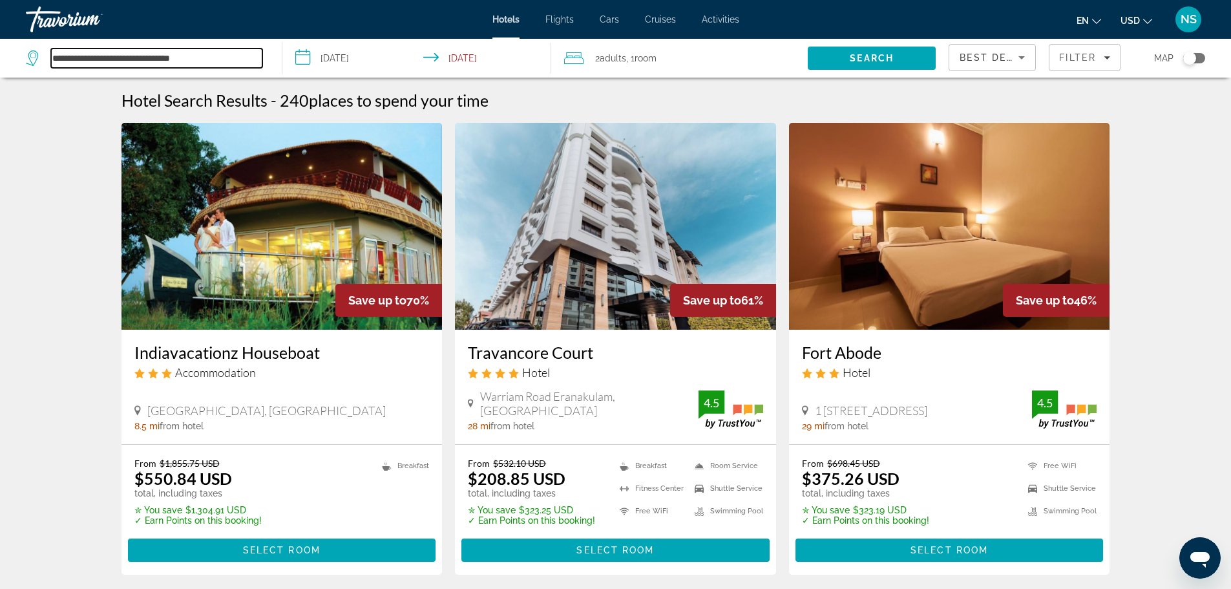
click at [146, 56] on input "**********" at bounding box center [156, 57] width 211 height 19
click at [227, 55] on input "**********" at bounding box center [156, 57] width 211 height 19
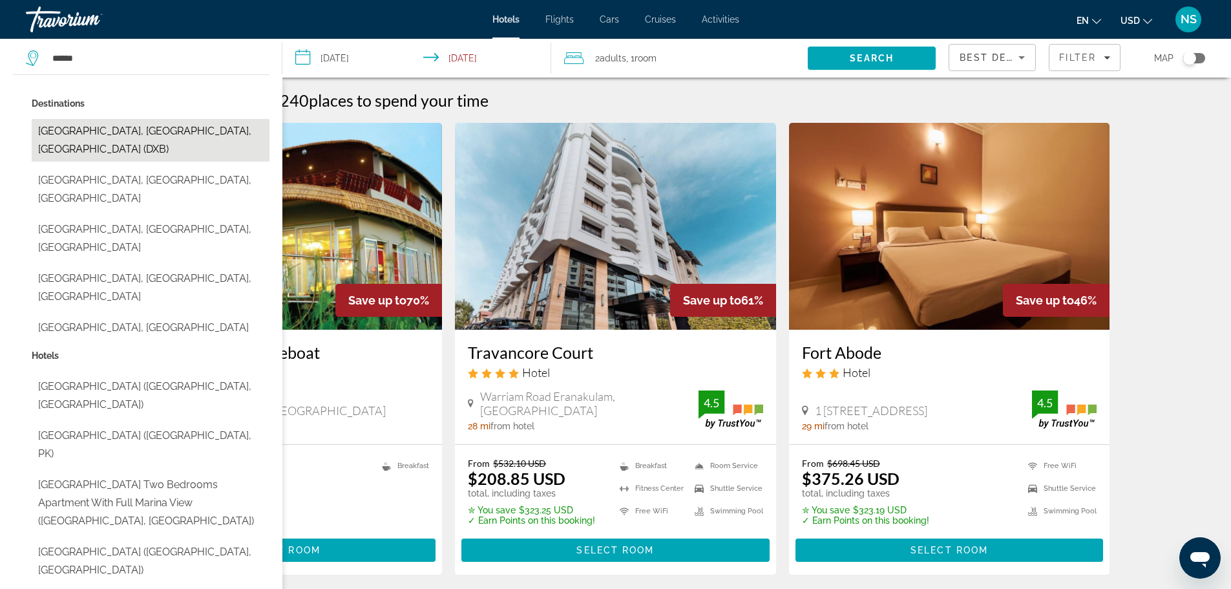
click at [142, 125] on button "[GEOGRAPHIC_DATA], [GEOGRAPHIC_DATA], [GEOGRAPHIC_DATA] (DXB)" at bounding box center [151, 140] width 238 height 43
type input "**********"
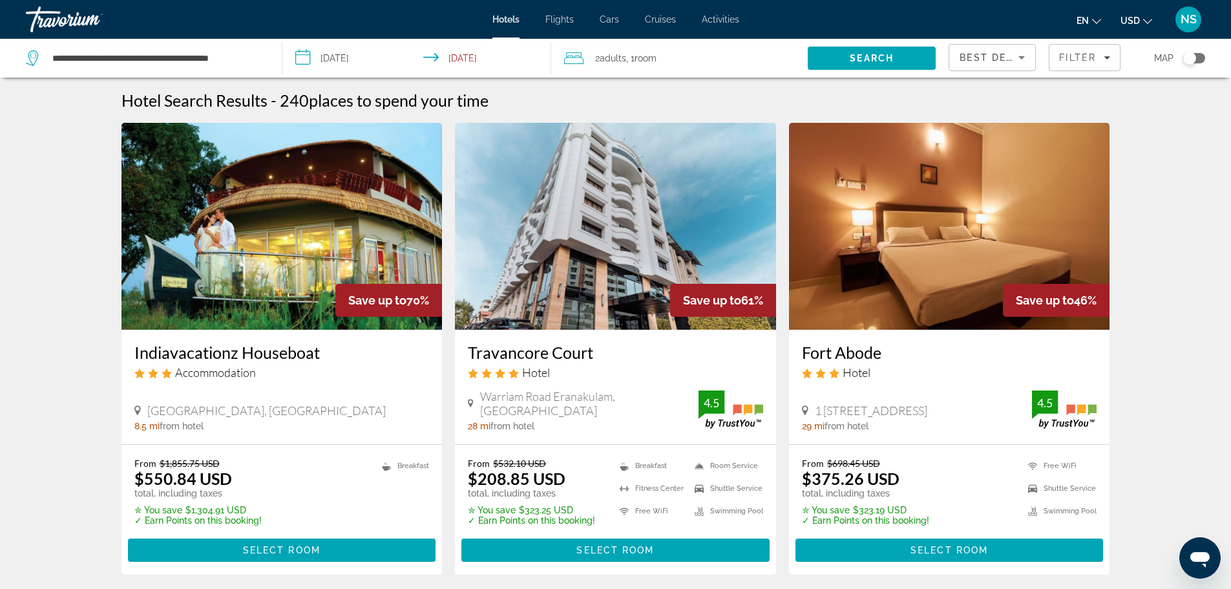
click at [337, 60] on input "**********" at bounding box center [419, 60] width 275 height 43
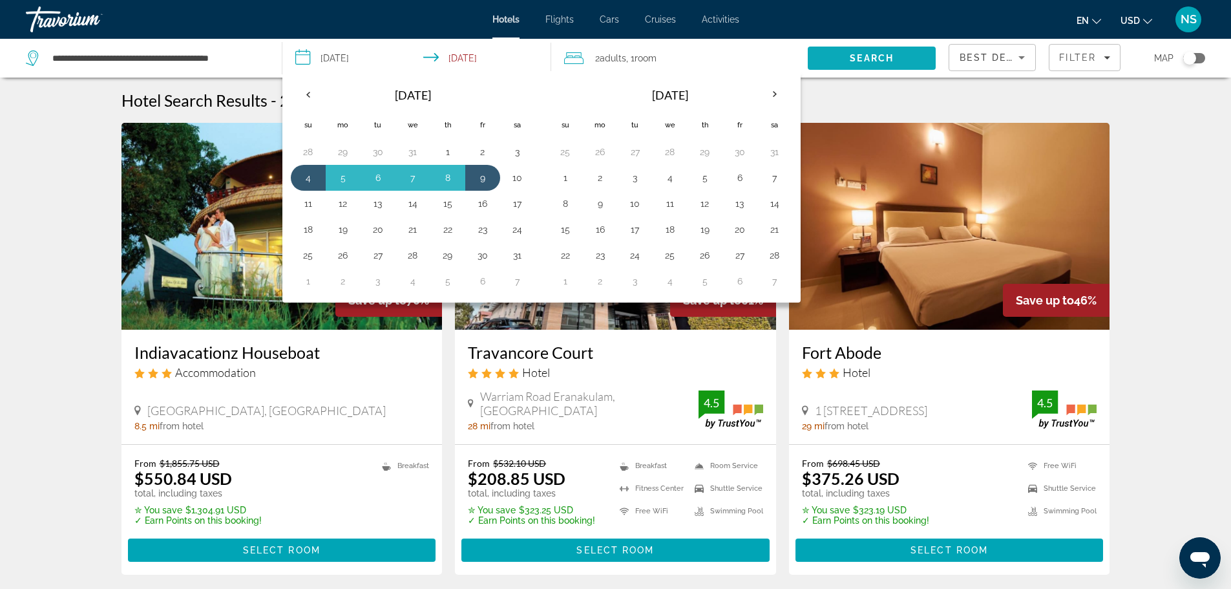
click at [853, 53] on span "Search" at bounding box center [872, 58] width 44 height 10
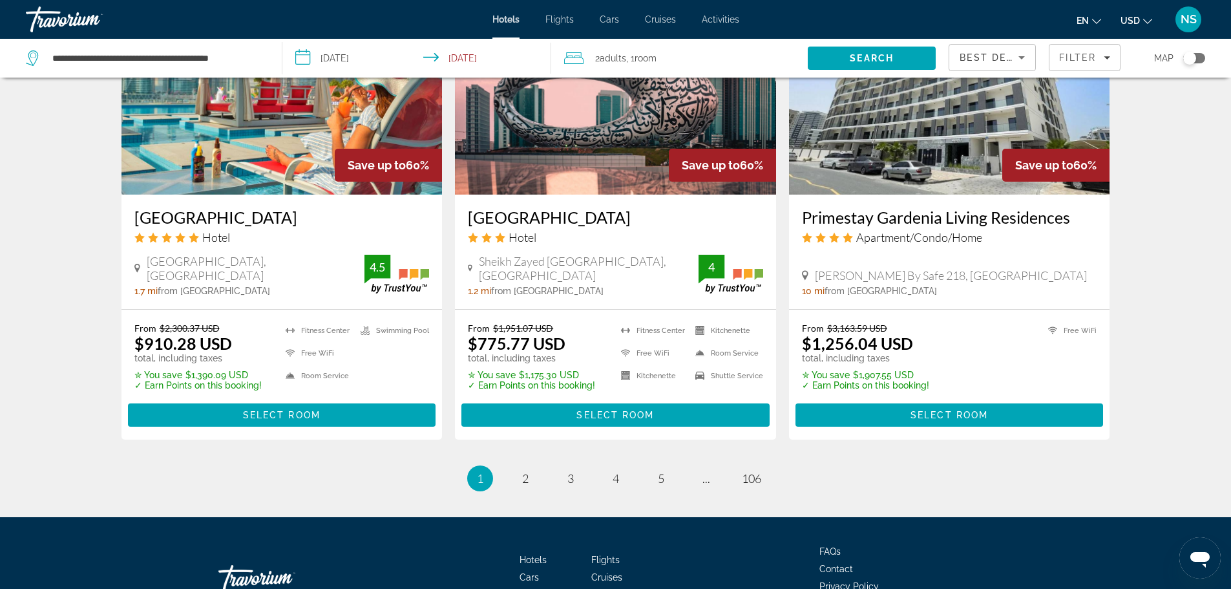
scroll to position [1653, 0]
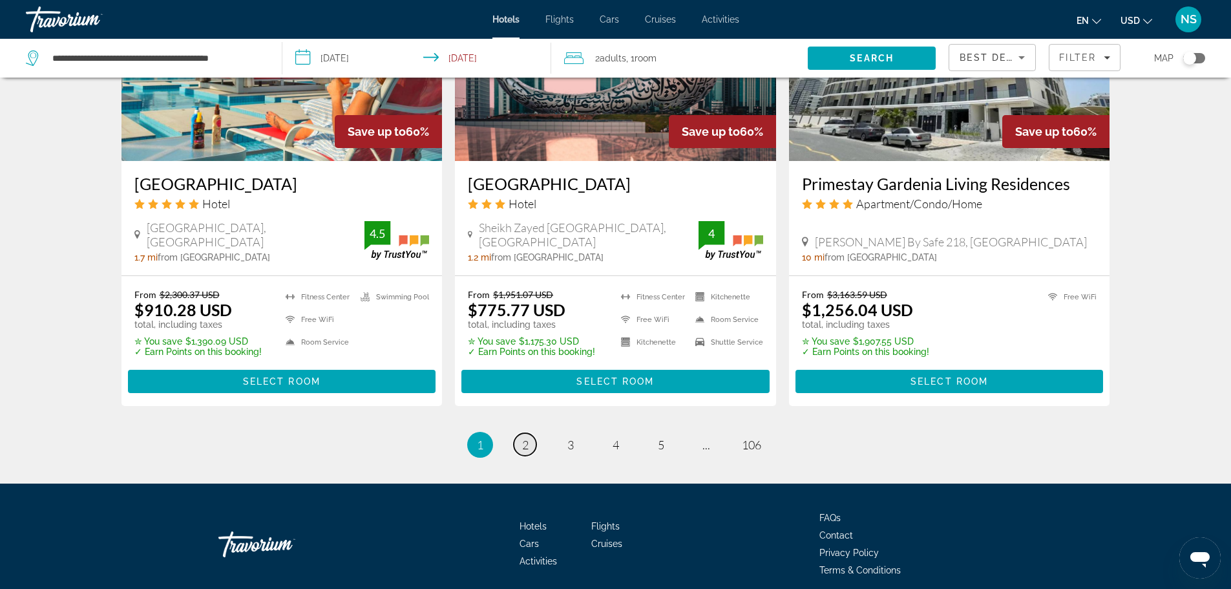
click at [525, 438] on span "2" at bounding box center [525, 445] width 6 height 14
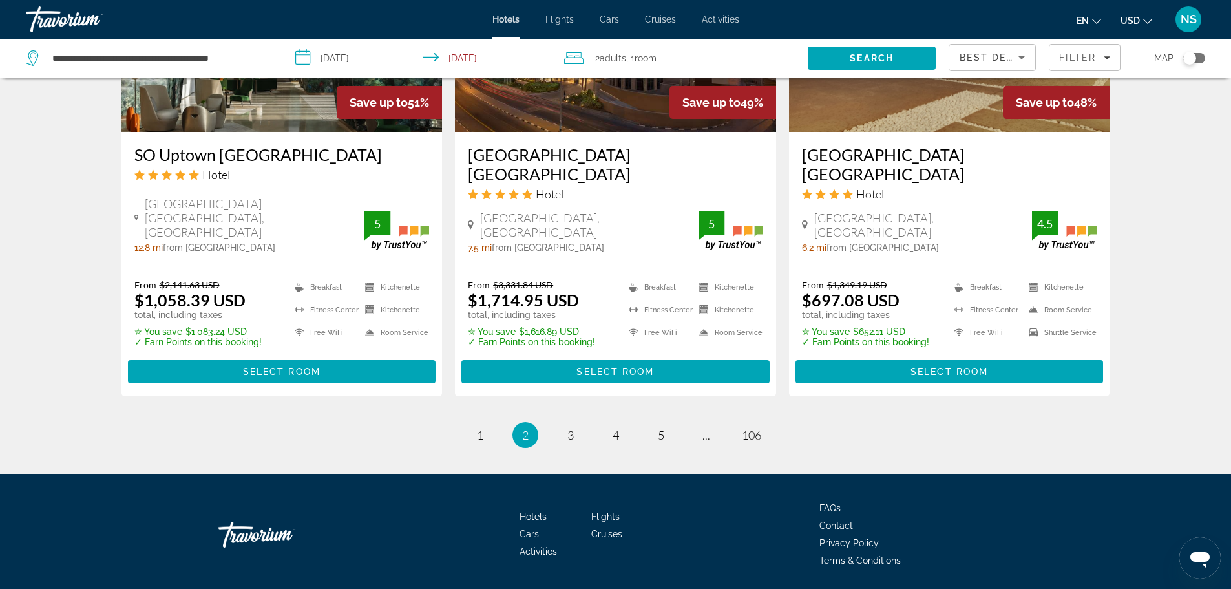
scroll to position [1670, 0]
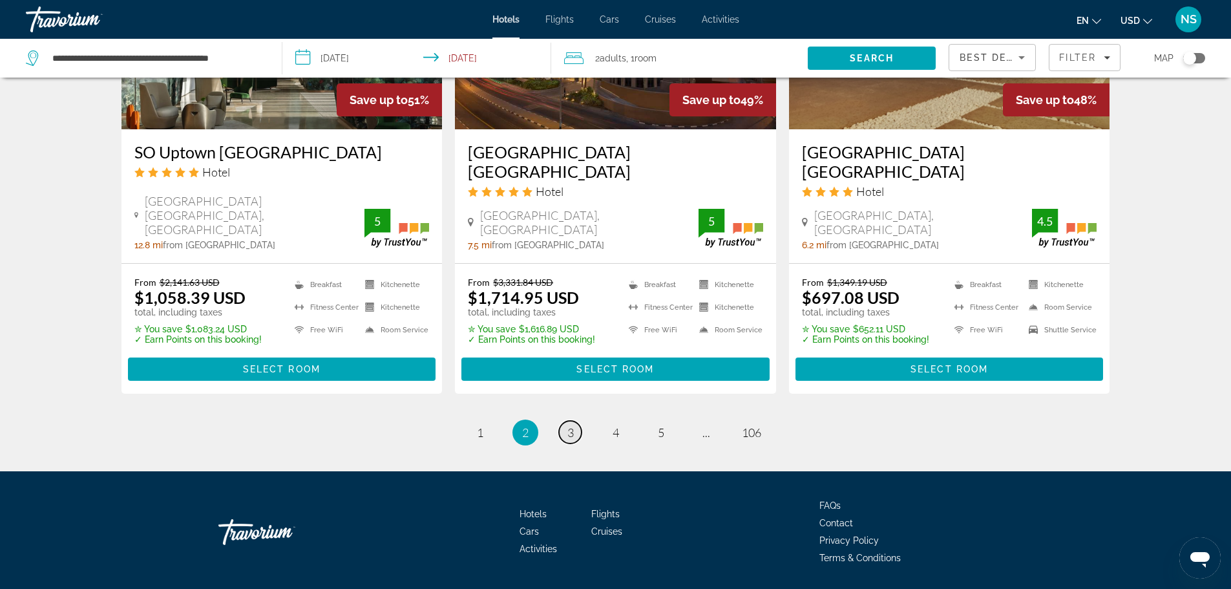
click at [573, 425] on span "3" at bounding box center [570, 432] width 6 height 14
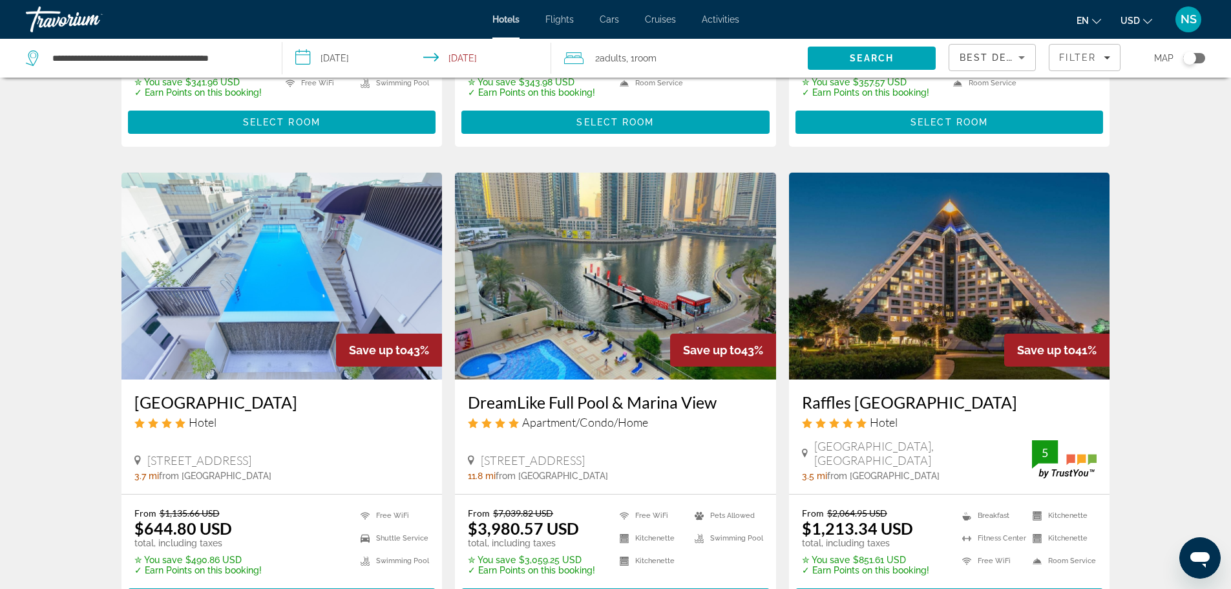
scroll to position [1677, 0]
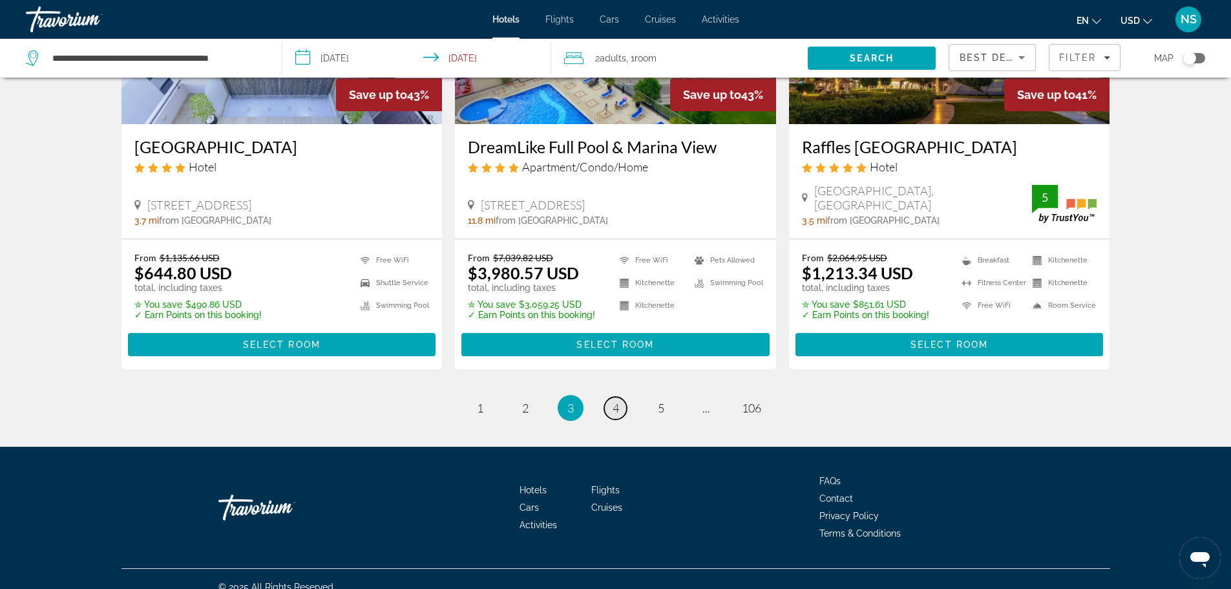
click at [616, 401] on span "4" at bounding box center [616, 408] width 6 height 14
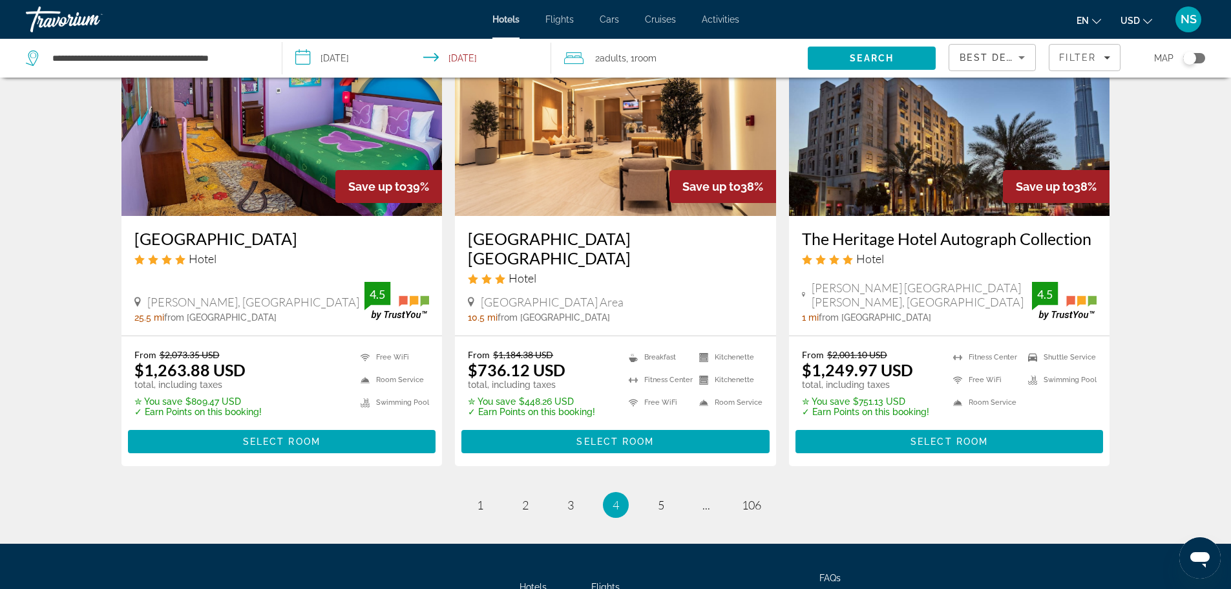
scroll to position [1678, 0]
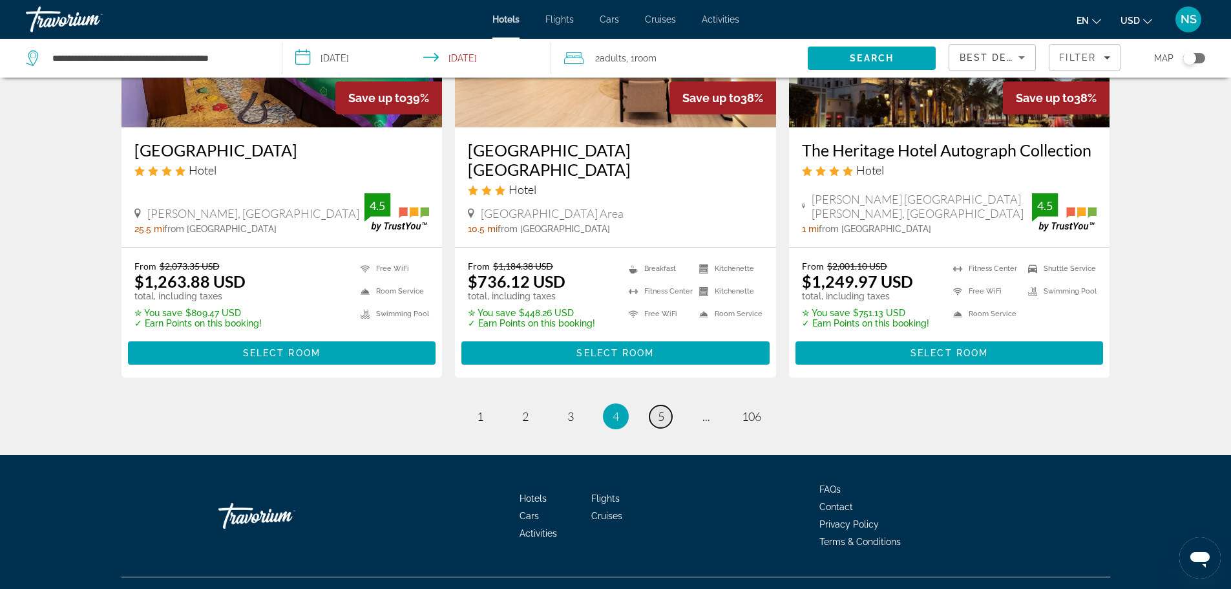
click at [665, 405] on link "page 5" at bounding box center [661, 416] width 23 height 23
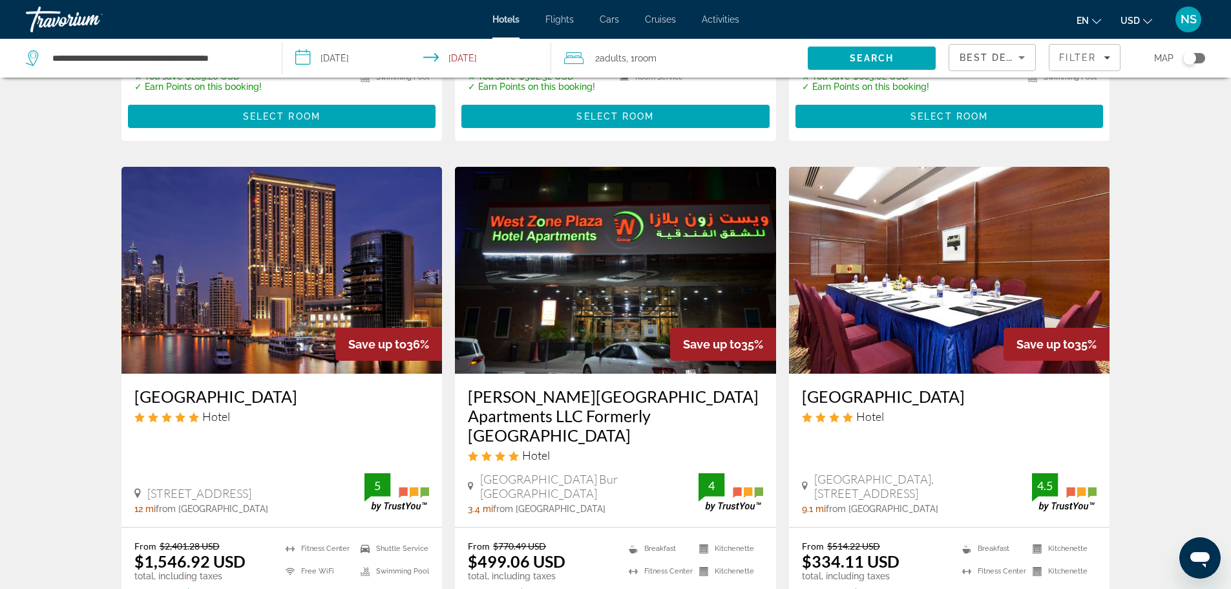
scroll to position [1422, 0]
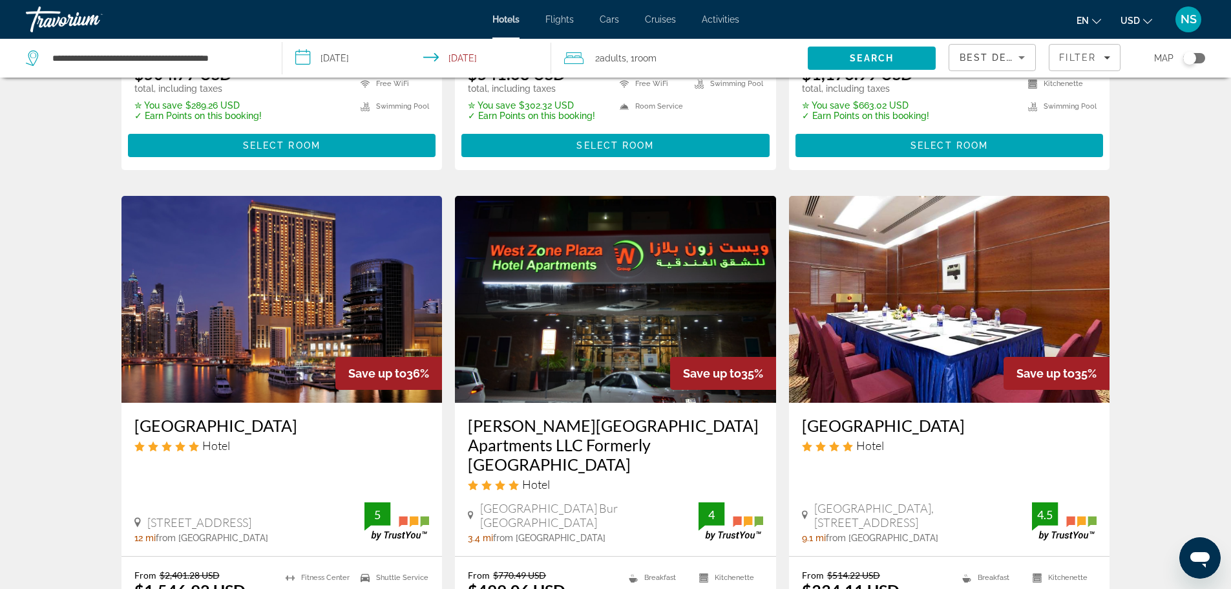
click at [959, 303] on img "Main content" at bounding box center [949, 299] width 321 height 207
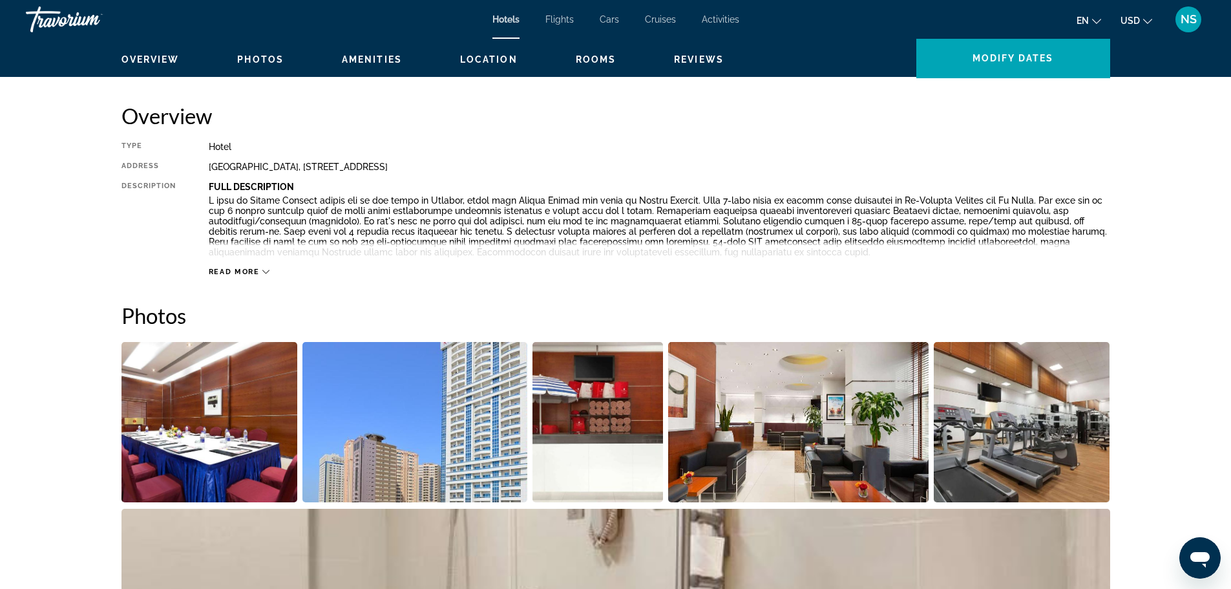
scroll to position [388, 0]
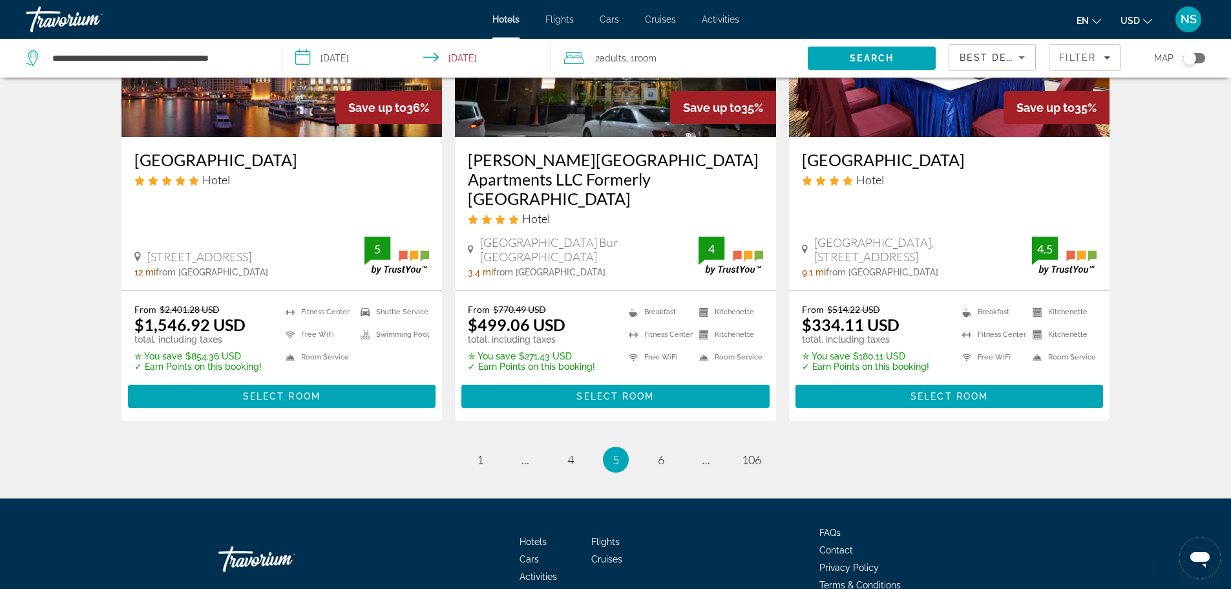
scroll to position [1691, 0]
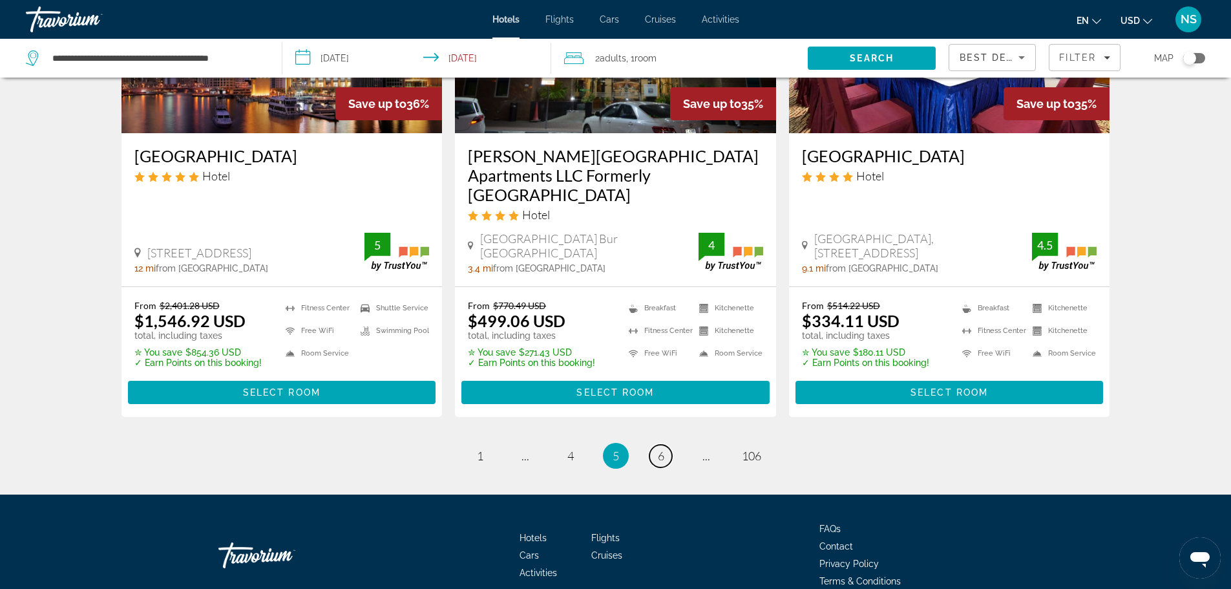
click at [661, 449] on span "6" at bounding box center [661, 456] width 6 height 14
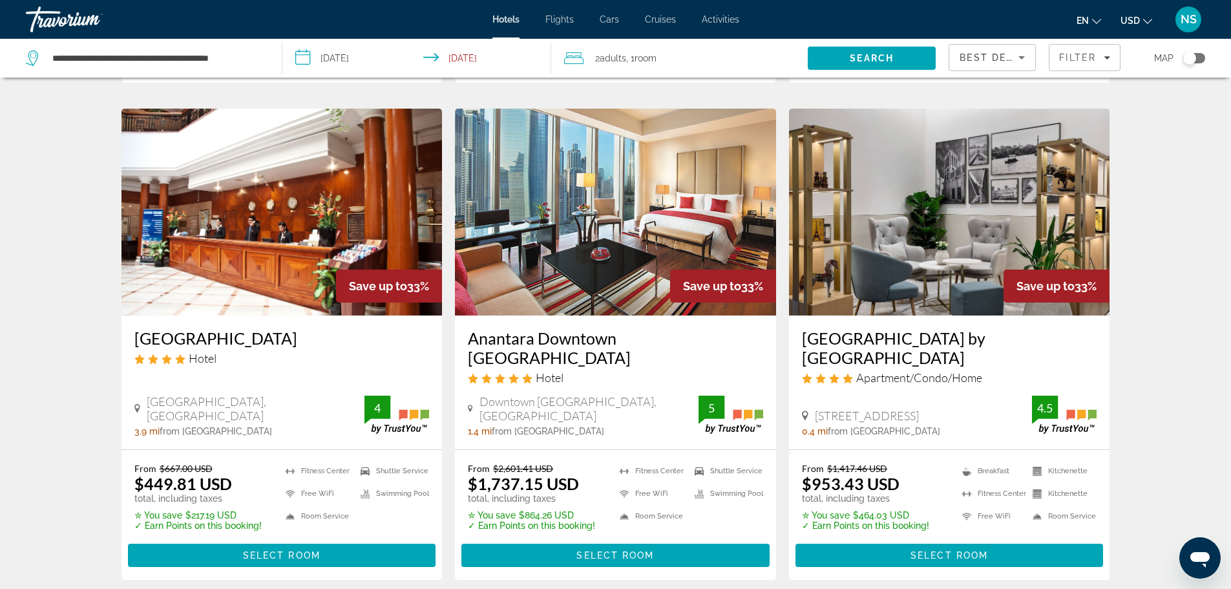
scroll to position [1725, 0]
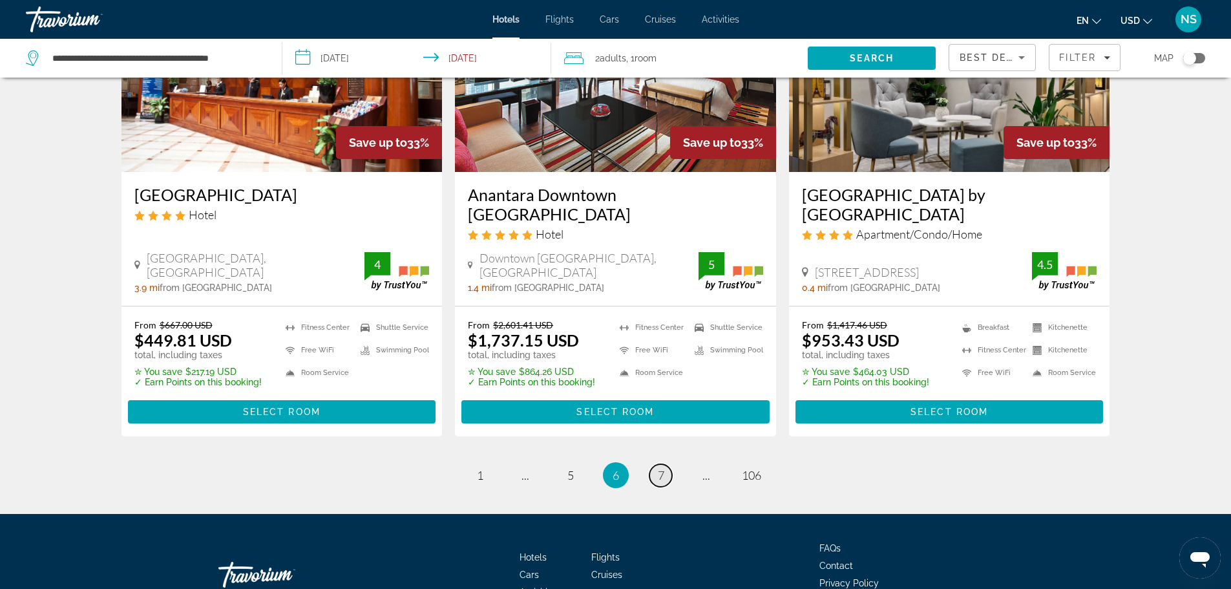
click at [662, 468] on span "7" at bounding box center [661, 475] width 6 height 14
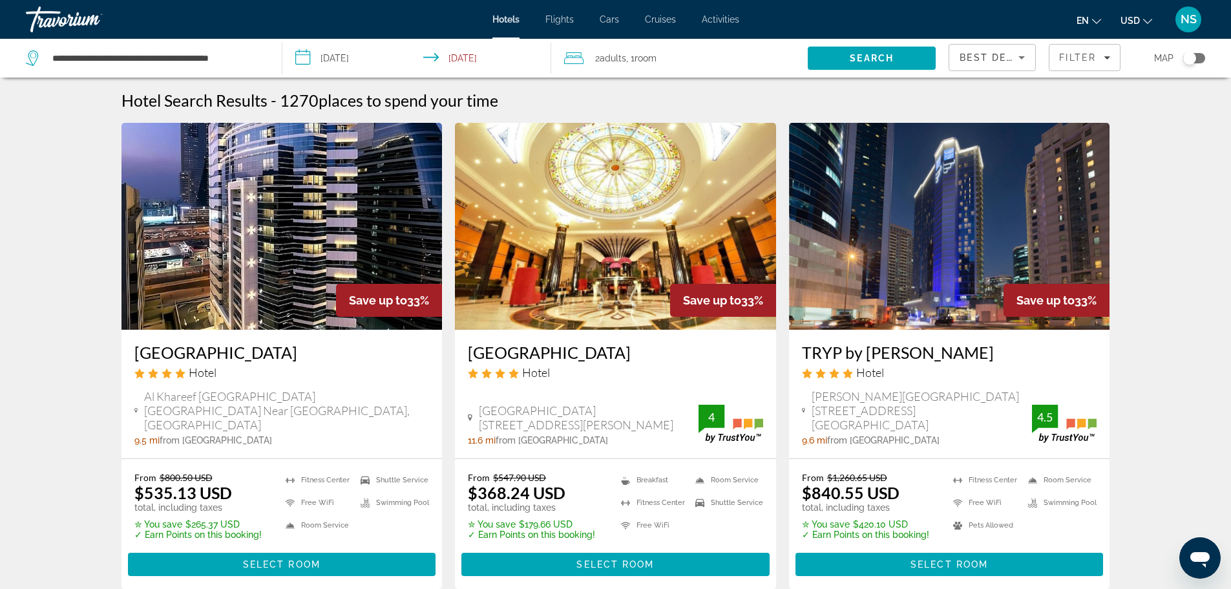
click at [663, 204] on img "Main content" at bounding box center [615, 226] width 321 height 207
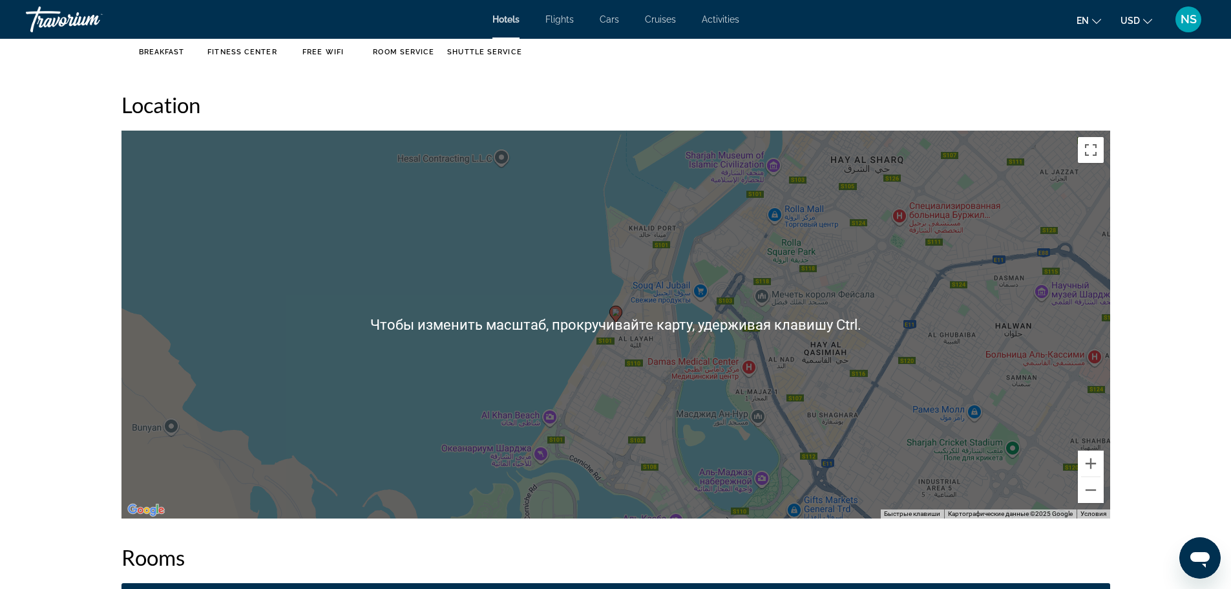
scroll to position [1154, 0]
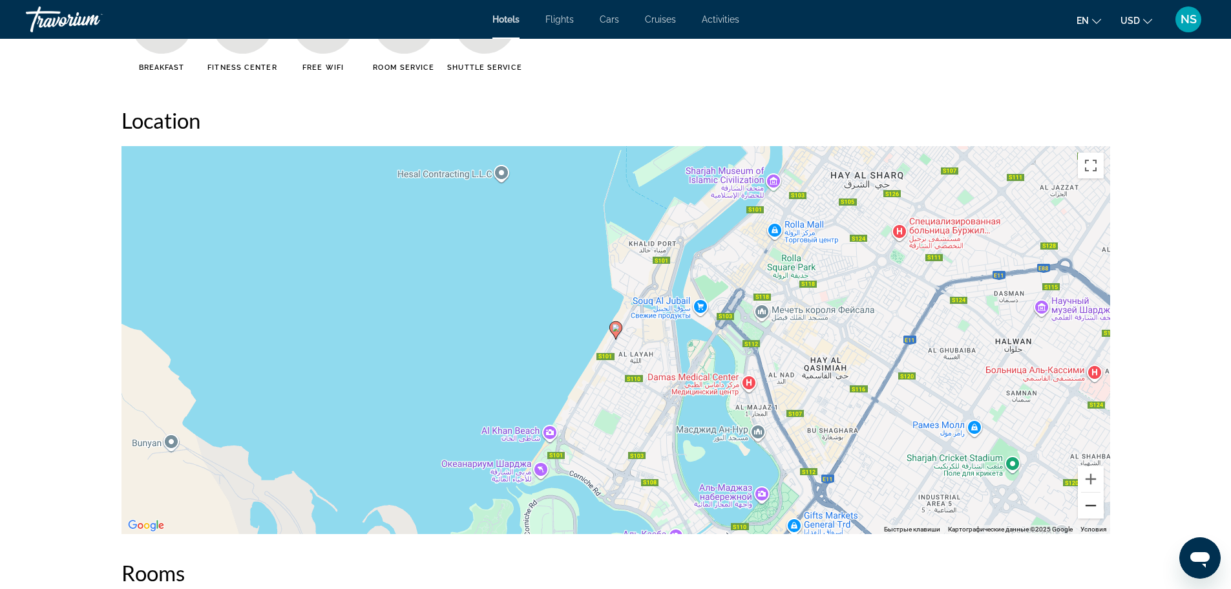
click at [1087, 513] on button "Уменьшить" at bounding box center [1091, 506] width 26 height 26
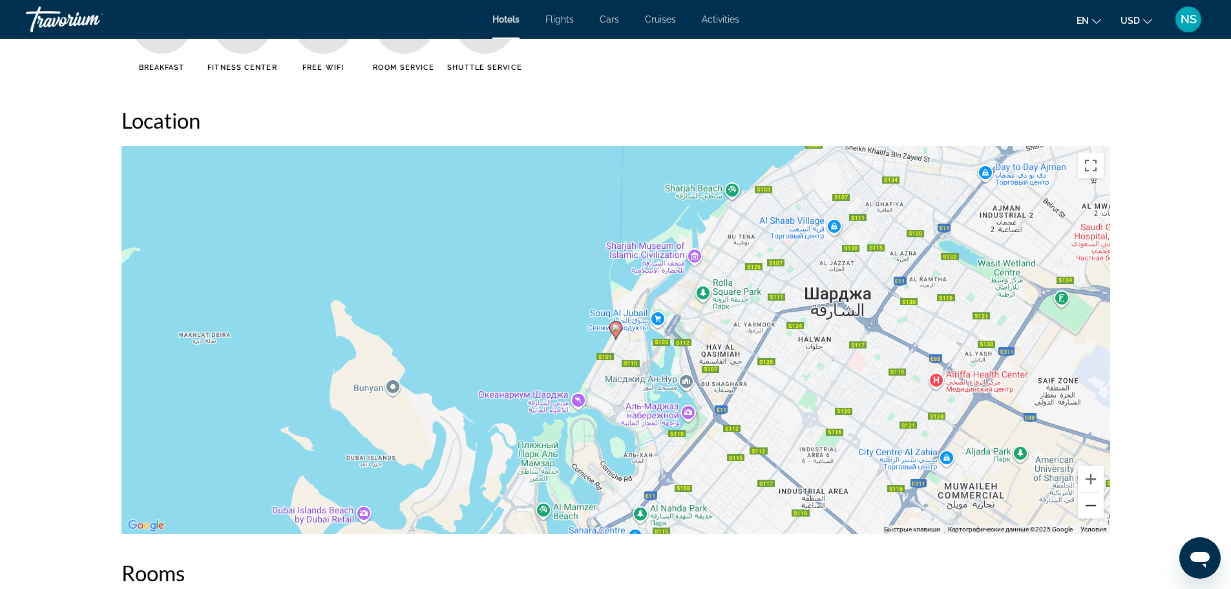
click at [1085, 508] on button "Уменьшить" at bounding box center [1091, 506] width 26 height 26
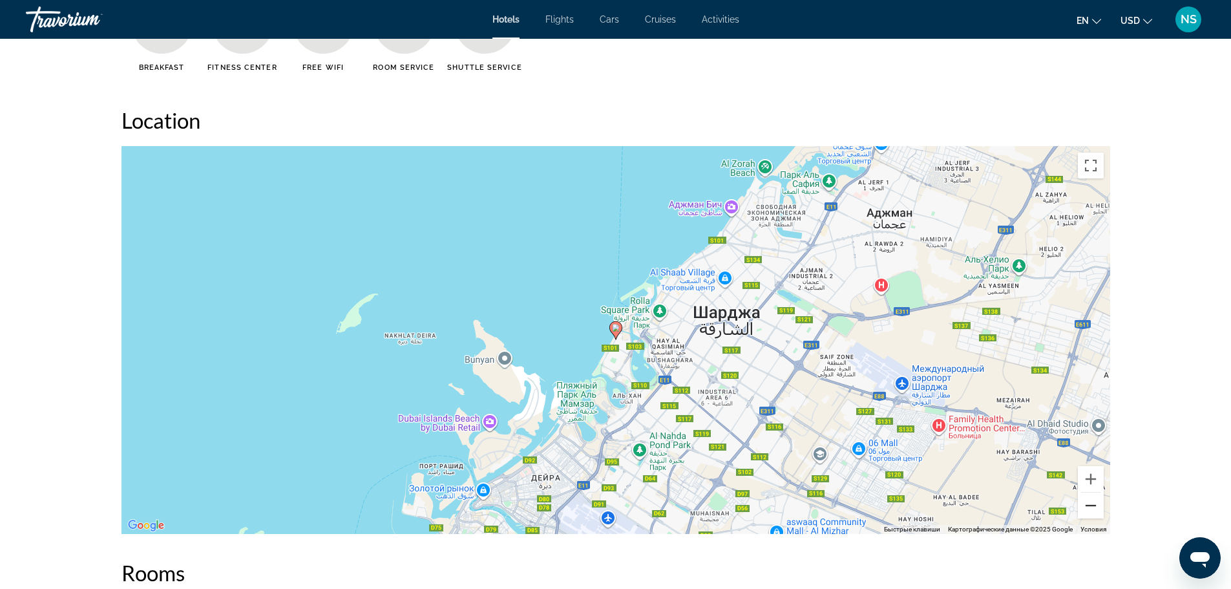
click at [1083, 506] on button "Уменьшить" at bounding box center [1091, 506] width 26 height 26
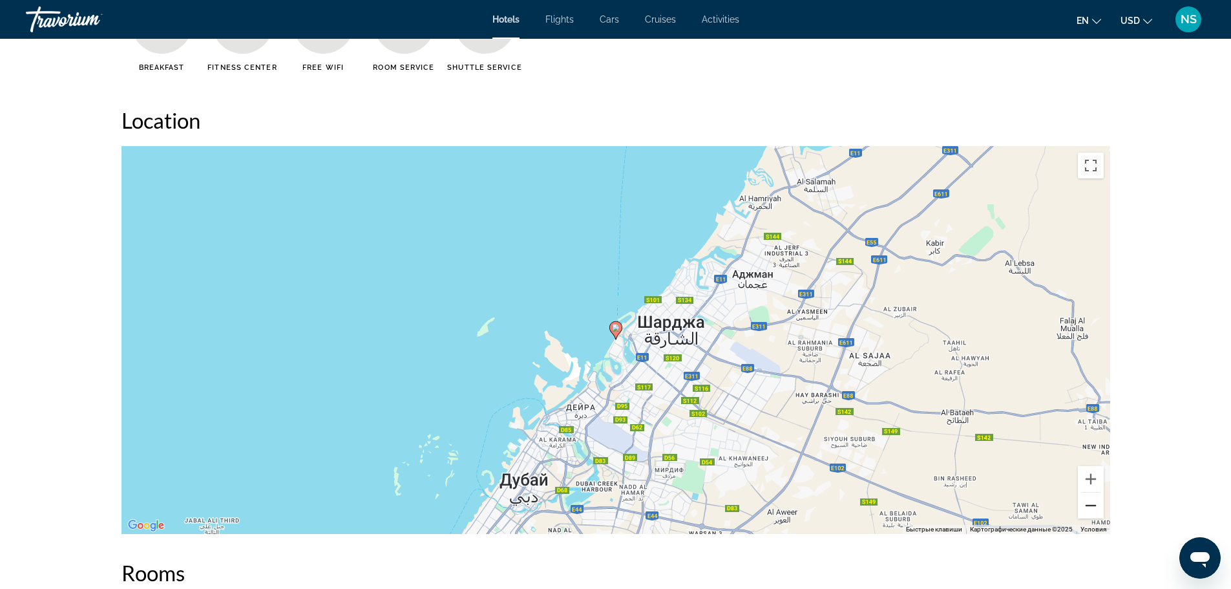
click at [1083, 506] on button "Уменьшить" at bounding box center [1091, 506] width 26 height 26
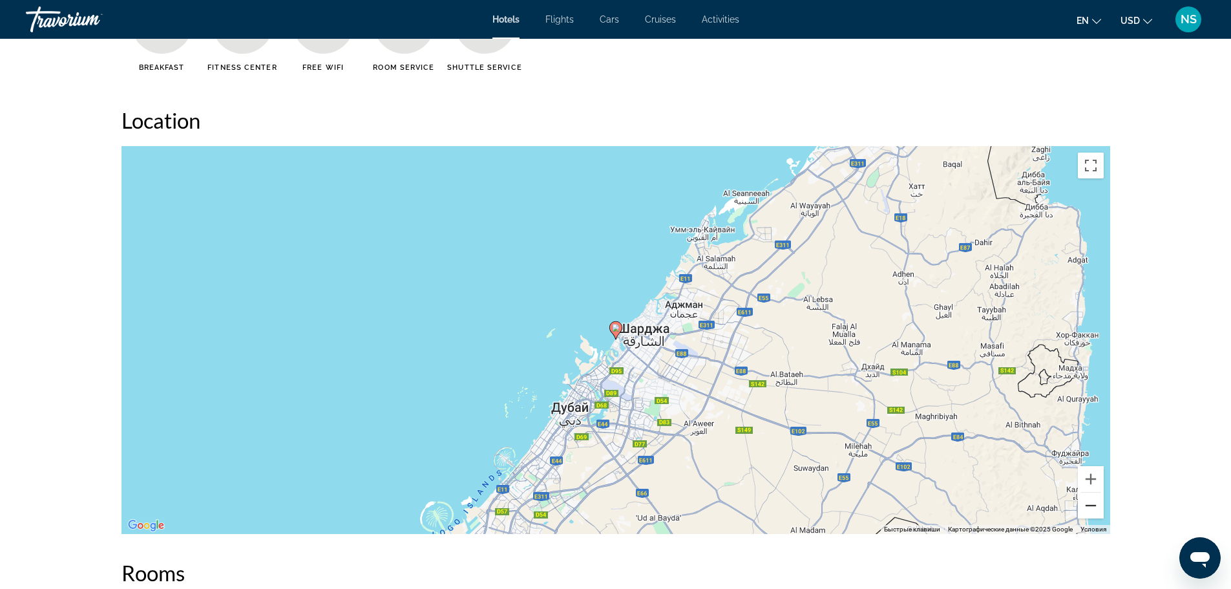
click at [1083, 506] on button "Уменьшить" at bounding box center [1091, 506] width 26 height 26
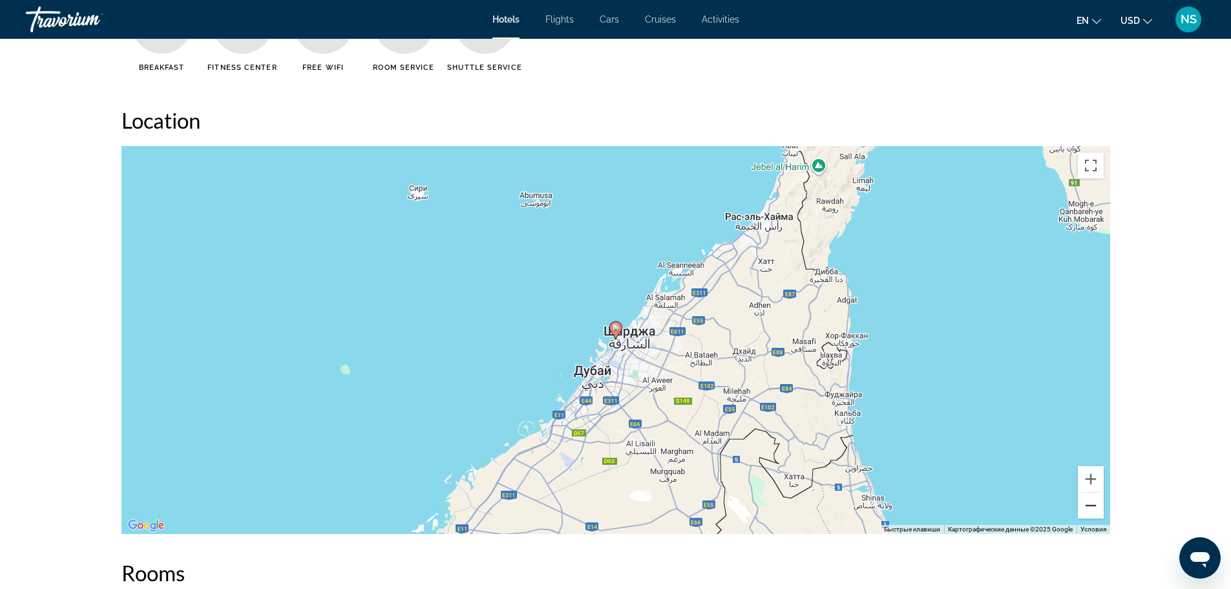
click at [1090, 509] on button "Уменьшить" at bounding box center [1091, 506] width 26 height 26
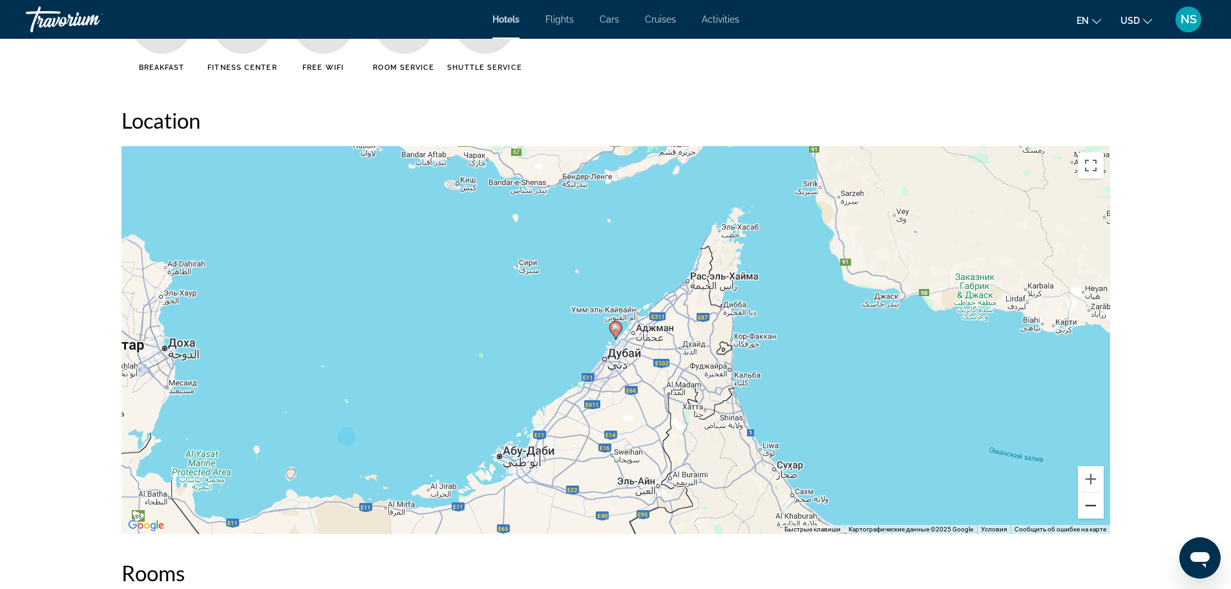
click at [1090, 509] on button "Уменьшить" at bounding box center [1091, 506] width 26 height 26
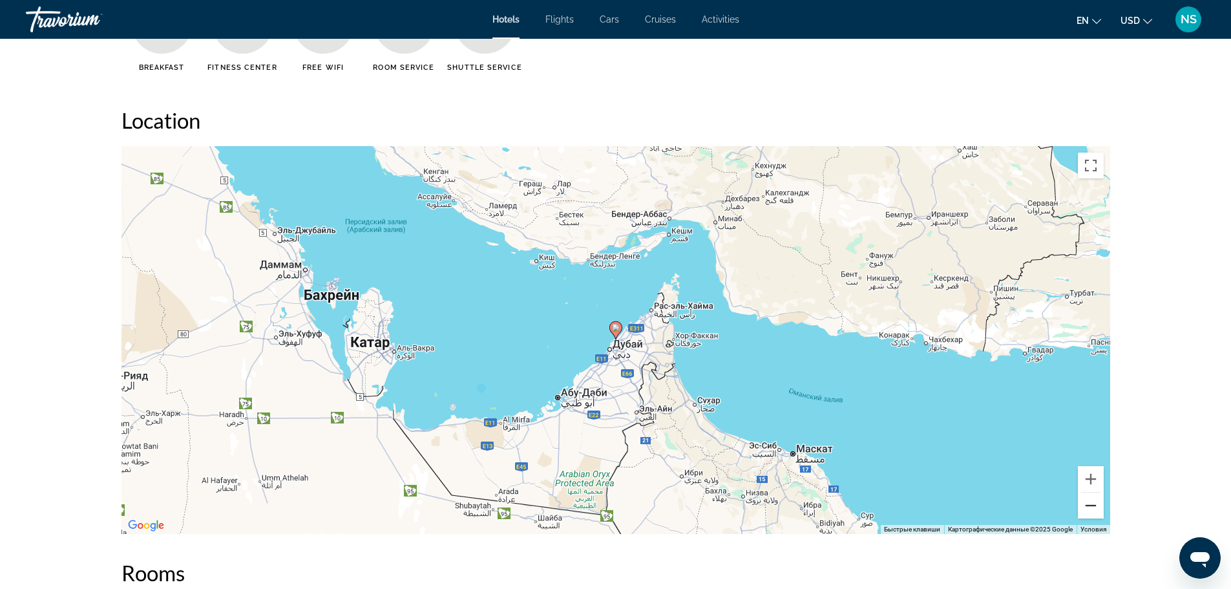
click at [1089, 505] on button "Уменьшить" at bounding box center [1091, 506] width 26 height 26
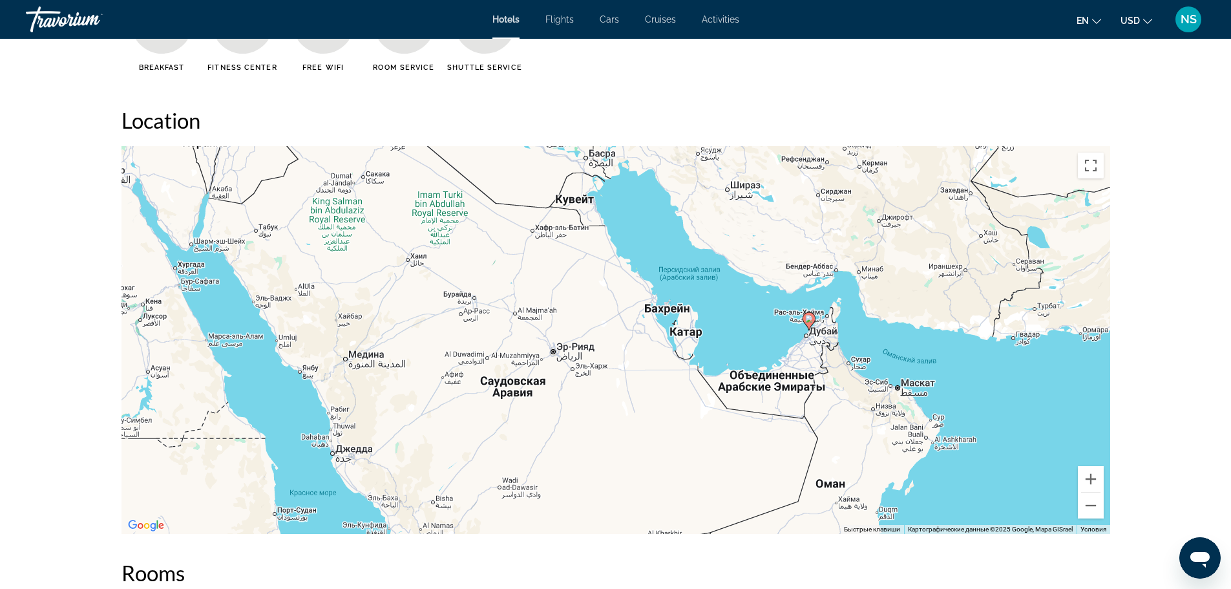
drag, startPoint x: 886, startPoint y: 411, endPoint x: 1079, endPoint y: 401, distance: 193.5
click at [1079, 401] on div "Чтобы активировать перетаскивание с помощью клавиатуры, нажмите Alt + Ввод. Пос…" at bounding box center [616, 340] width 989 height 388
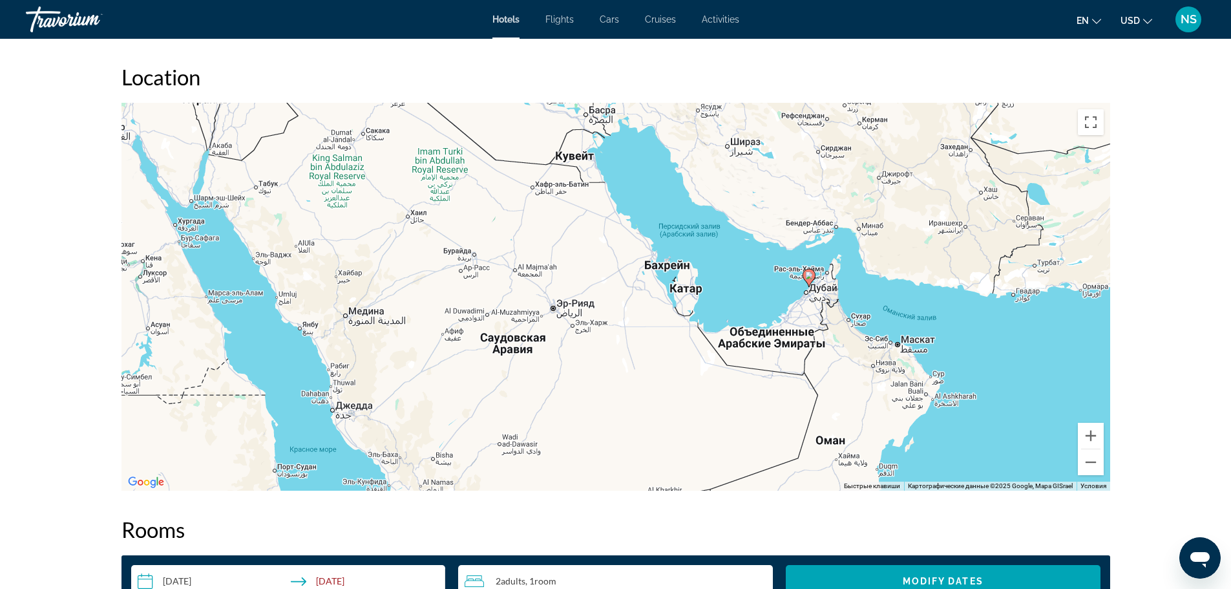
scroll to position [1218, 0]
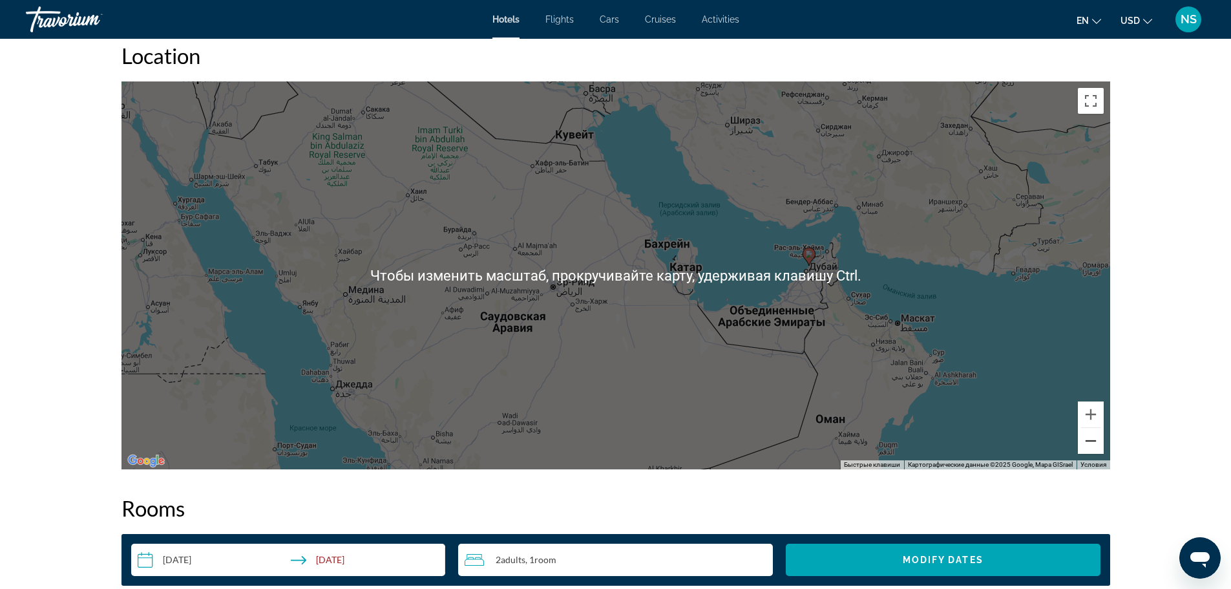
click at [1088, 442] on button "Уменьшить" at bounding box center [1091, 441] width 26 height 26
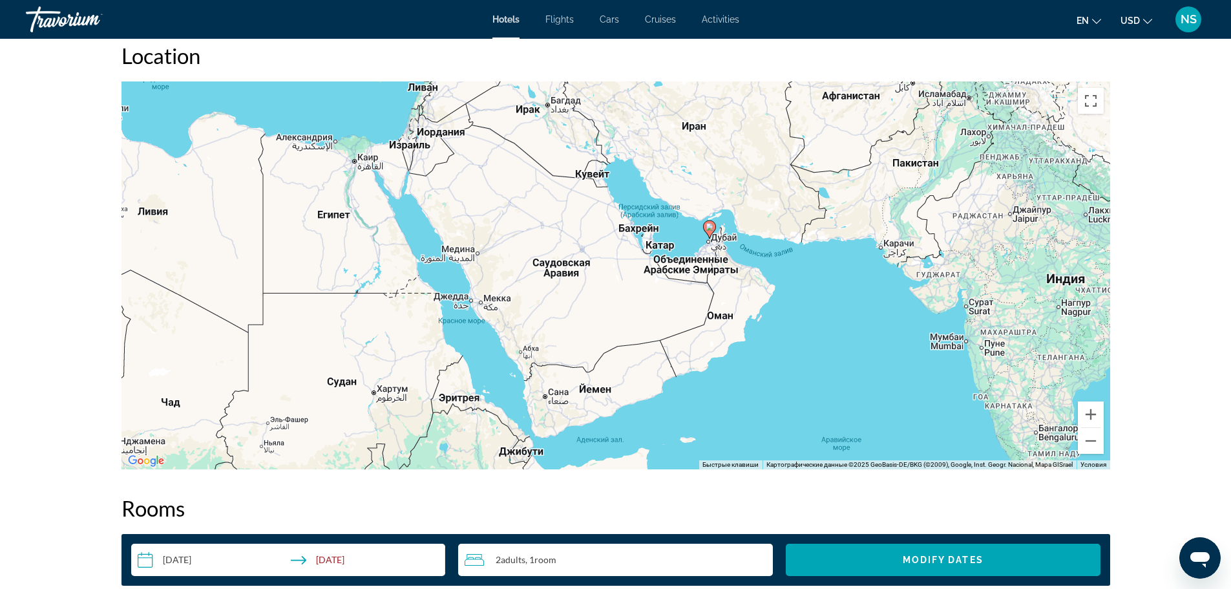
drag, startPoint x: 562, startPoint y: 386, endPoint x: 558, endPoint y: 356, distance: 30.0
click at [558, 356] on div "Чтобы активировать перетаскивание с помощью клавиатуры, нажмите Alt + Ввод. Пос…" at bounding box center [616, 275] width 989 height 388
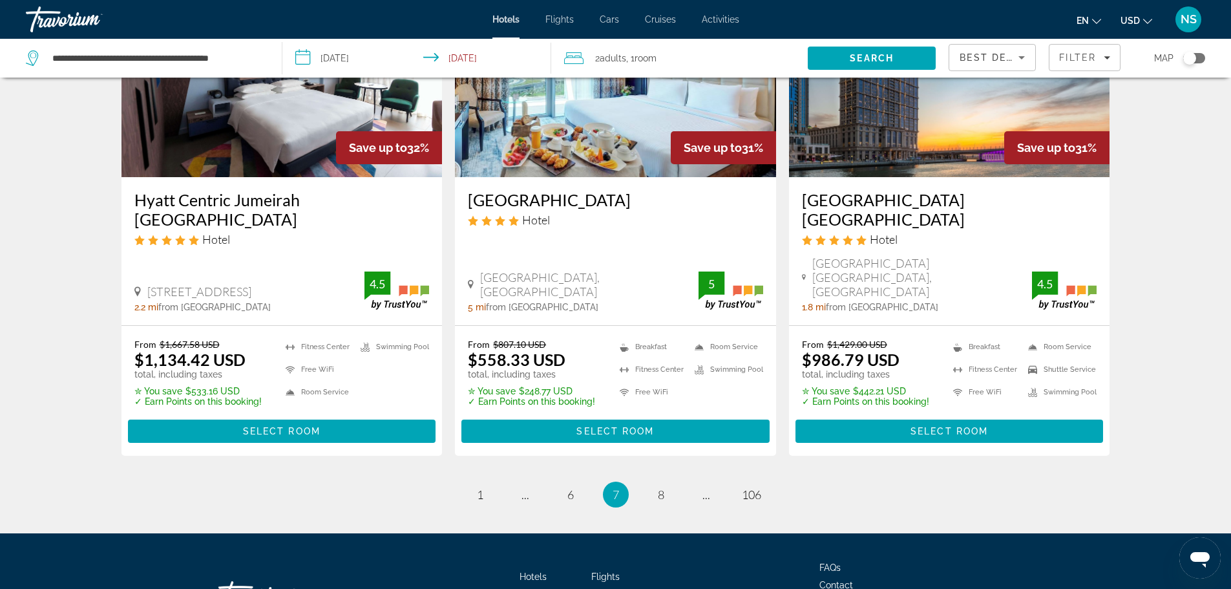
scroll to position [1672, 0]
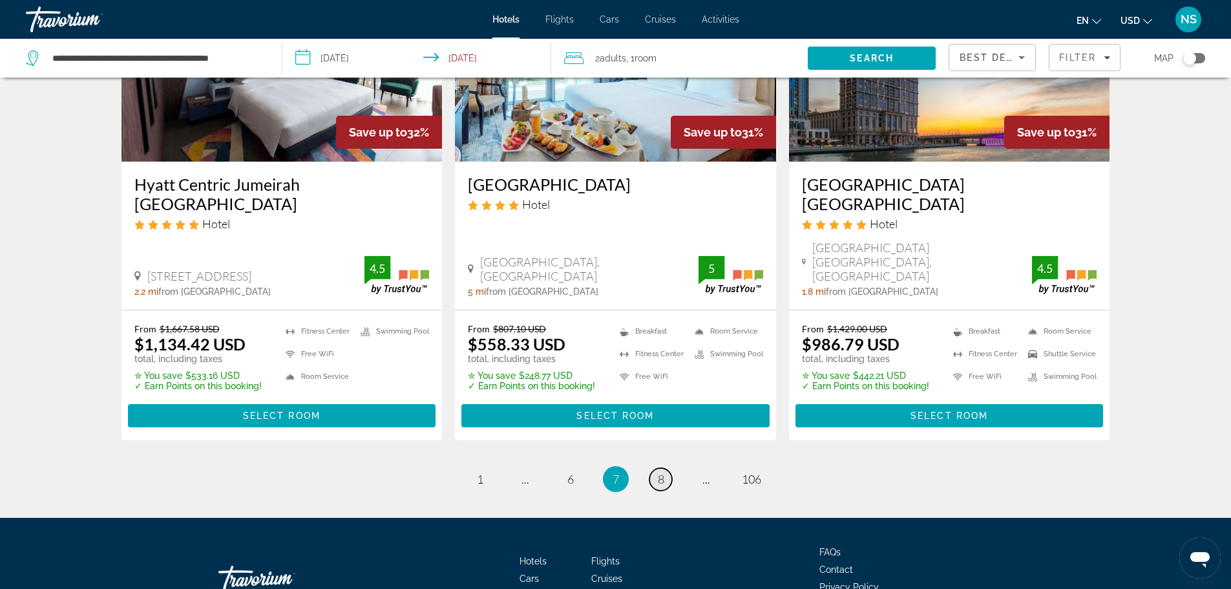
click at [665, 468] on link "page 8" at bounding box center [661, 479] width 23 height 23
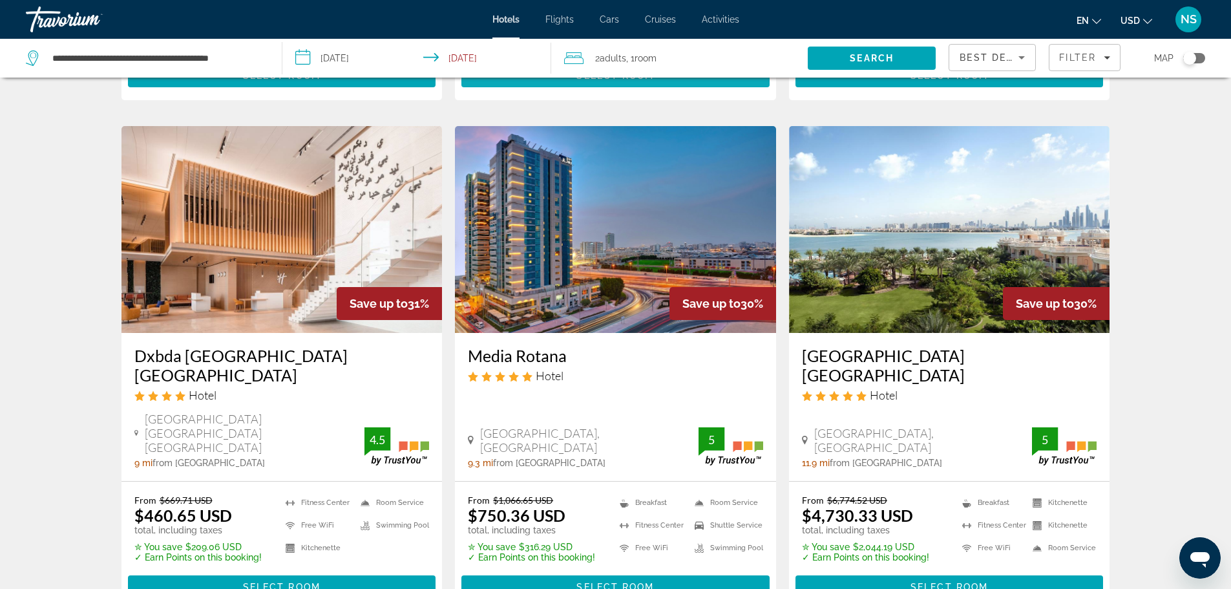
scroll to position [517, 0]
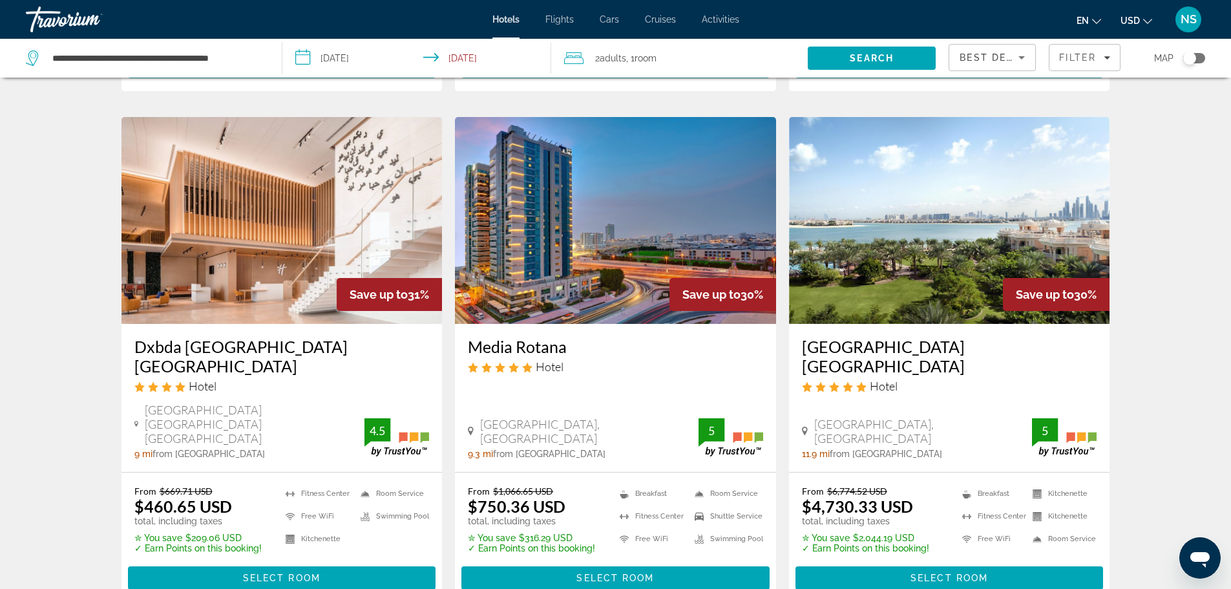
click at [905, 204] on img "Main content" at bounding box center [949, 220] width 321 height 207
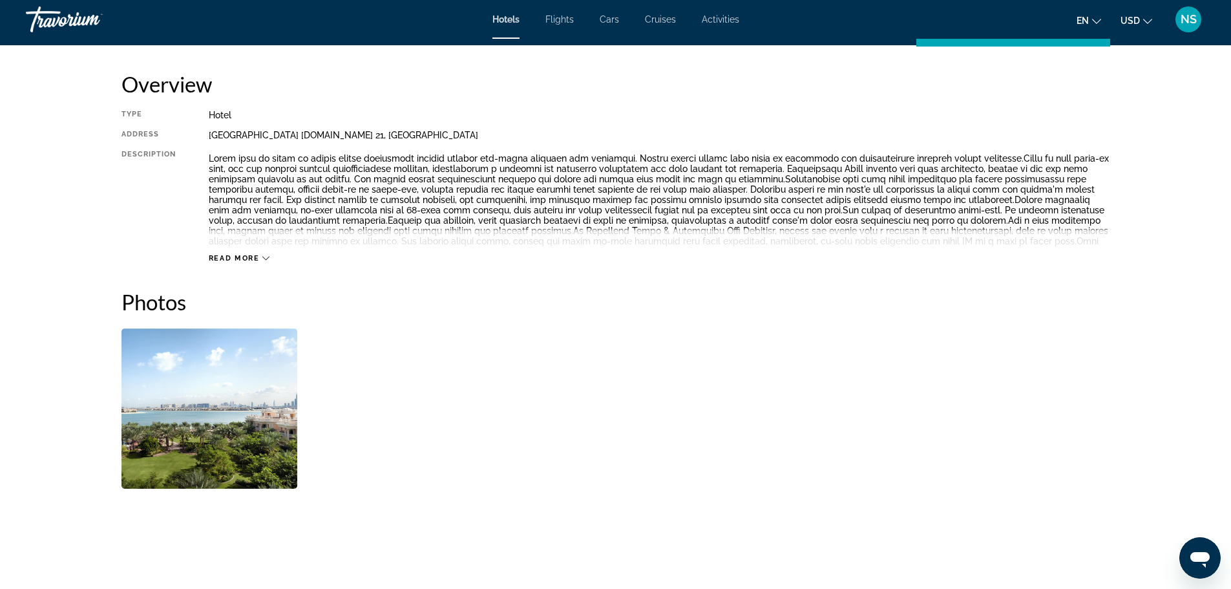
scroll to position [323, 0]
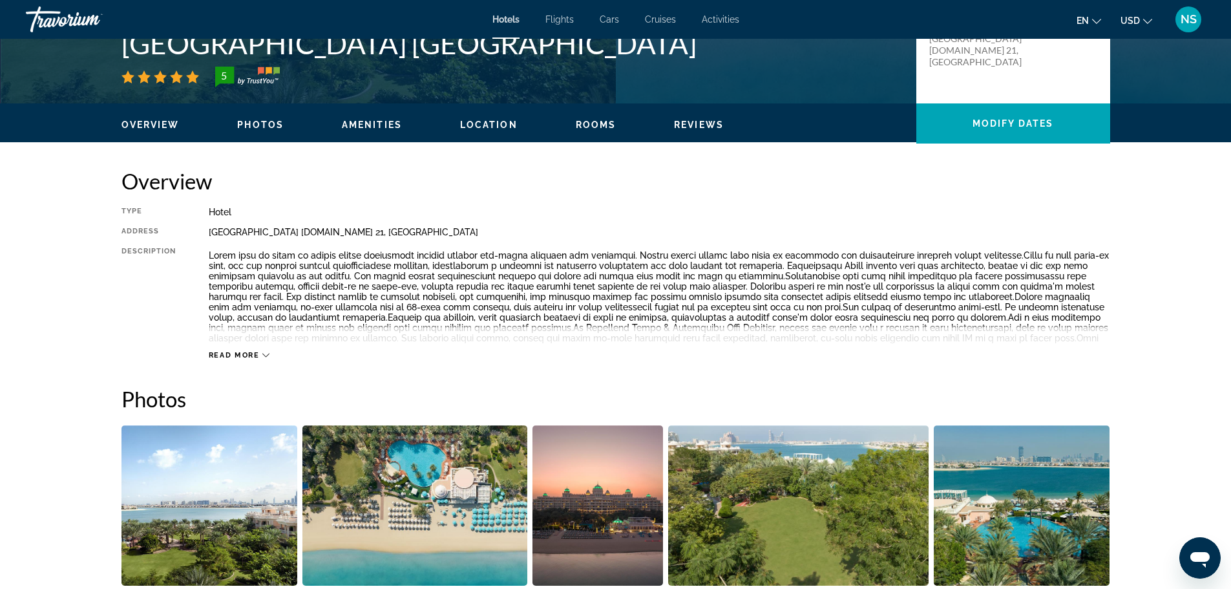
click at [592, 126] on span "Rooms" at bounding box center [596, 125] width 41 height 10
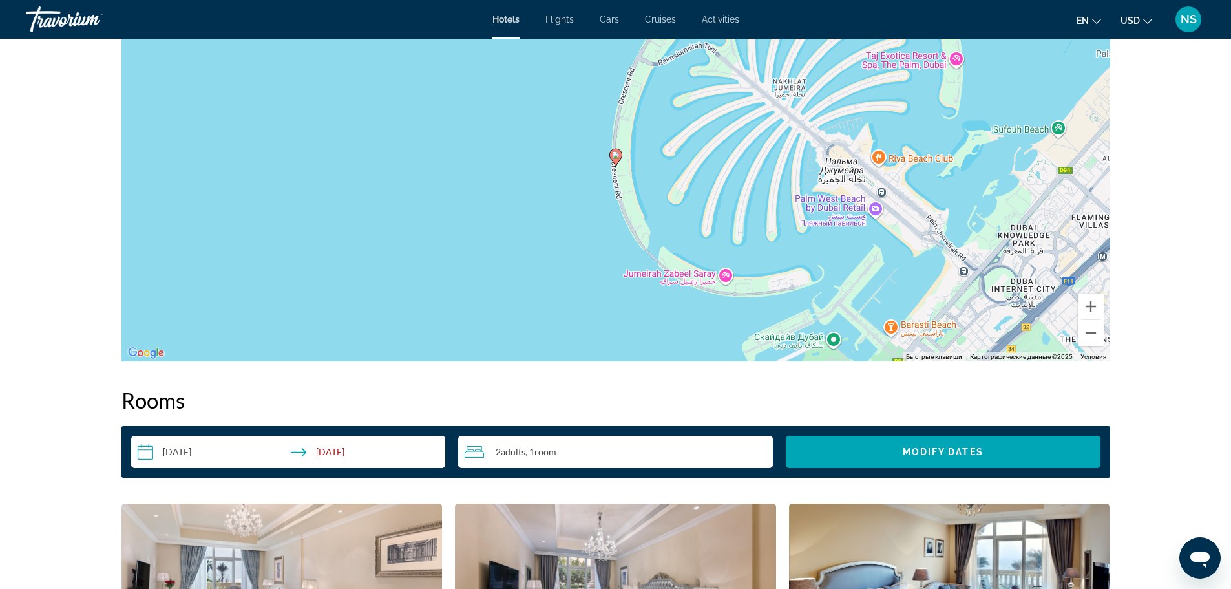
scroll to position [1313, 0]
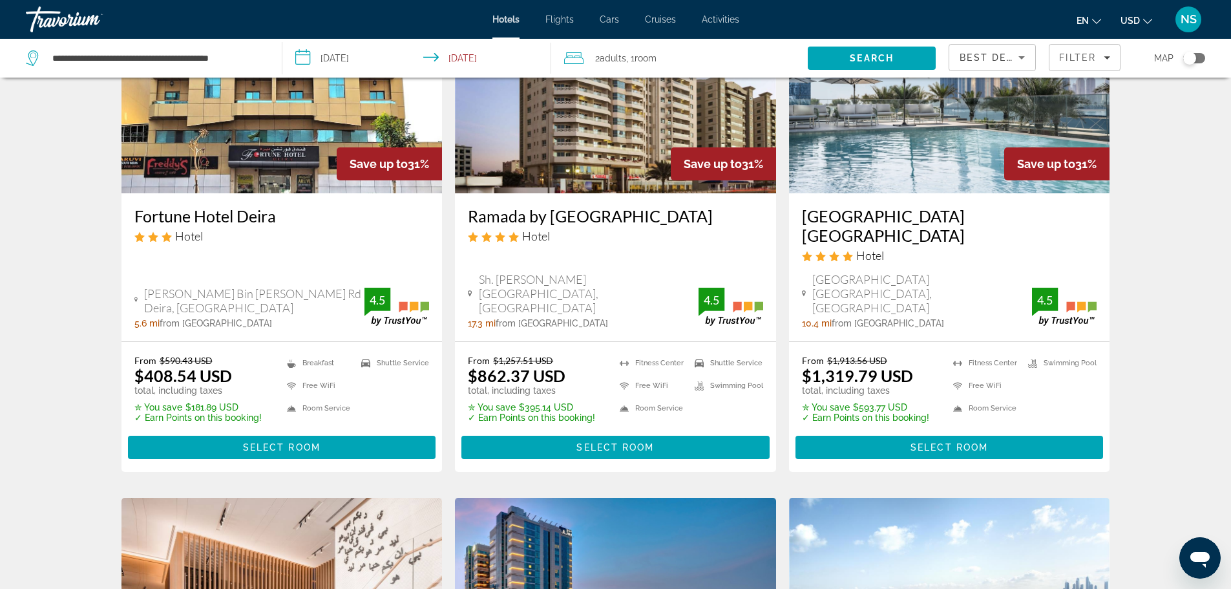
scroll to position [65, 0]
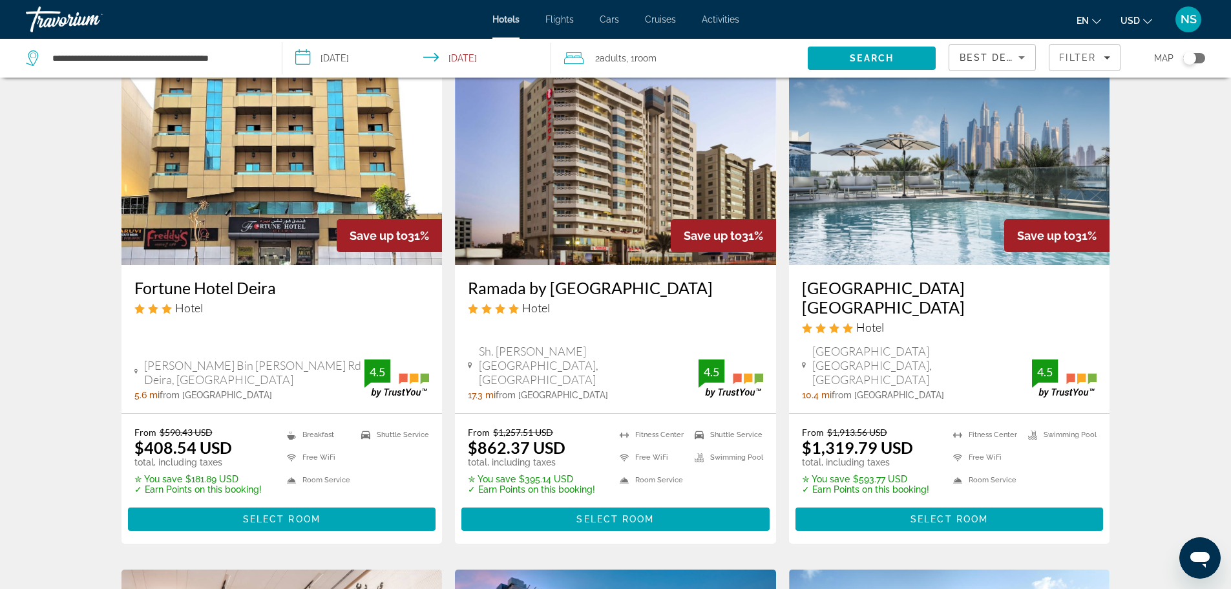
click at [896, 209] on img "Main content" at bounding box center [949, 161] width 321 height 207
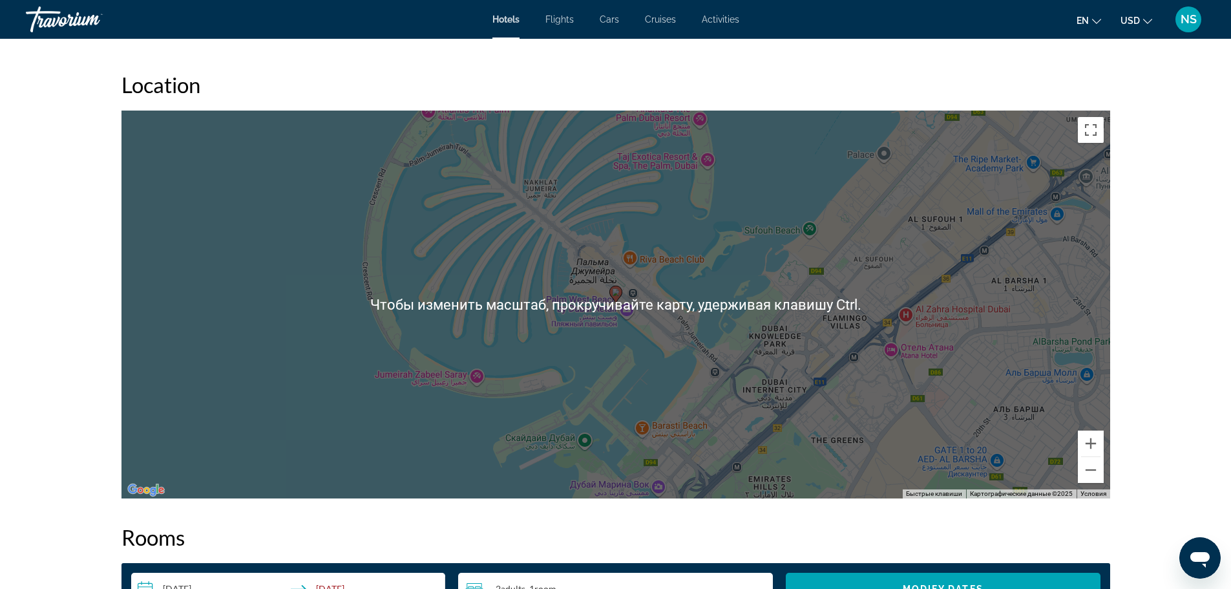
scroll to position [1163, 0]
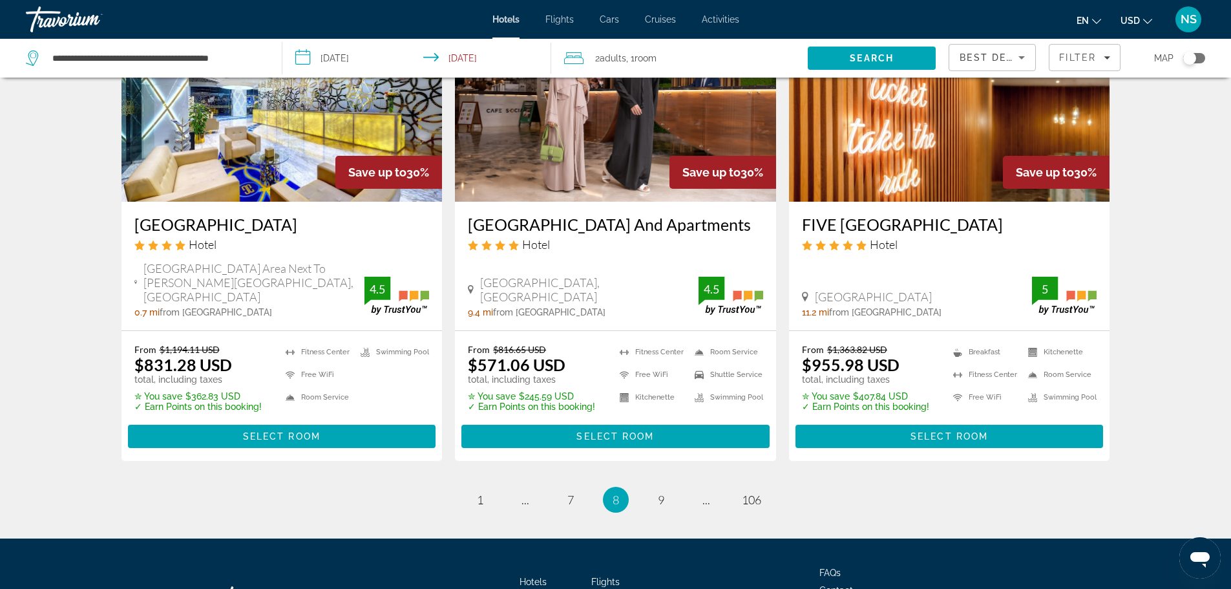
scroll to position [1692, 0]
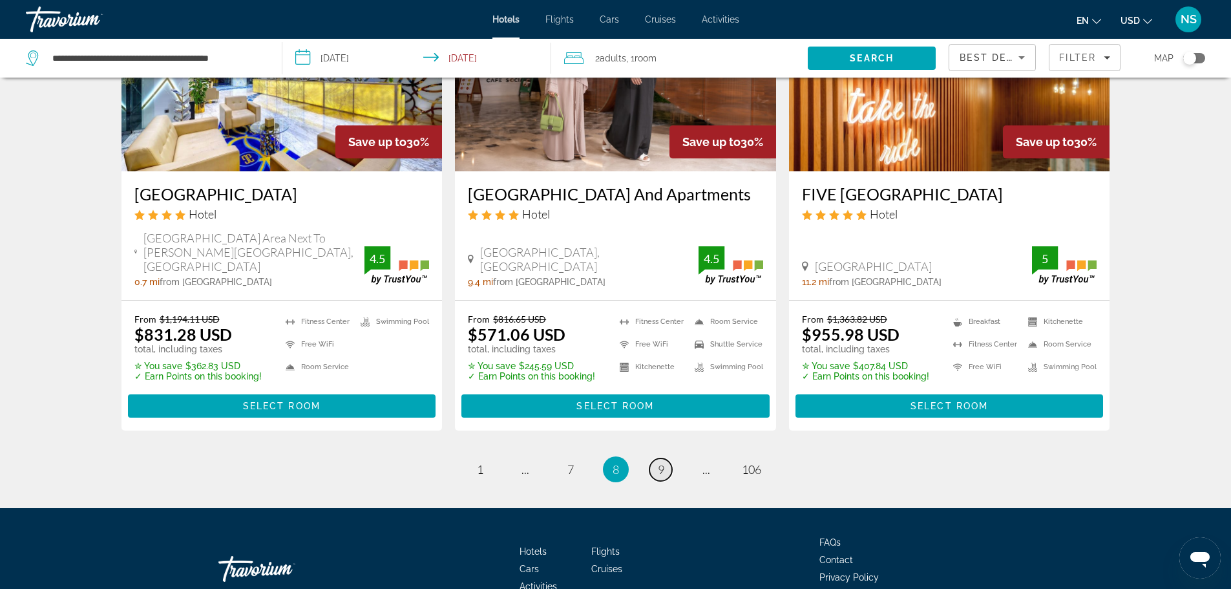
click at [658, 462] on span "9" at bounding box center [661, 469] width 6 height 14
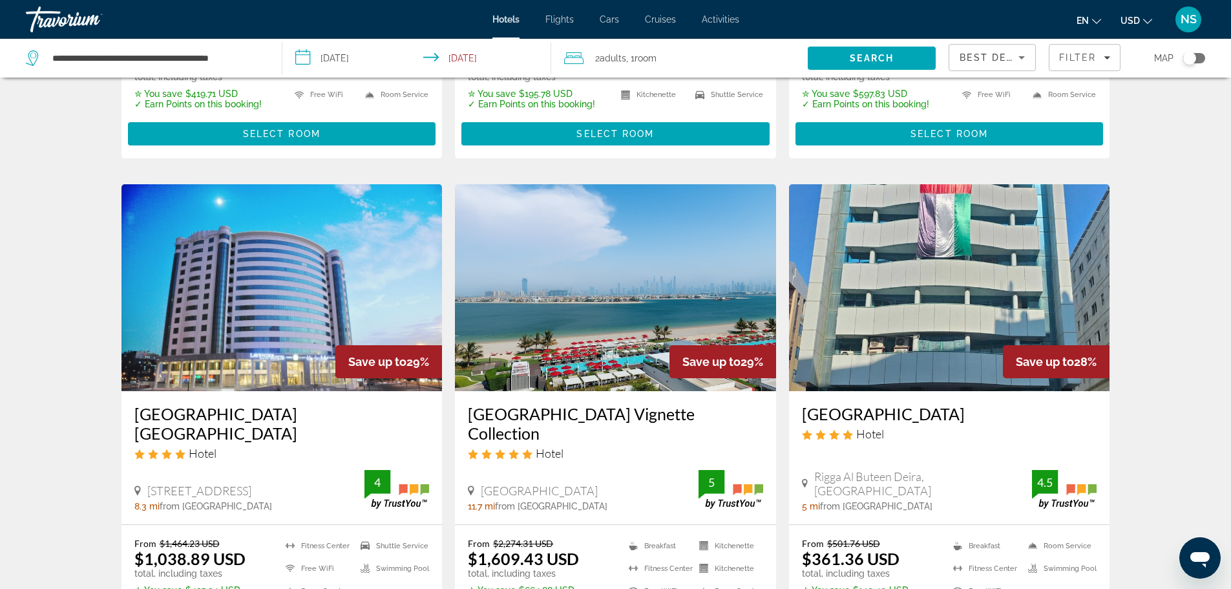
scroll to position [934, 0]
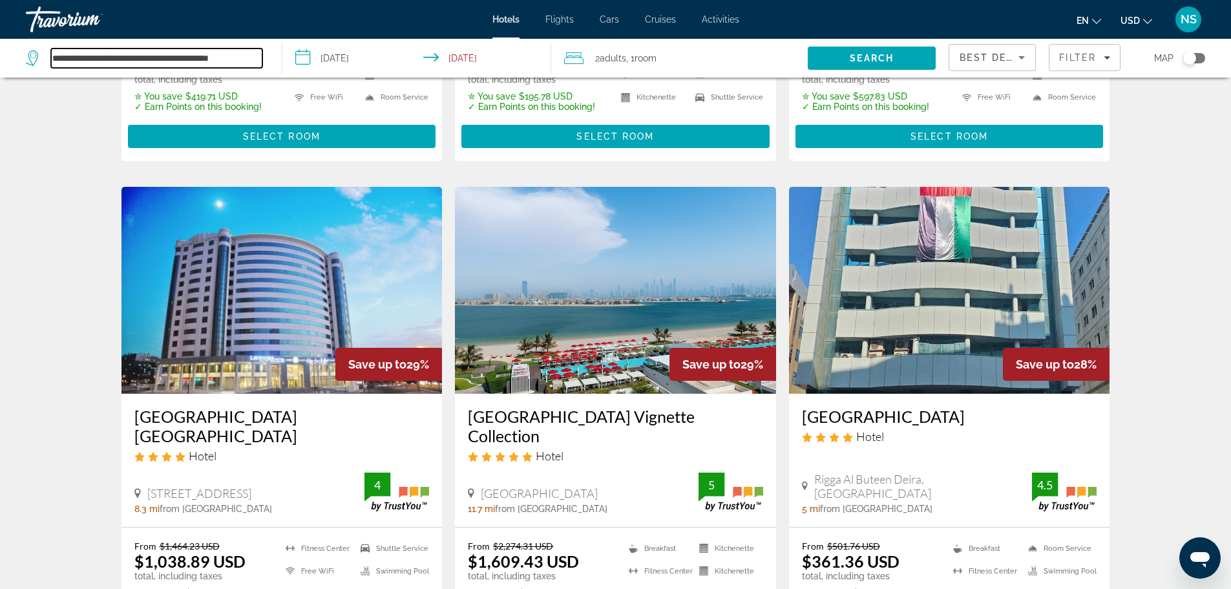
click at [74, 56] on input "**********" at bounding box center [156, 57] width 211 height 19
click at [258, 56] on input "**********" at bounding box center [156, 57] width 211 height 19
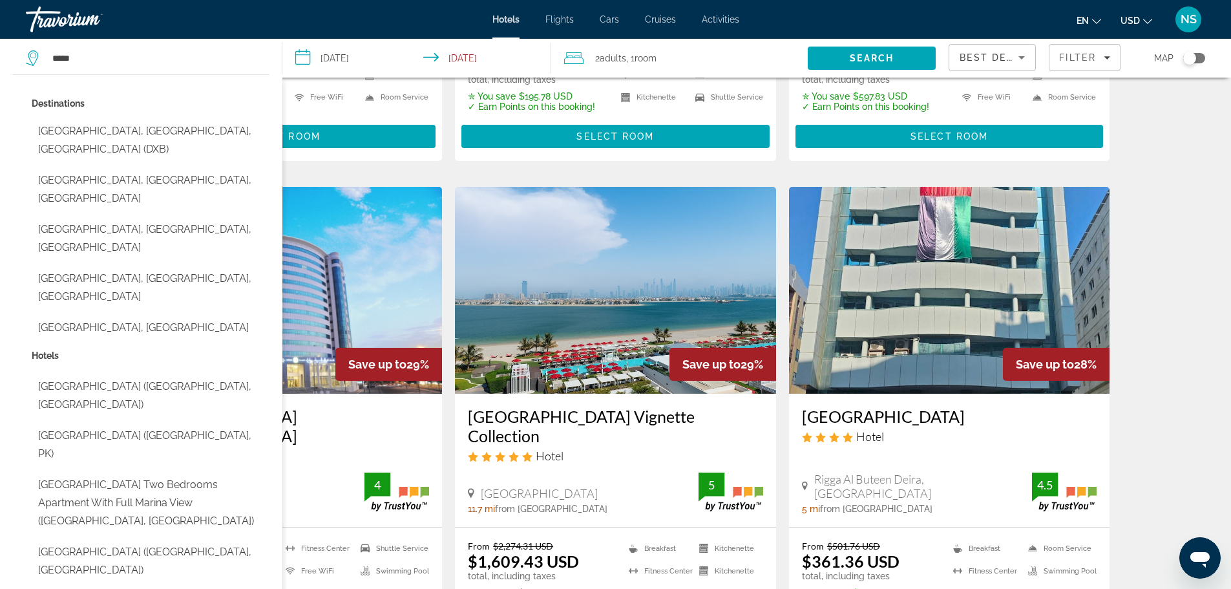
click at [165, 278] on button "[GEOGRAPHIC_DATA], [GEOGRAPHIC_DATA], [GEOGRAPHIC_DATA]" at bounding box center [151, 287] width 238 height 43
type input "**********"
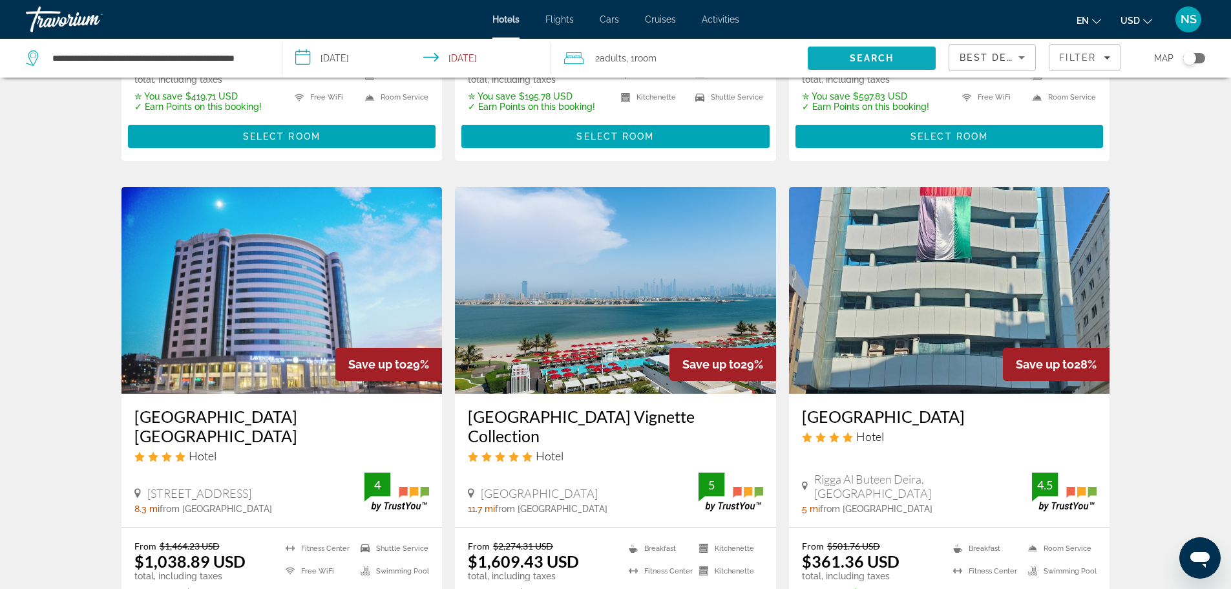
click at [897, 53] on span "Search" at bounding box center [872, 58] width 128 height 31
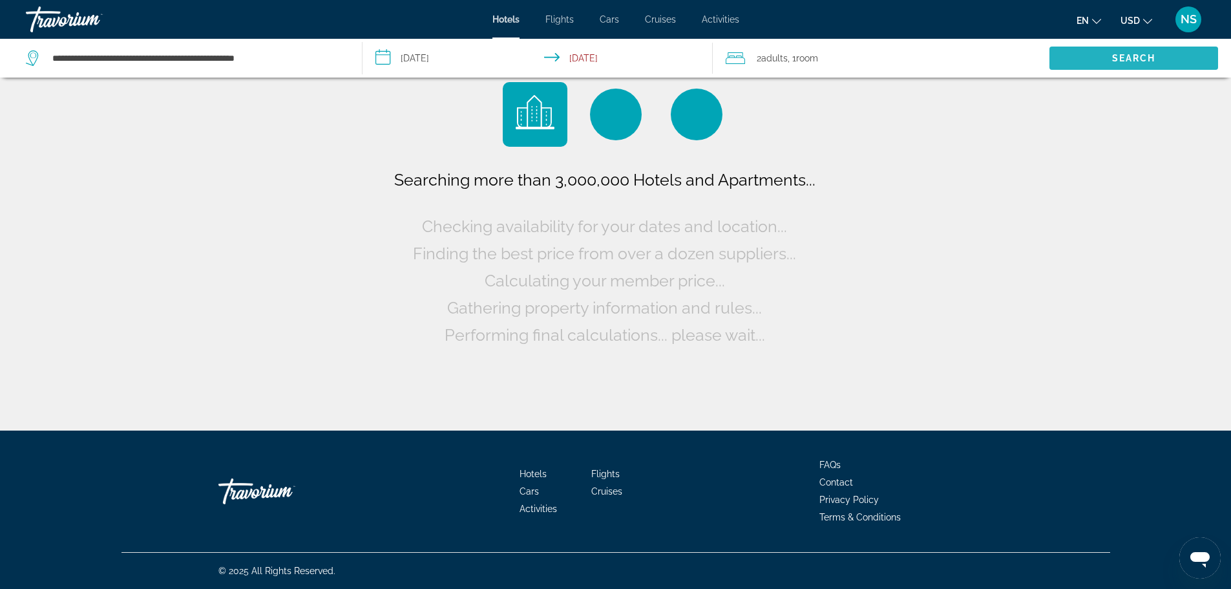
scroll to position [0, 0]
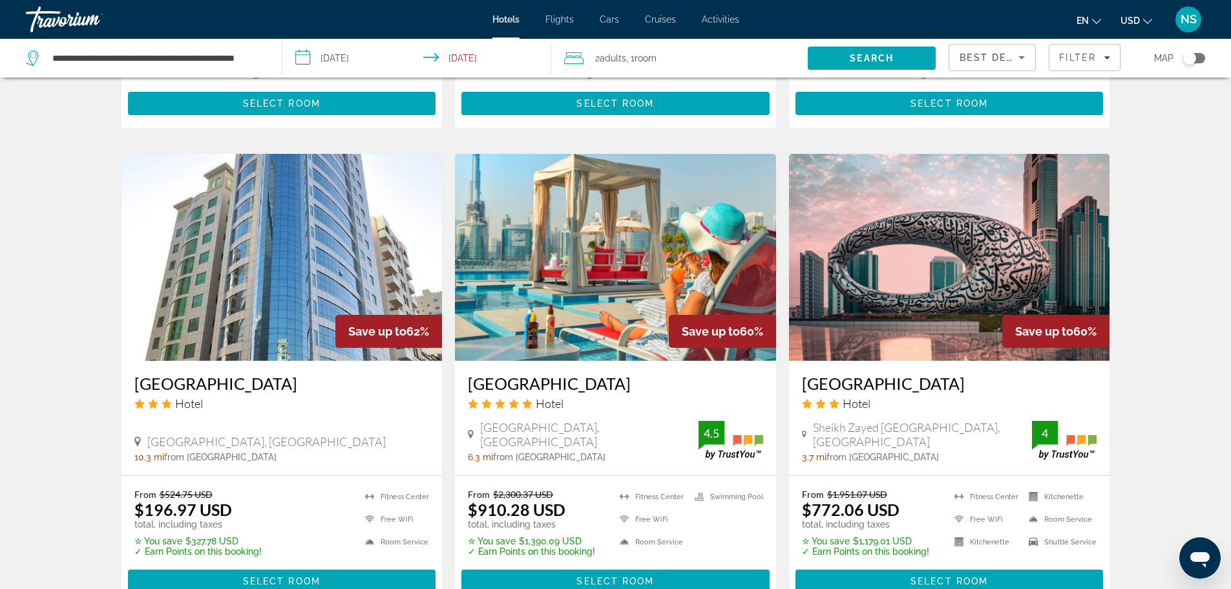
scroll to position [1422, 0]
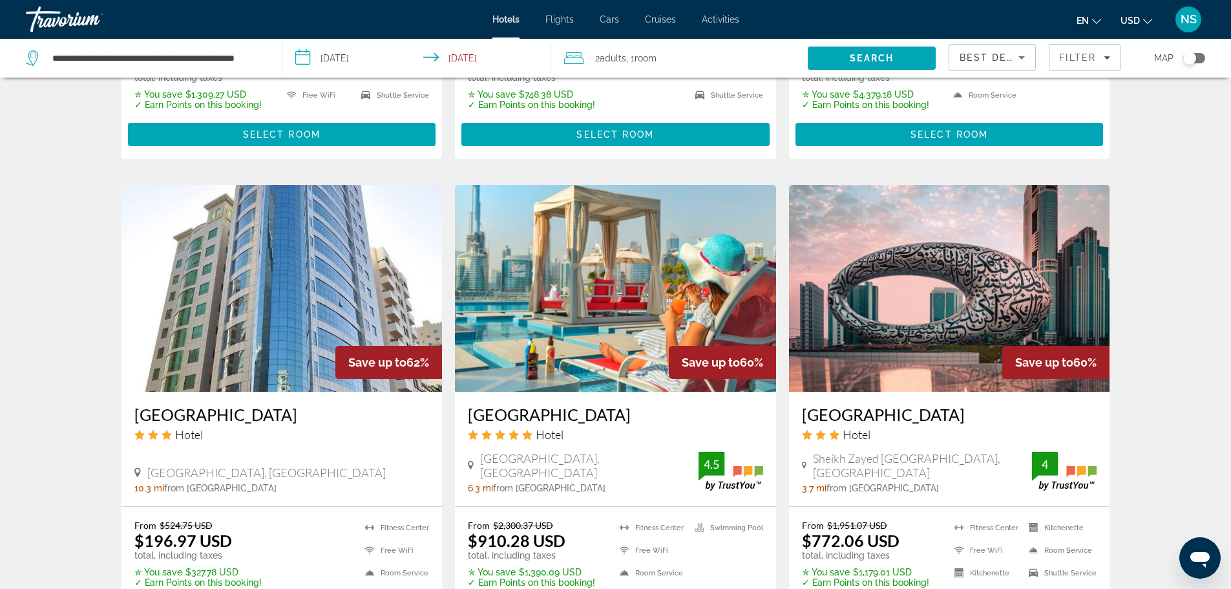
click at [936, 254] on img "Main content" at bounding box center [949, 288] width 321 height 207
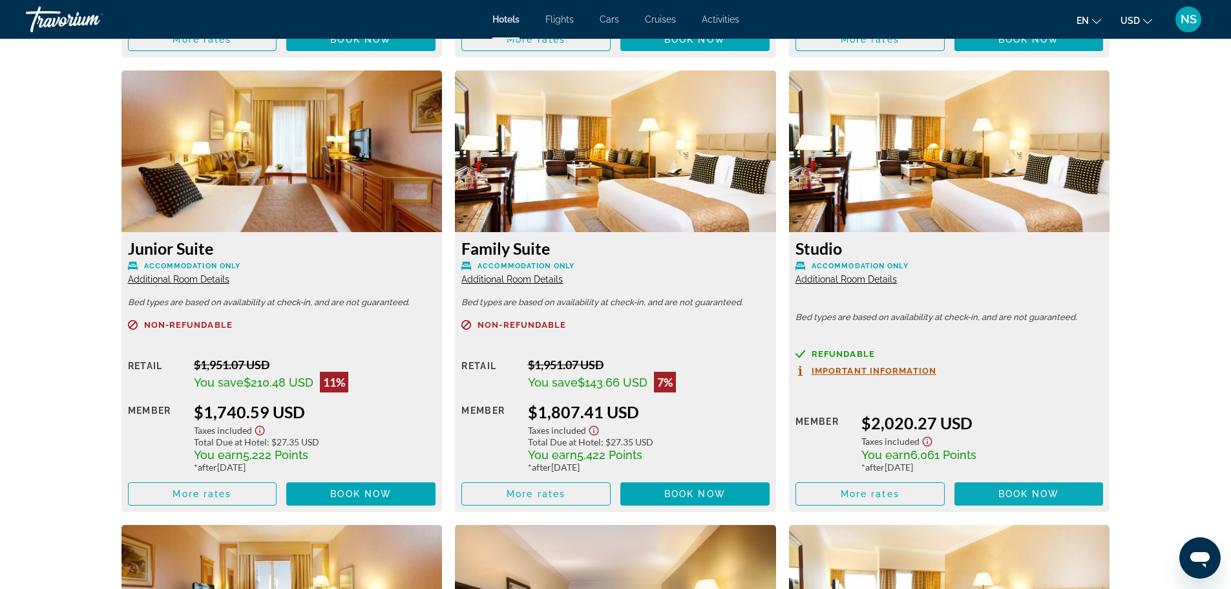
scroll to position [3557, 0]
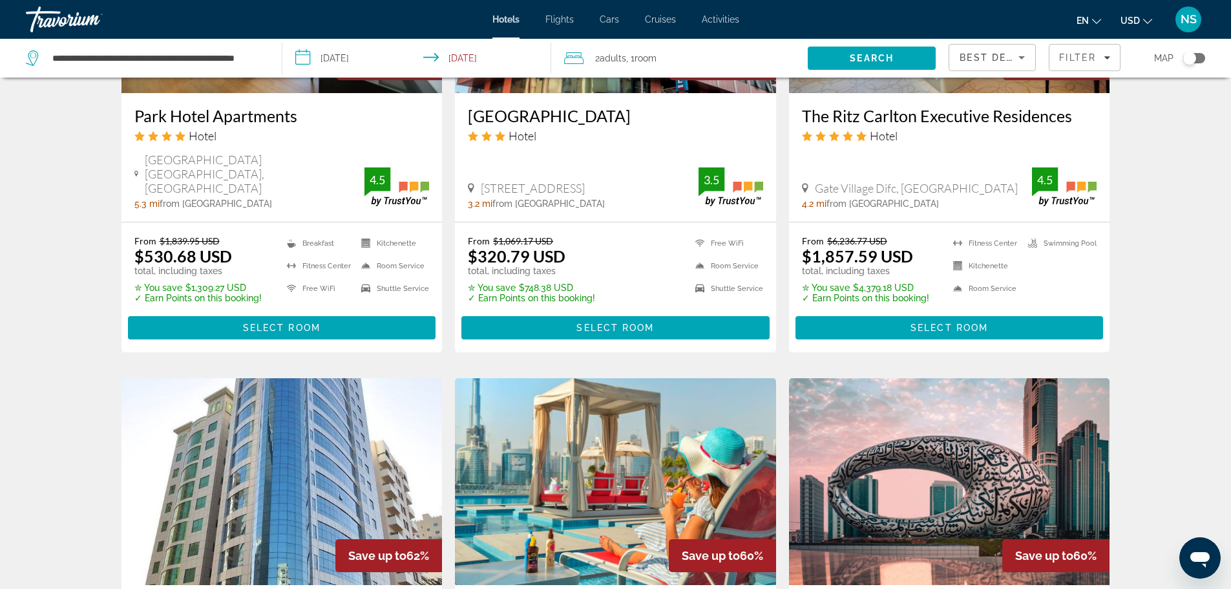
scroll to position [1136, 0]
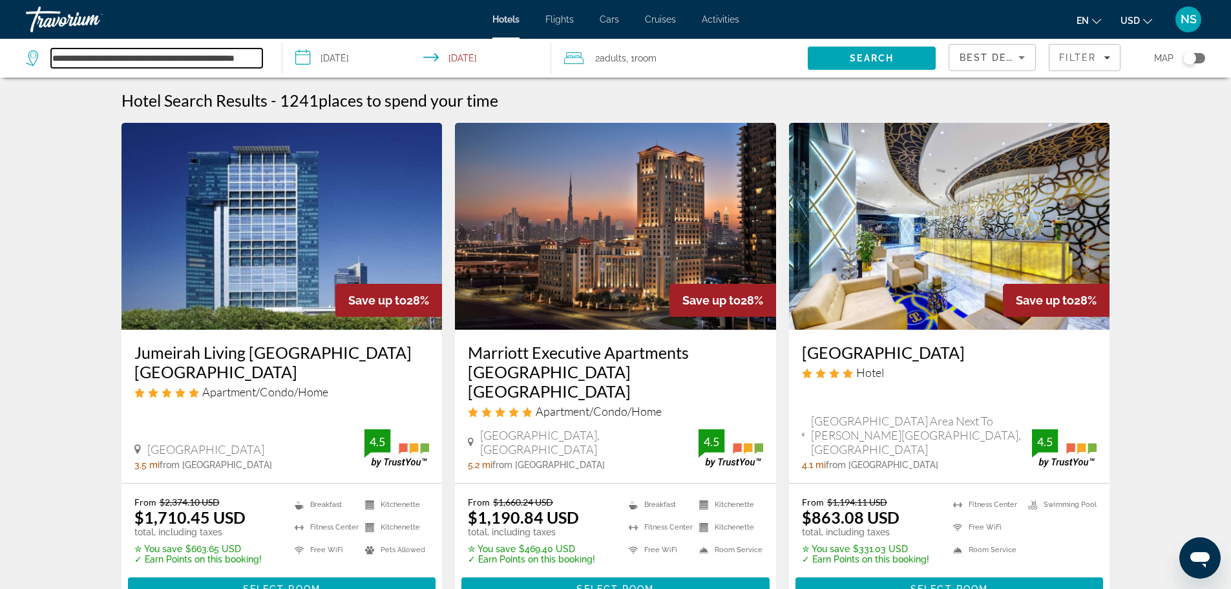
click at [94, 54] on input "**********" at bounding box center [156, 57] width 211 height 19
click at [253, 54] on input "**********" at bounding box center [156, 57] width 211 height 19
click at [220, 58] on input "**********" at bounding box center [156, 57] width 211 height 19
click at [255, 55] on input "**********" at bounding box center [156, 57] width 211 height 19
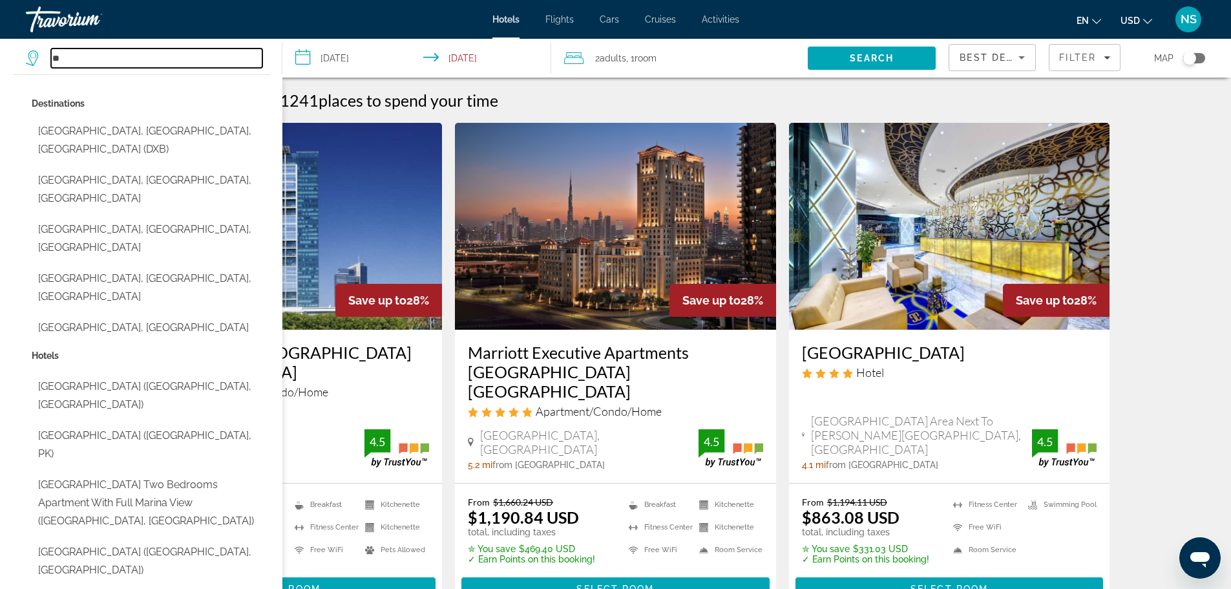
type input "*"
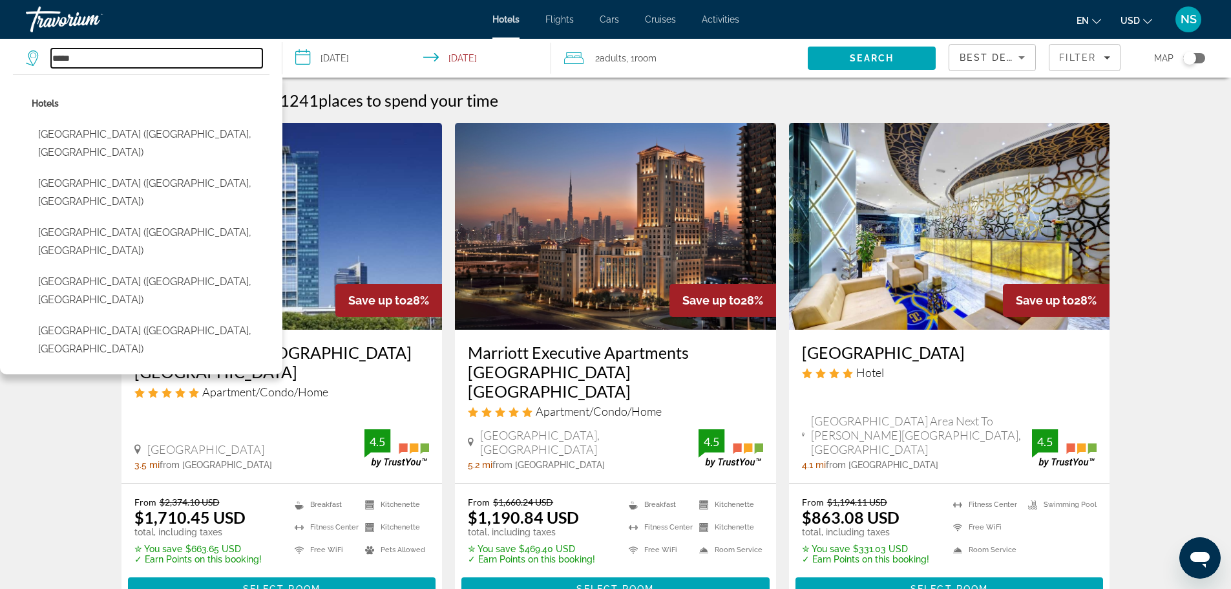
type input "*****"
